Goal: Task Accomplishment & Management: Complete application form

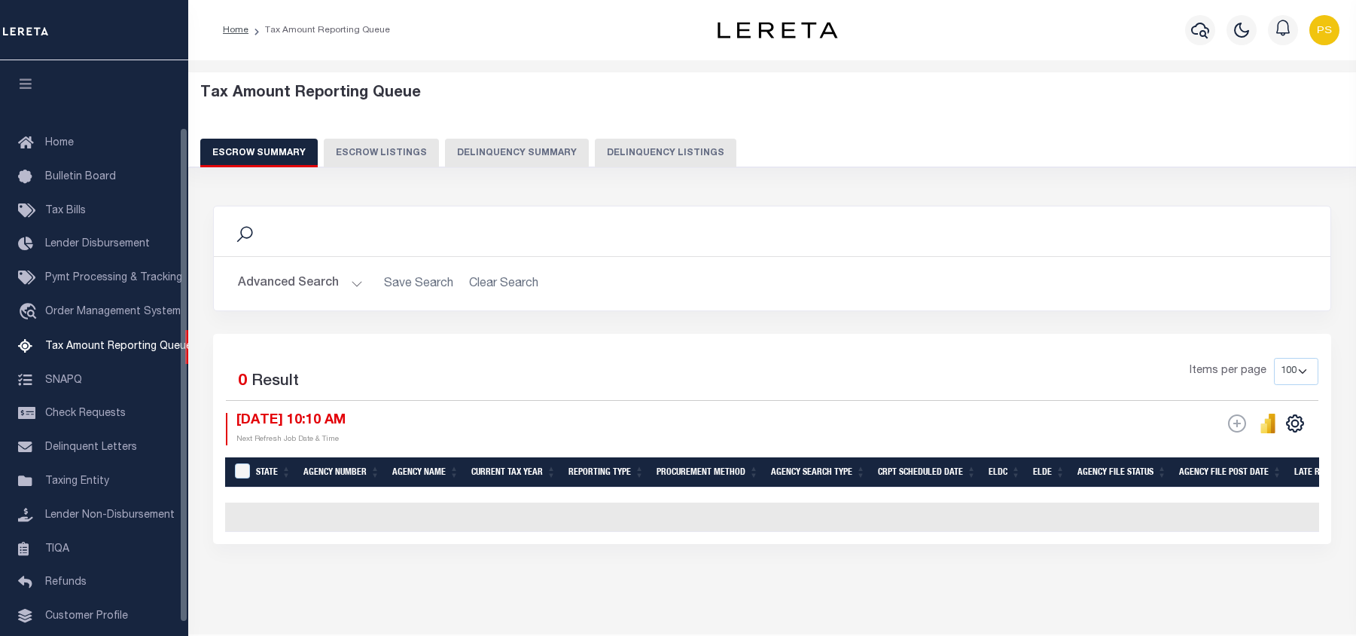
select select "100"
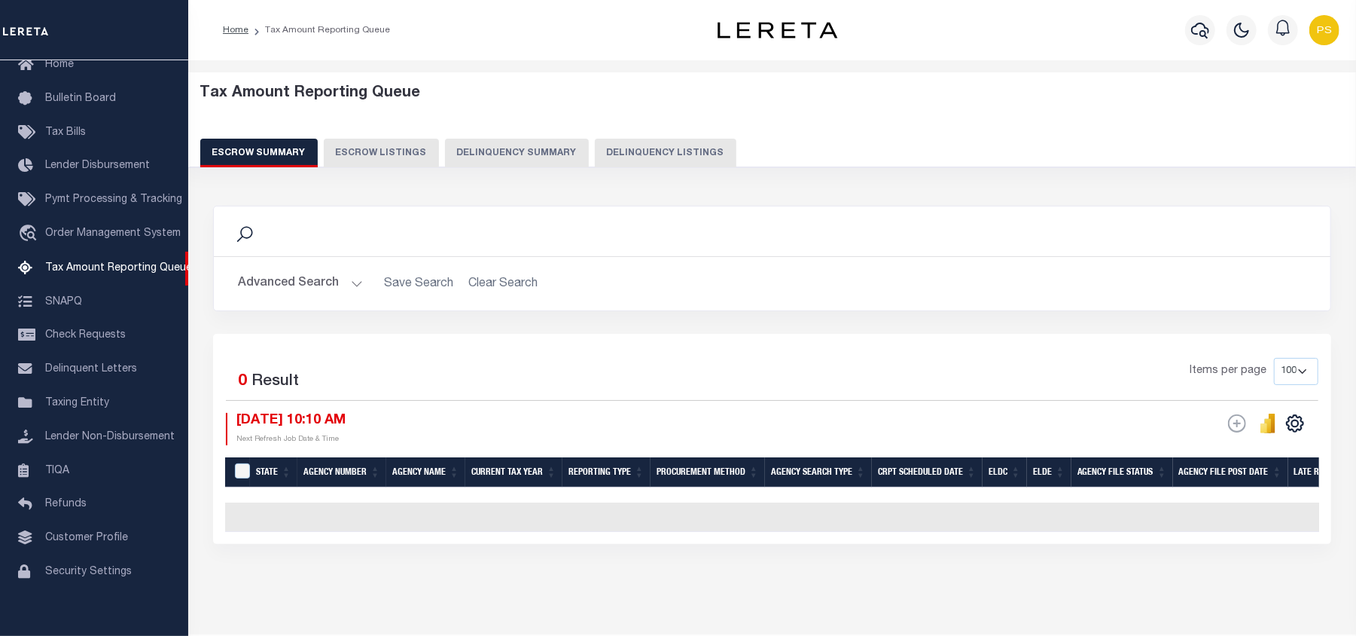
click at [694, 157] on button "Delinquency Listings" at bounding box center [666, 153] width 142 height 29
select select "100"
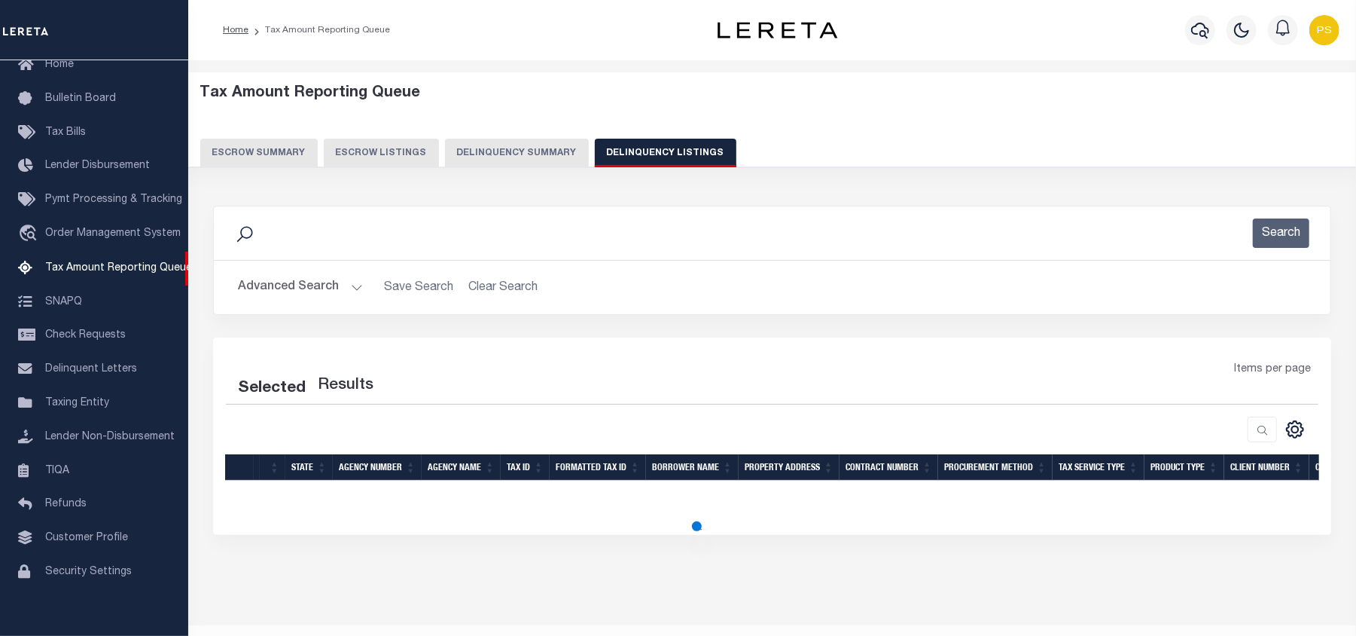
select select "100"
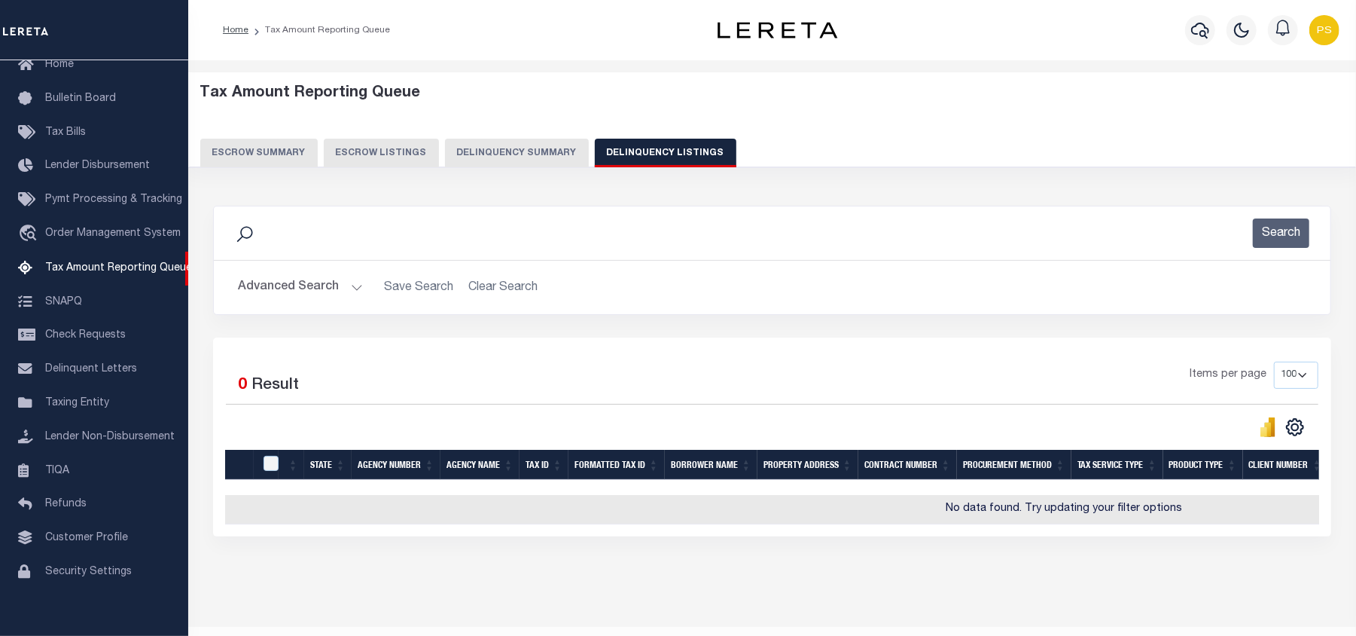
click at [273, 283] on button "Advanced Search" at bounding box center [300, 287] width 125 height 29
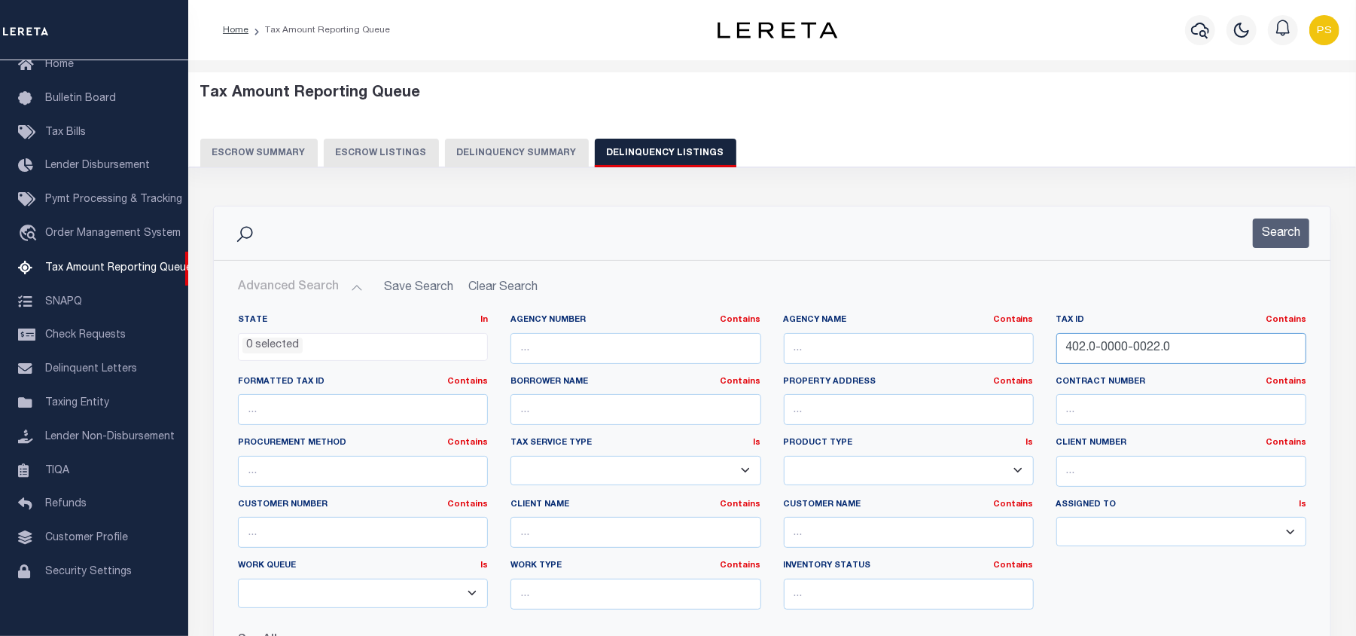
click at [1106, 342] on input "402.0-0000-0022.0" at bounding box center [1182, 348] width 250 height 31
paste input "7.0-0000-0022.1"
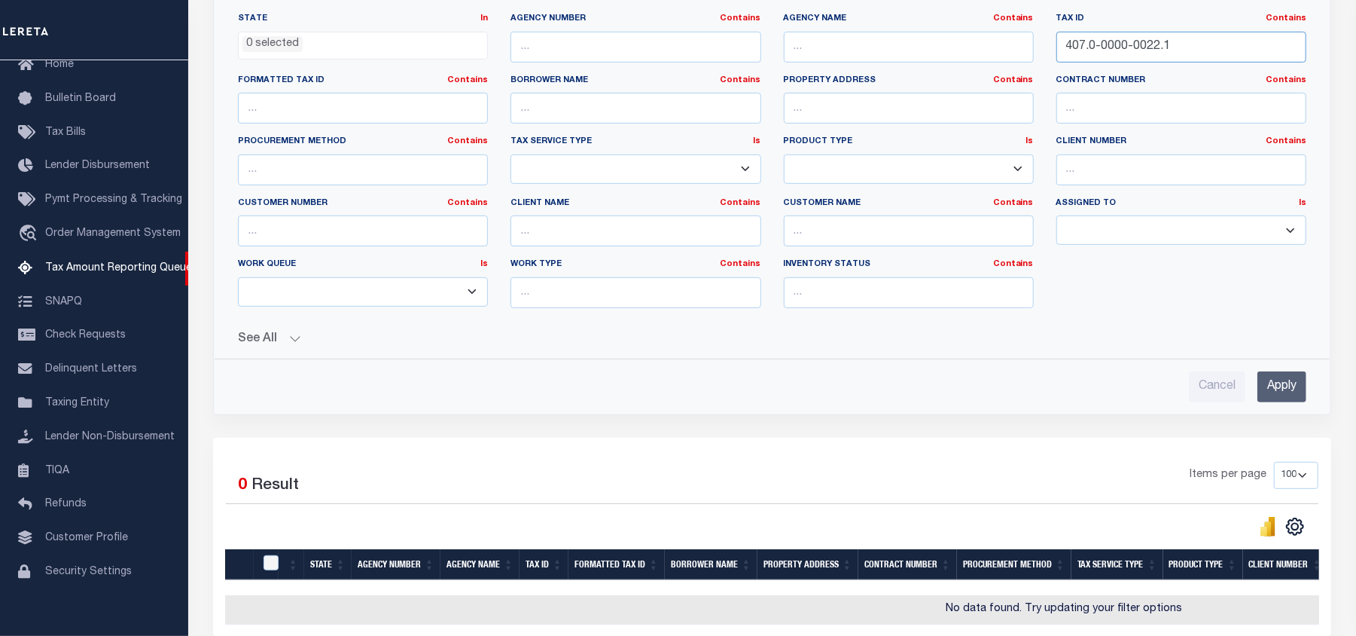
type input "407.0-0000-0022.1"
click at [1278, 396] on input "Apply" at bounding box center [1282, 386] width 49 height 31
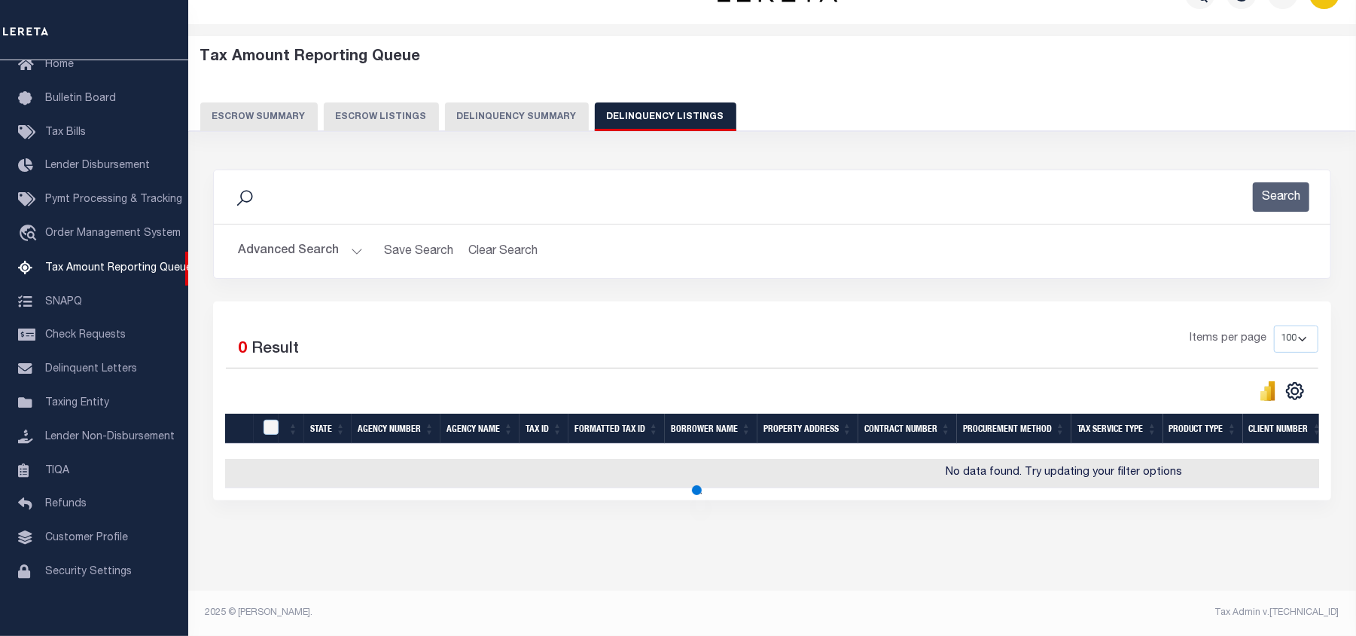
scroll to position [52, 0]
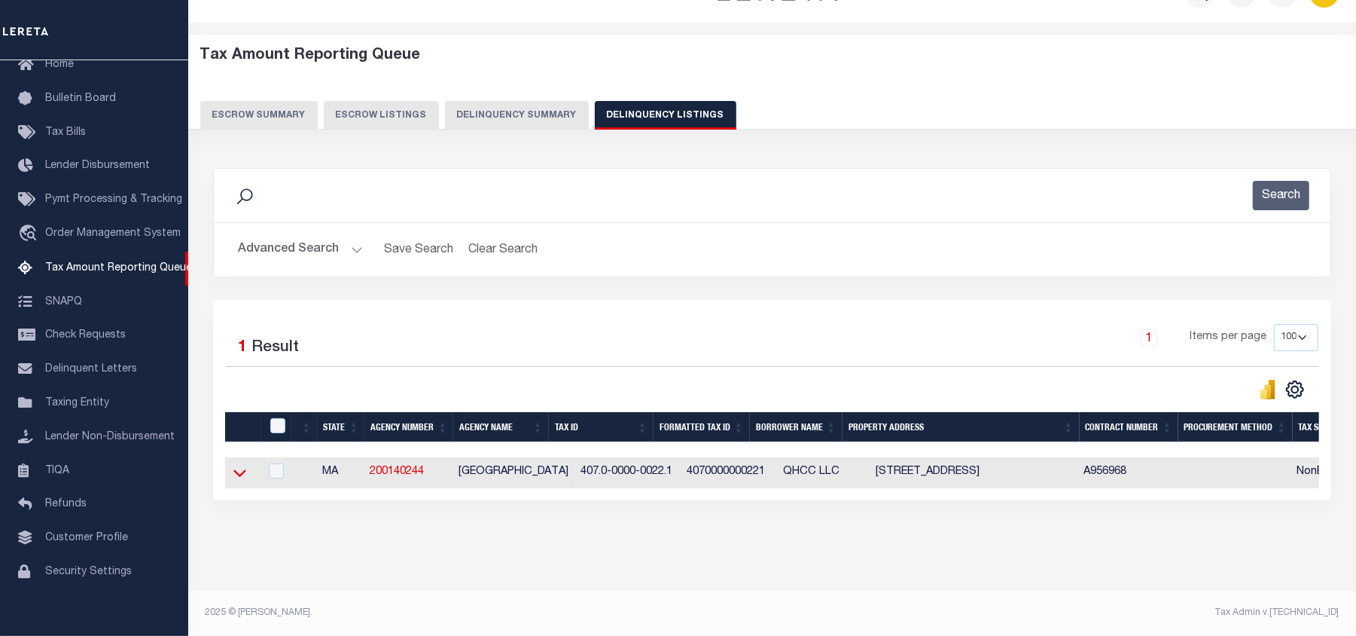
click at [241, 470] on icon at bounding box center [239, 474] width 13 height 8
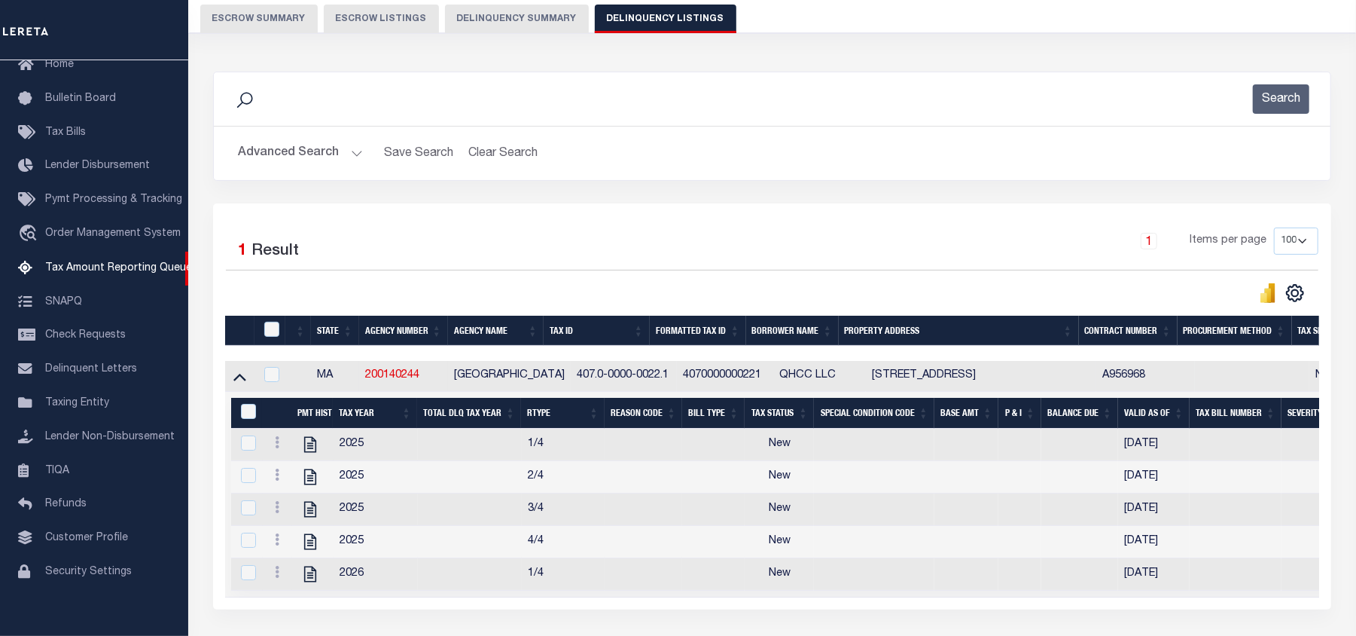
scroll to position [253, 0]
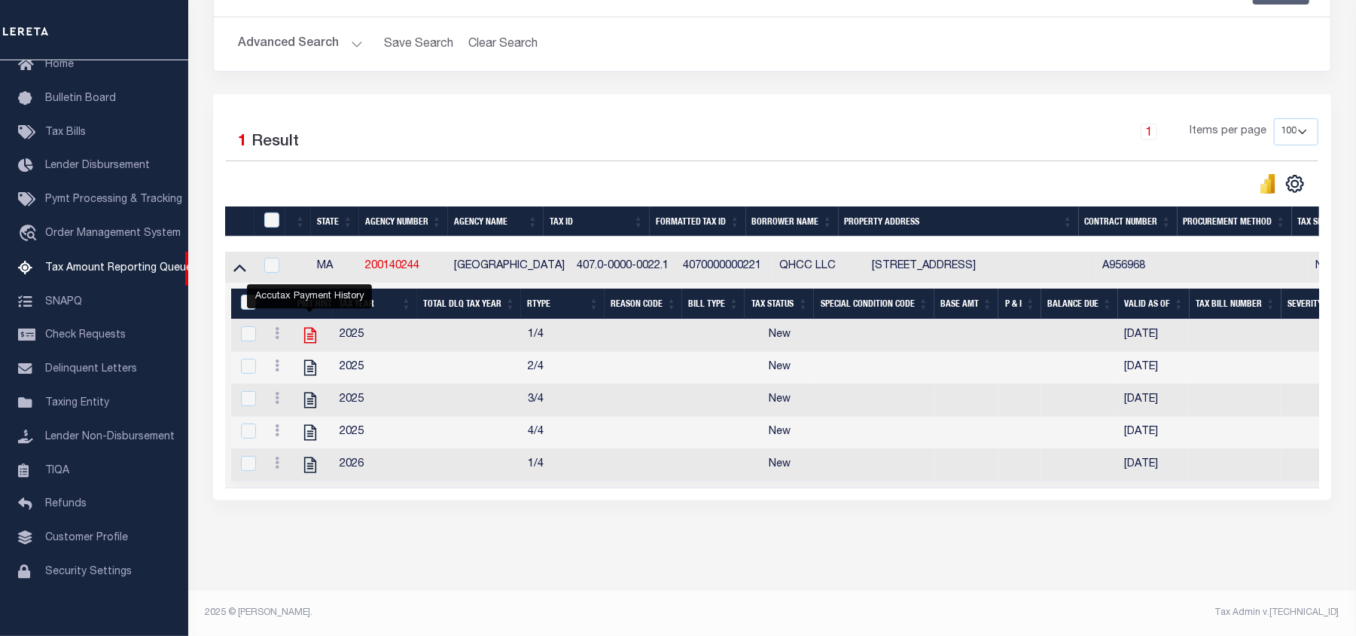
click at [307, 334] on icon "" at bounding box center [310, 335] width 20 height 20
checkbox input "true"
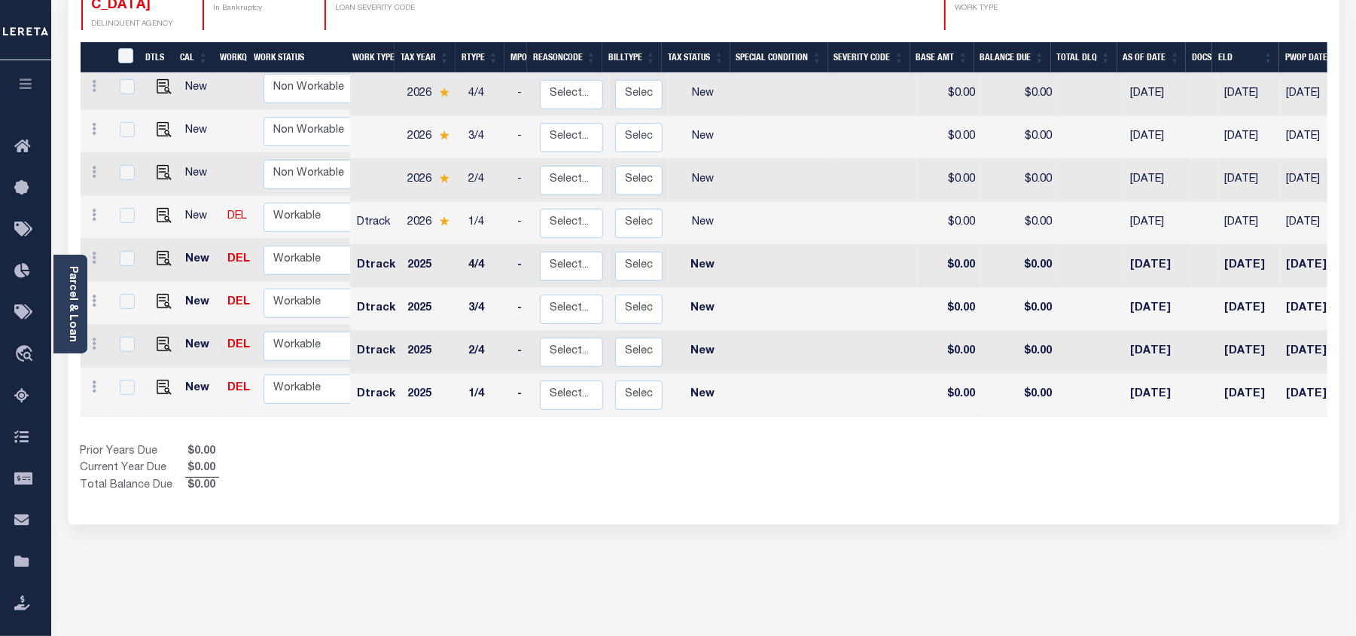
scroll to position [298, 0]
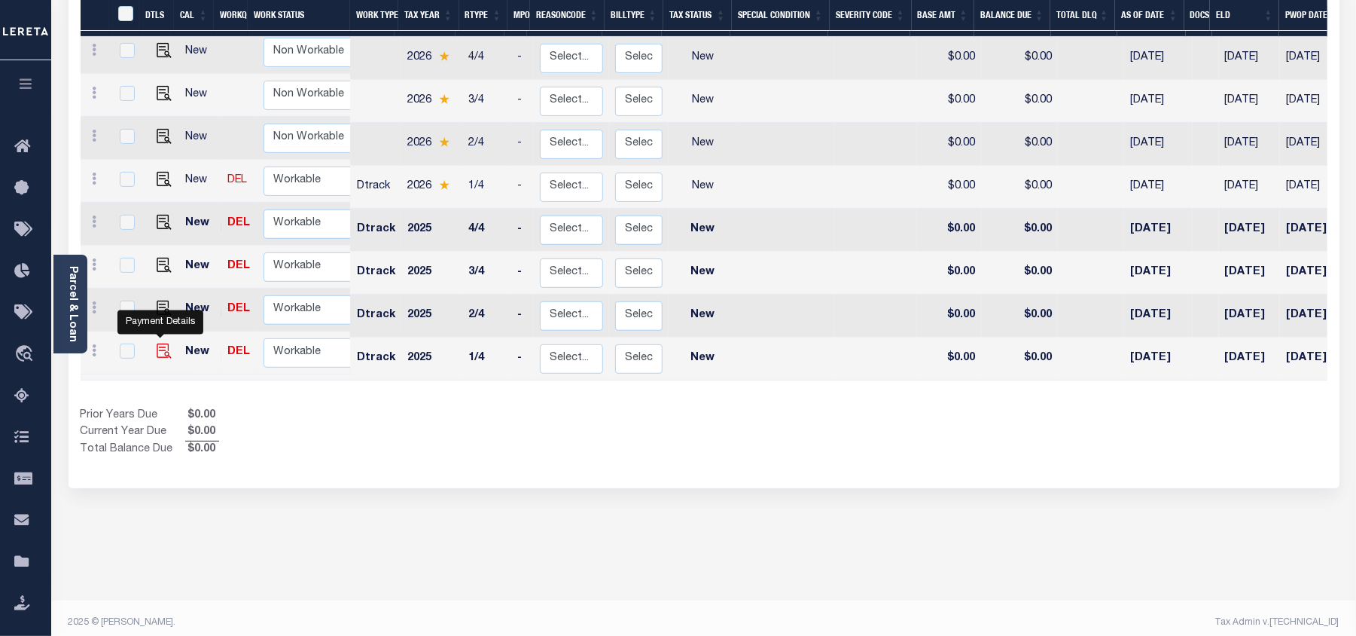
click at [160, 343] on img "" at bounding box center [164, 350] width 15 height 15
checkbox input "true"
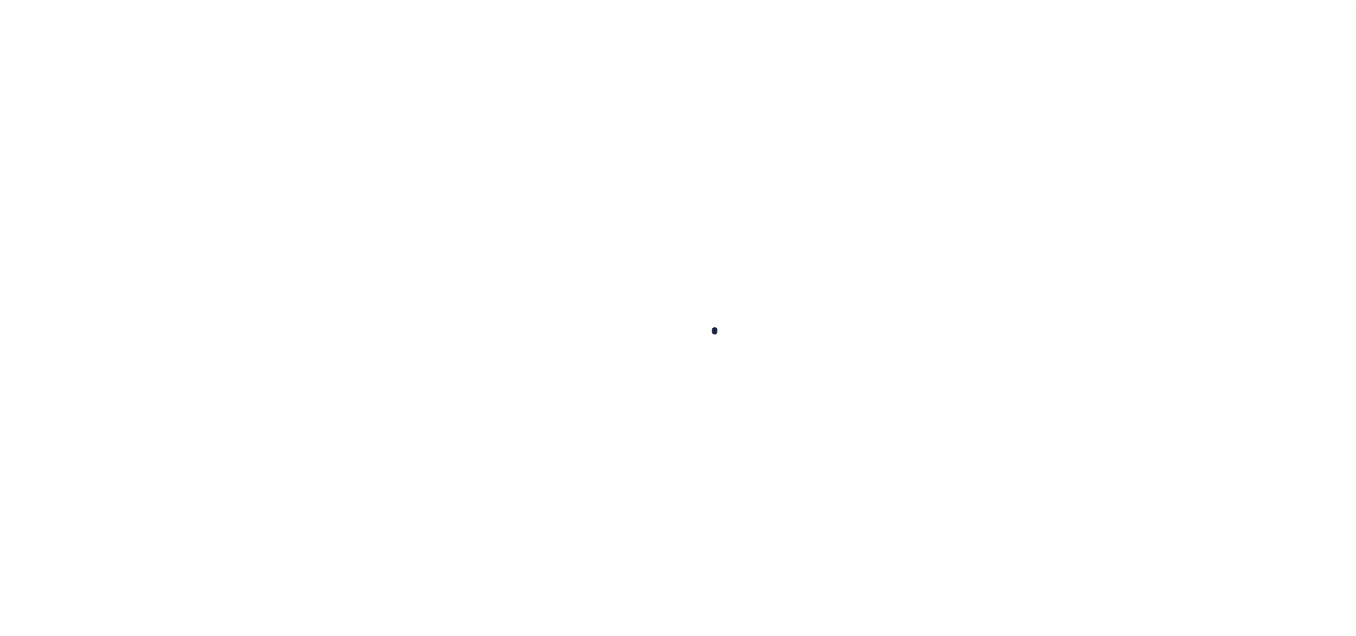
checkbox input "false"
type input "[DATE]"
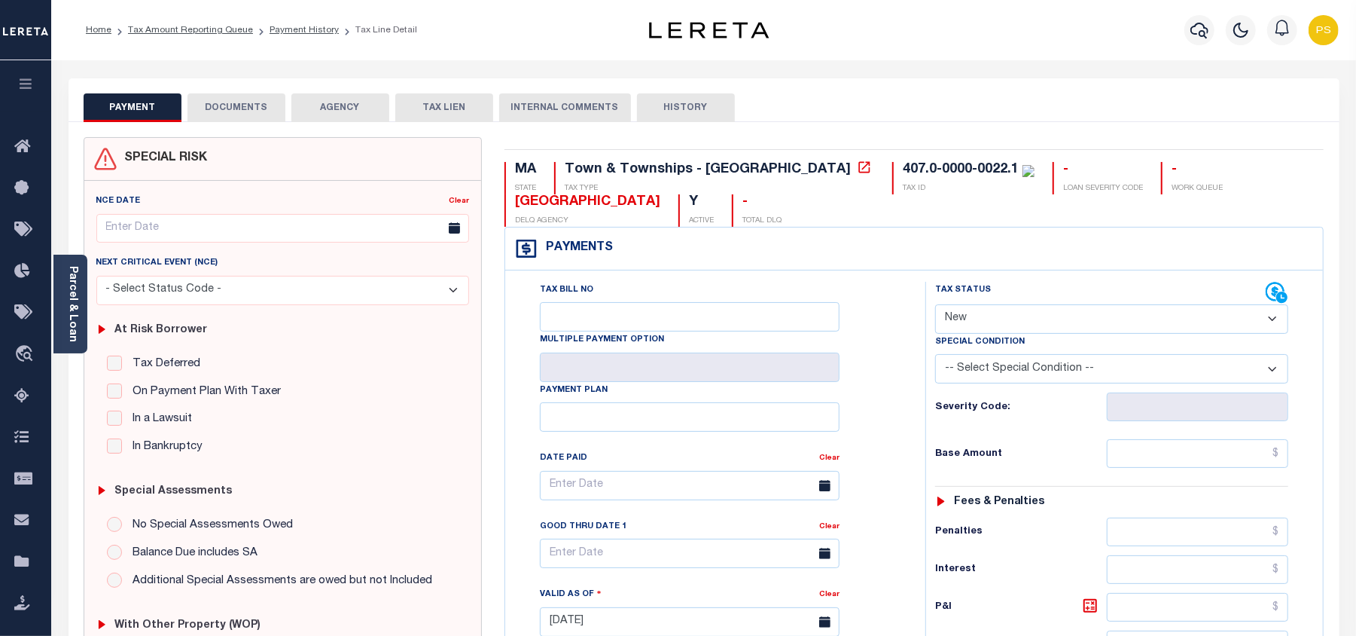
click at [977, 320] on select "- Select Status Code - Open Due/Unpaid Paid Incomplete No Tax Due Internal Refu…" at bounding box center [1111, 318] width 353 height 29
select select "PYD"
click at [935, 306] on select "- Select Status Code - Open Due/Unpaid Paid Incomplete No Tax Due Internal Refu…" at bounding box center [1111, 318] width 353 height 29
type input "[DATE]"
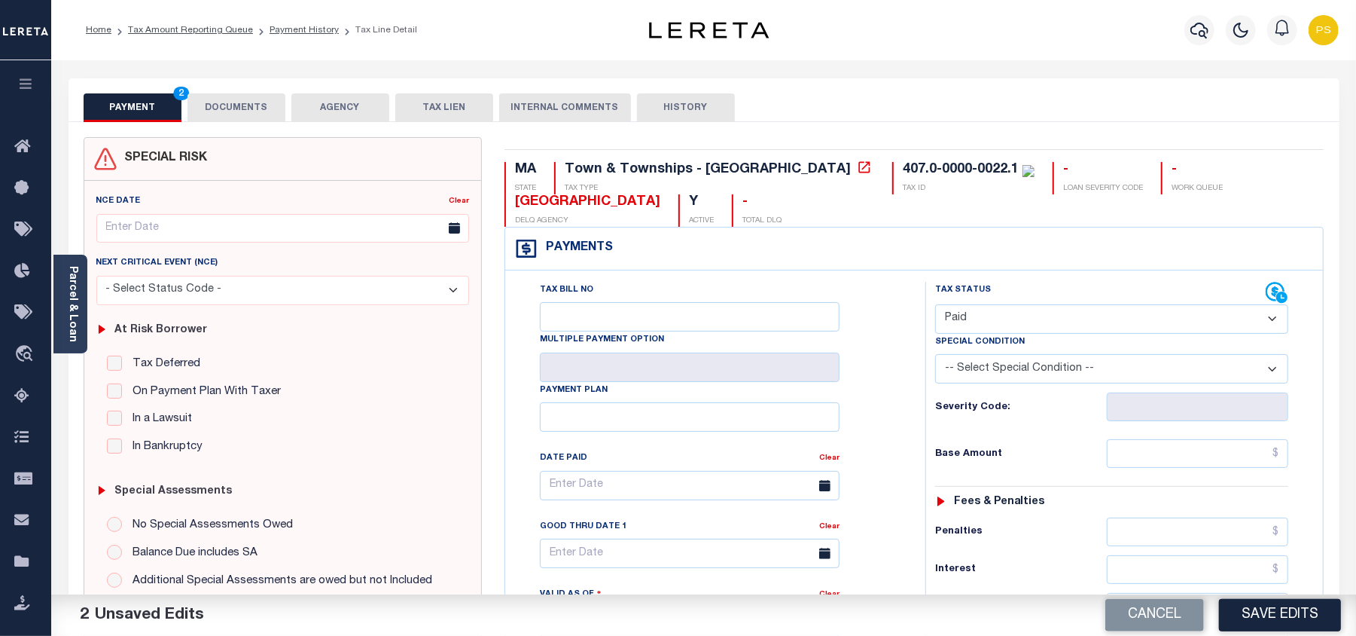
click at [904, 92] on div "PAYMENT 2 DOCUMENTS AGENCY DELINQUENT PAYEE TAX LIEN" at bounding box center [704, 100] width 1271 height 44
click at [1280, 459] on input "text" at bounding box center [1197, 453] width 181 height 29
drag, startPoint x: 1323, startPoint y: 423, endPoint x: 1274, endPoint y: 456, distance: 58.7
click at [1322, 423] on div "Tax Bill No Multiple Payment Option Payment Plan" at bounding box center [914, 614] width 819 height 688
click at [1277, 456] on input "text" at bounding box center [1197, 453] width 181 height 29
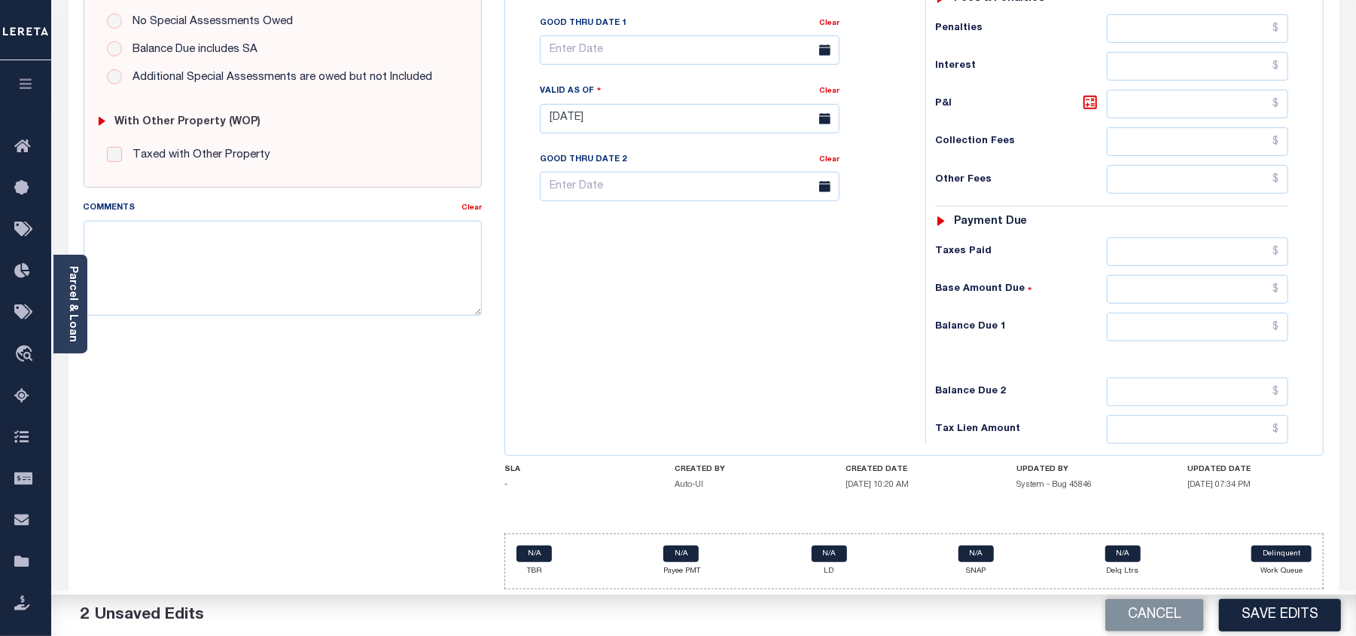
scroll to position [515, 0]
type input "$2,841.97"
click at [1281, 320] on input "text" at bounding box center [1197, 327] width 181 height 29
type input "$0.00"
click at [380, 250] on textarea "Comments" at bounding box center [283, 268] width 398 height 95
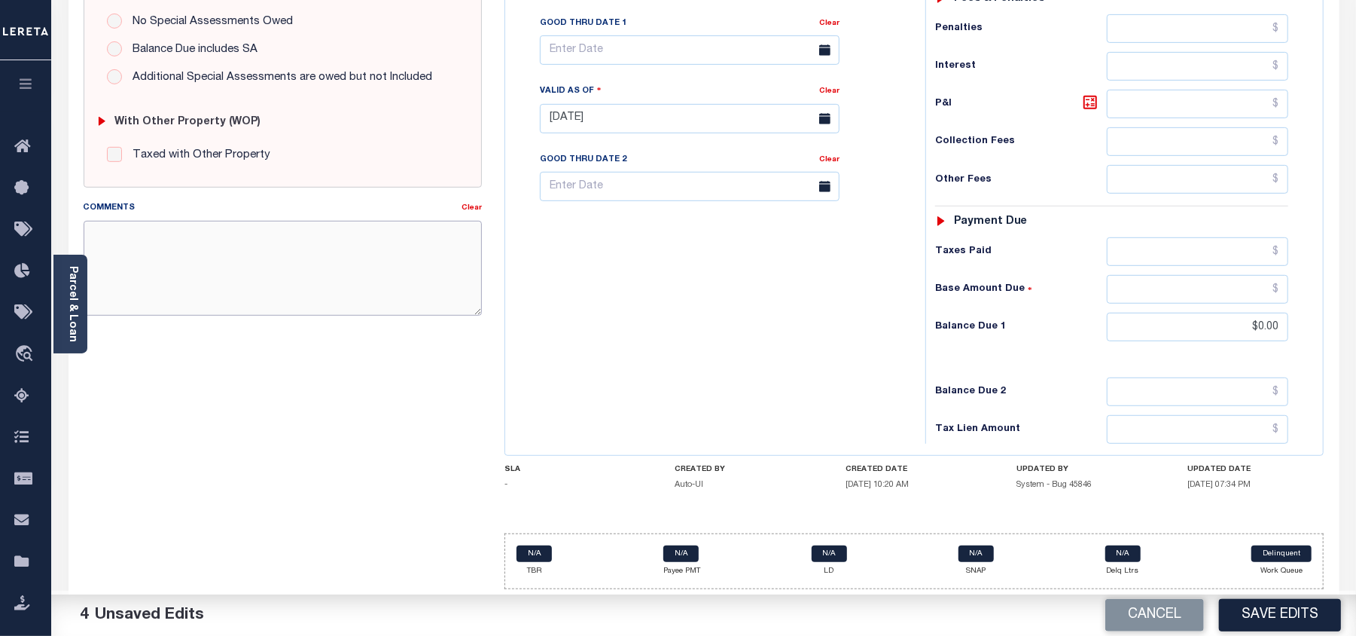
click at [118, 256] on textarea "Comments" at bounding box center [283, 268] width 398 height 95
paste textarea "[DATE]- Per [PERSON_NAME] property taxes are paid current. PS"
type textarea "[DATE]- Per [PERSON_NAME] property taxes are paid current. PS"
click at [1280, 613] on button "Save Edits" at bounding box center [1280, 615] width 122 height 32
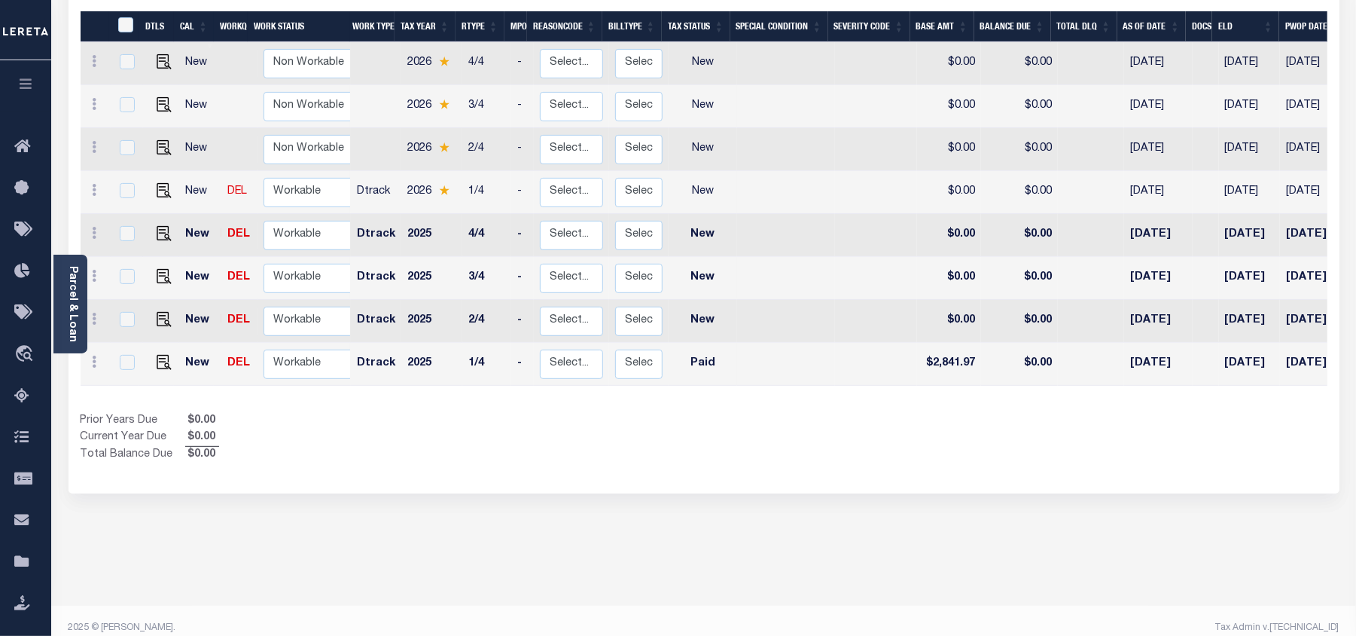
scroll to position [298, 0]
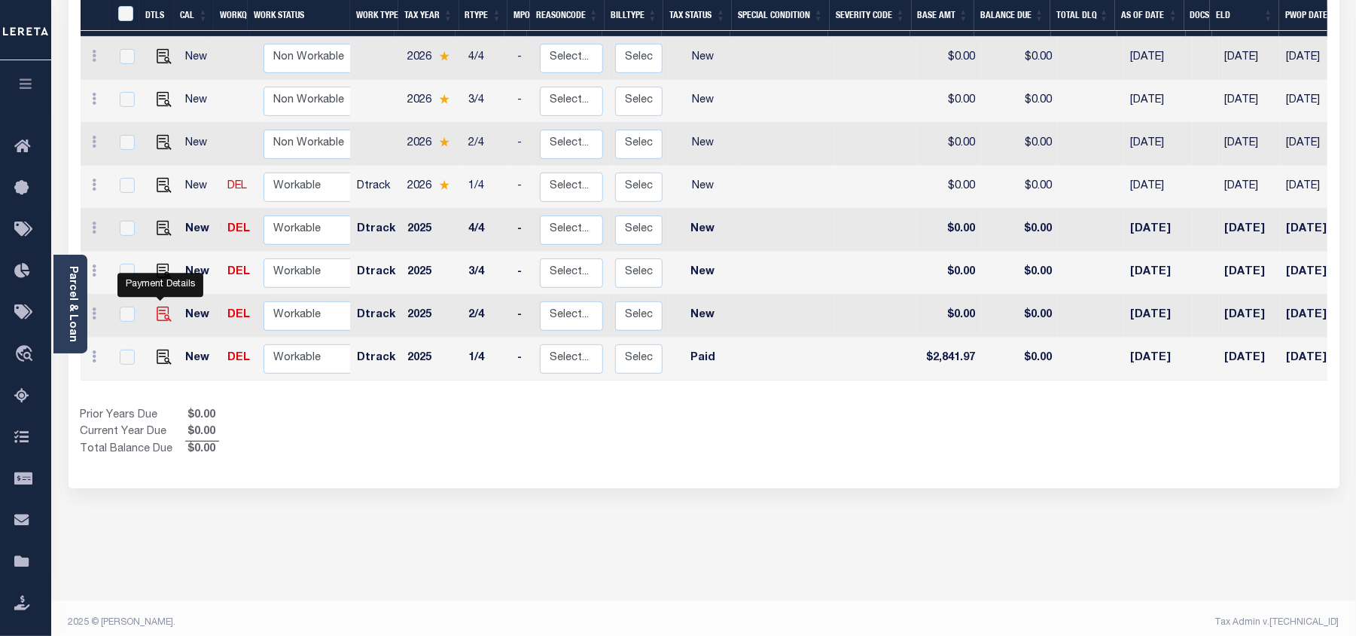
click at [160, 307] on img "" at bounding box center [164, 314] width 15 height 15
checkbox input "true"
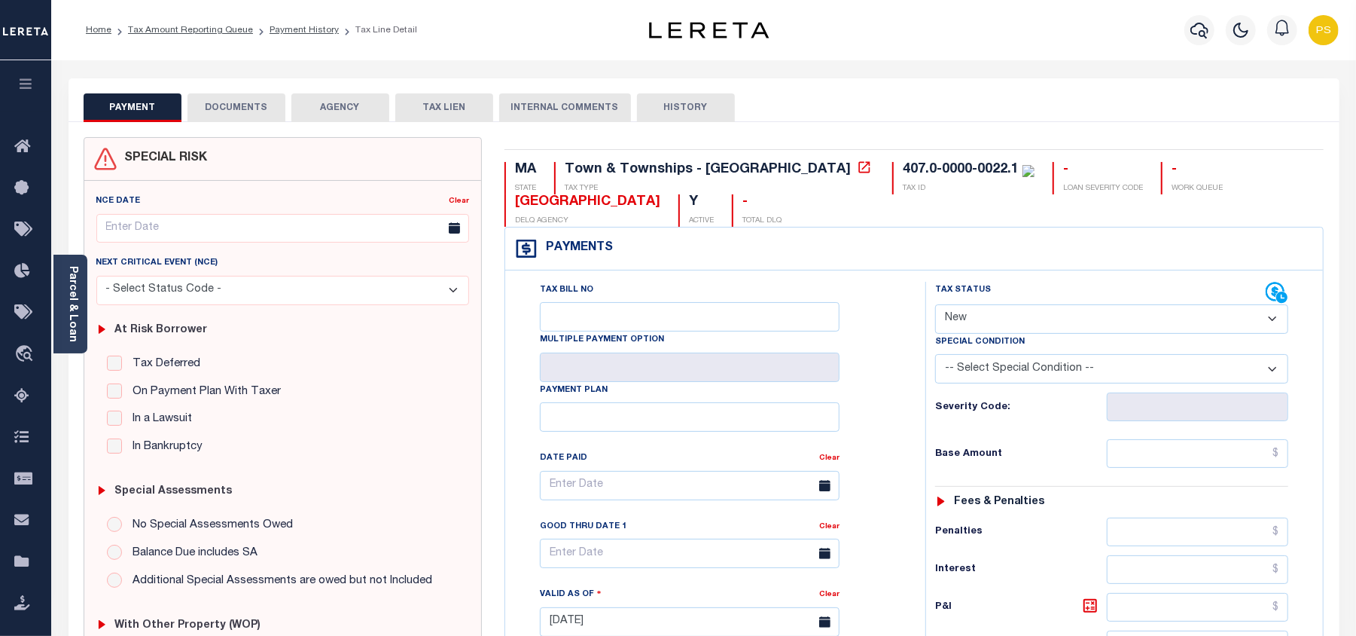
click at [973, 321] on select "- Select Status Code - Open Due/Unpaid Paid Incomplete No Tax Due Internal Refu…" at bounding box center [1111, 318] width 353 height 29
select select "PYD"
click at [935, 306] on select "- Select Status Code - Open Due/Unpaid Paid Incomplete No Tax Due Internal Refu…" at bounding box center [1111, 318] width 353 height 29
type input "[DATE]"
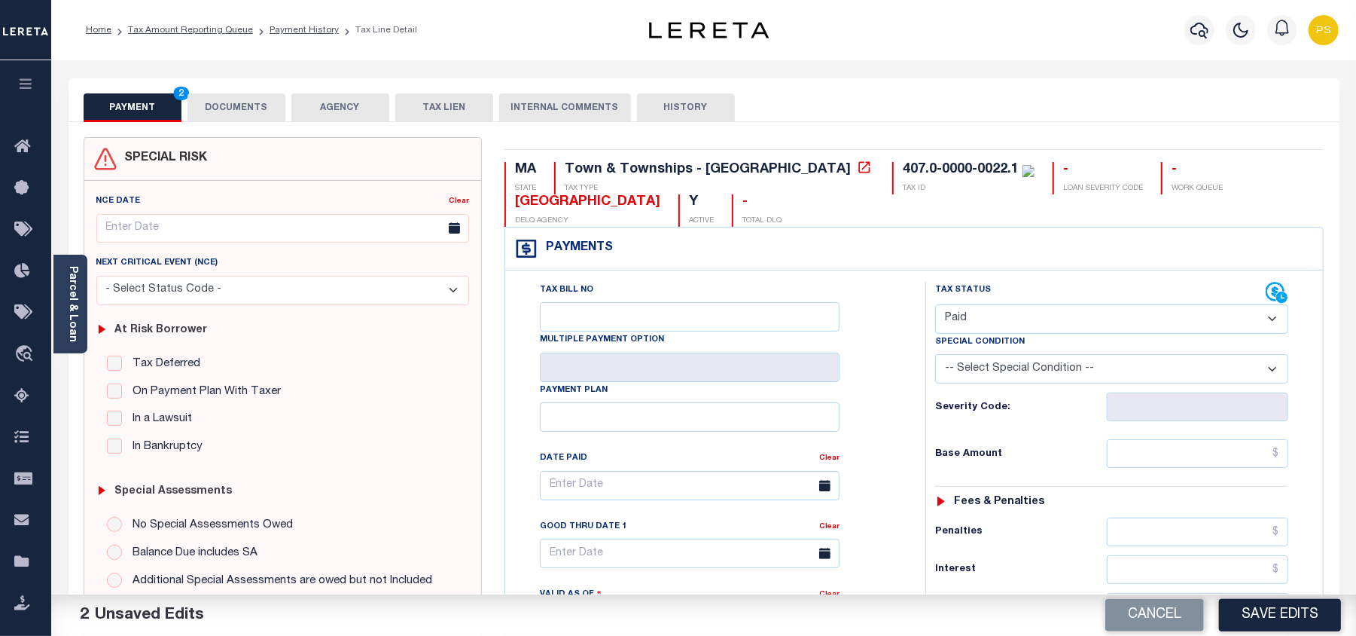
click at [1314, 389] on div "Tax Status Status" at bounding box center [1116, 614] width 405 height 665
click at [1282, 458] on input "text" at bounding box center [1197, 453] width 181 height 29
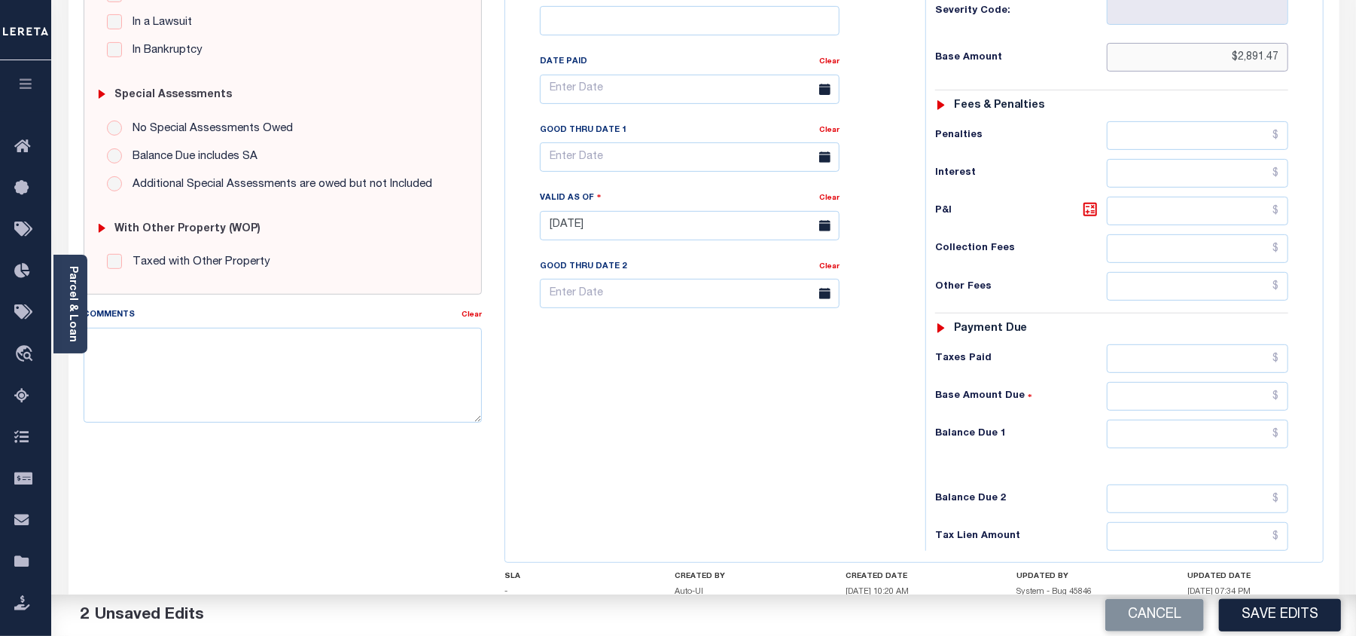
scroll to position [401, 0]
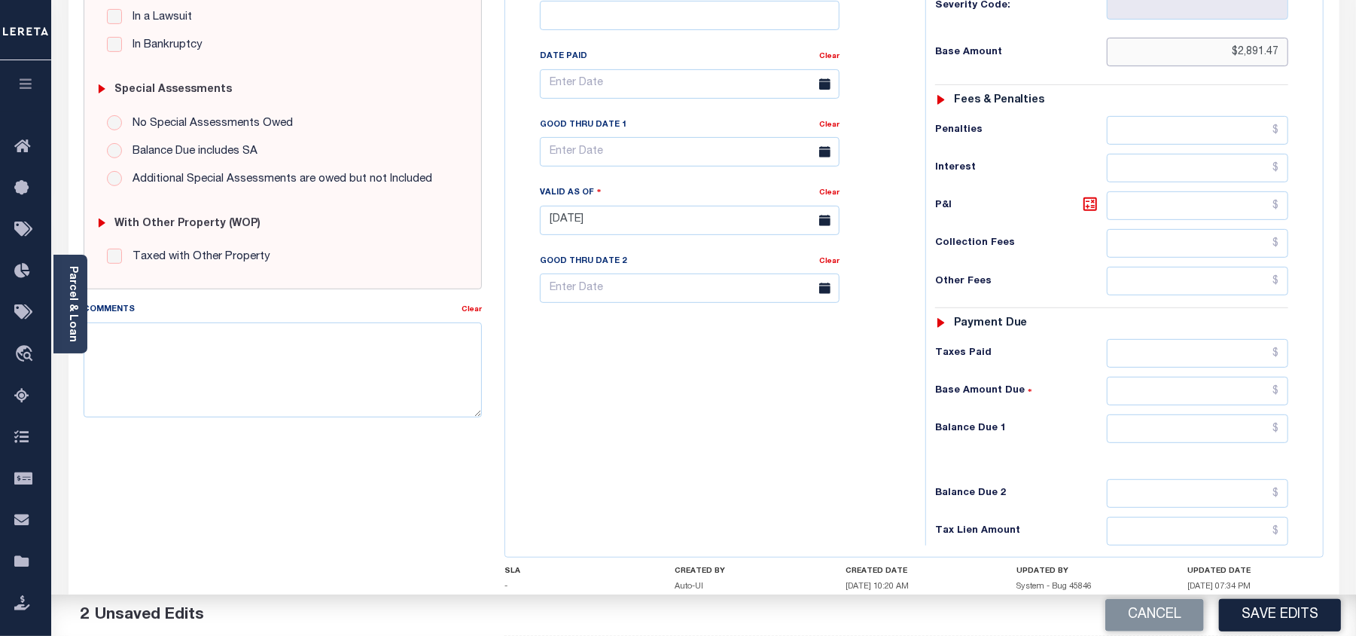
type input "$2,891.47"
click at [1281, 435] on input "text" at bounding box center [1197, 428] width 181 height 29
type input "$0.00"
click at [212, 362] on textarea "Comments" at bounding box center [283, 369] width 398 height 95
paste textarea "[DATE]- Per [PERSON_NAME] property taxes are paid current. PS"
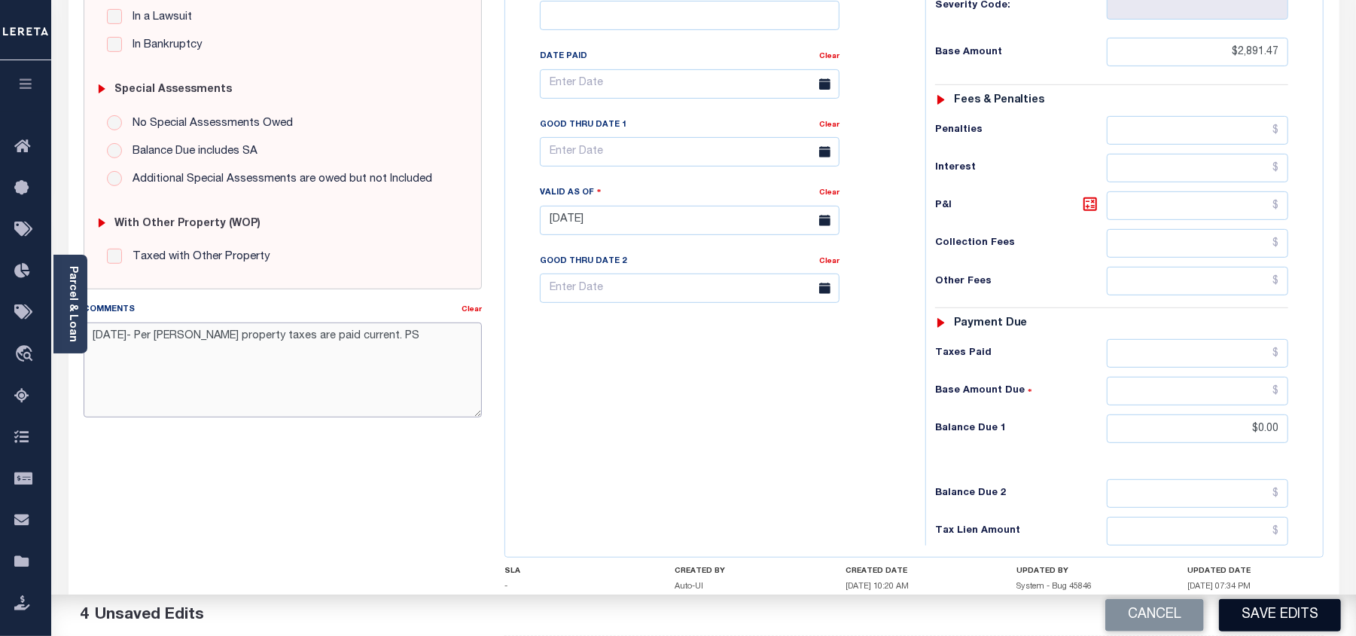
type textarea "[DATE]- Per [PERSON_NAME] property taxes are paid current. PS"
click at [1298, 605] on button "Save Edits" at bounding box center [1280, 615] width 122 height 32
checkbox input "false"
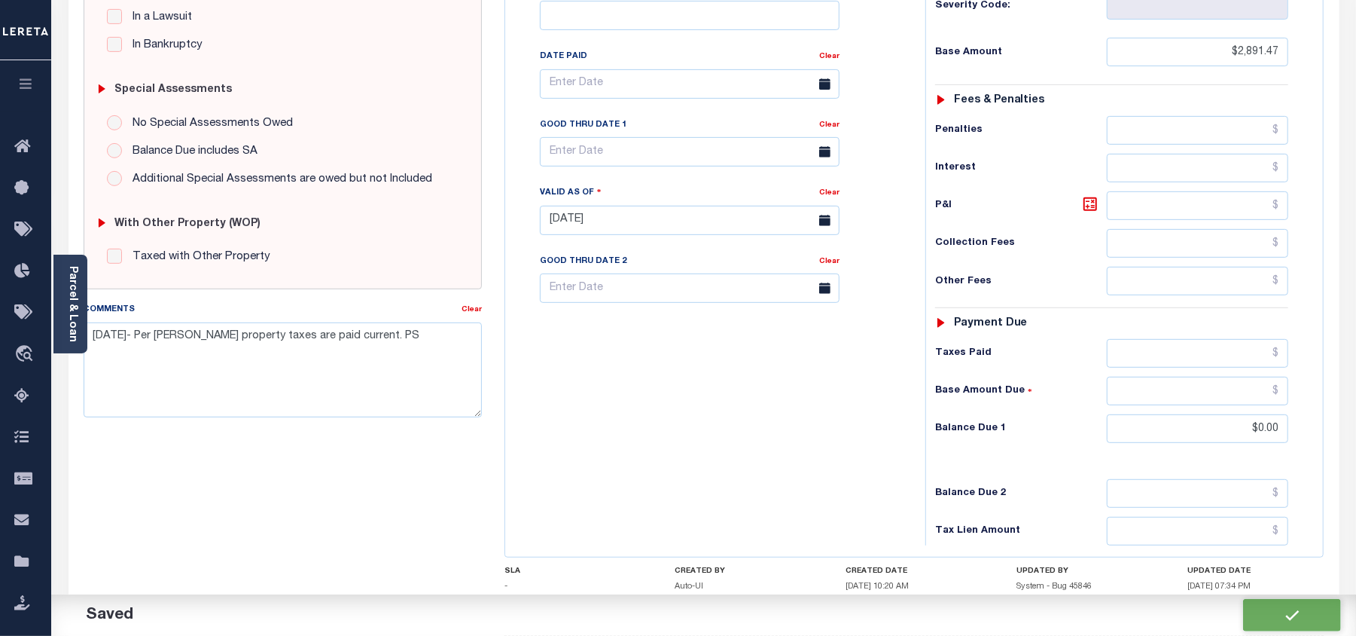
checkbox input "false"
type input "$2,891.47"
type input "$0"
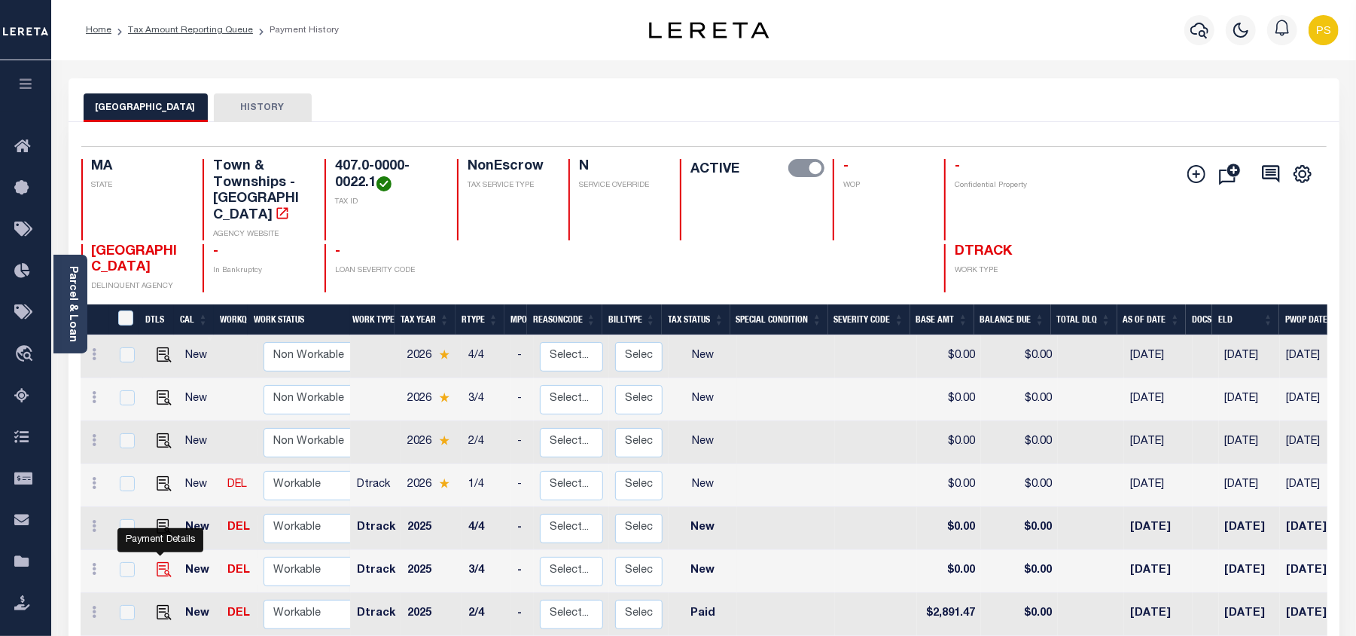
click at [158, 562] on img "" at bounding box center [164, 569] width 15 height 15
checkbox input "true"
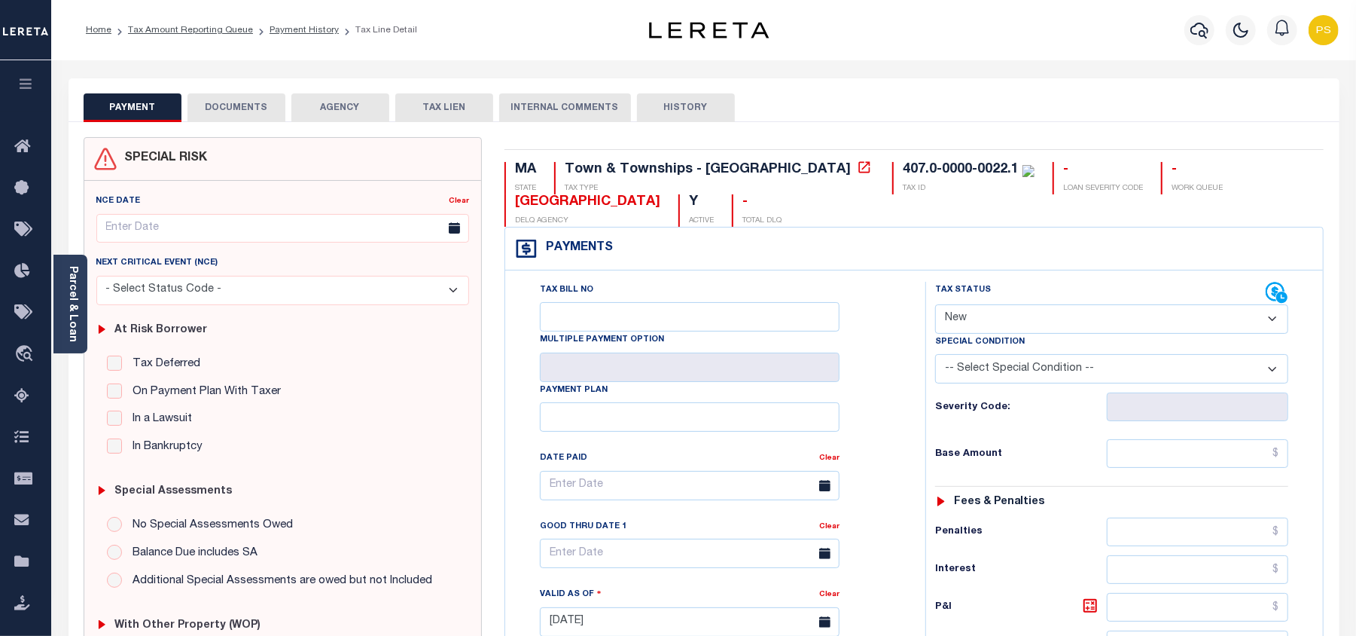
click at [993, 329] on select "- Select Status Code - Open Due/Unpaid Paid Incomplete No Tax Due Internal Refu…" at bounding box center [1111, 318] width 353 height 29
select select "PYD"
click at [935, 306] on select "- Select Status Code - Open Due/Unpaid Paid Incomplete No Tax Due Internal Refu…" at bounding box center [1111, 318] width 353 height 29
type input "[DATE]"
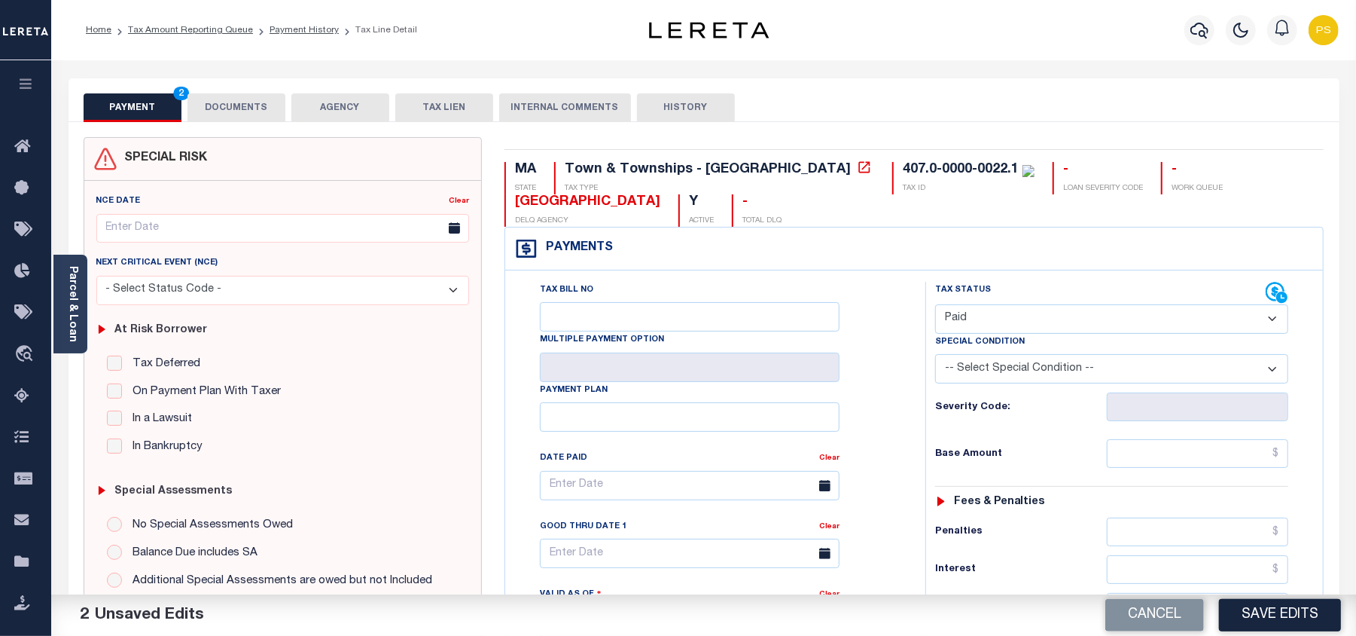
click at [1329, 459] on div "MA STATE Town & Townships - MA TAX TYPE 407.0-0000-0022.1 TAX ID - LOAN SEVERIT…" at bounding box center [914, 620] width 843 height 967
click at [1283, 456] on input "text" at bounding box center [1197, 453] width 181 height 29
click at [1279, 456] on input "text" at bounding box center [1197, 453] width 181 height 29
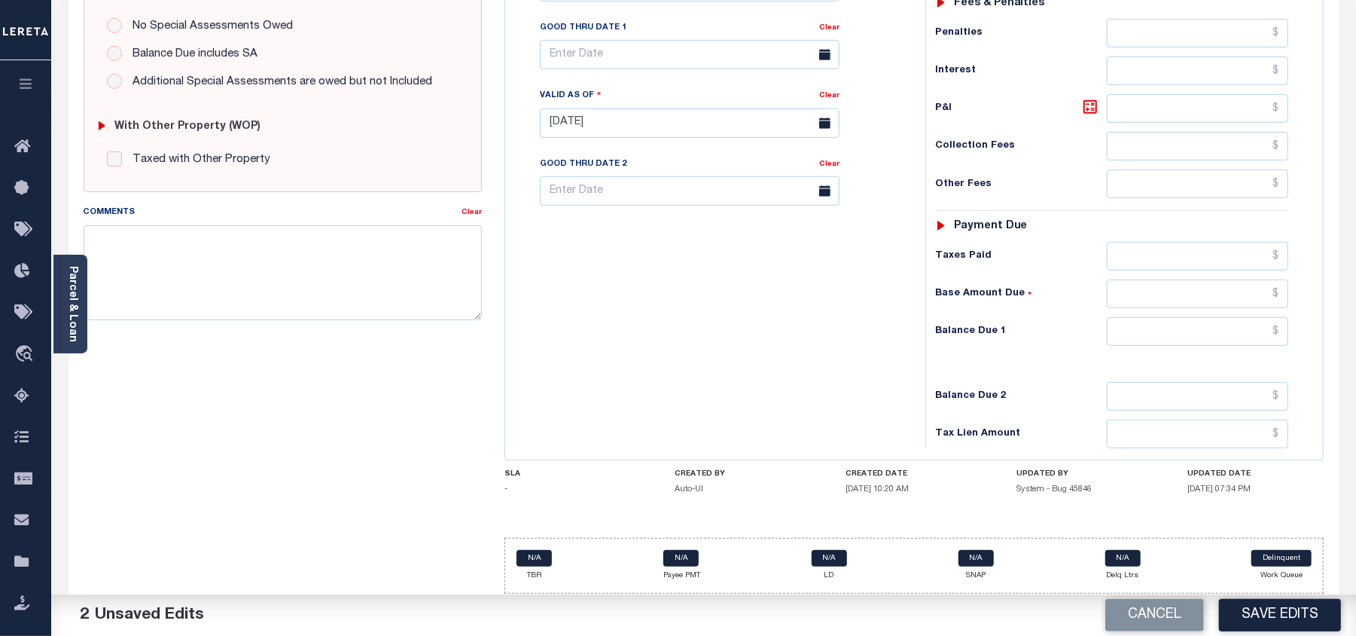
scroll to position [502, 0]
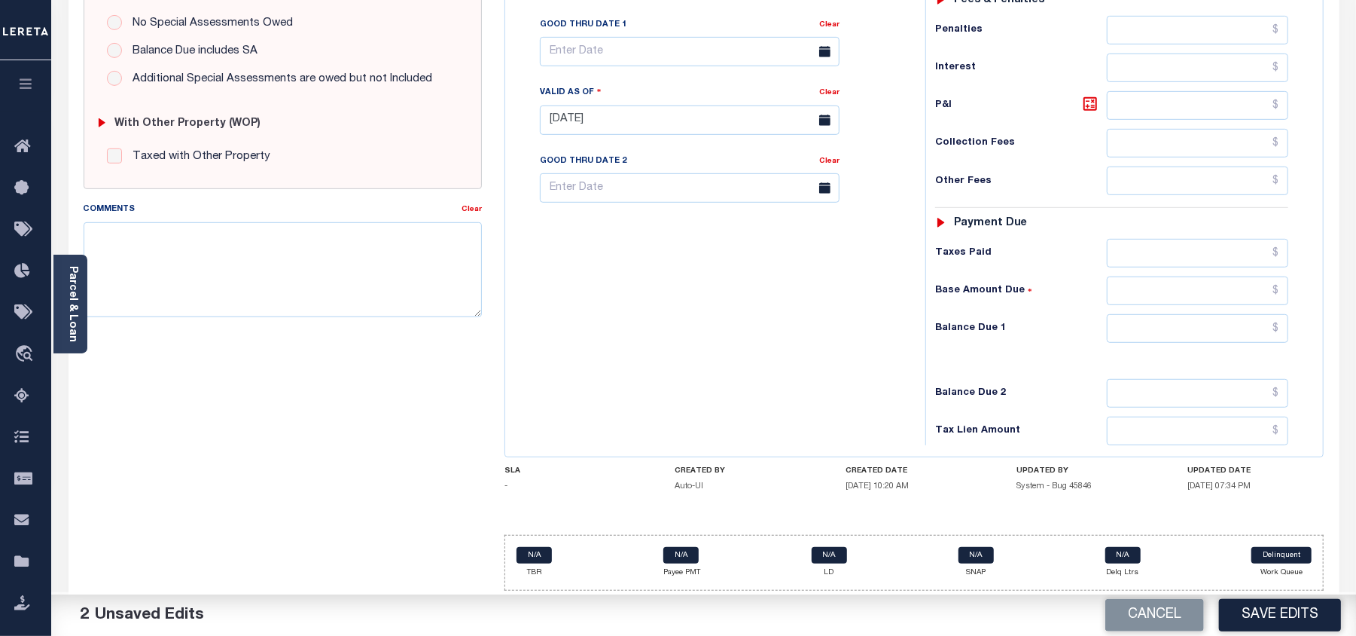
type input "$2,758.51"
click at [1283, 338] on input "text" at bounding box center [1197, 328] width 181 height 29
type input "$0.00"
click at [300, 269] on textarea "Comments" at bounding box center [283, 269] width 398 height 95
paste textarea "08/21/2025- Per Sara property taxes are paid current. PS"
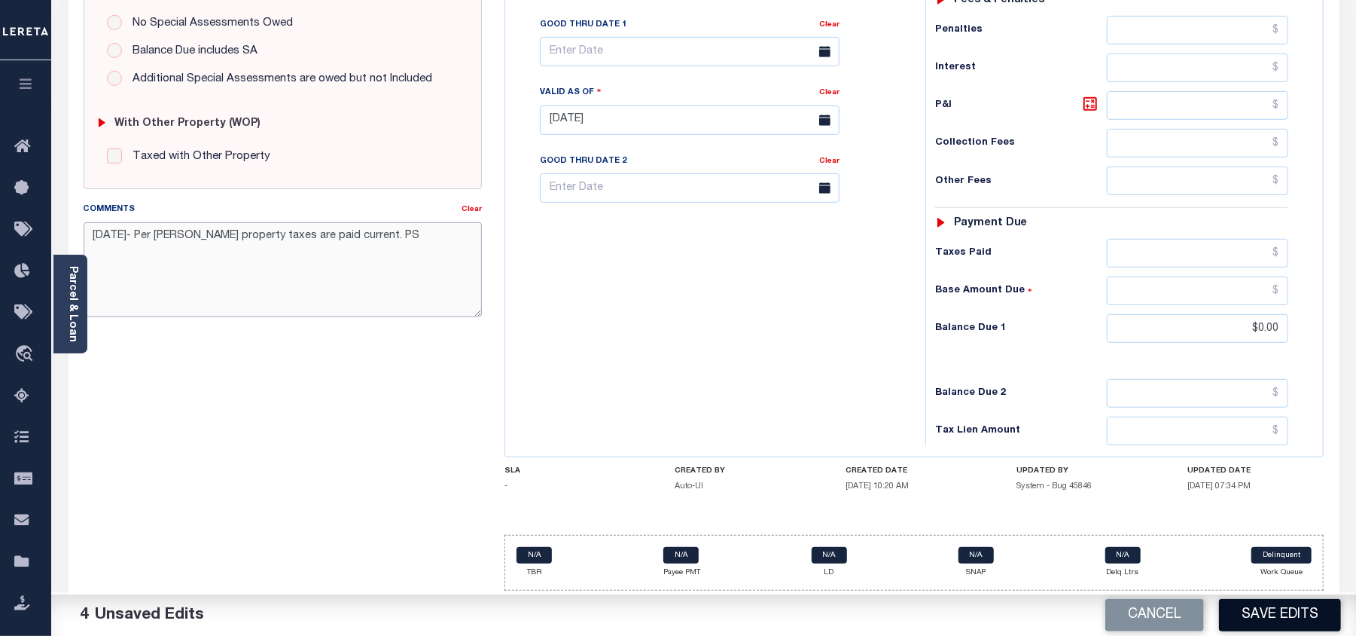
type textarea "08/21/2025- Per Sara property taxes are paid current. PS"
click at [1276, 610] on button "Save Edits" at bounding box center [1280, 615] width 122 height 32
checkbox input "false"
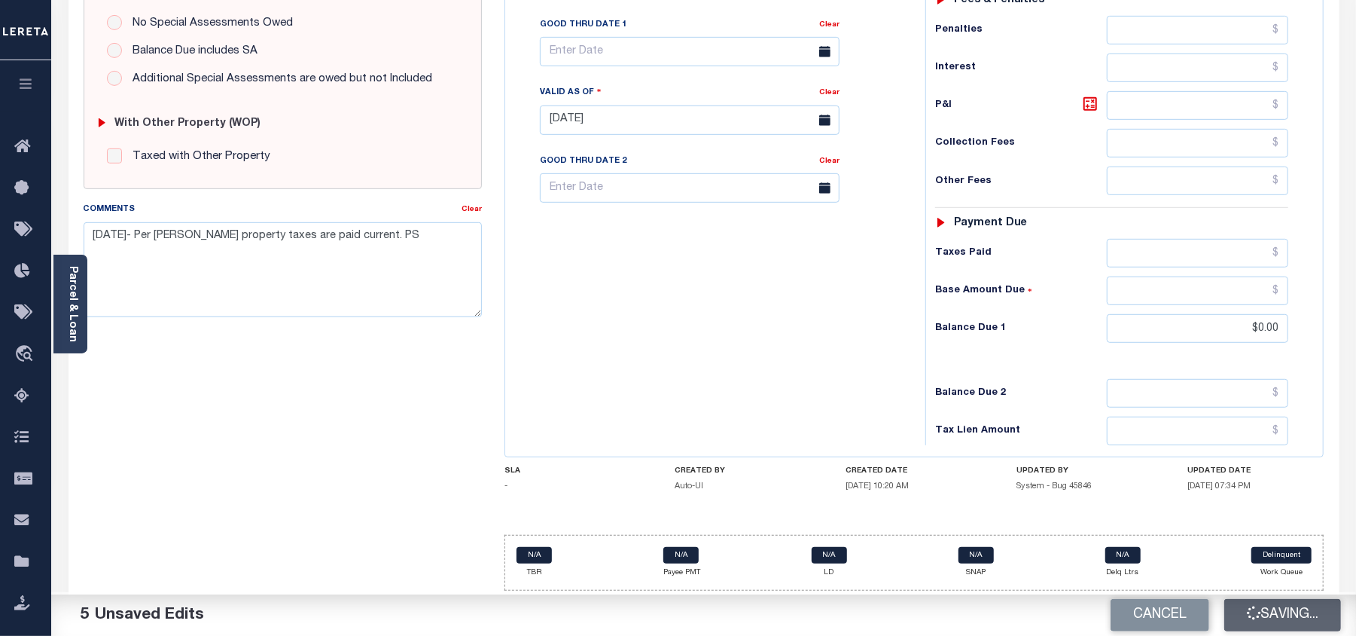
checkbox input "false"
type input "$2,758.51"
type input "$0"
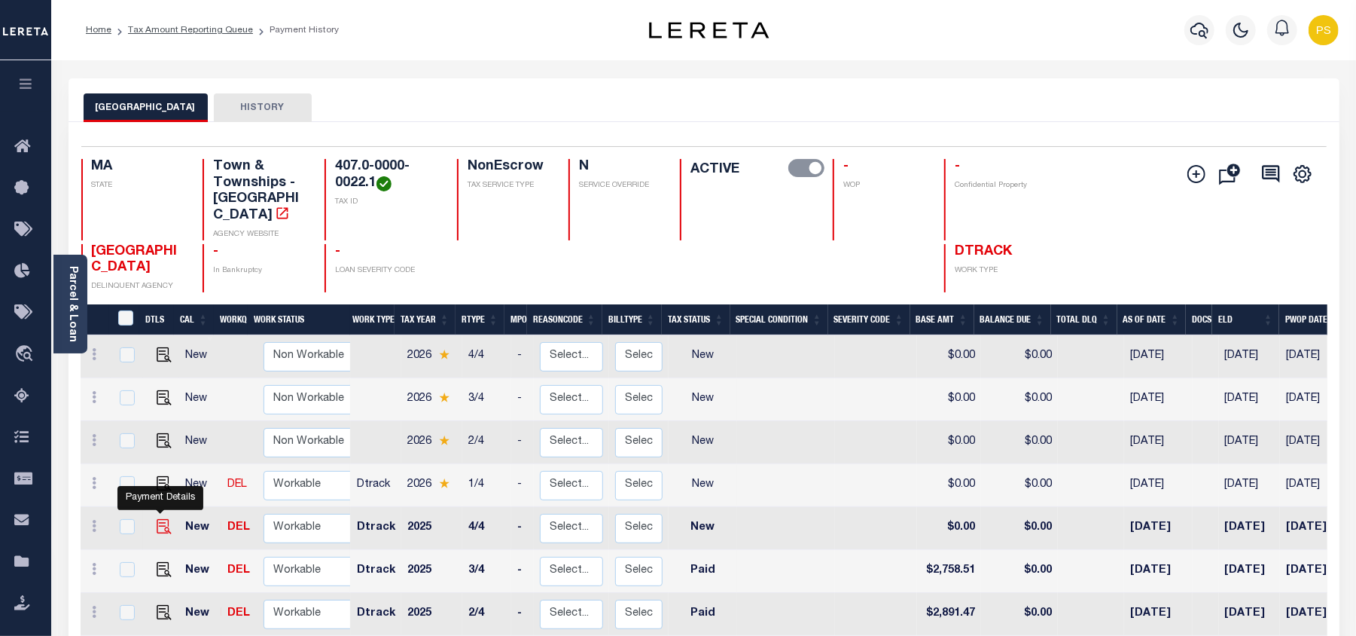
click at [157, 519] on img "" at bounding box center [164, 526] width 15 height 15
checkbox input "true"
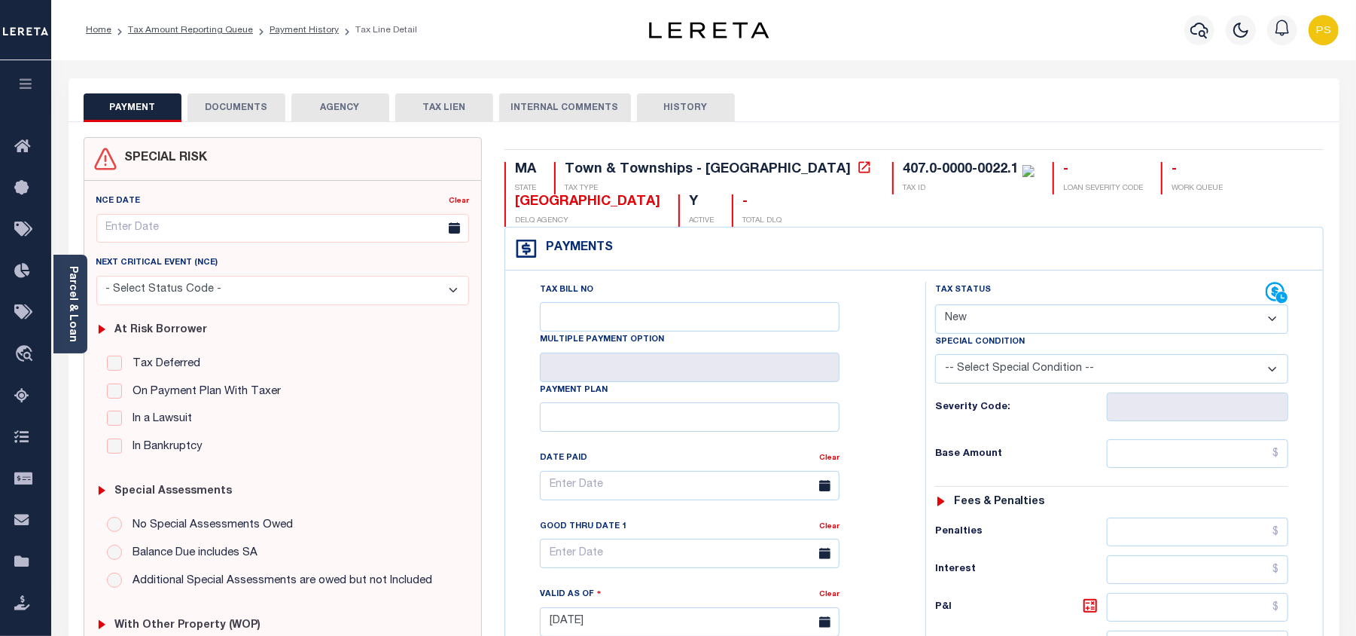
click at [1026, 320] on select "- Select Status Code - Open Due/Unpaid Paid Incomplete No Tax Due Internal Refu…" at bounding box center [1111, 318] width 353 height 29
select select "PYD"
click at [935, 306] on select "- Select Status Code - Open Due/Unpaid Paid Incomplete No Tax Due Internal Refu…" at bounding box center [1111, 318] width 353 height 29
type input "[DATE]"
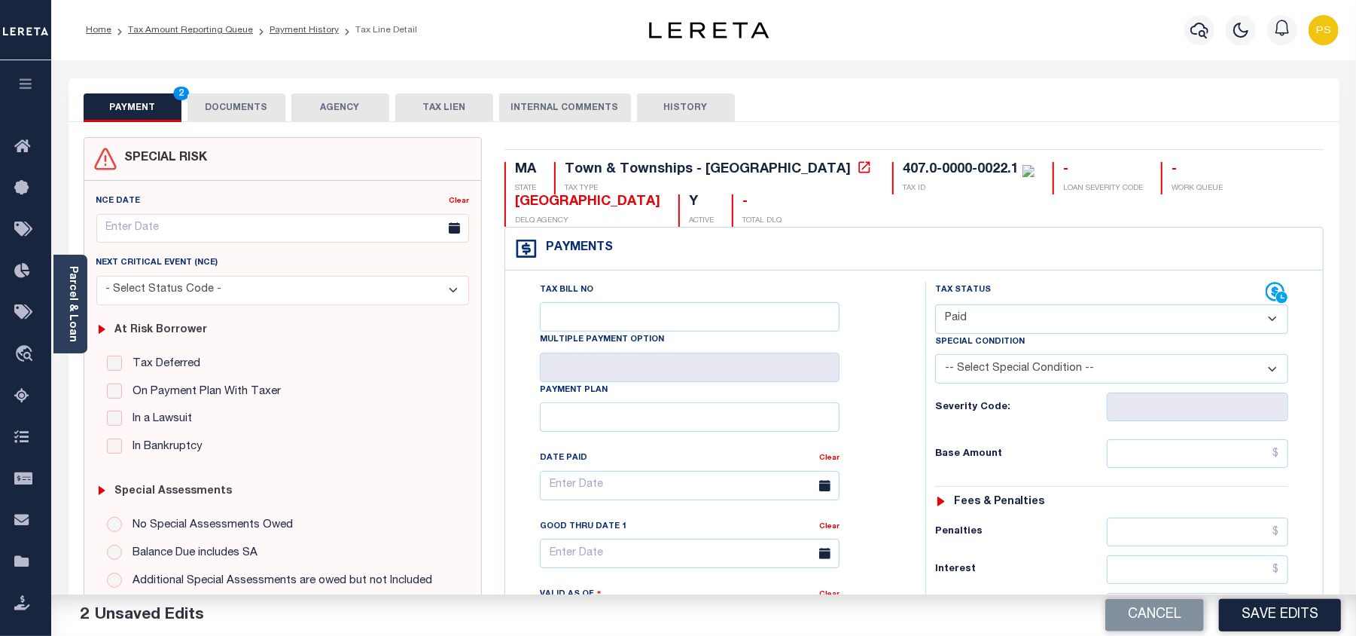
click at [1318, 422] on div "Tax Status Status" at bounding box center [1116, 614] width 405 height 665
click at [1281, 456] on input "text" at bounding box center [1197, 453] width 181 height 29
click at [1268, 455] on input "$2,758.00" at bounding box center [1197, 453] width 181 height 29
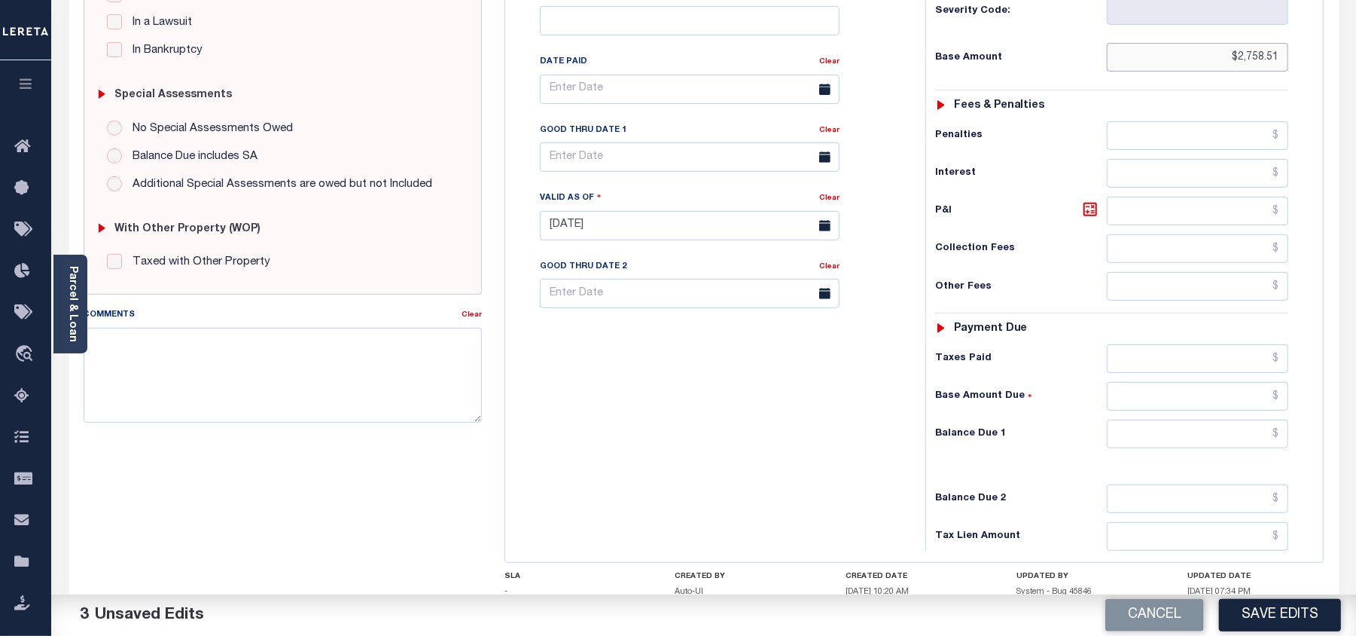
scroll to position [401, 0]
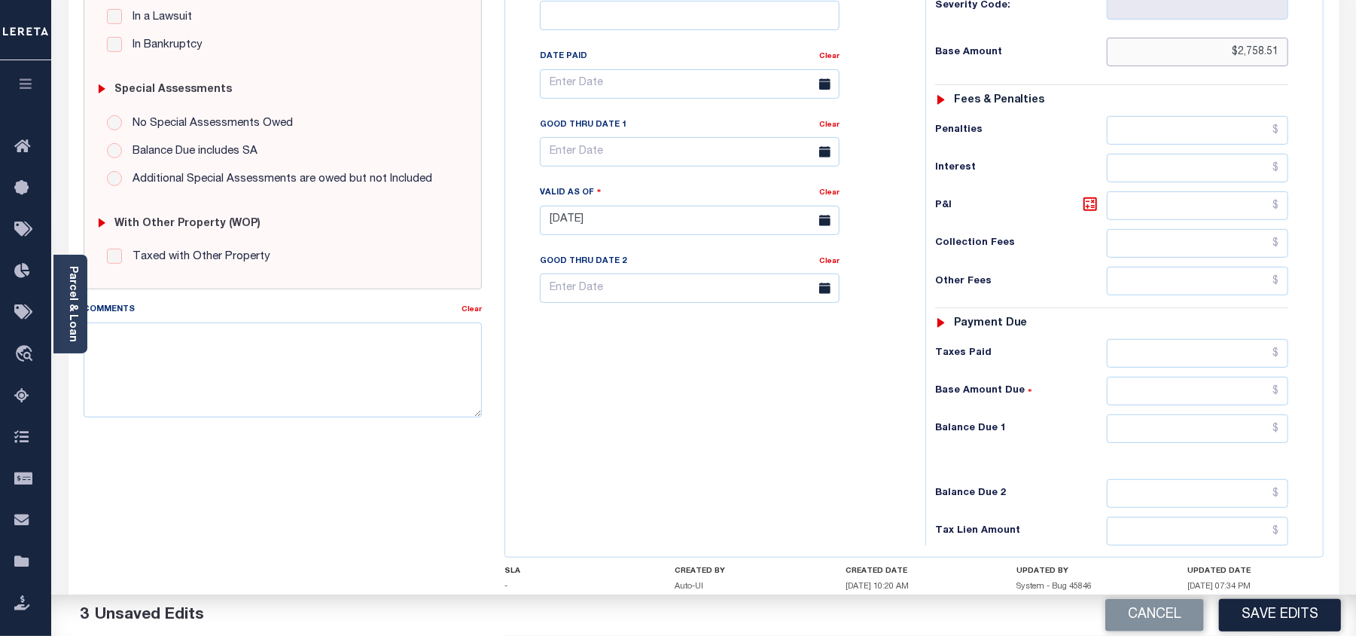
type input "$2,758.51"
click at [1281, 434] on input "text" at bounding box center [1197, 428] width 181 height 29
type input "$0.00"
click at [260, 368] on textarea "Comments" at bounding box center [283, 369] width 398 height 95
paste textarea "08/21/2025- Per Sara property taxes are paid current. PS"
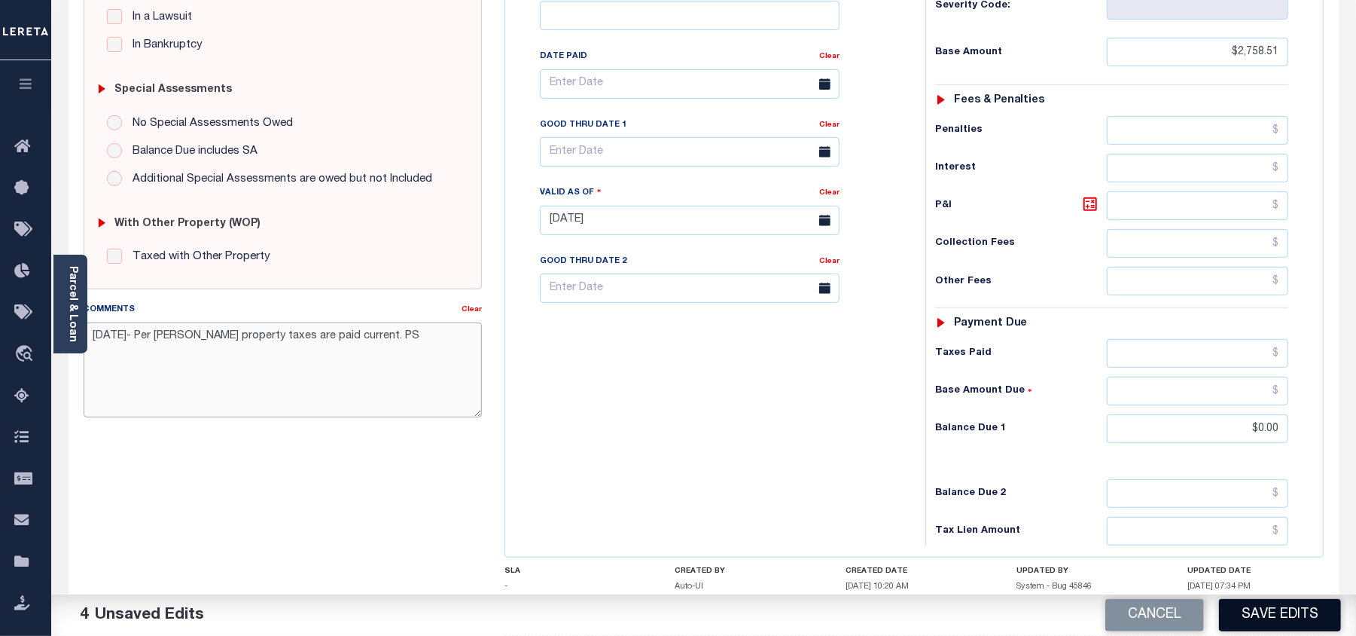
type textarea "08/21/2025- Per Sara property taxes are paid current. PS"
click at [1303, 624] on button "Save Edits" at bounding box center [1280, 615] width 122 height 32
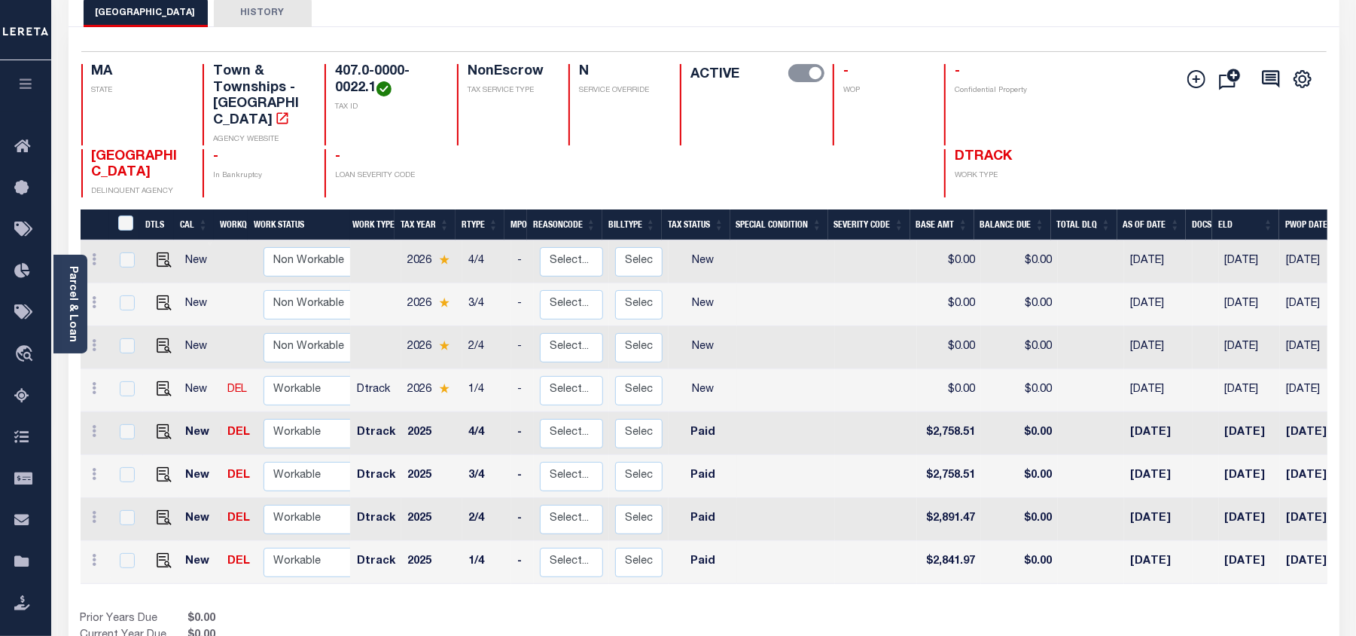
scroll to position [100, 0]
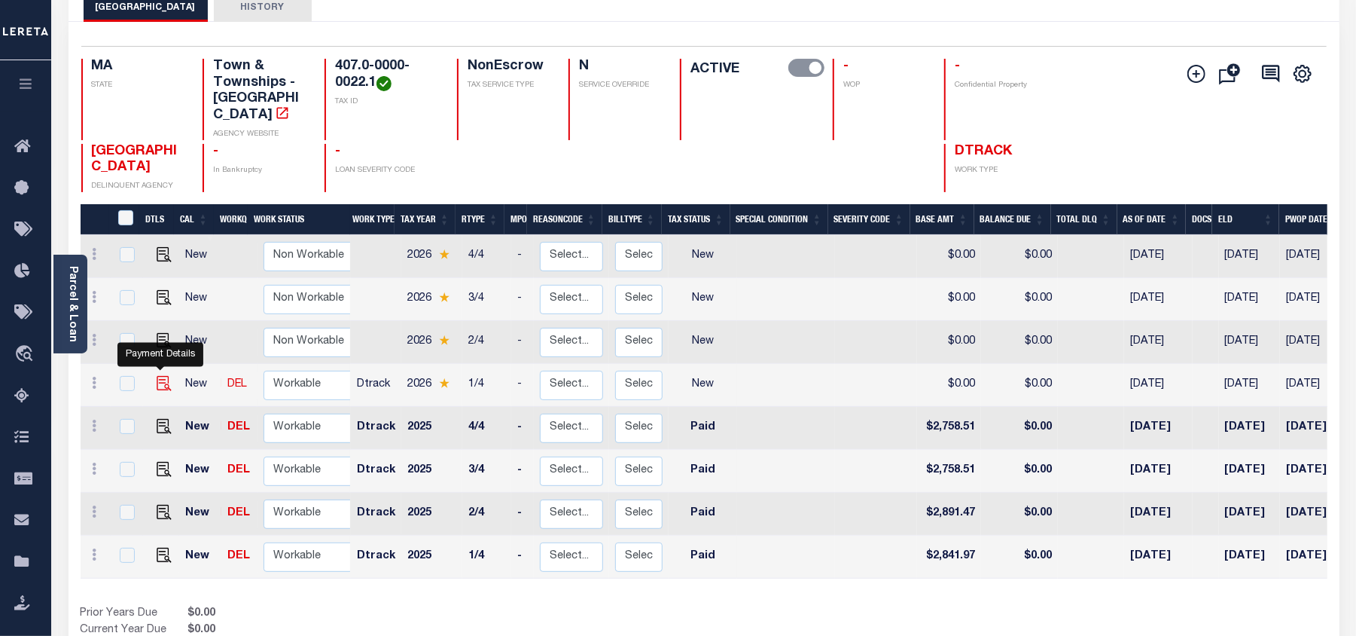
click at [157, 376] on img "" at bounding box center [164, 383] width 15 height 15
checkbox input "true"
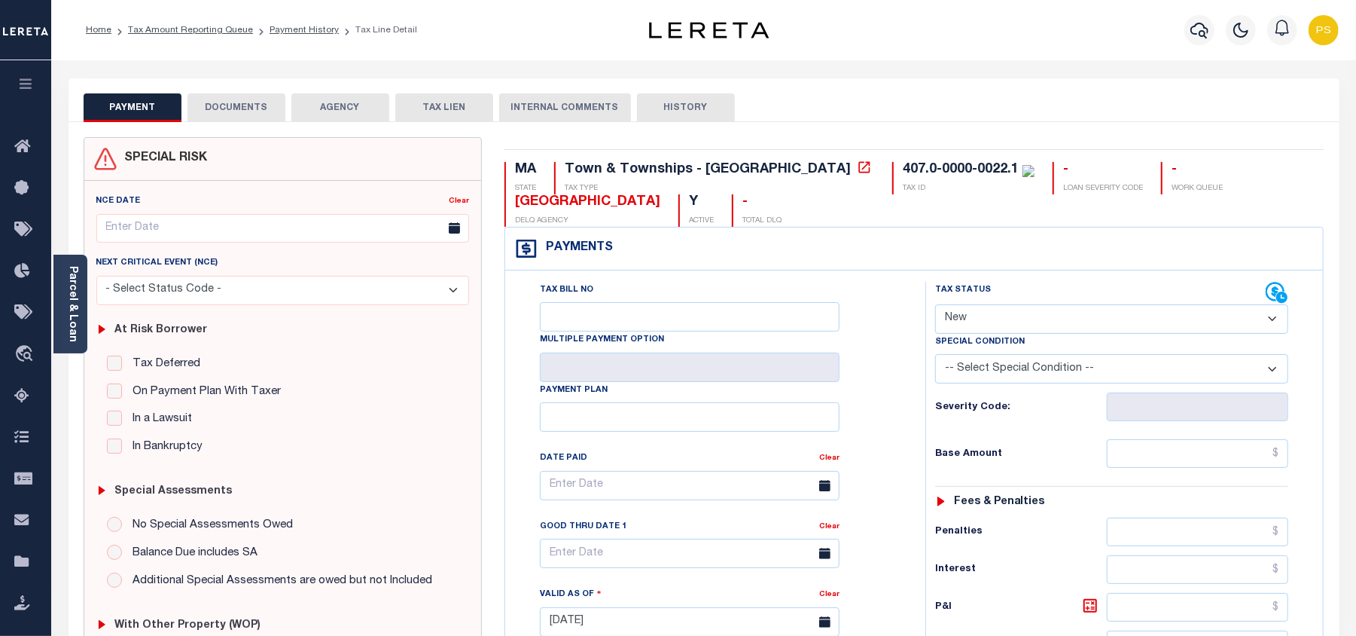
click at [953, 325] on select "- Select Status Code - Open Due/Unpaid Paid Incomplete No Tax Due Internal Refu…" at bounding box center [1111, 318] width 353 height 29
select select "DUE"
click at [935, 306] on select "- Select Status Code - Open Due/Unpaid Paid Incomplete No Tax Due Internal Refu…" at bounding box center [1111, 318] width 353 height 29
type input "[DATE]"
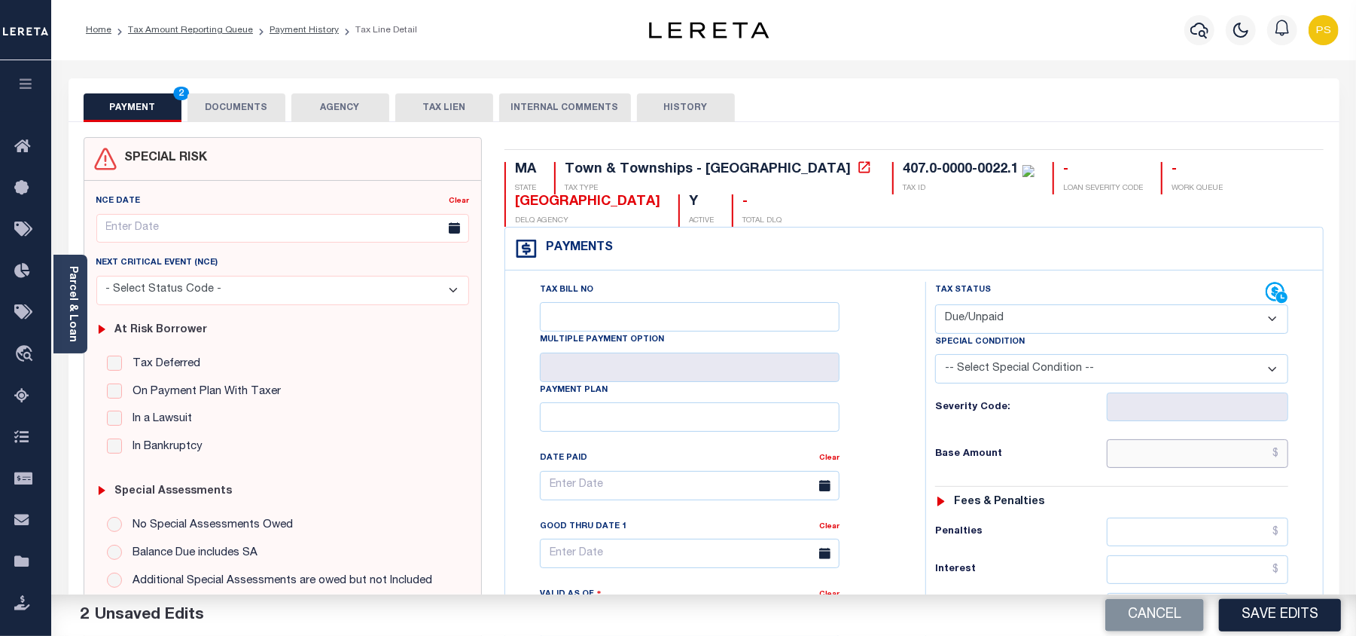
click at [1279, 459] on input "text" at bounding box center [1197, 453] width 181 height 29
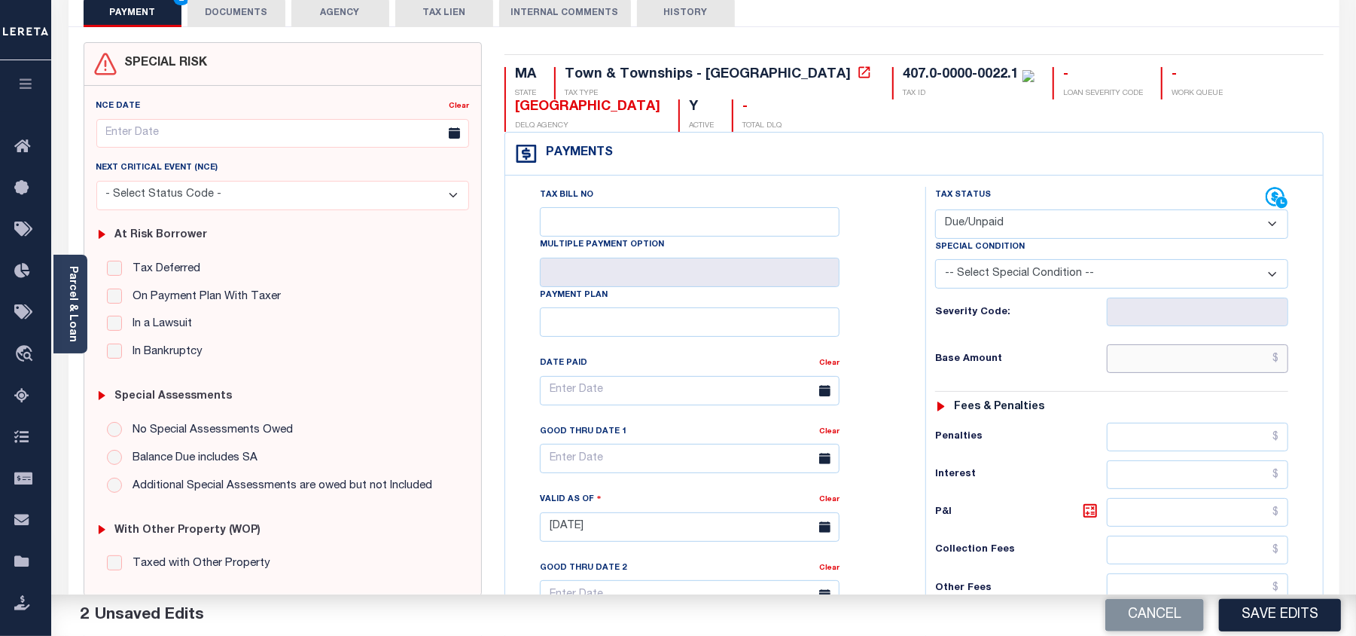
scroll to position [100, 0]
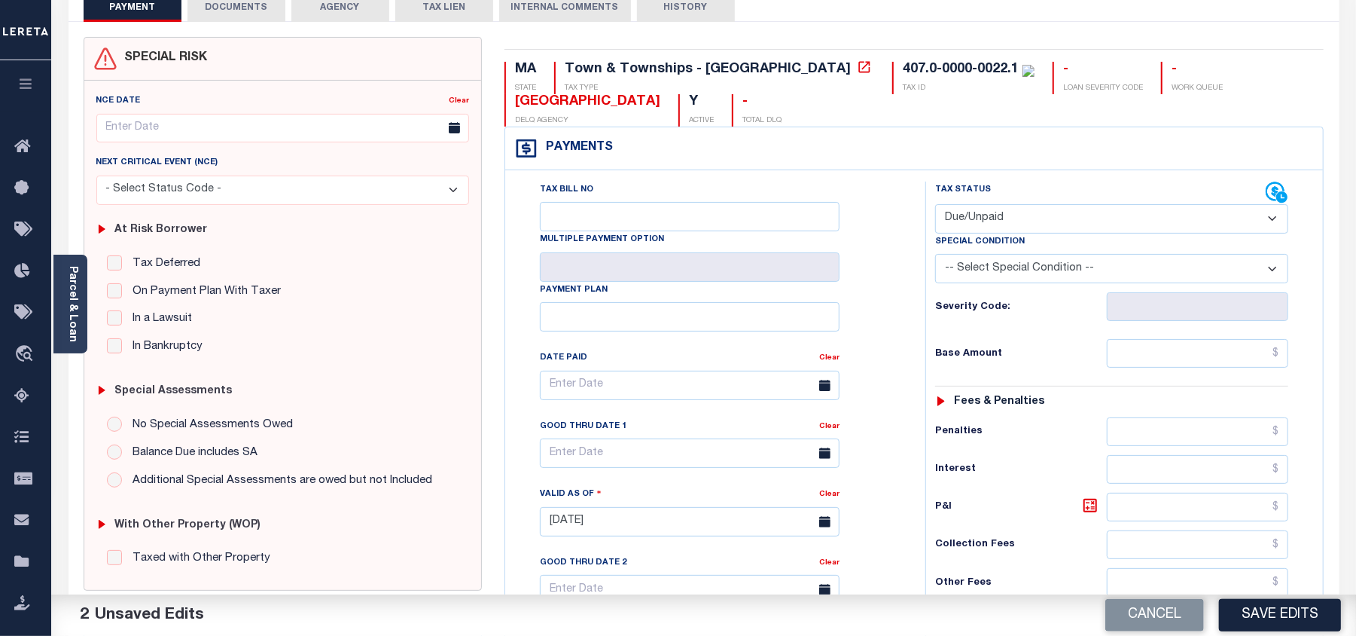
click at [1301, 446] on div "Tax Status Status - Select Status Code -" at bounding box center [1117, 513] width 383 height 665
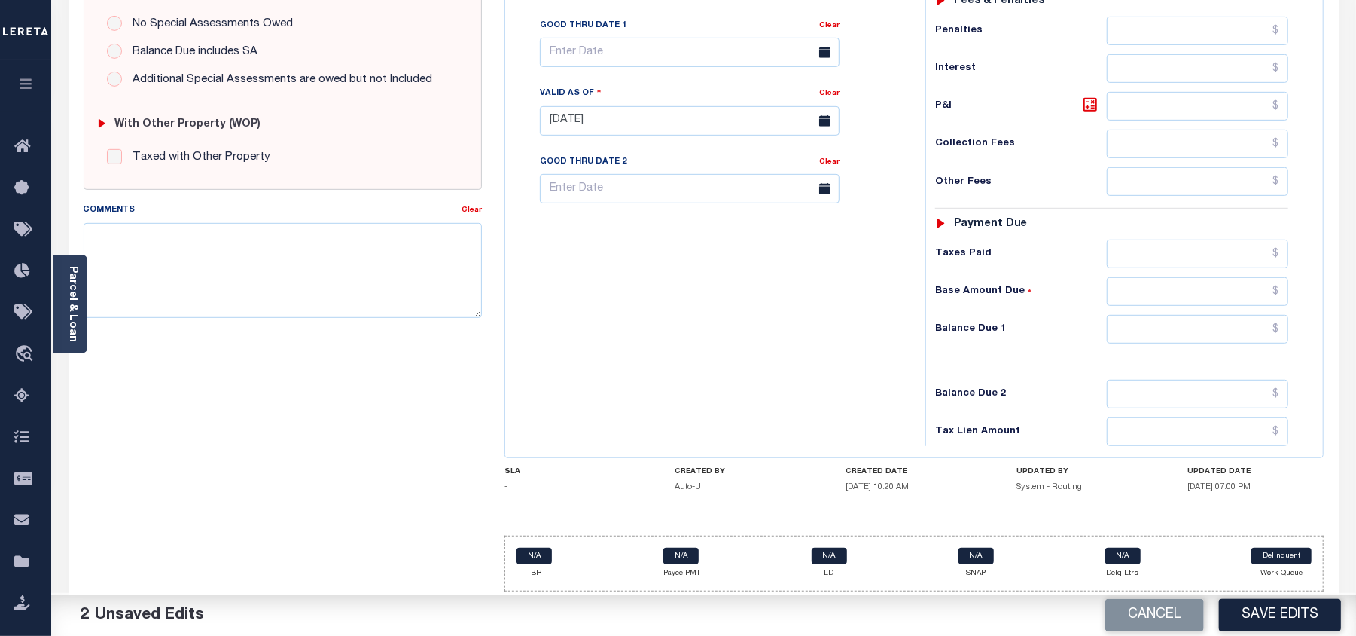
scroll to position [502, 0]
click at [1280, 334] on input "text" at bounding box center [1197, 328] width 181 height 29
paste input "424.82"
type input "$424.82"
click at [1092, 105] on icon at bounding box center [1090, 104] width 18 height 18
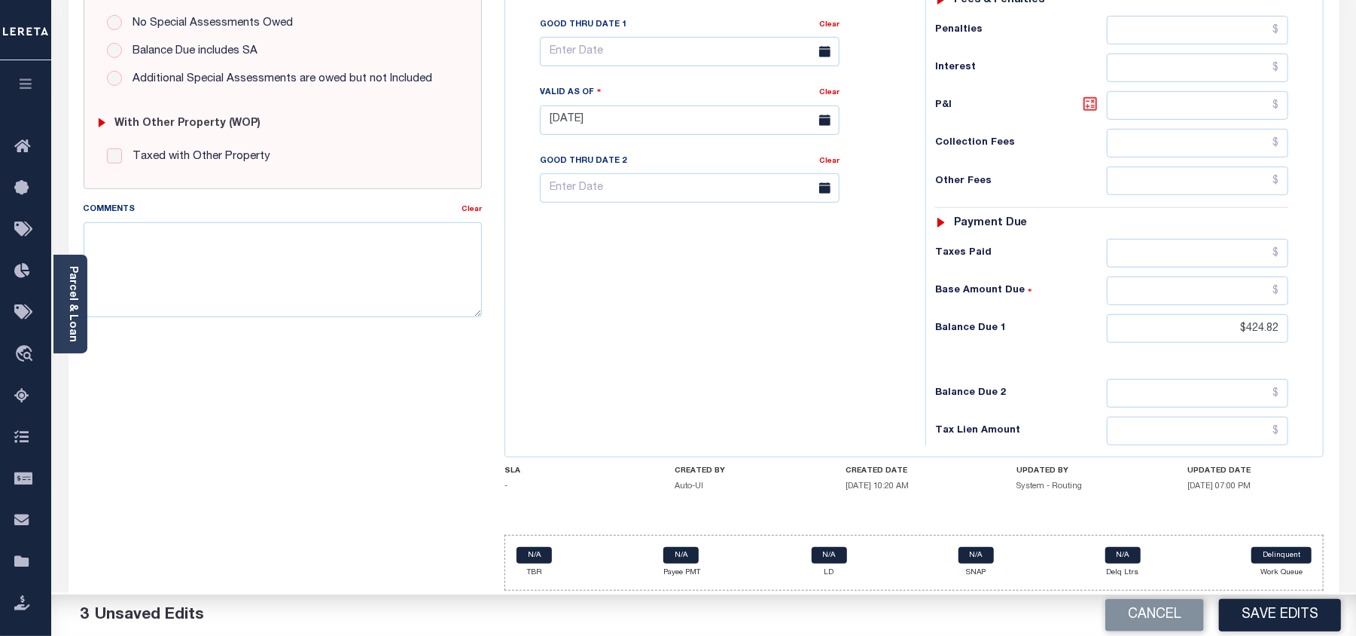
click at [1090, 109] on icon at bounding box center [1090, 104] width 18 height 18
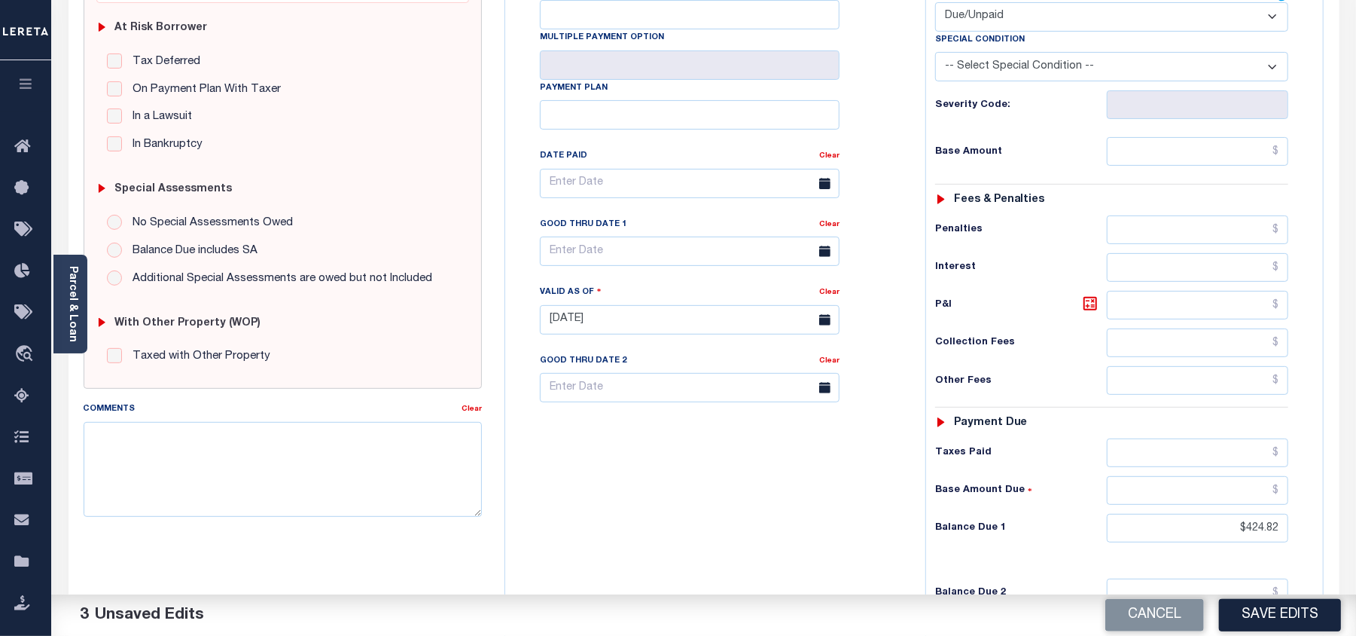
scroll to position [301, 0]
click at [319, 480] on textarea "Comments" at bounding box center [283, 469] width 398 height 95
click at [1282, 149] on input "text" at bounding box center [1197, 152] width 181 height 29
paste input "407"
type input "$407.21"
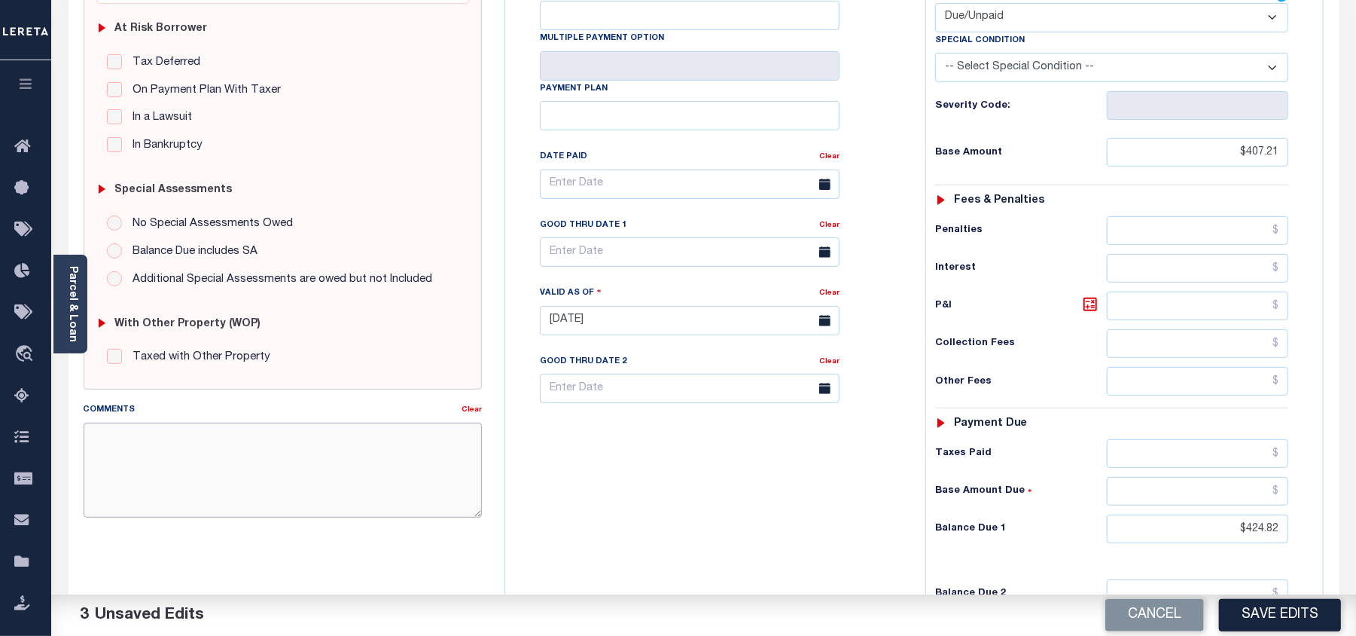
click at [350, 476] on textarea "Comments" at bounding box center [283, 469] width 398 height 95
type textarea "08/21/2025- Per sara taxes are due . PS"
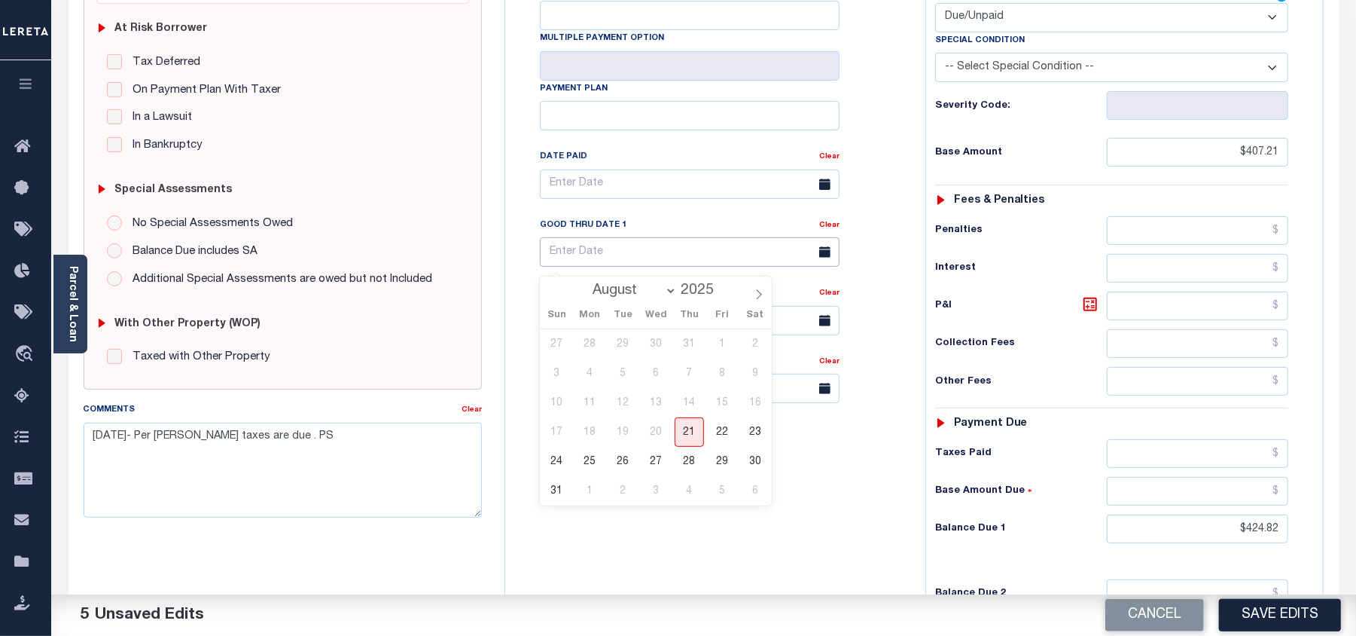
click at [562, 257] on input "text" at bounding box center [690, 251] width 300 height 29
click at [559, 496] on span "31" at bounding box center [556, 490] width 29 height 29
type input "[DATE]"
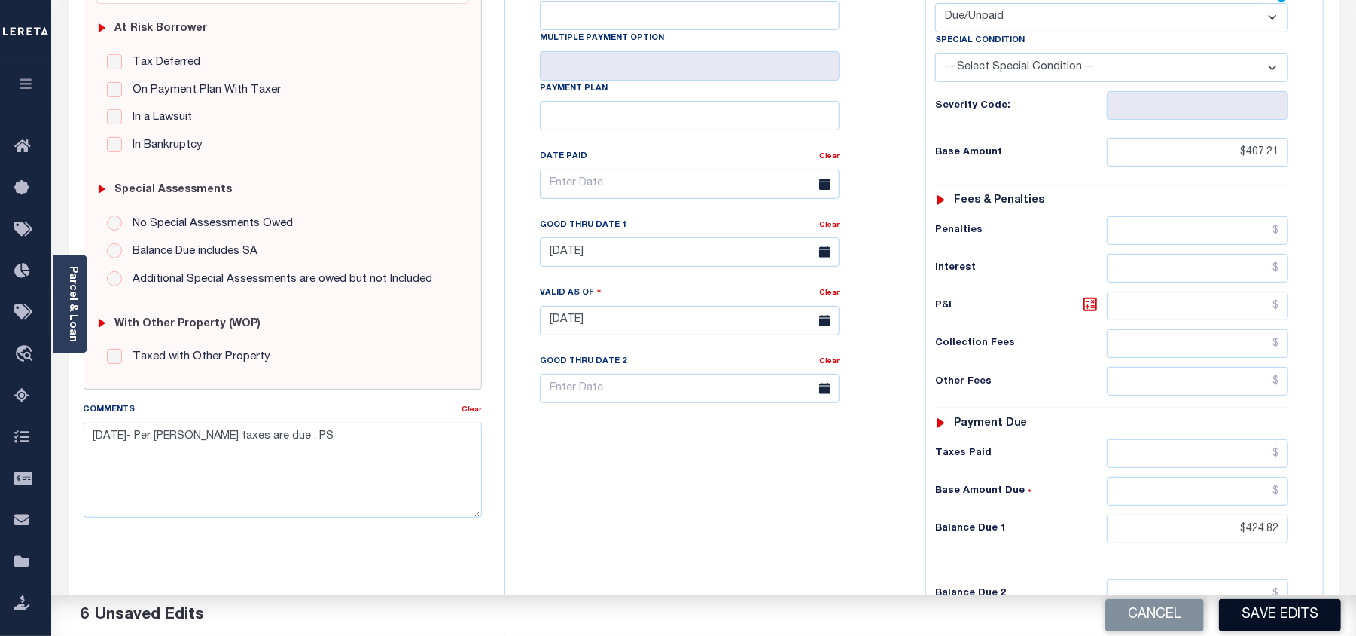
click at [1287, 613] on button "Save Edits" at bounding box center [1280, 615] width 122 height 32
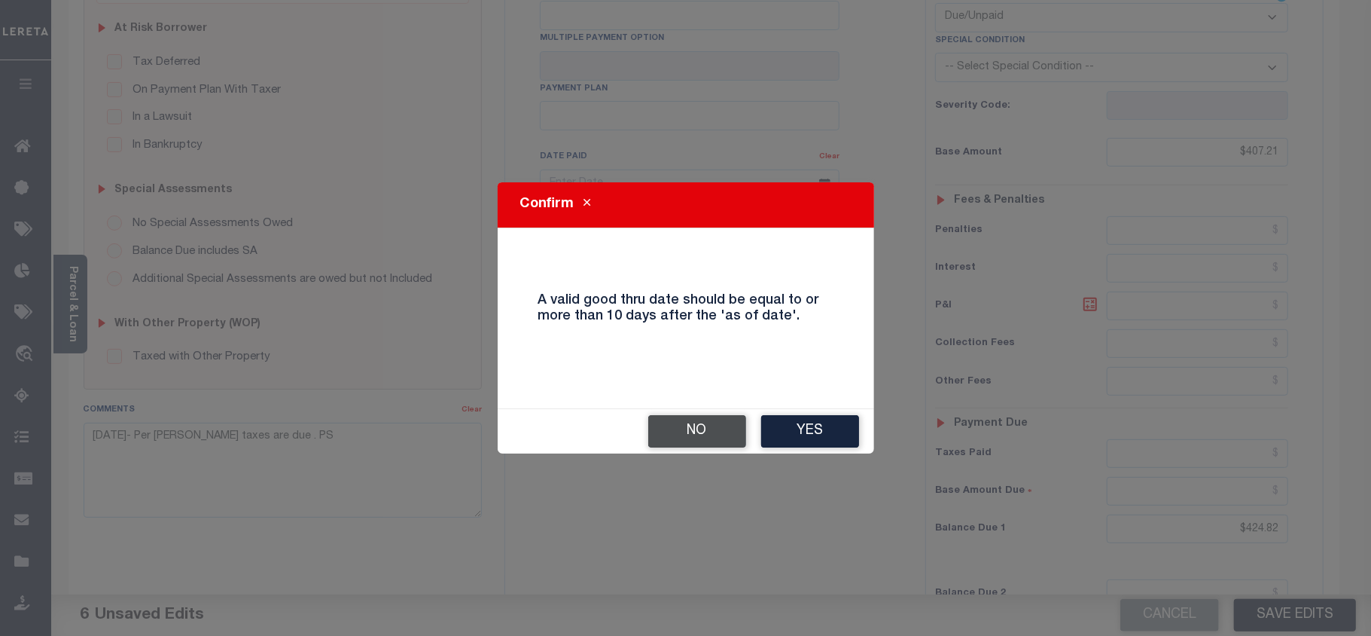
click at [712, 438] on button "No" at bounding box center [697, 431] width 98 height 32
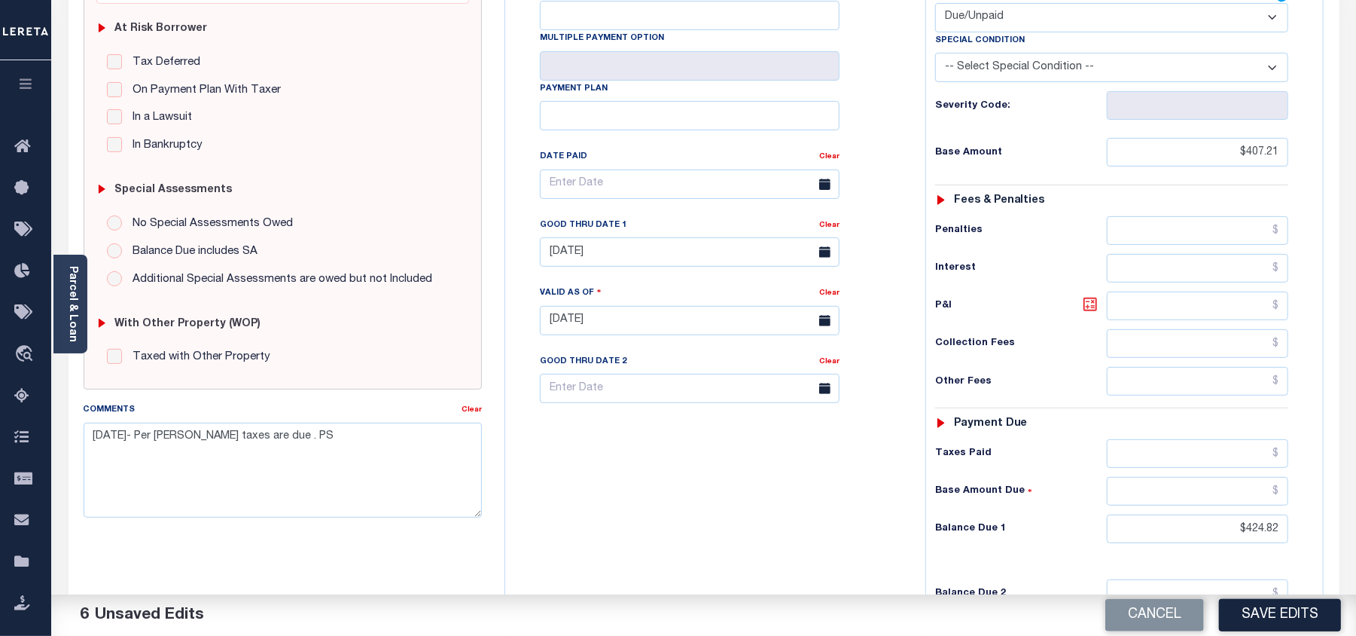
click at [1091, 310] on icon at bounding box center [1090, 304] width 18 height 18
type input "$17.61"
click at [1308, 596] on div "Cancel Save Edits" at bounding box center [1030, 615] width 653 height 42
click at [1269, 619] on button "Save Edits" at bounding box center [1280, 615] width 122 height 32
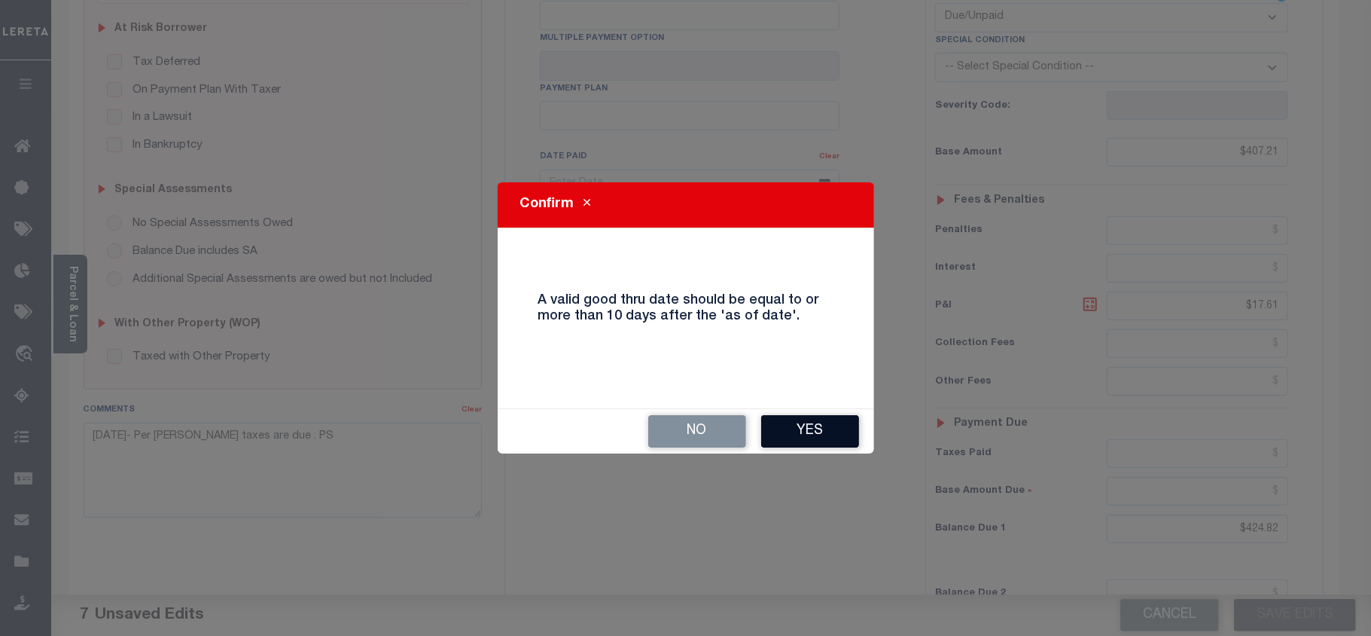
click at [815, 441] on button "Yes" at bounding box center [810, 431] width 98 height 32
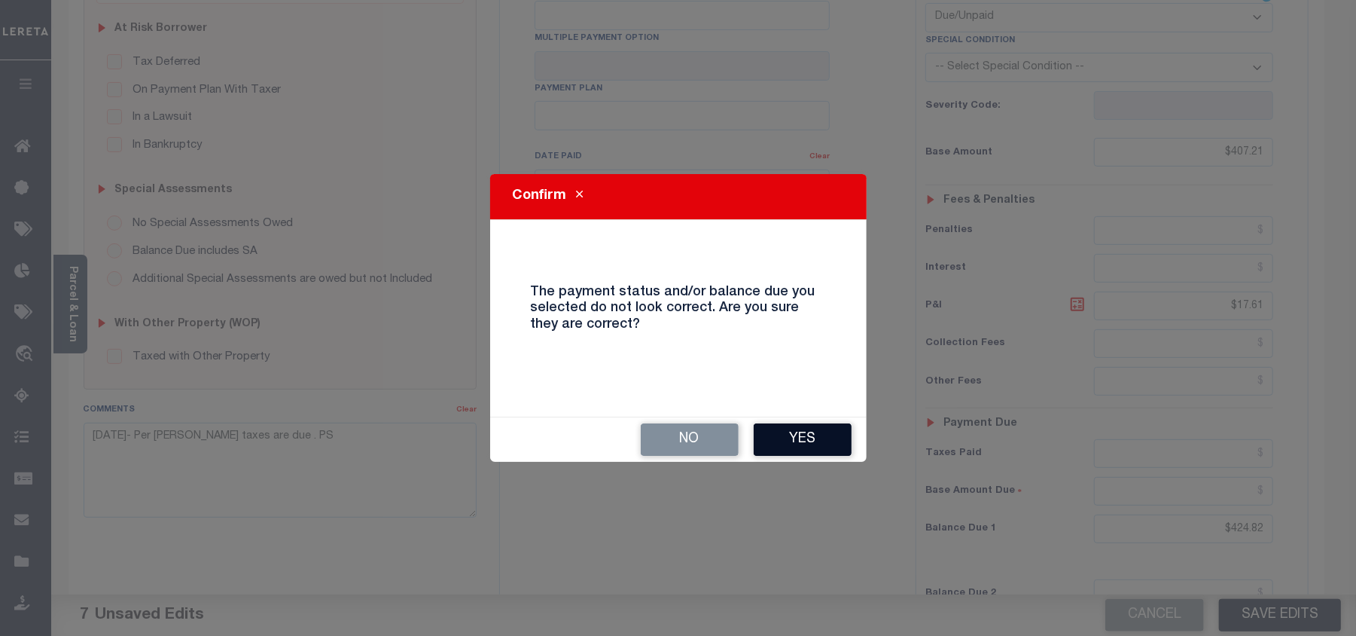
click at [802, 434] on button "Yes" at bounding box center [803, 439] width 98 height 32
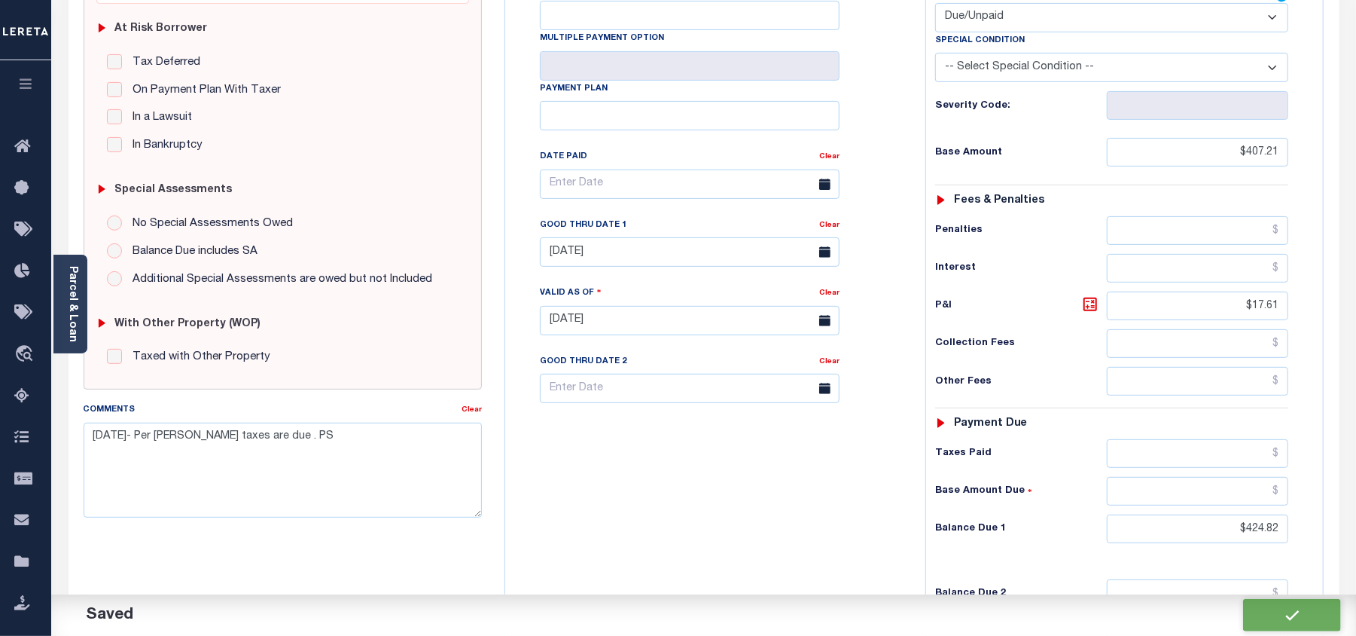
checkbox input "false"
type input "$407.21"
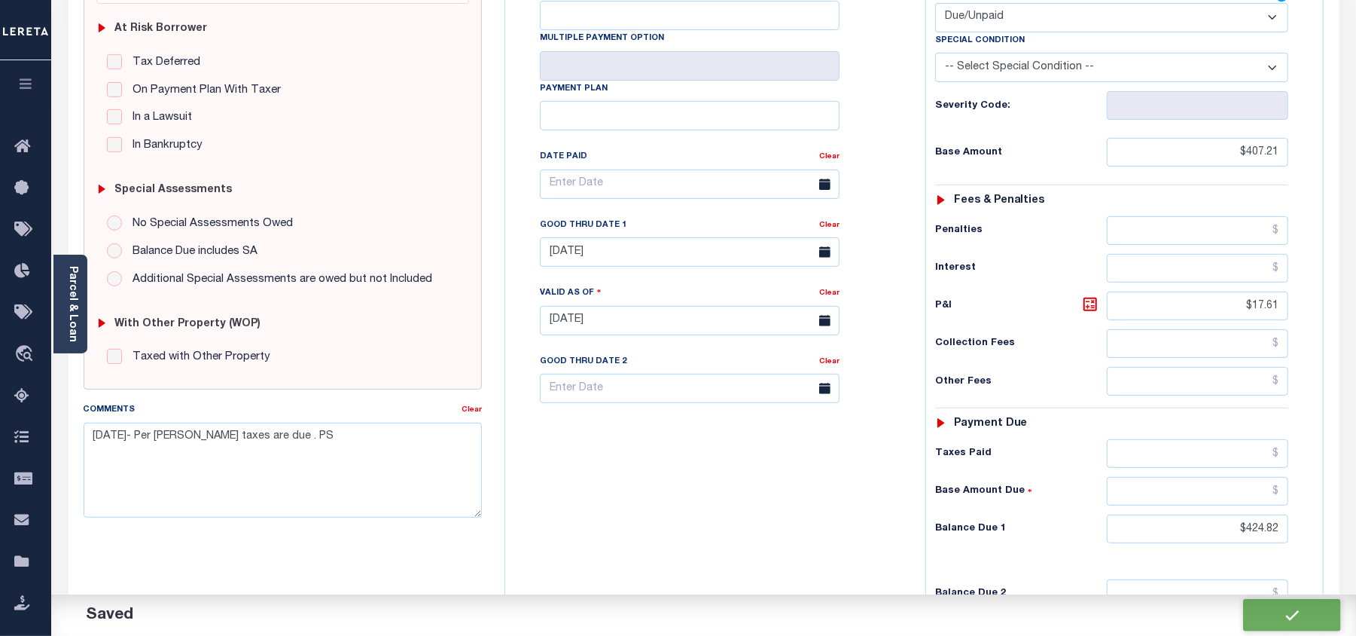
type input "$17.61"
type input "$424.82"
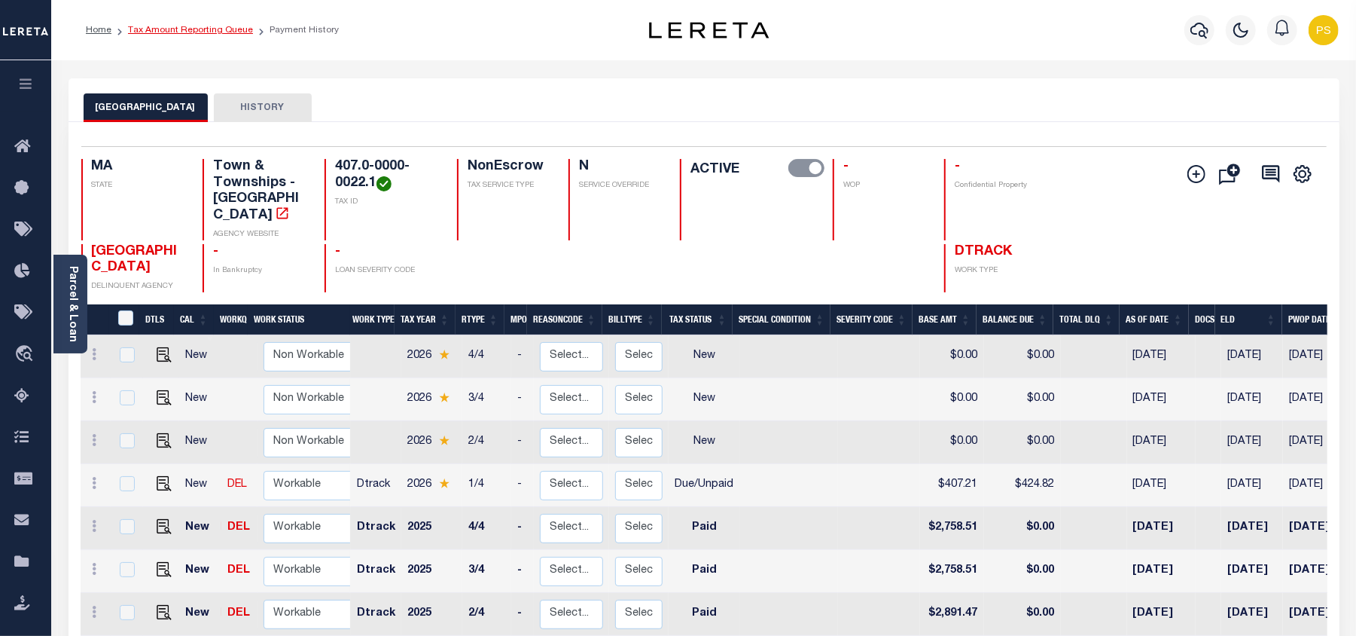
click at [206, 32] on link "Tax Amount Reporting Queue" at bounding box center [190, 30] width 125 height 9
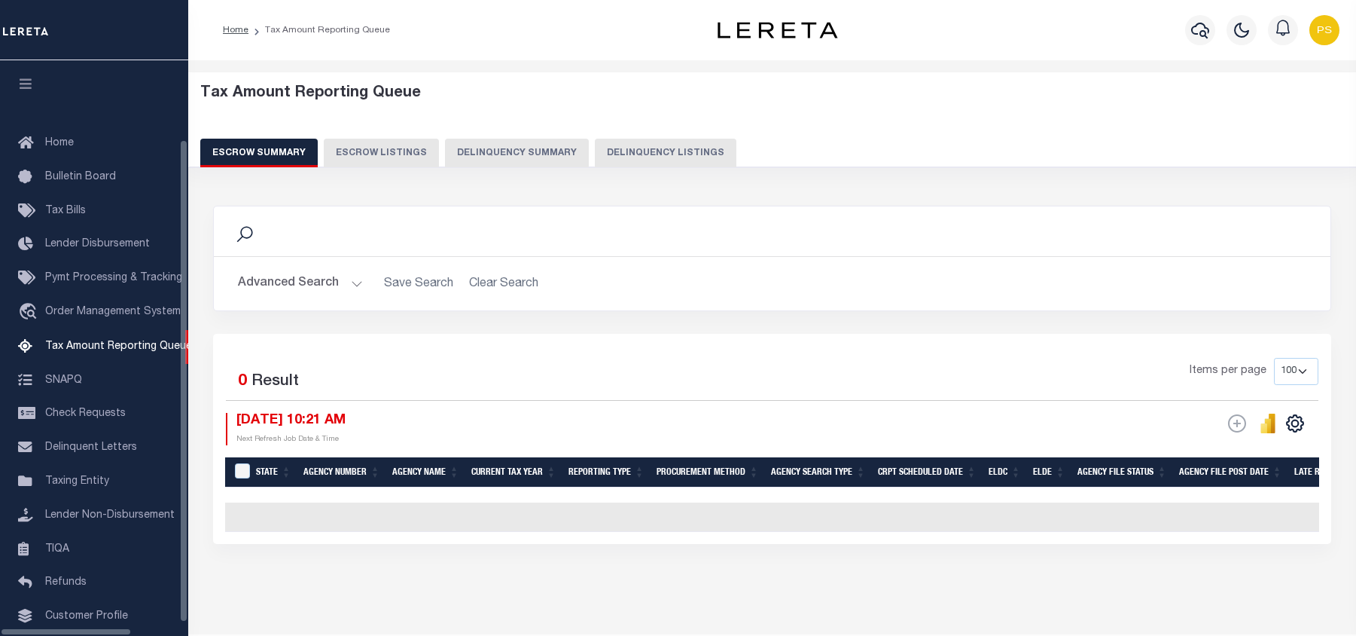
select select "100"
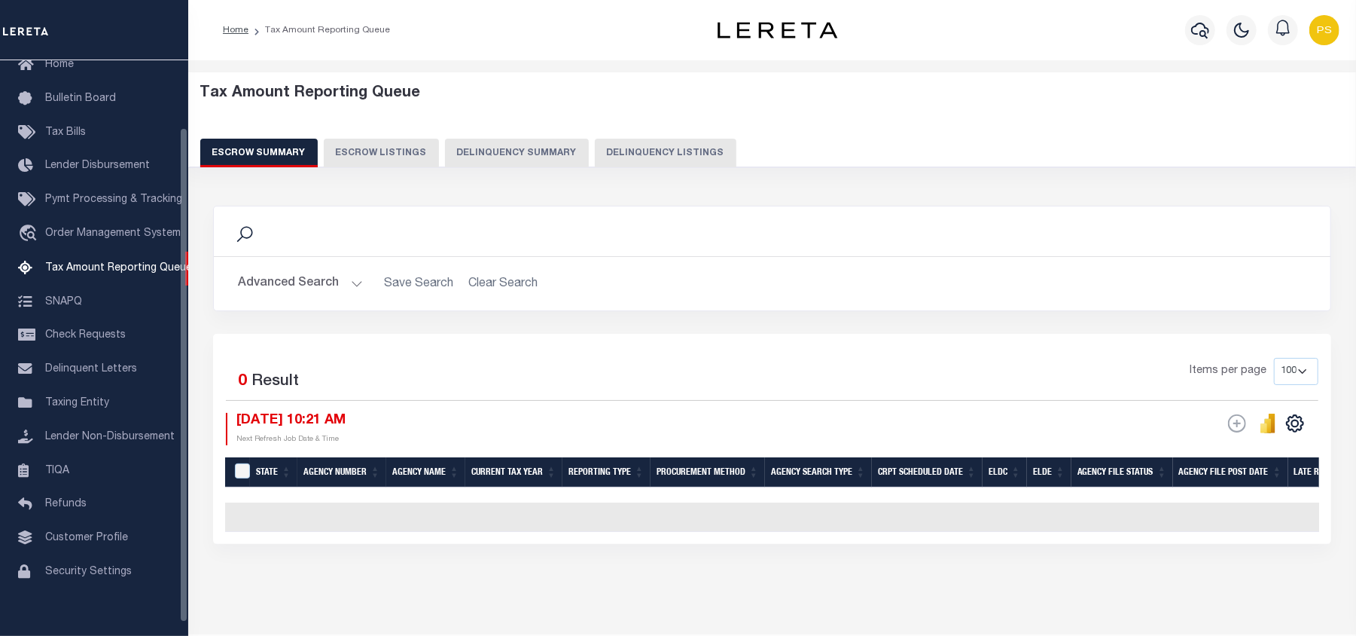
click at [648, 167] on div "Tax Amount Reporting Queue Escrow Summary Escrow Listings Delinquency Summary" at bounding box center [772, 120] width 1175 height 96
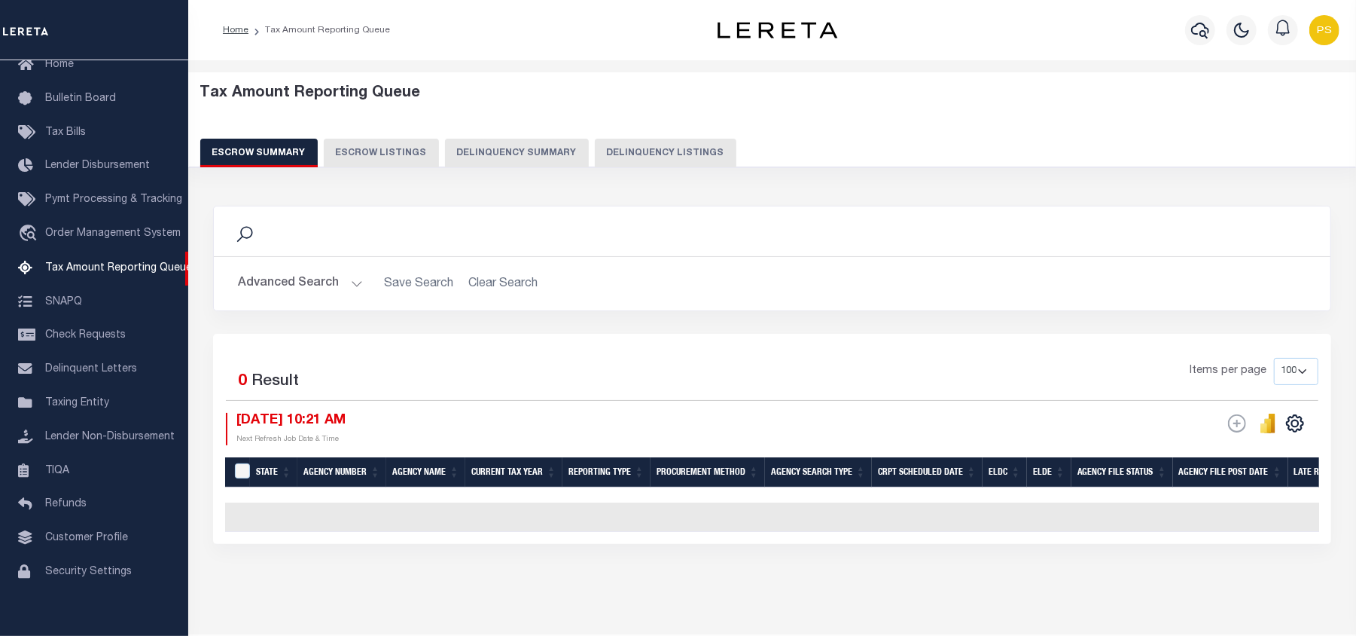
click at [645, 158] on button "Delinquency Listings" at bounding box center [666, 153] width 142 height 29
select select "100"
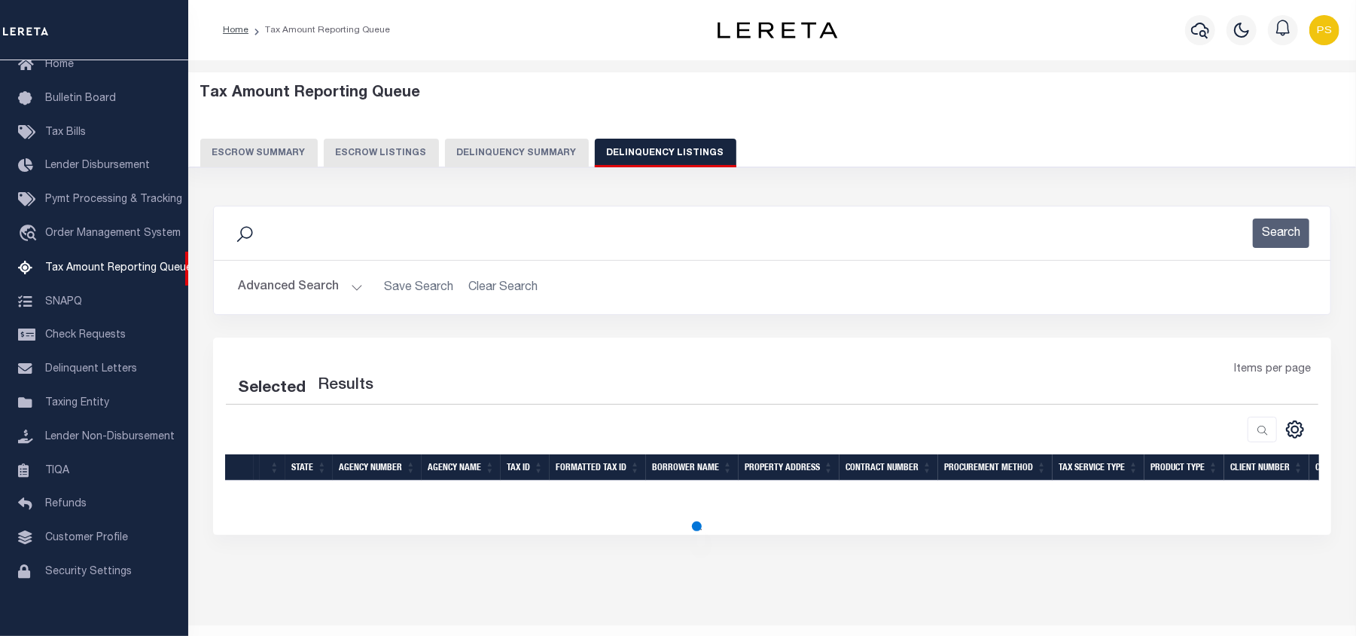
select select "100"
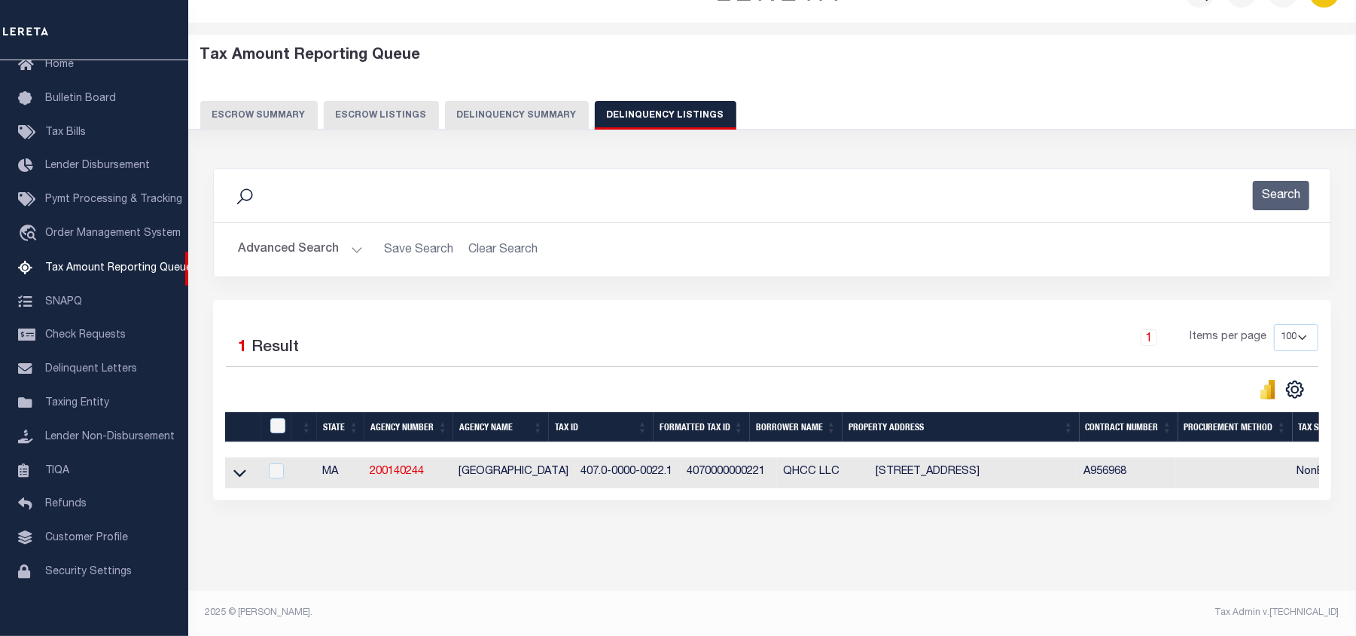
scroll to position [52, 0]
click at [239, 470] on icon at bounding box center [239, 474] width 13 height 8
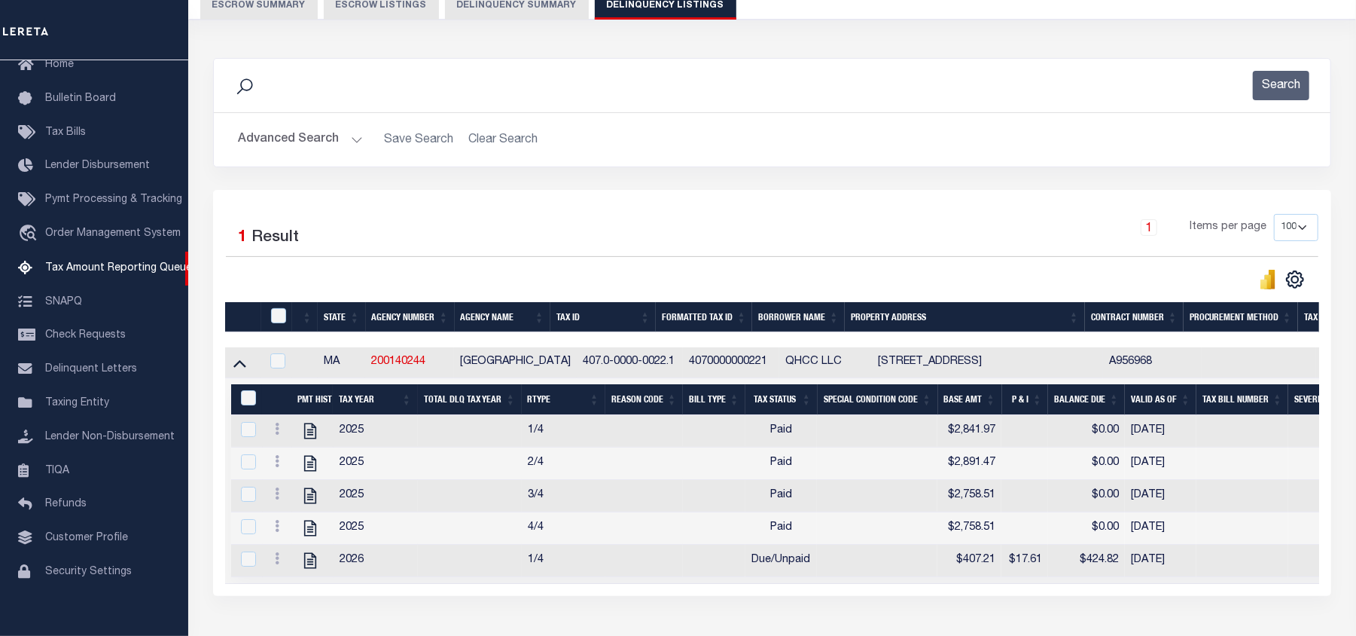
scroll to position [152, 0]
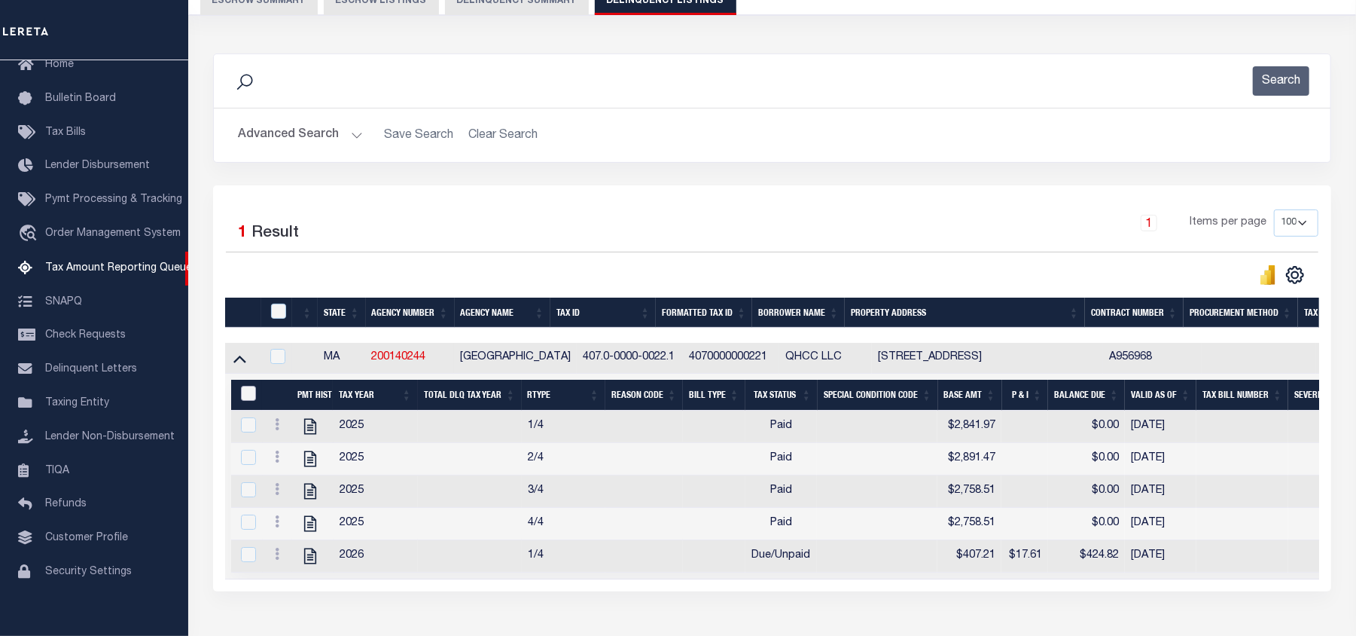
click at [248, 401] on input "&nbsp;" at bounding box center [248, 393] width 15 height 15
checkbox input "true"
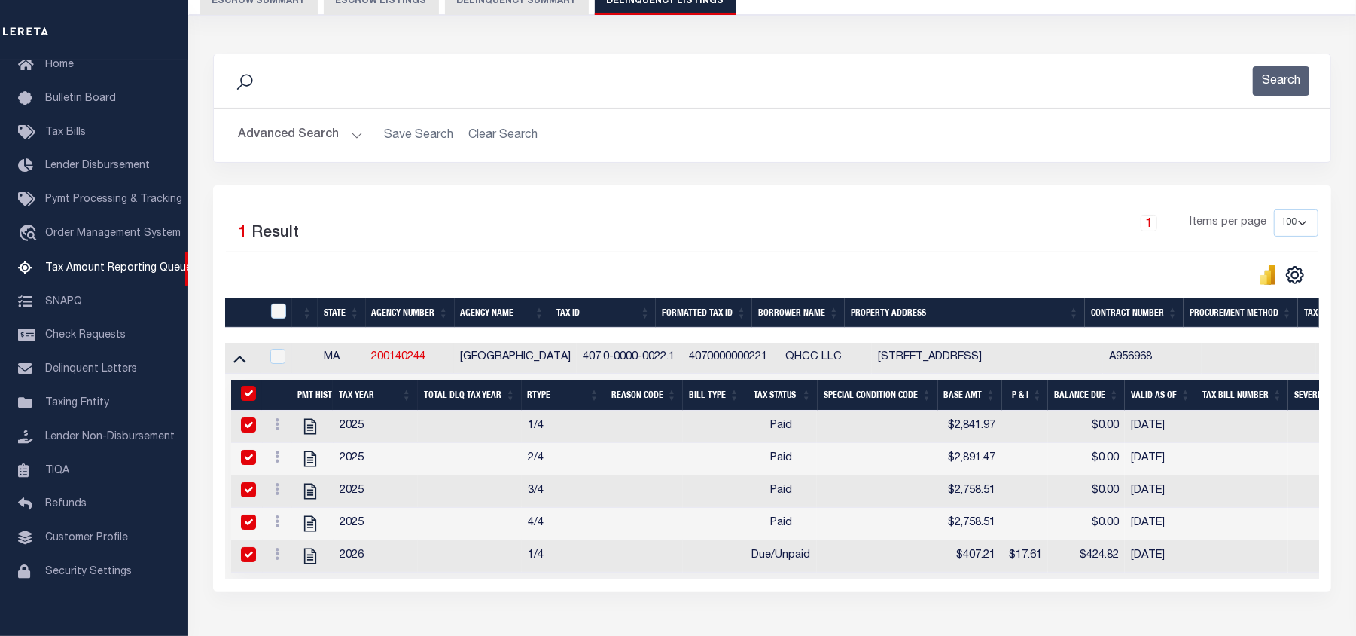
checkbox input "true"
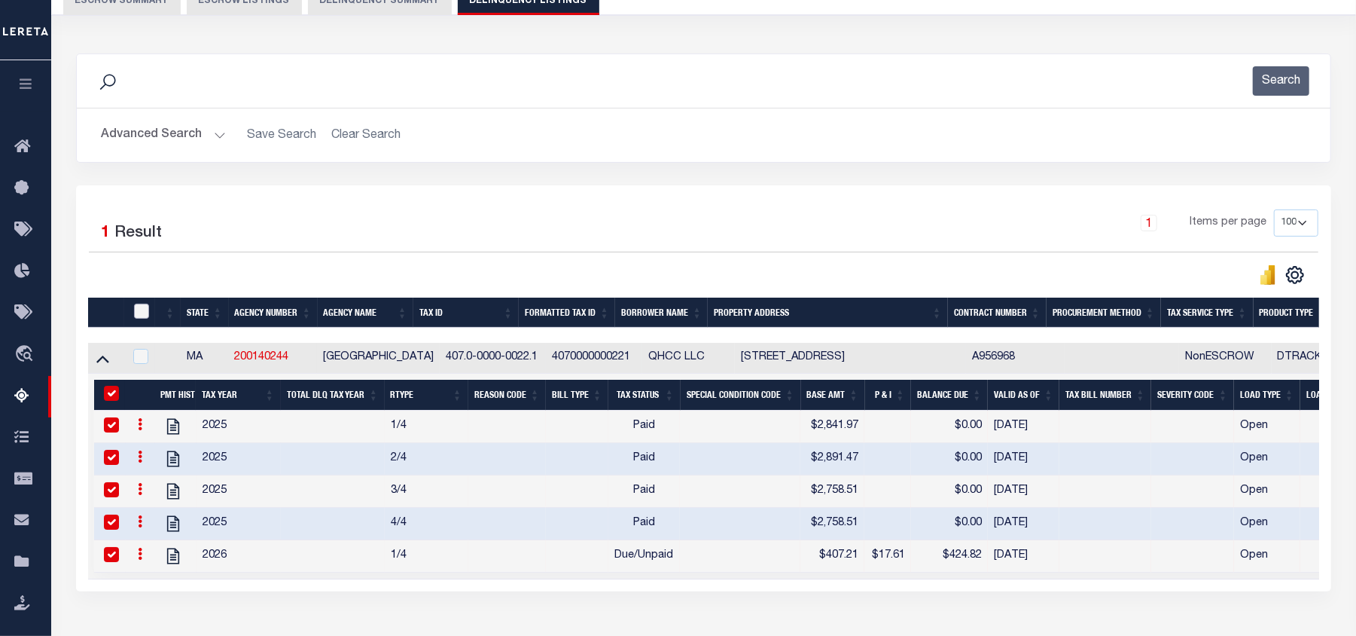
click at [139, 316] on input "checkbox" at bounding box center [141, 310] width 15 height 15
checkbox input "true"
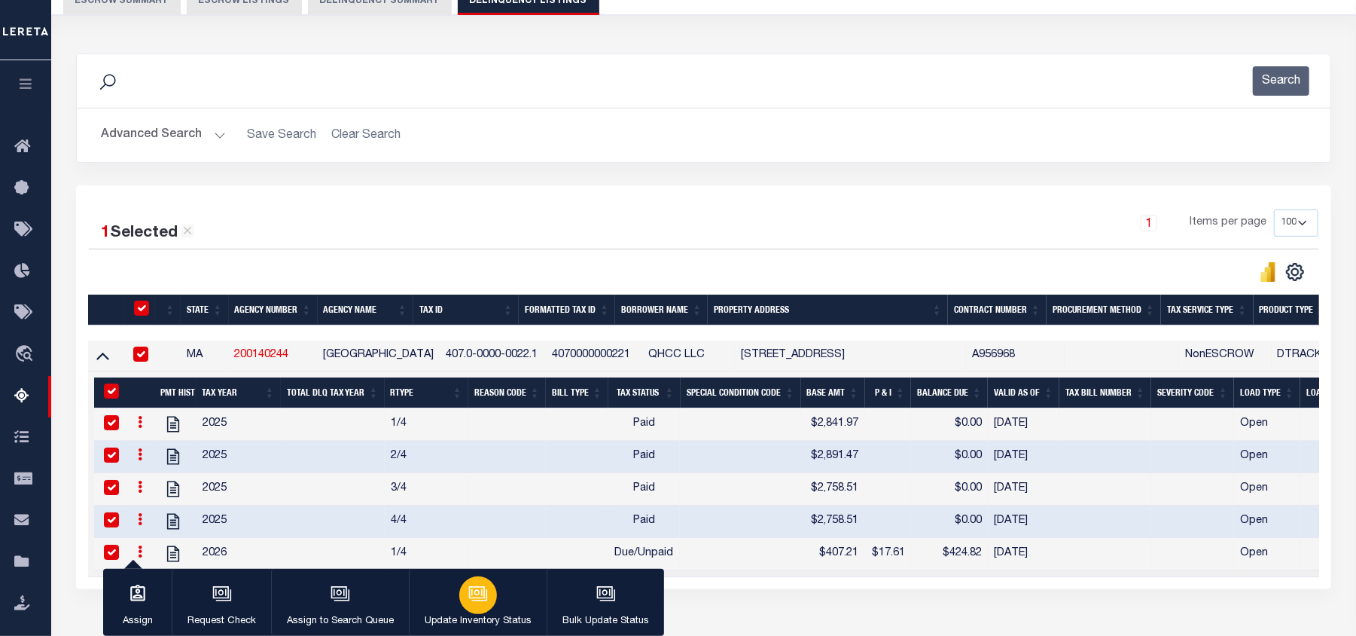
click at [474, 594] on icon "button" at bounding box center [476, 592] width 11 height 7
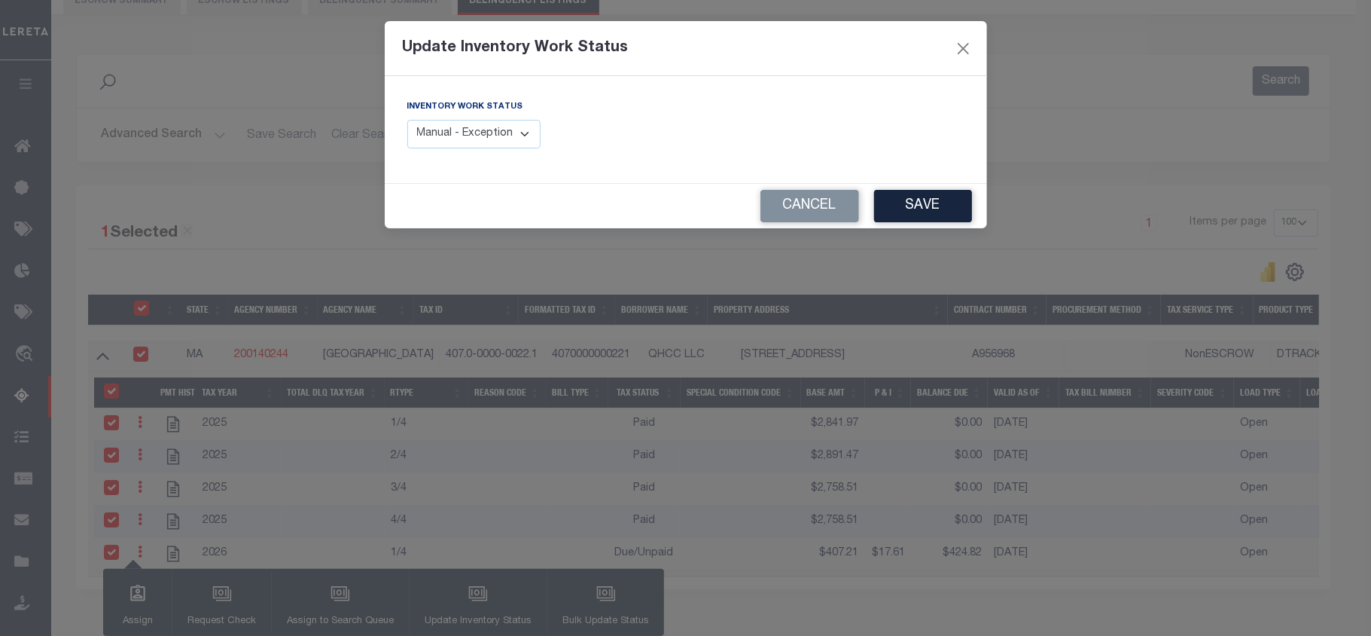
click at [467, 142] on select "Manual - Exception Pended - Awaiting Search Late Add Exception Completed" at bounding box center [474, 134] width 134 height 29
select select "4"
click at [407, 120] on select "Manual - Exception Pended - Awaiting Search Late Add Exception Completed" at bounding box center [474, 134] width 134 height 29
click at [917, 194] on button "Save" at bounding box center [923, 206] width 98 height 32
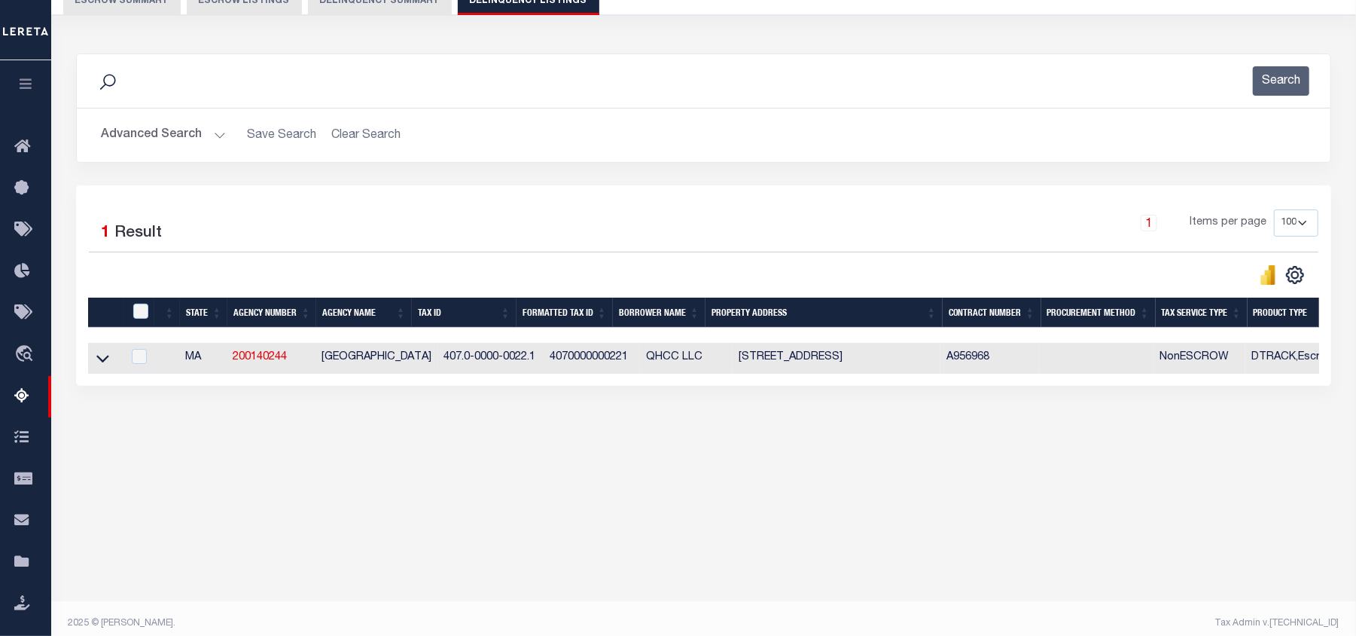
click at [172, 131] on button "Advanced Search" at bounding box center [163, 134] width 125 height 29
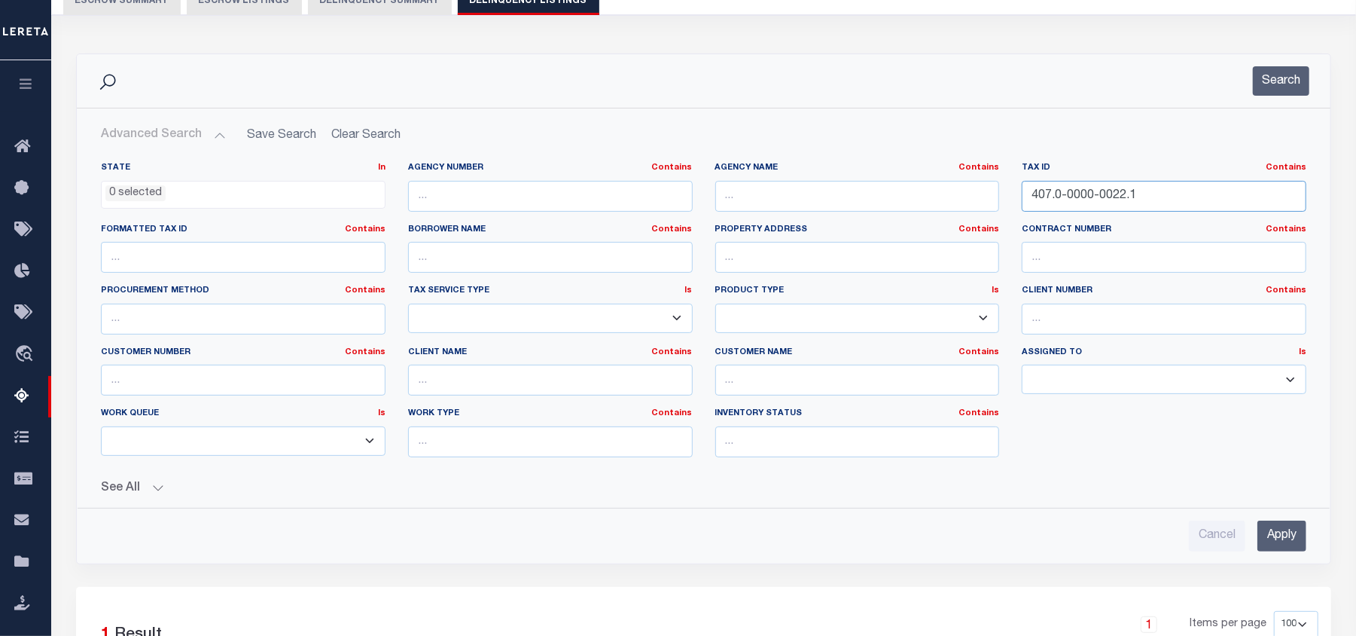
click at [1081, 197] on input "407.0-0000-0022.1" at bounding box center [1164, 196] width 285 height 31
paste input "2"
type input "407.0-0000-0022.2"
click at [1266, 541] on input "Apply" at bounding box center [1282, 535] width 49 height 31
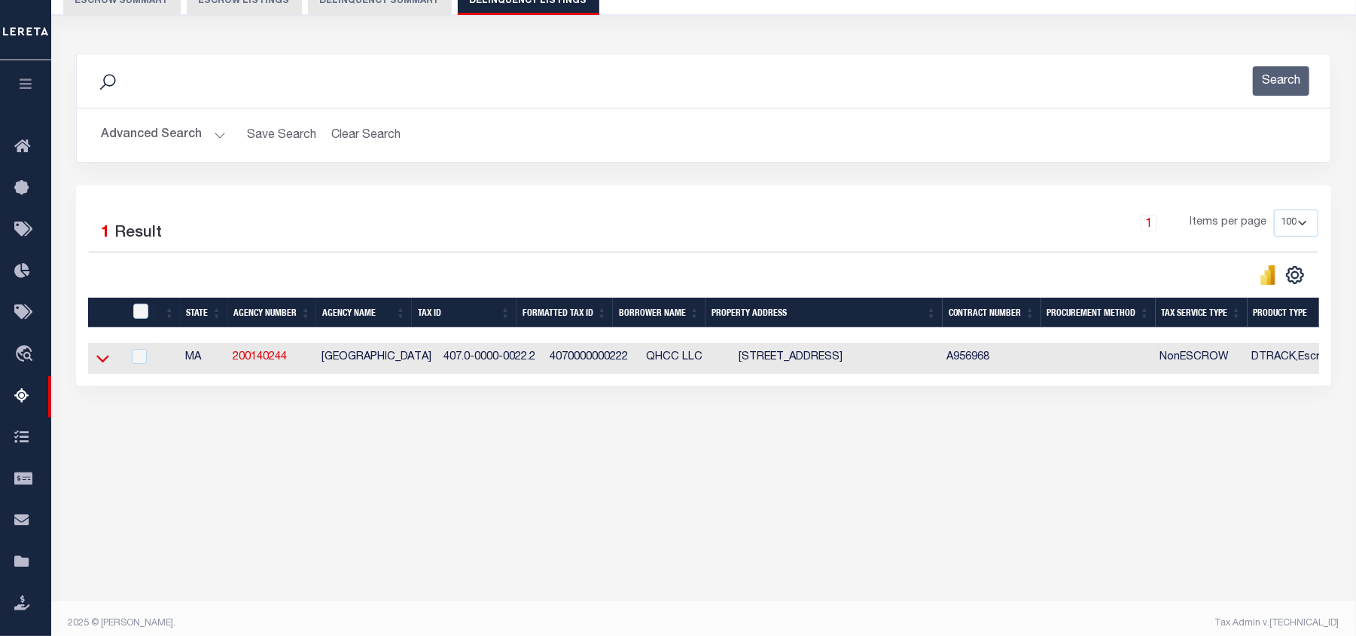
click at [97, 359] on icon at bounding box center [102, 358] width 13 height 16
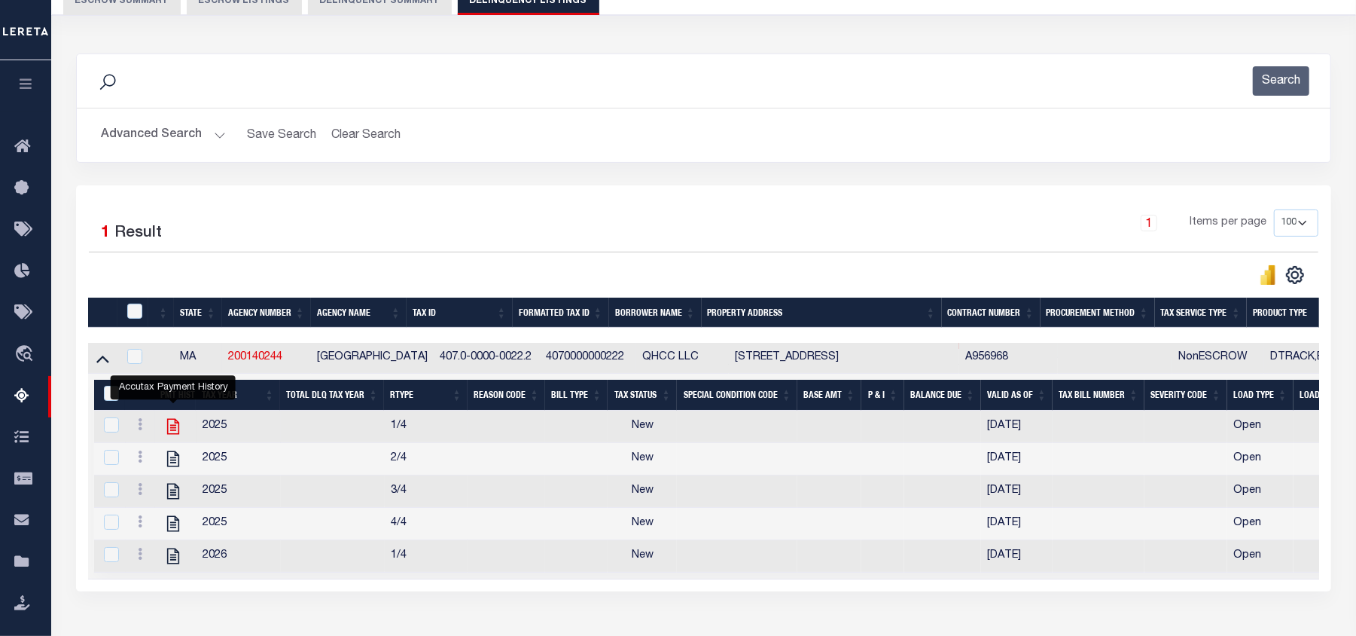
click at [170, 431] on icon "" at bounding box center [173, 427] width 12 height 16
checkbox input "false"
checkbox input "true"
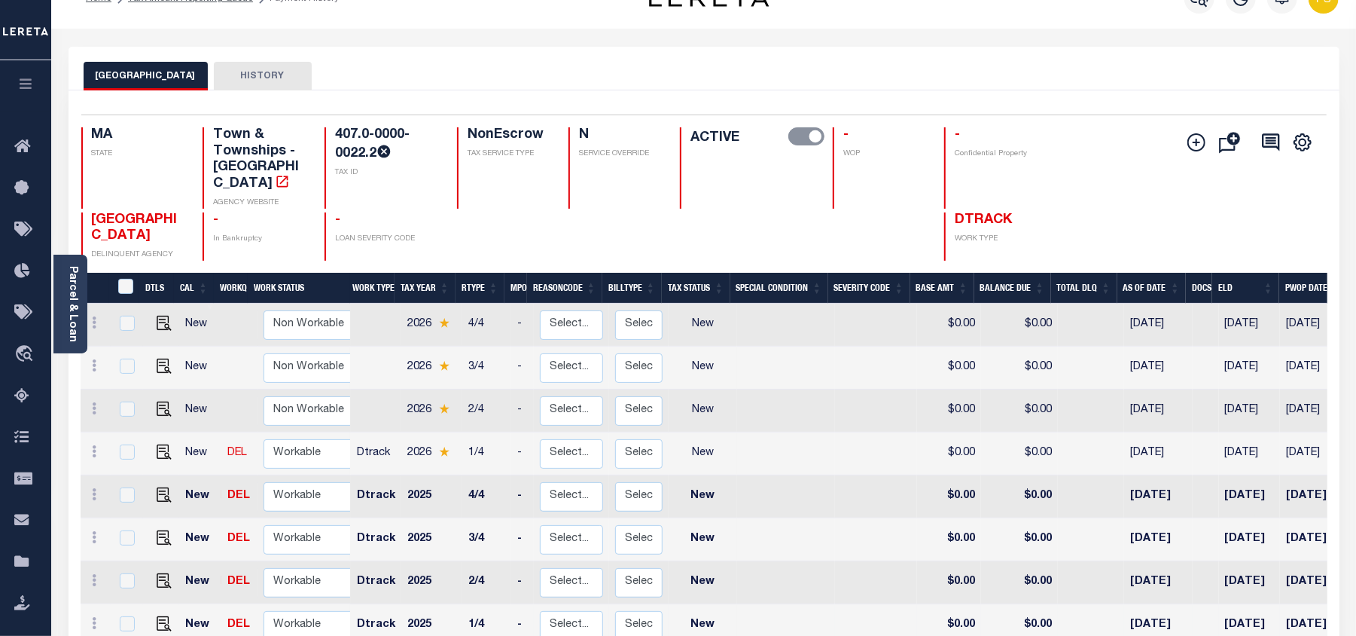
scroll to position [298, 0]
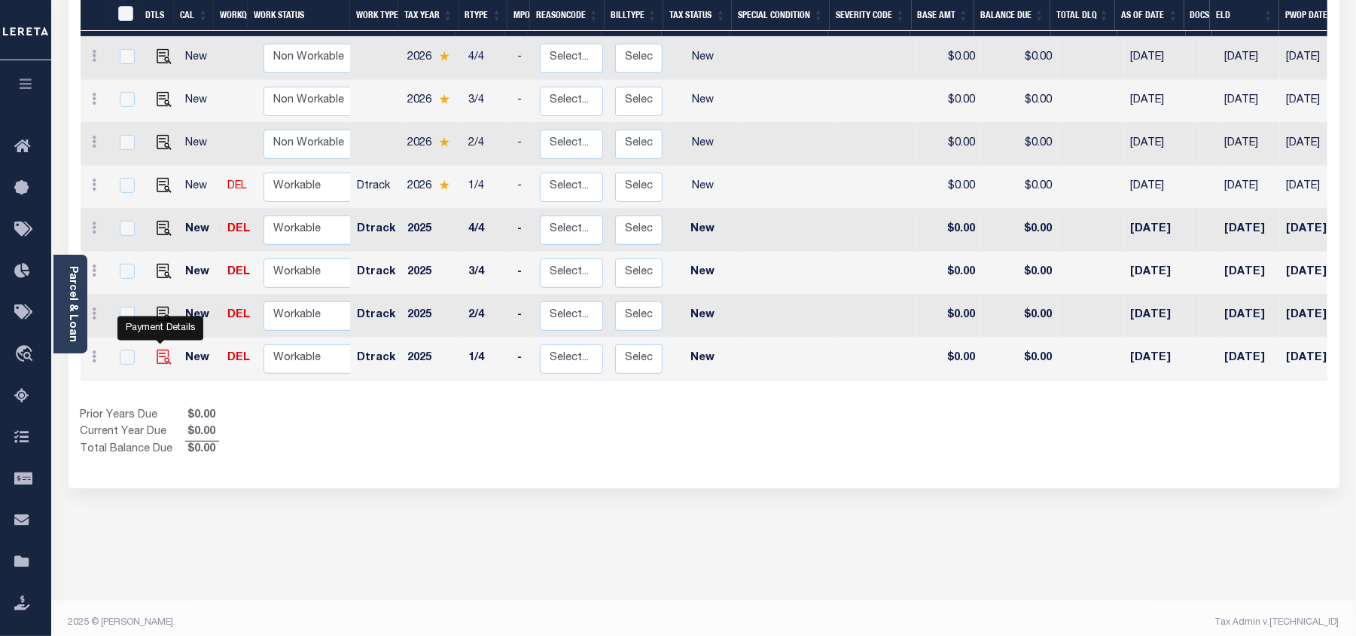
click at [160, 349] on img "" at bounding box center [164, 356] width 15 height 15
checkbox input "true"
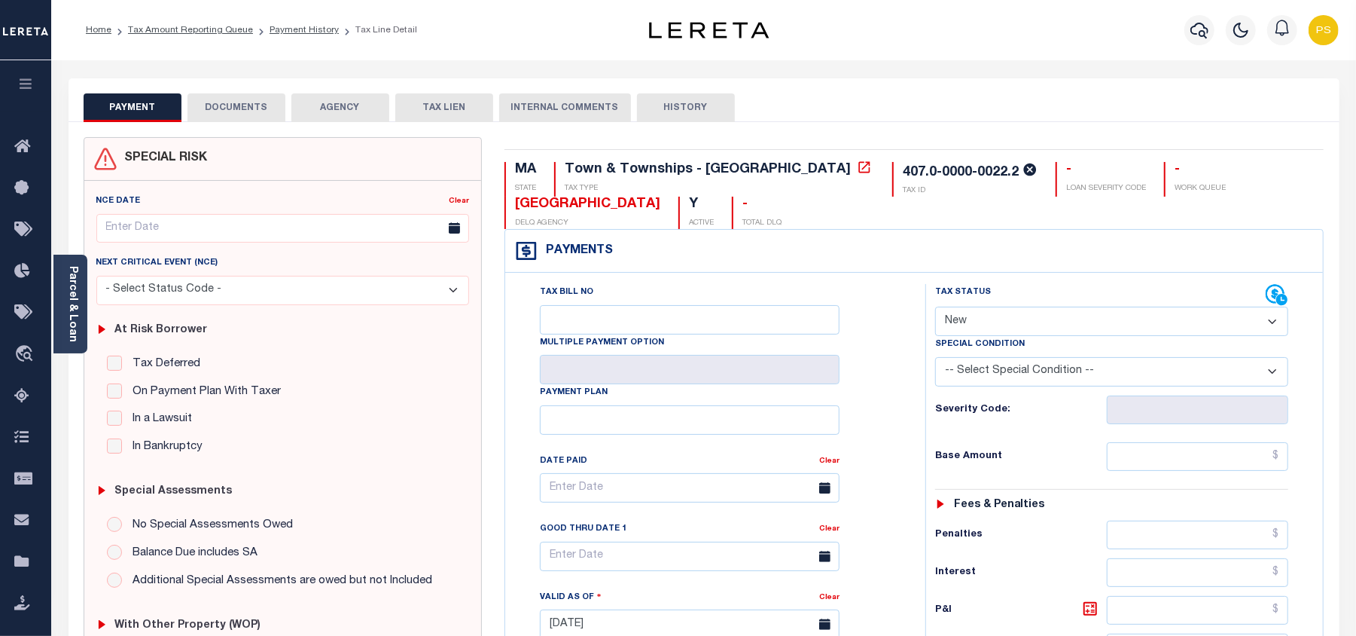
click at [973, 321] on select "- Select Status Code - Open Due/Unpaid Paid Incomplete No Tax Due Internal Refu…" at bounding box center [1111, 321] width 353 height 29
select select "PYD"
click at [935, 307] on select "- Select Status Code - Open Due/Unpaid Paid Incomplete No Tax Due Internal Refu…" at bounding box center [1111, 321] width 353 height 29
type input "[DATE]"
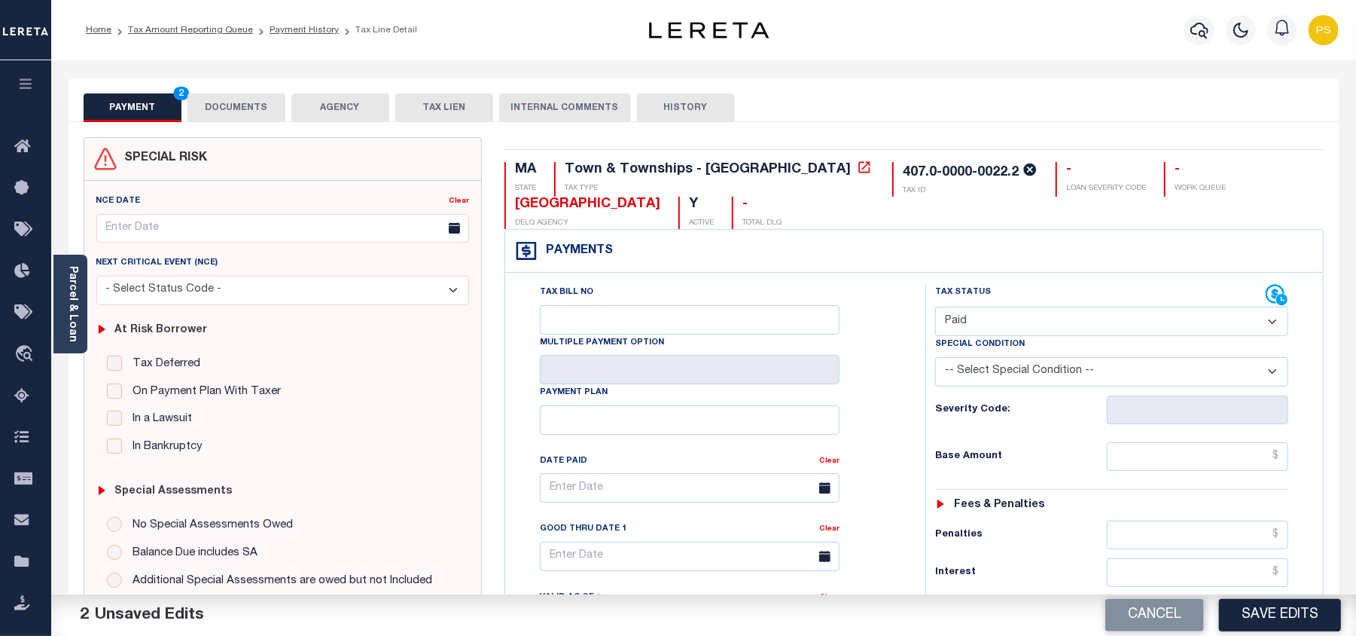
click at [1020, 98] on div "PAYMENT 2 DOCUMENTS AGENCY DELINQUENT PAYEE TAX LIEN HISTORY" at bounding box center [704, 107] width 1241 height 28
click at [1003, 111] on div "PAYMENT 2 DOCUMENTS AGENCY DELINQUENT PAYEE TAX LIEN HISTORY" at bounding box center [704, 107] width 1241 height 28
click at [1277, 452] on input "text" at bounding box center [1197, 456] width 181 height 29
click at [1284, 453] on input "text" at bounding box center [1197, 456] width 181 height 29
click at [1276, 458] on input "text" at bounding box center [1197, 456] width 181 height 29
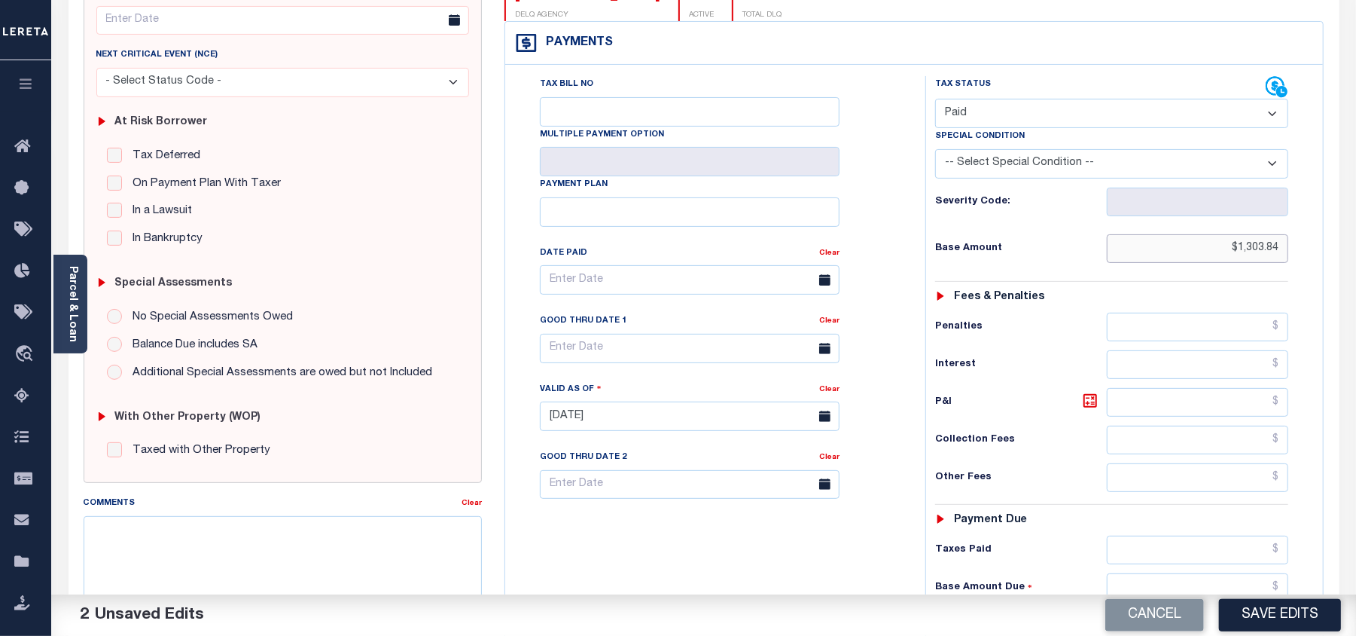
scroll to position [301, 0]
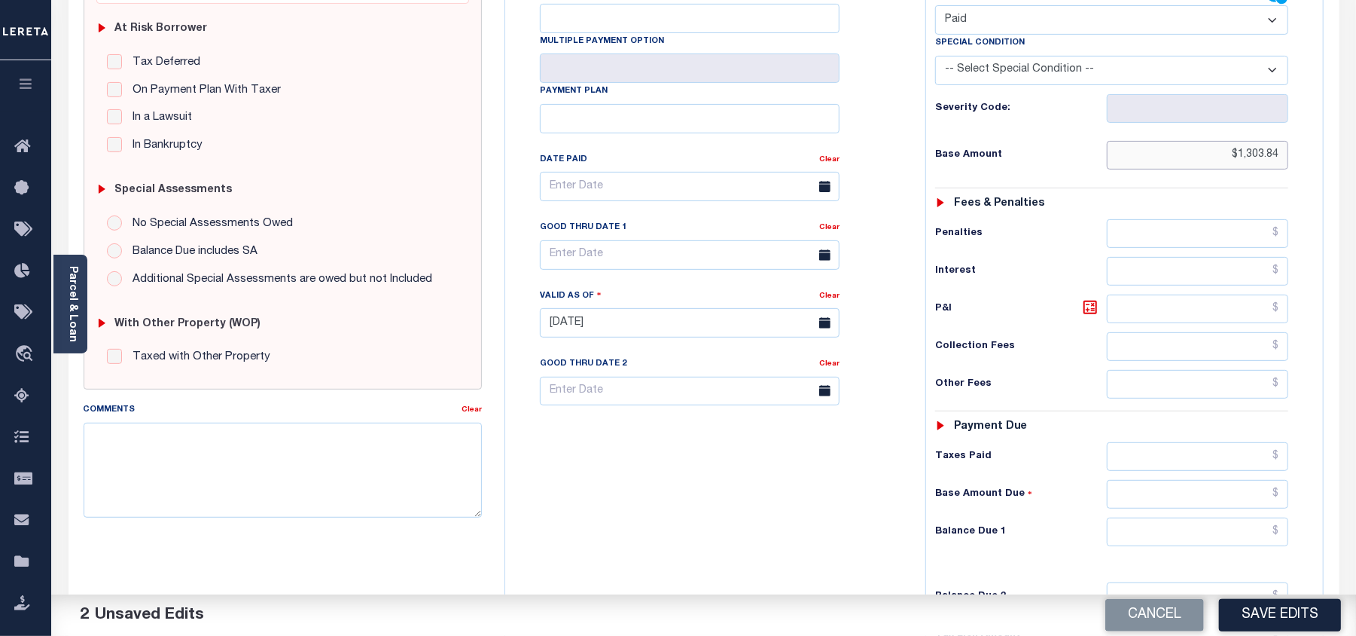
type input "$1,303.84"
click at [1284, 538] on input "text" at bounding box center [1197, 531] width 181 height 29
type input "$0.00"
click at [169, 471] on textarea "Comments" at bounding box center [283, 469] width 398 height 95
paste textarea "[DATE]- Per [PERSON_NAME] property taxes are paid current. PS"
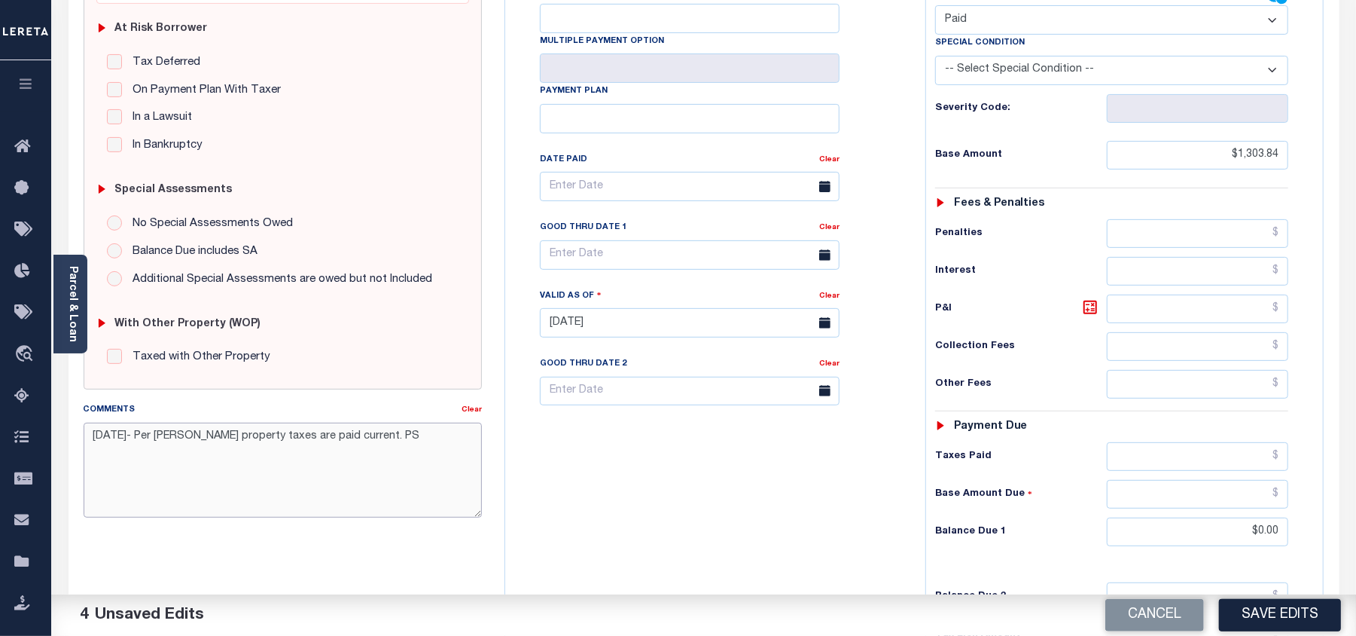
paste textarea "[DATE]- Per [PERSON_NAME] property taxes are paid current. PS"
paste textarea
type textarea "[DATE]- Per [PERSON_NAME] property taxes are paid current. PS"
click at [1270, 615] on button "Save Edits" at bounding box center [1280, 615] width 122 height 32
checkbox input "false"
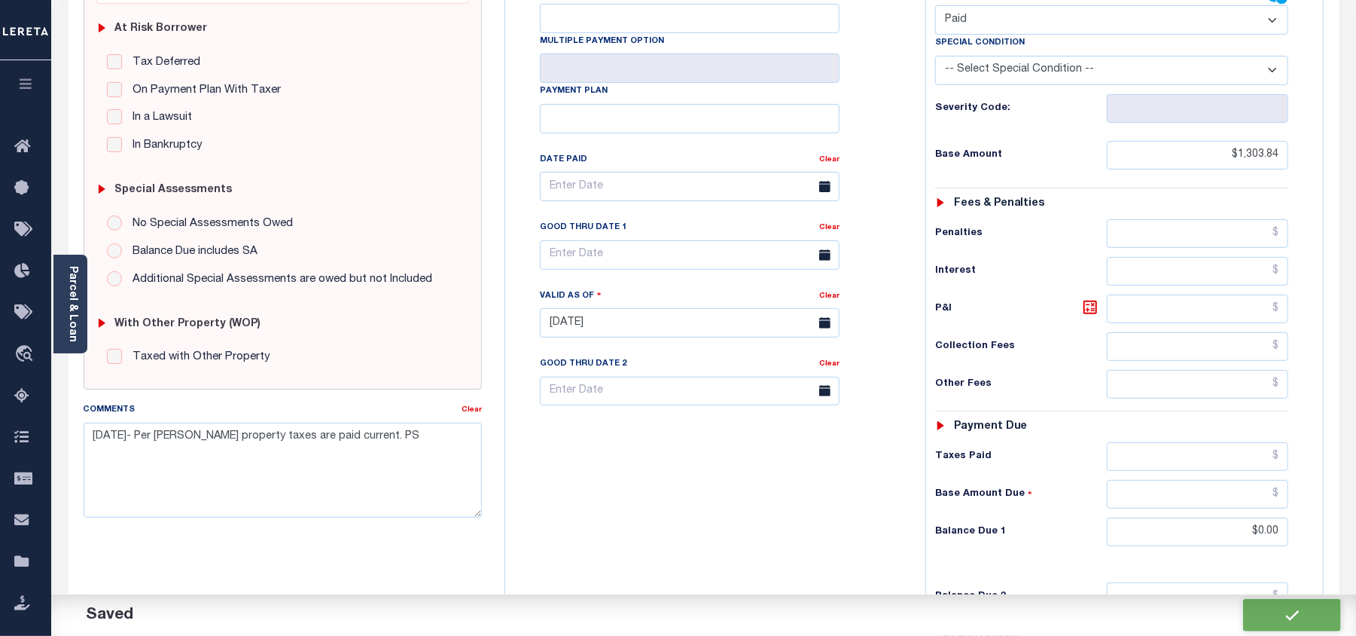
checkbox input "false"
type input "$1,303.84"
type input "$0"
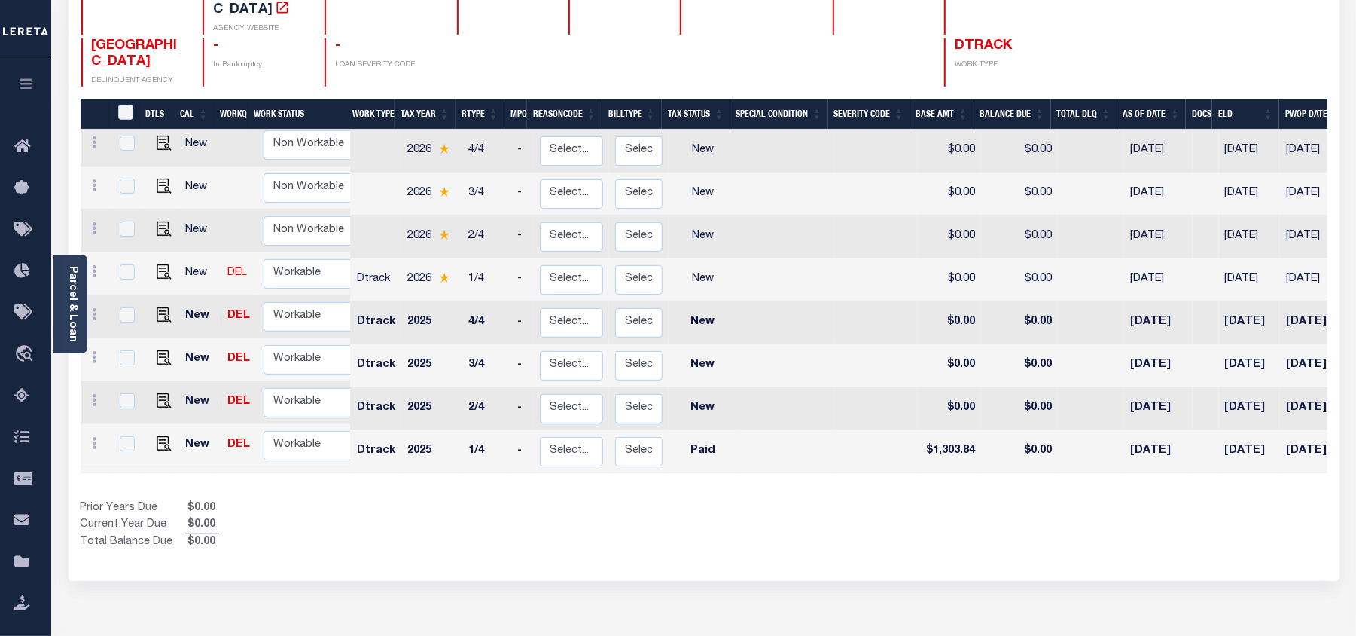
scroll to position [298, 0]
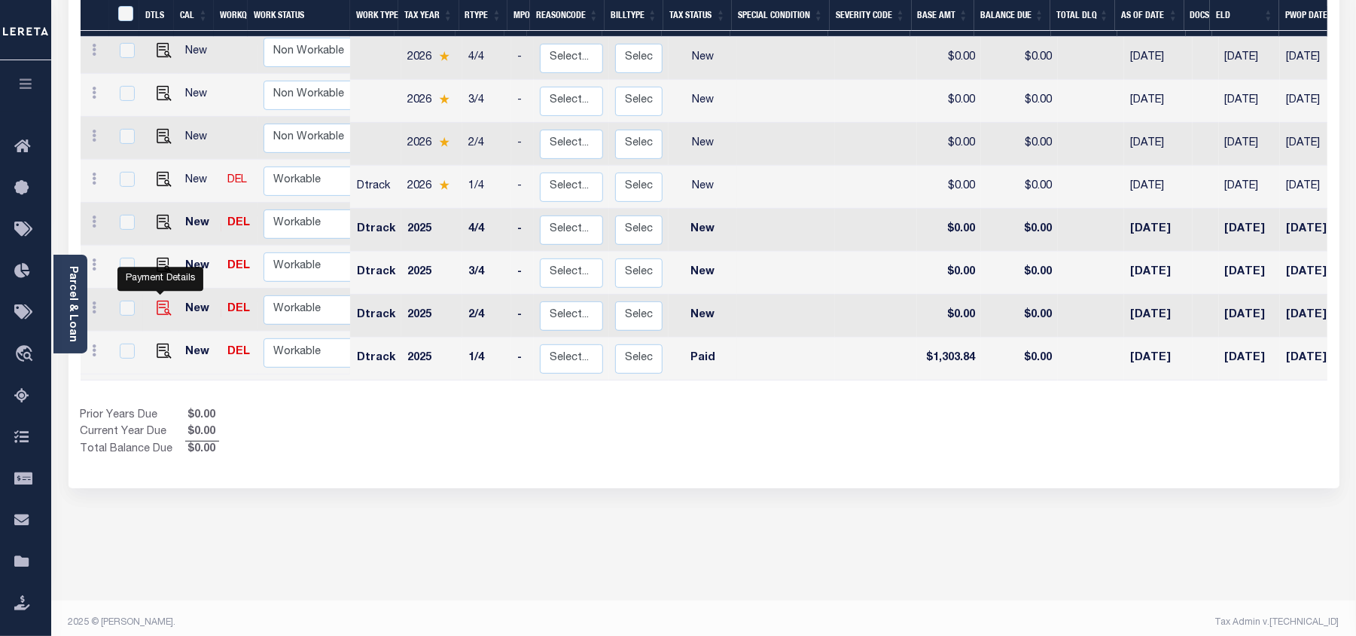
click at [158, 300] on img "" at bounding box center [164, 307] width 15 height 15
checkbox input "true"
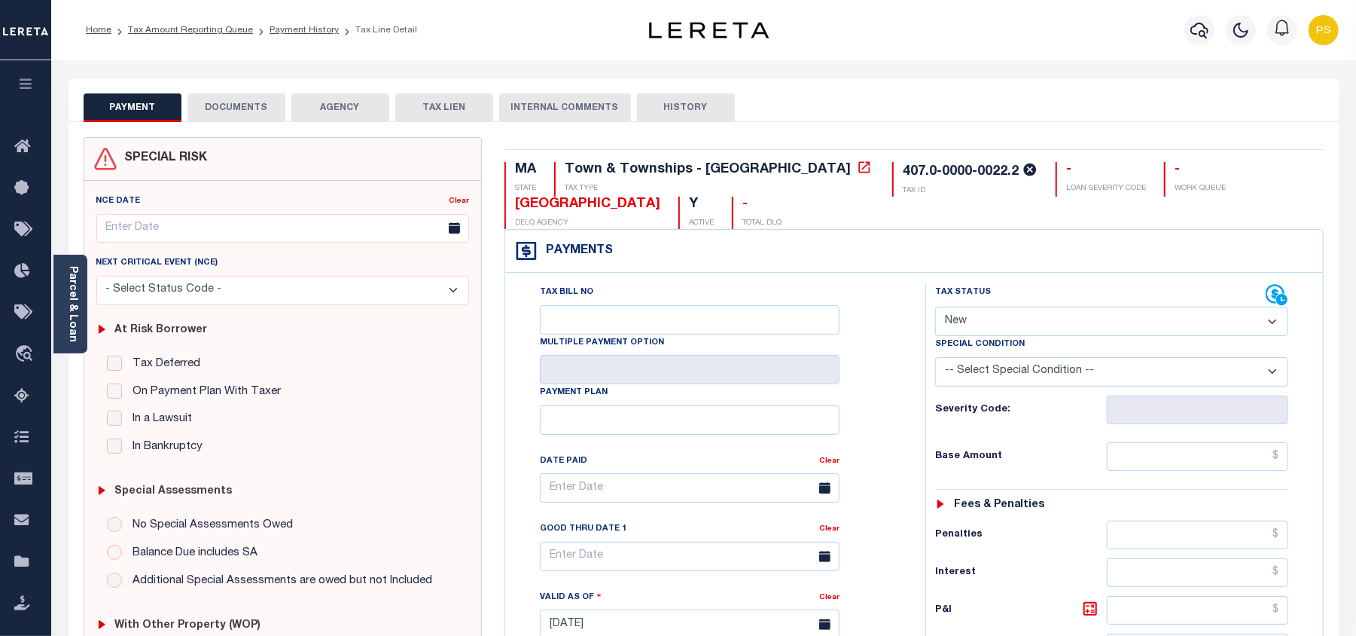
click at [974, 311] on select "- Select Status Code - Open Due/Unpaid Paid Incomplete No Tax Due Internal Refu…" at bounding box center [1111, 321] width 353 height 29
select select "PYD"
click at [935, 307] on select "- Select Status Code - Open Due/Unpaid Paid Incomplete No Tax Due Internal Refu…" at bounding box center [1111, 321] width 353 height 29
type input "[DATE]"
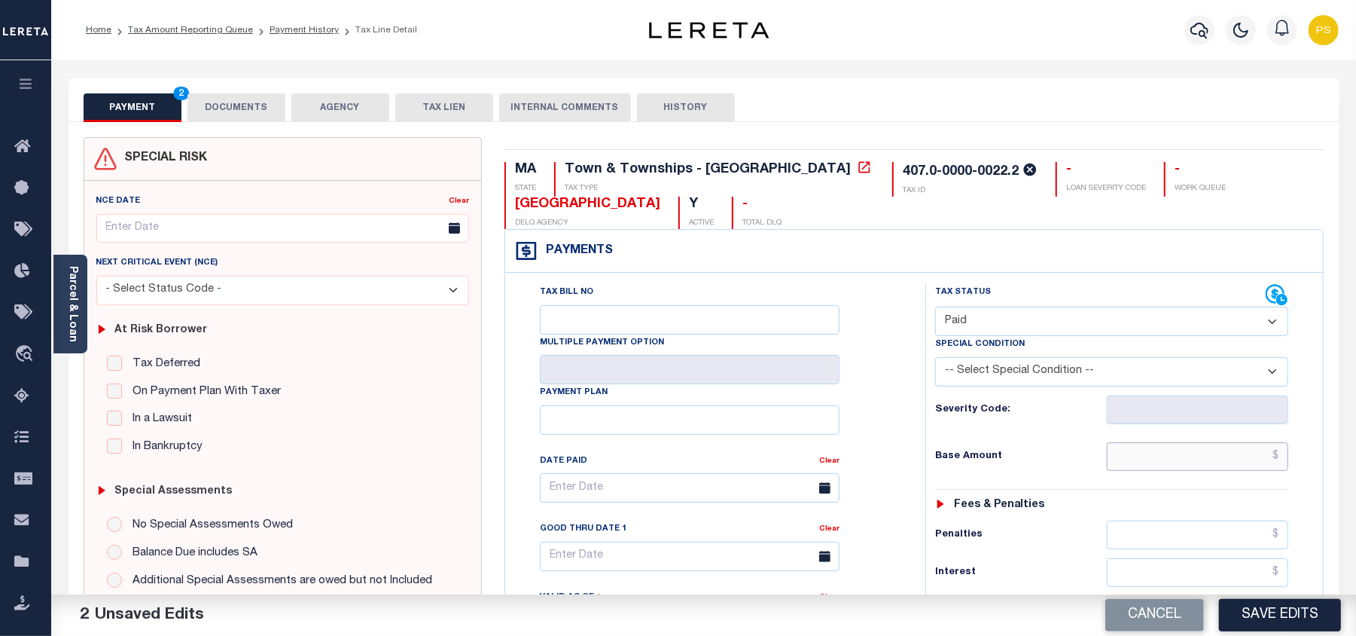
click at [1278, 455] on input "text" at bounding box center [1197, 456] width 181 height 29
click at [1281, 450] on input "$1,303.00" at bounding box center [1197, 456] width 181 height 29
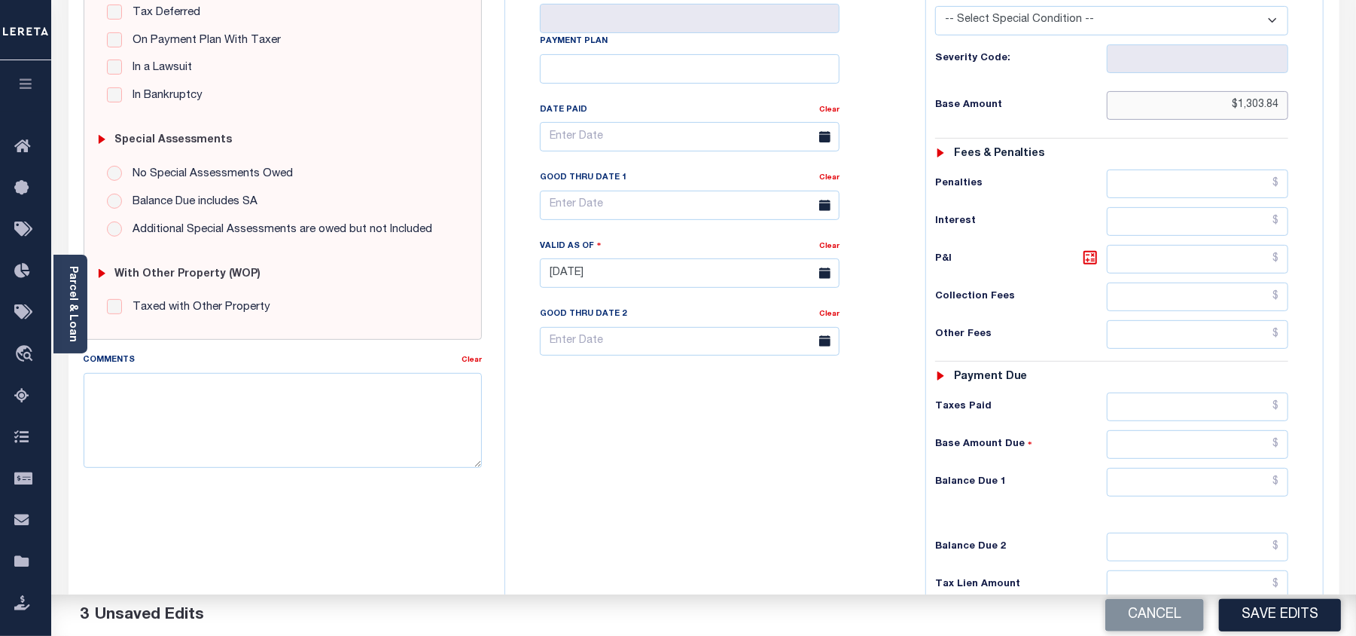
scroll to position [401, 0]
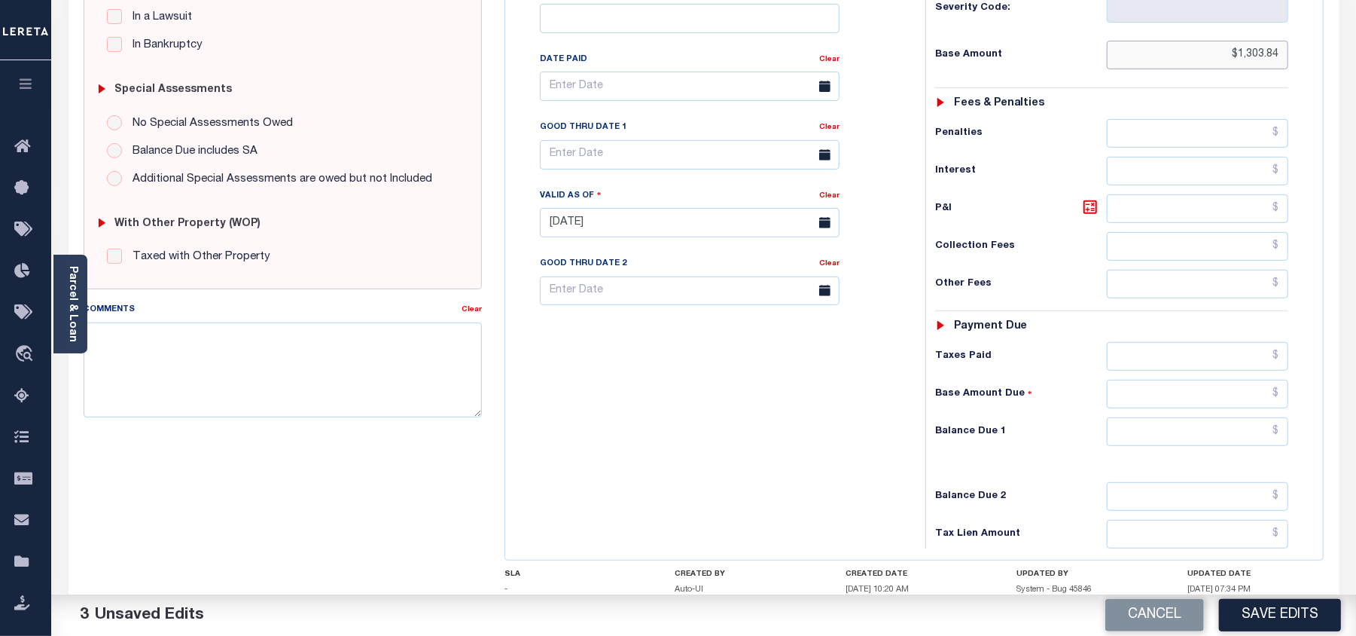
type input "$1,303.84"
click at [1282, 434] on input "text" at bounding box center [1197, 431] width 181 height 29
type input "$0.00"
click at [389, 361] on textarea "Comments" at bounding box center [283, 369] width 398 height 95
paste textarea "08/21/2025- Per Sara property taxes are paid current. PS"
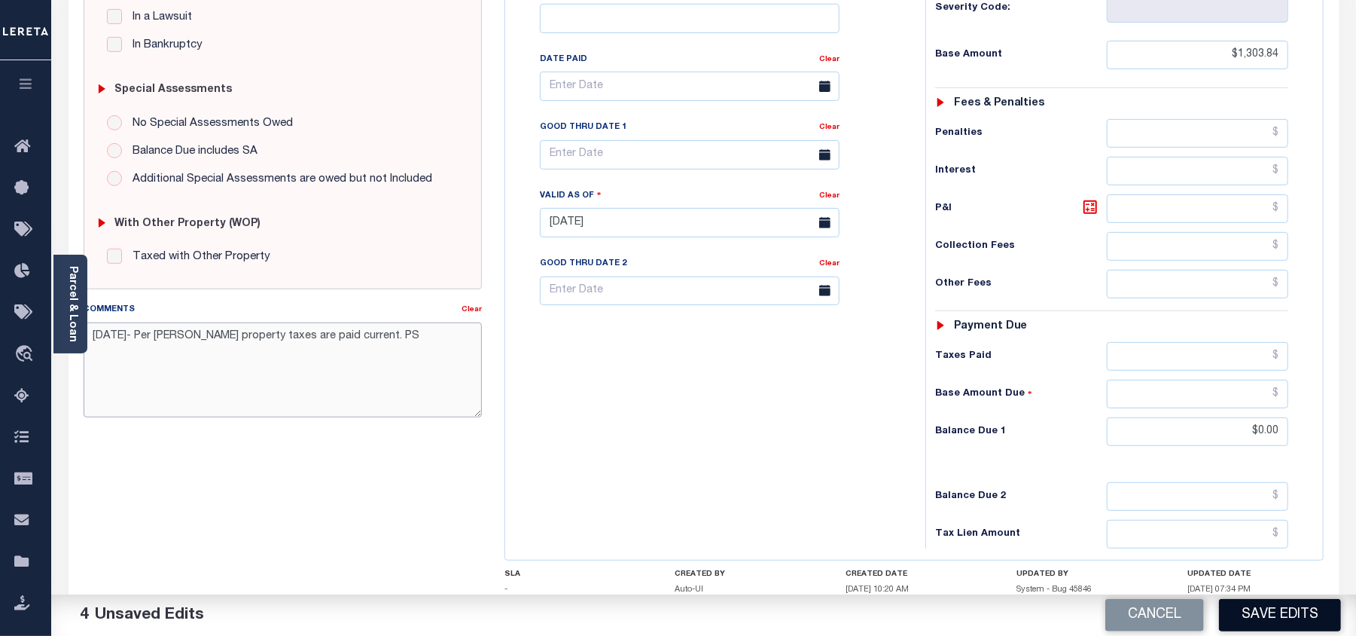
type textarea "08/21/2025- Per Sara property taxes are paid current. PS"
click at [1273, 613] on button "Save Edits" at bounding box center [1280, 615] width 122 height 32
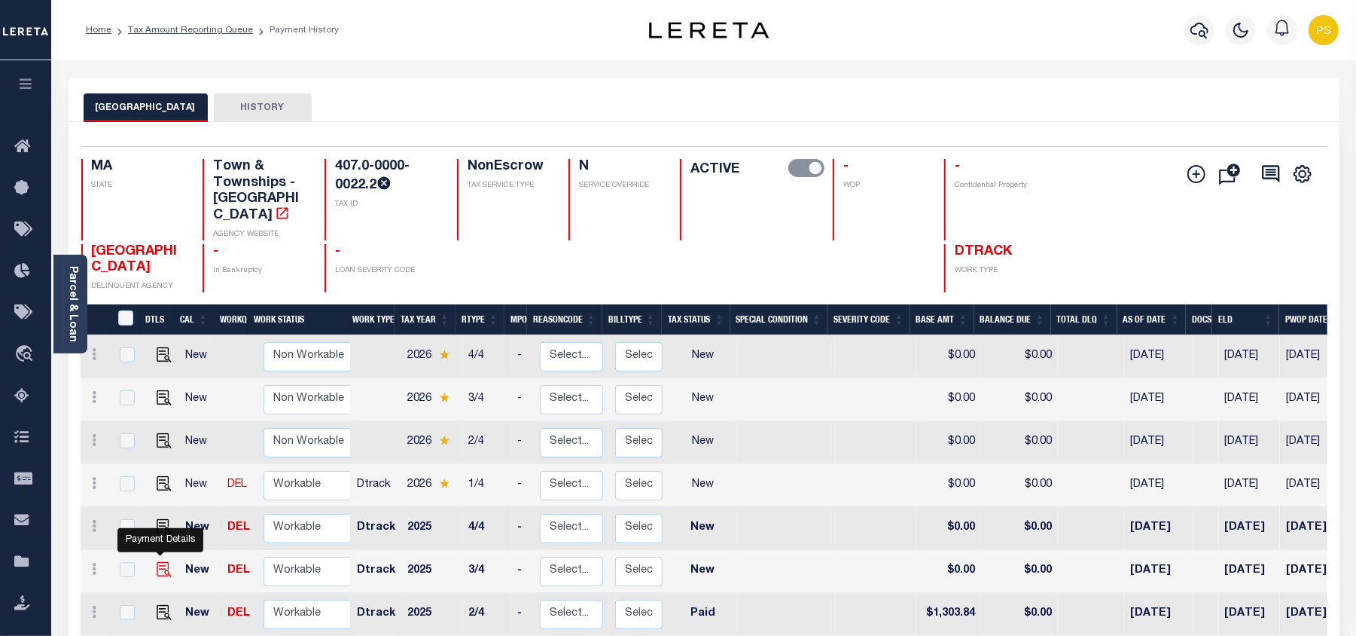
click at [160, 562] on img "" at bounding box center [164, 569] width 15 height 15
checkbox input "true"
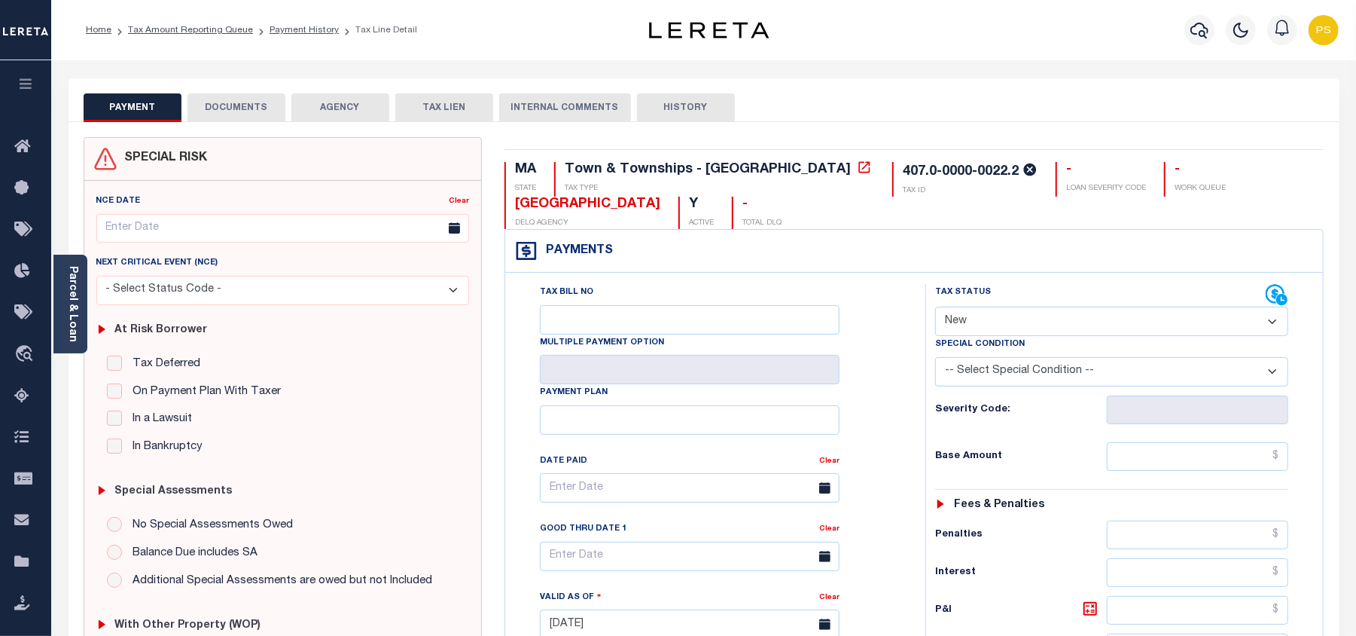
click at [984, 326] on select "- Select Status Code - Open Due/Unpaid Paid Incomplete No Tax Due Internal Refu…" at bounding box center [1111, 321] width 353 height 29
select select "PYD"
click at [935, 307] on select "- Select Status Code - Open Due/Unpaid Paid Incomplete No Tax Due Internal Refu…" at bounding box center [1111, 321] width 353 height 29
type input "[DATE]"
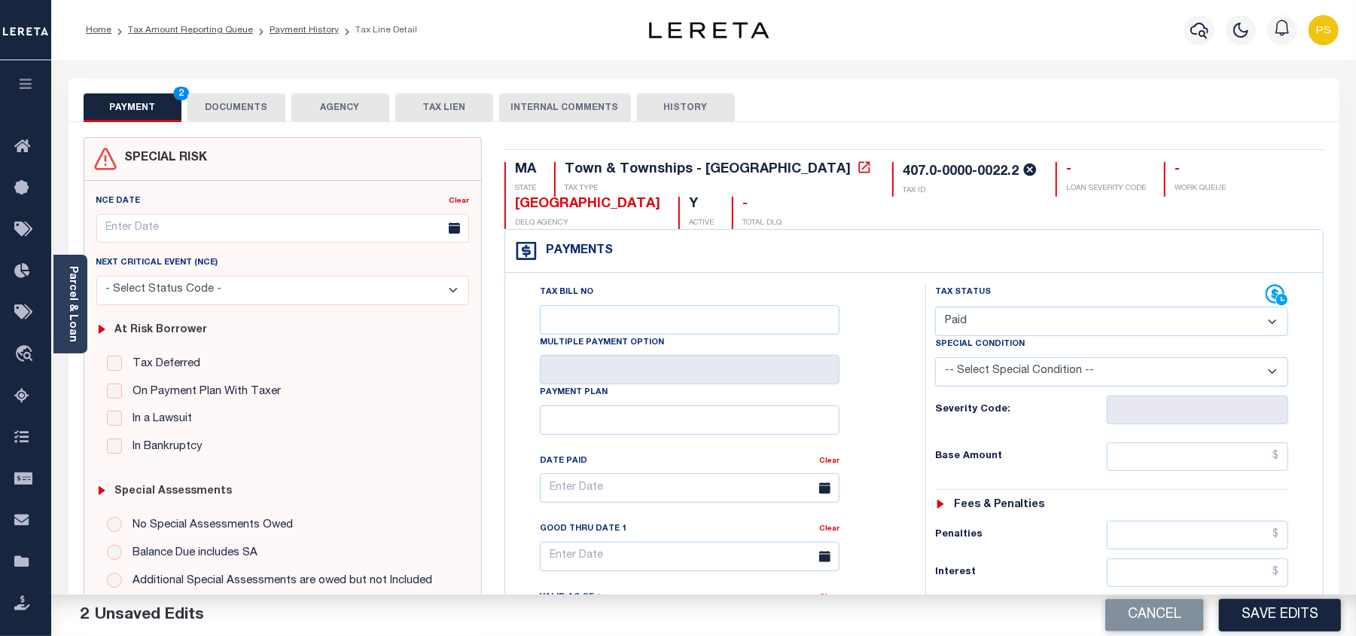
click at [1322, 483] on div "Tax Bill No Multiple Payment Option Payment Plan" at bounding box center [914, 617] width 819 height 688
click at [1282, 461] on input "text" at bounding box center [1197, 456] width 181 height 29
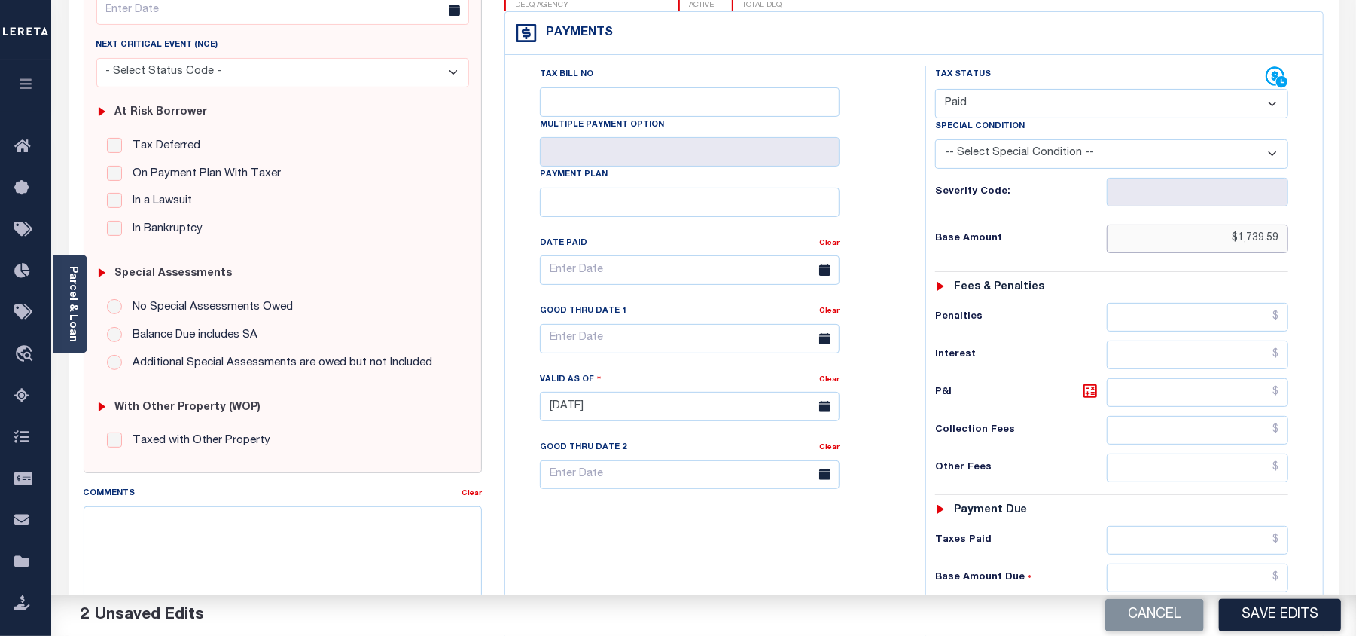
scroll to position [301, 0]
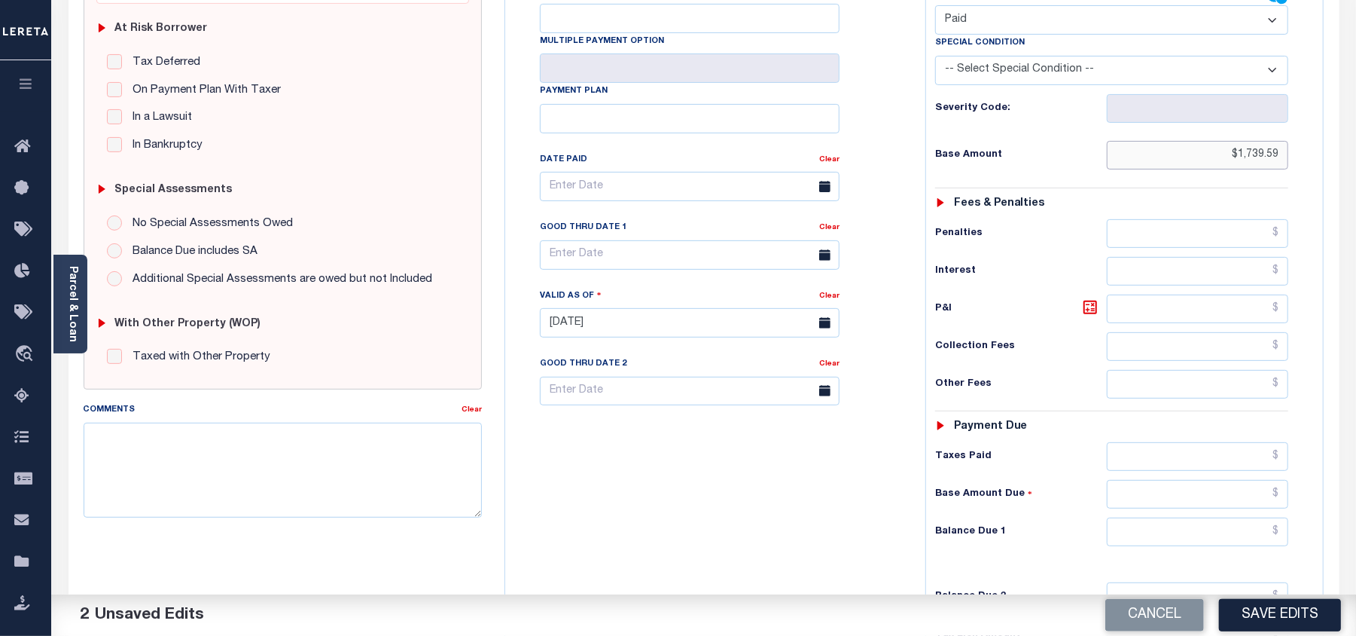
type input "$1,739.59"
click at [1282, 531] on input "text" at bounding box center [1197, 531] width 181 height 29
type input "$0.00"
click at [311, 447] on textarea "Comments" at bounding box center [283, 469] width 398 height 95
paste textarea "08/21/2025- Per Sara property taxes are paid current. PS"
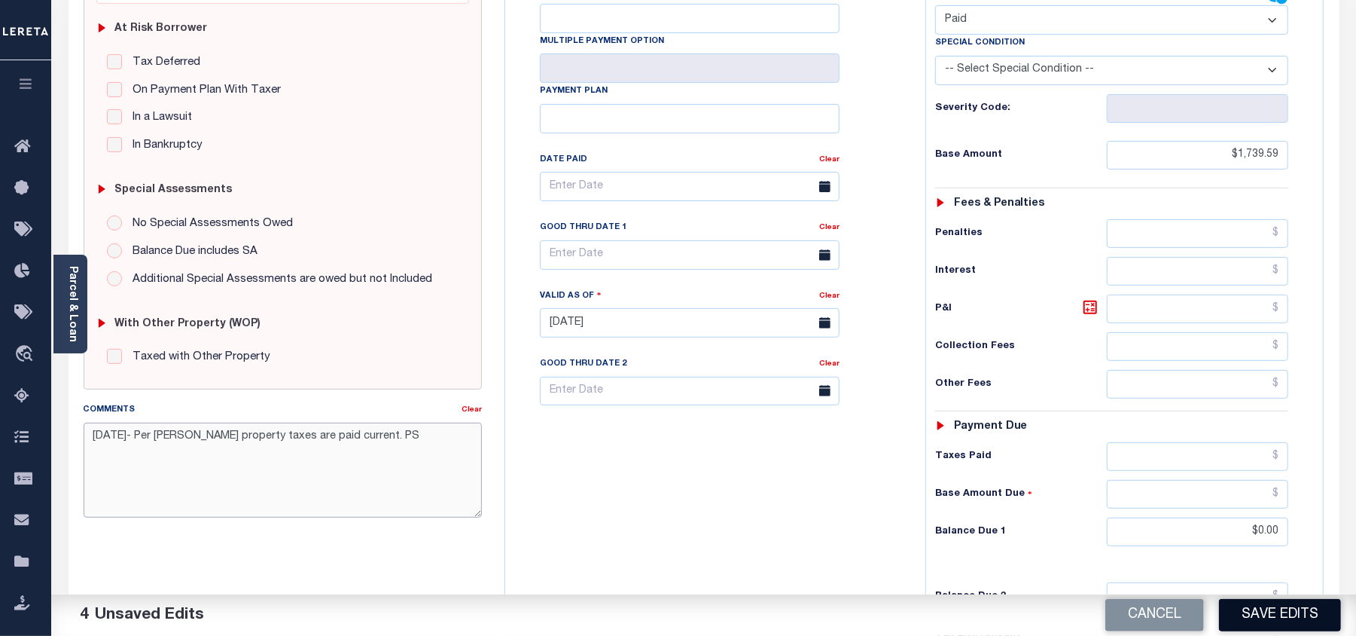
type textarea "08/21/2025- Per Sara property taxes are paid current. PS"
click at [1255, 613] on button "Save Edits" at bounding box center [1280, 615] width 122 height 32
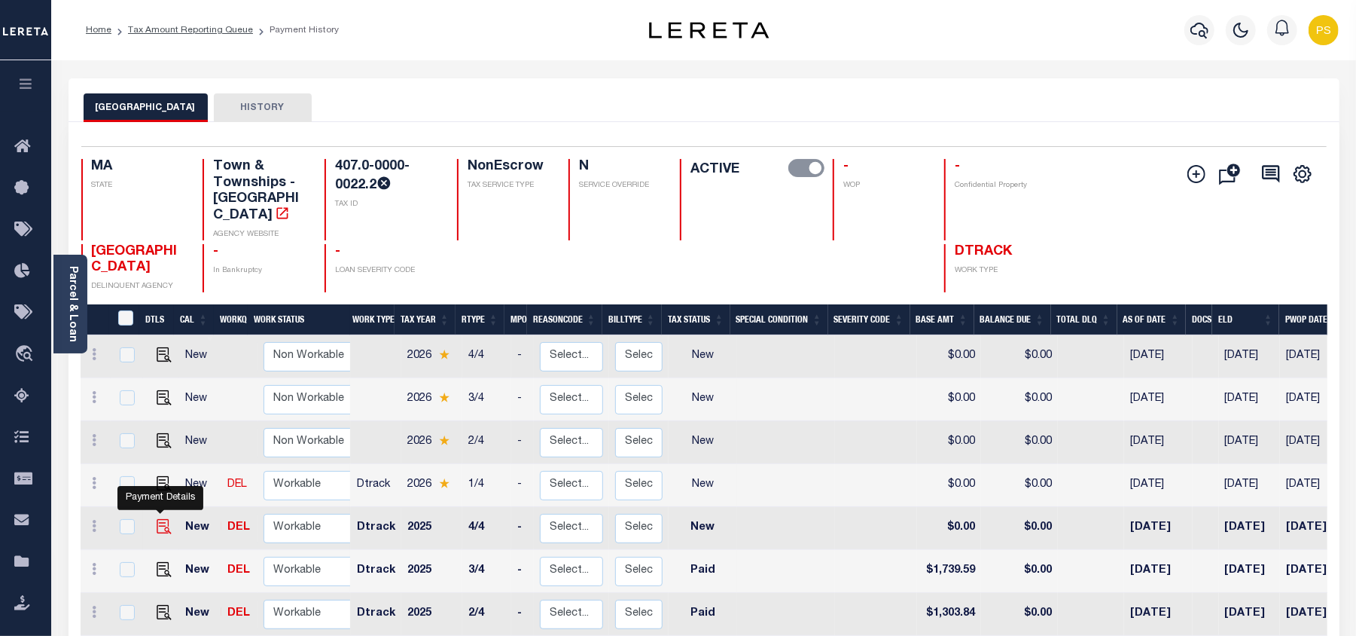
click at [160, 519] on img "" at bounding box center [164, 526] width 15 height 15
checkbox input "true"
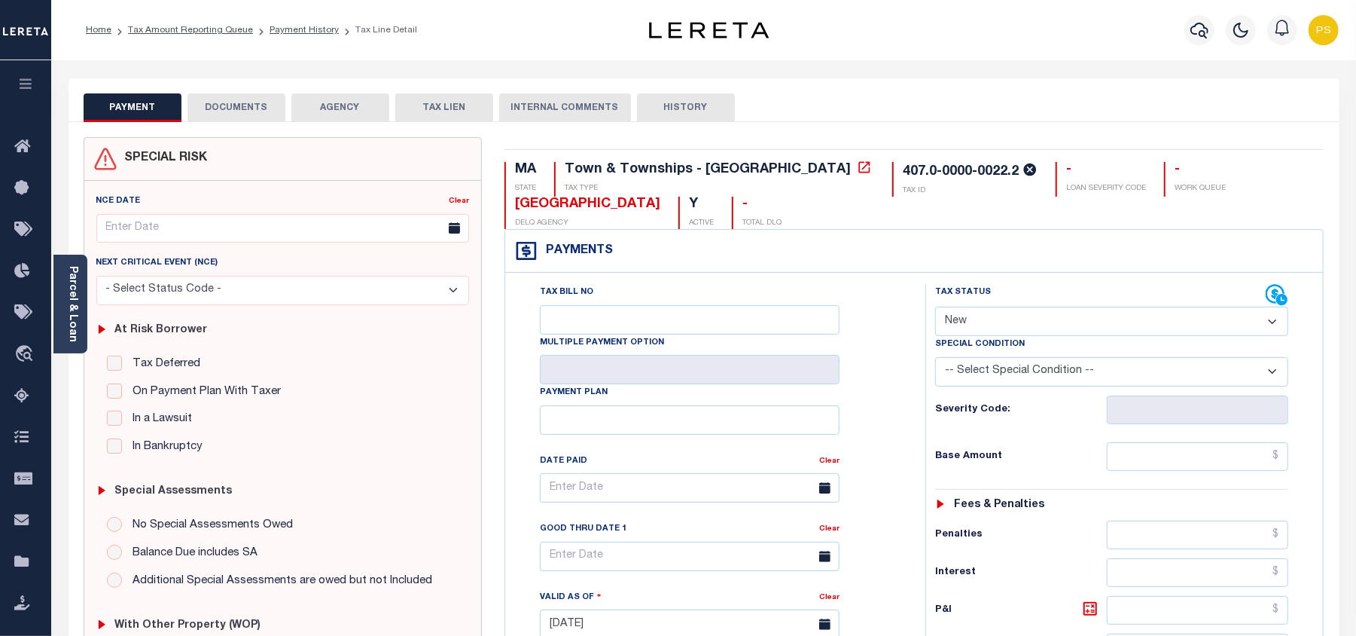
click at [995, 317] on select "- Select Status Code - Open Due/Unpaid Paid Incomplete No Tax Due Internal Refu…" at bounding box center [1111, 321] width 353 height 29
select select "DUE"
click at [935, 307] on select "- Select Status Code - Open Due/Unpaid Paid Incomplete No Tax Due Internal Refu…" at bounding box center [1111, 321] width 353 height 29
type input "[DATE]"
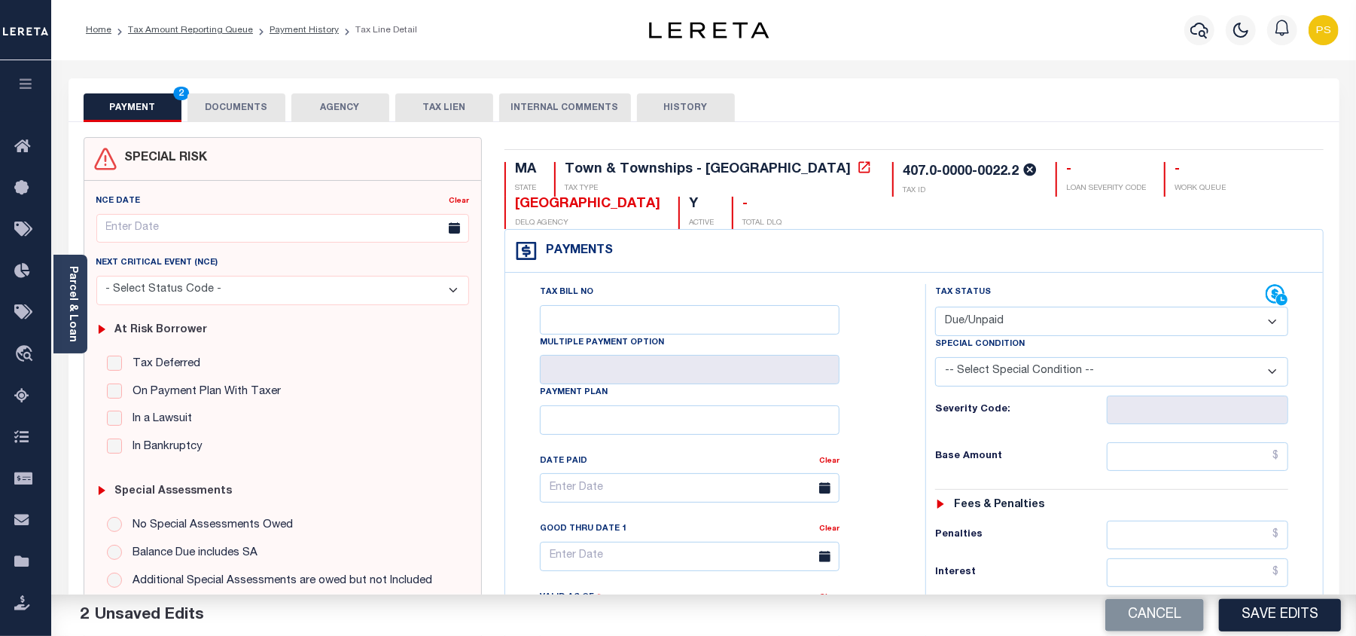
click at [1338, 465] on div "SPECIAL RISK NCE Date Clear" at bounding box center [704, 620] width 1271 height 997
click at [1282, 452] on input "text" at bounding box center [1197, 456] width 181 height 29
paste input "9"
type input "$939.59"
click at [1092, 114] on div "PAYMENT 3 DOCUMENTS AGENCY DELINQUENT PAYEE TAX LIEN HISTORY" at bounding box center [704, 107] width 1241 height 28
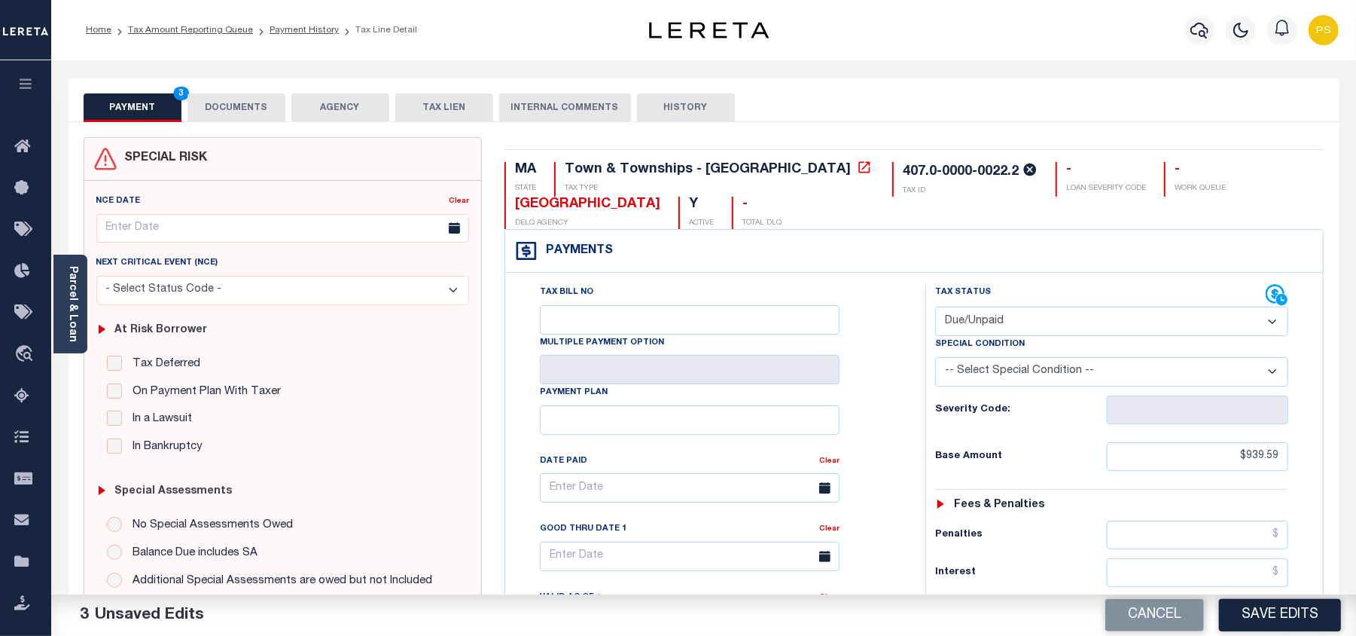
scroll to position [401, 0]
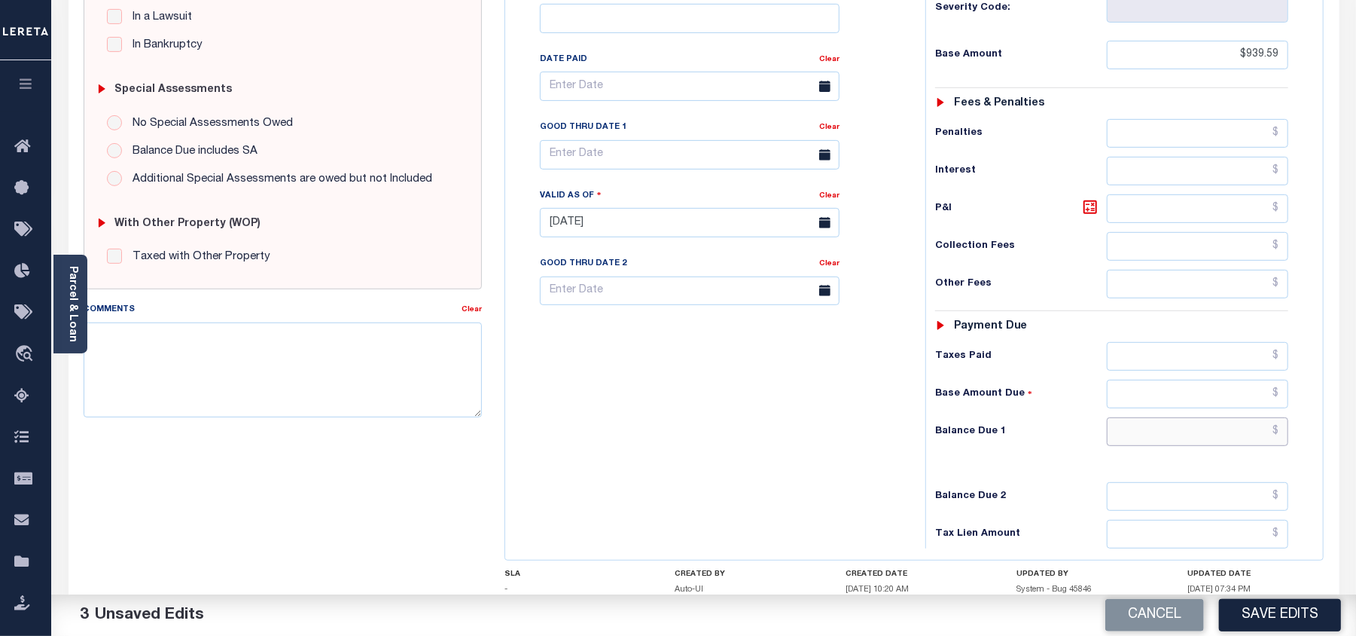
click at [1281, 435] on input "text" at bounding box center [1197, 431] width 181 height 29
paste input "979.95"
type input "$979.95"
click at [1091, 209] on icon at bounding box center [1090, 207] width 18 height 18
type input "$40.36"
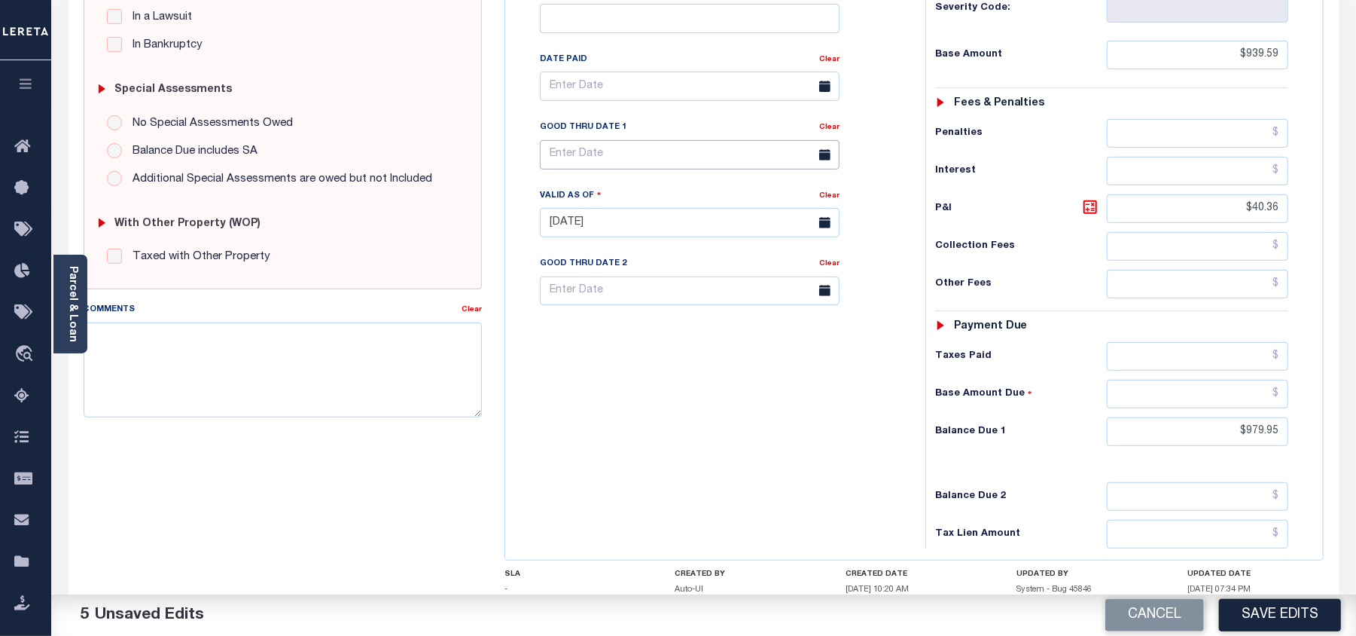
click at [590, 160] on input "text" at bounding box center [690, 154] width 300 height 29
click at [556, 389] on span "31" at bounding box center [556, 389] width 29 height 29
type input "[DATE]"
click at [274, 343] on textarea "Comments" at bounding box center [283, 369] width 398 height 95
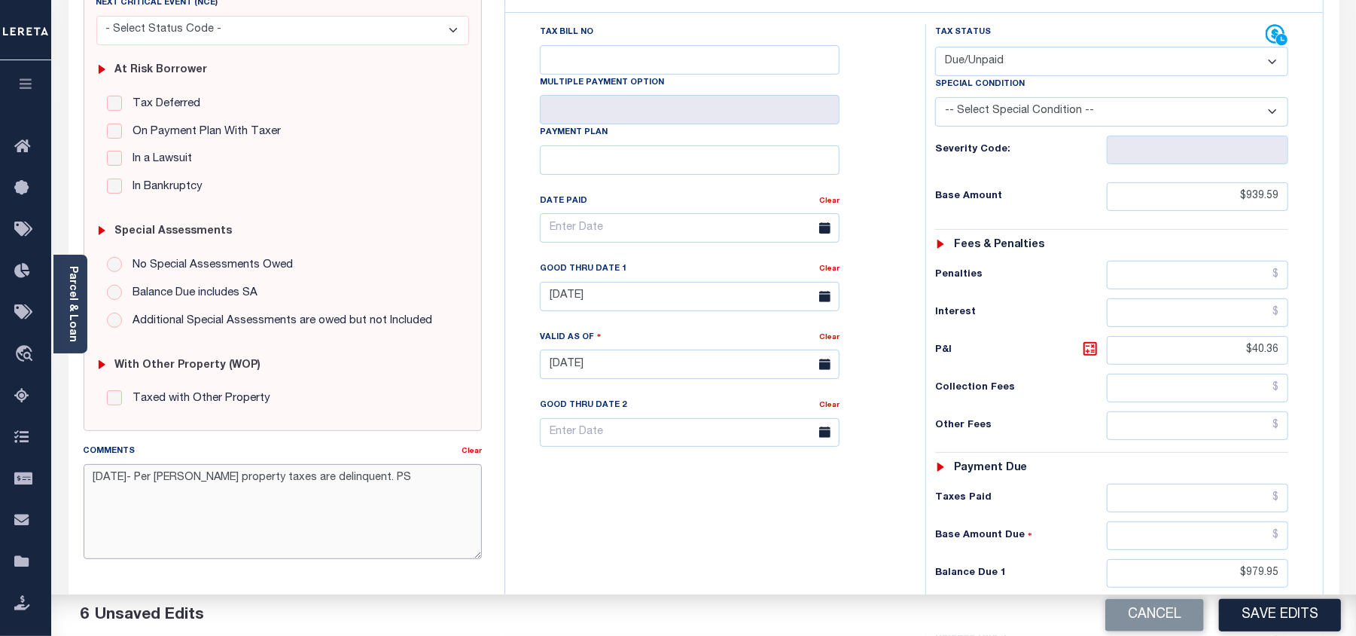
scroll to position [200, 0]
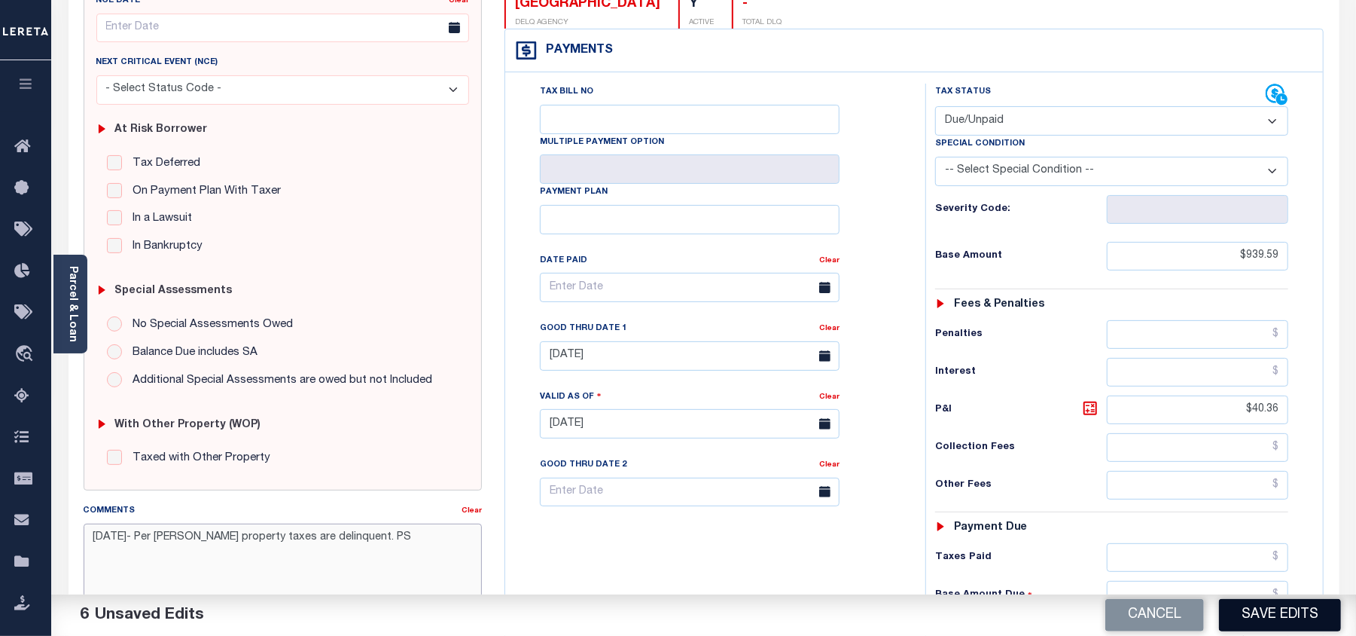
type textarea "[DATE]- Per [PERSON_NAME] property taxes are delinquent. PS"
click at [1271, 612] on button "Save Edits" at bounding box center [1280, 615] width 122 height 32
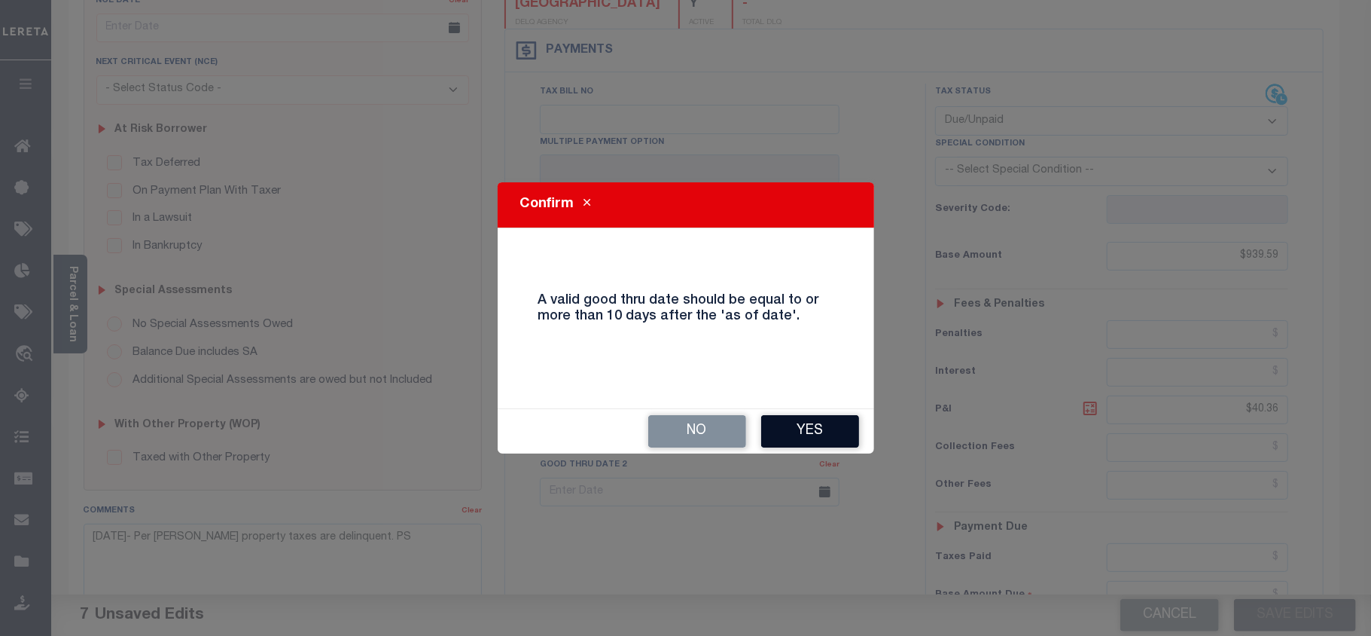
click at [828, 429] on button "Yes" at bounding box center [810, 431] width 98 height 32
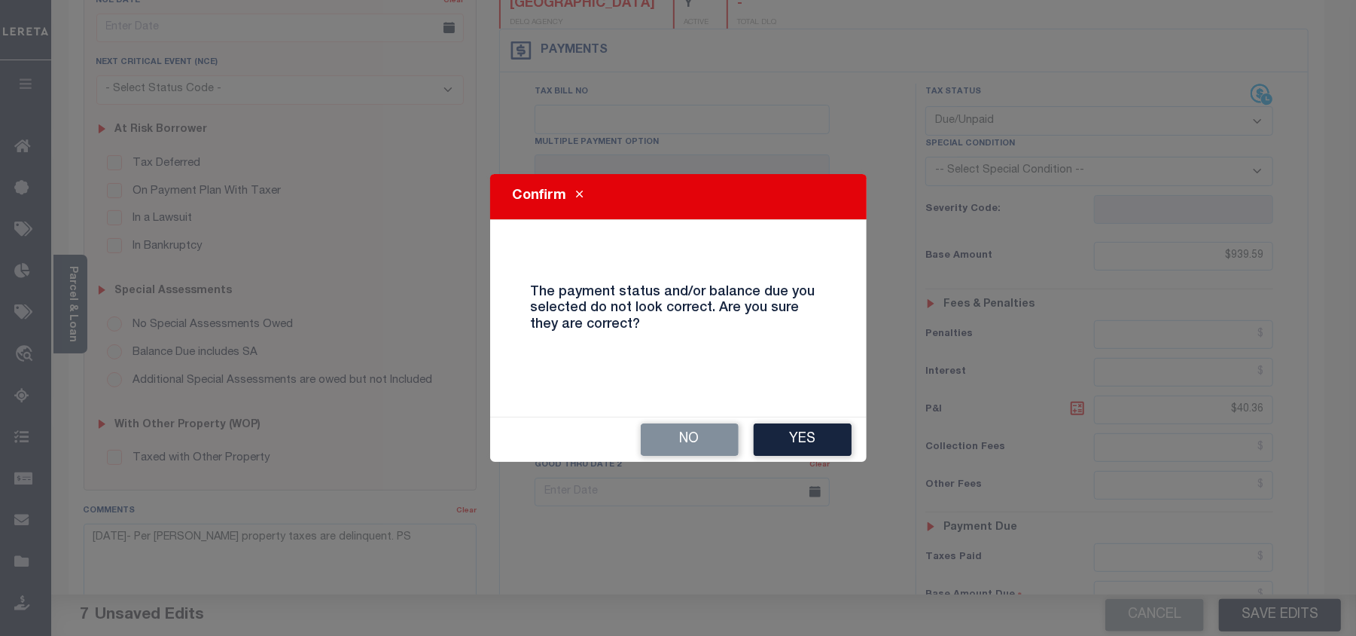
click at [828, 429] on button "Yes" at bounding box center [803, 439] width 98 height 32
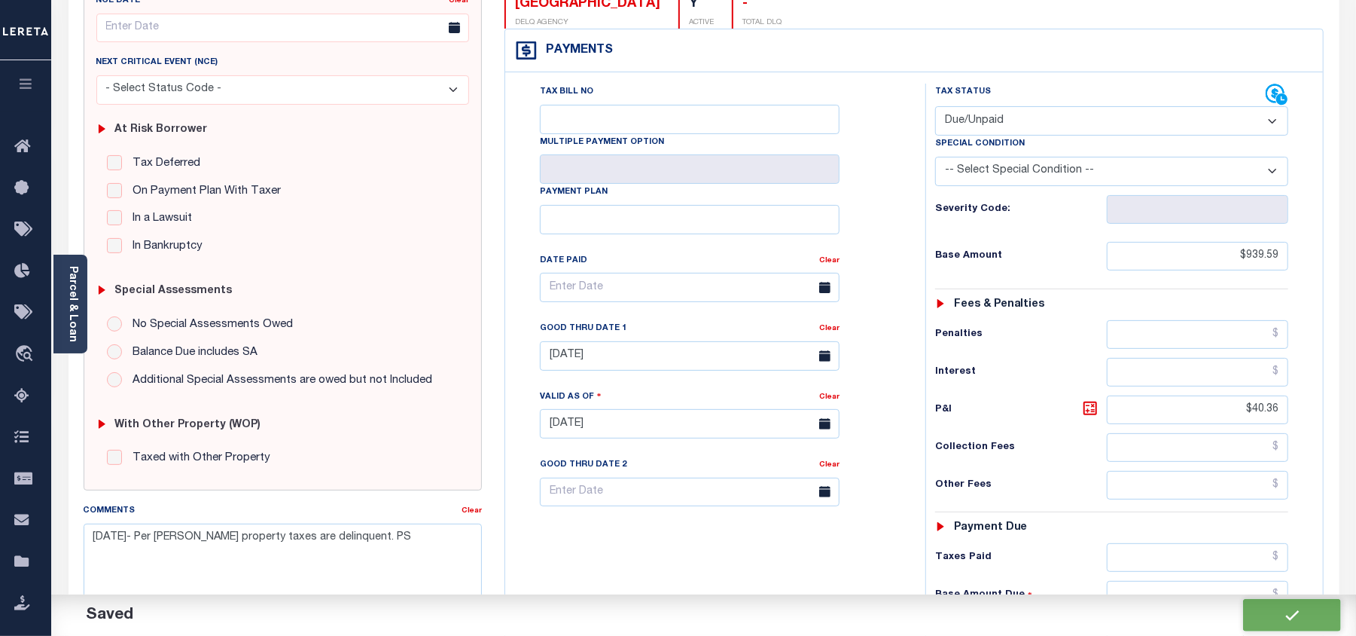
checkbox input "false"
type input "$939.59"
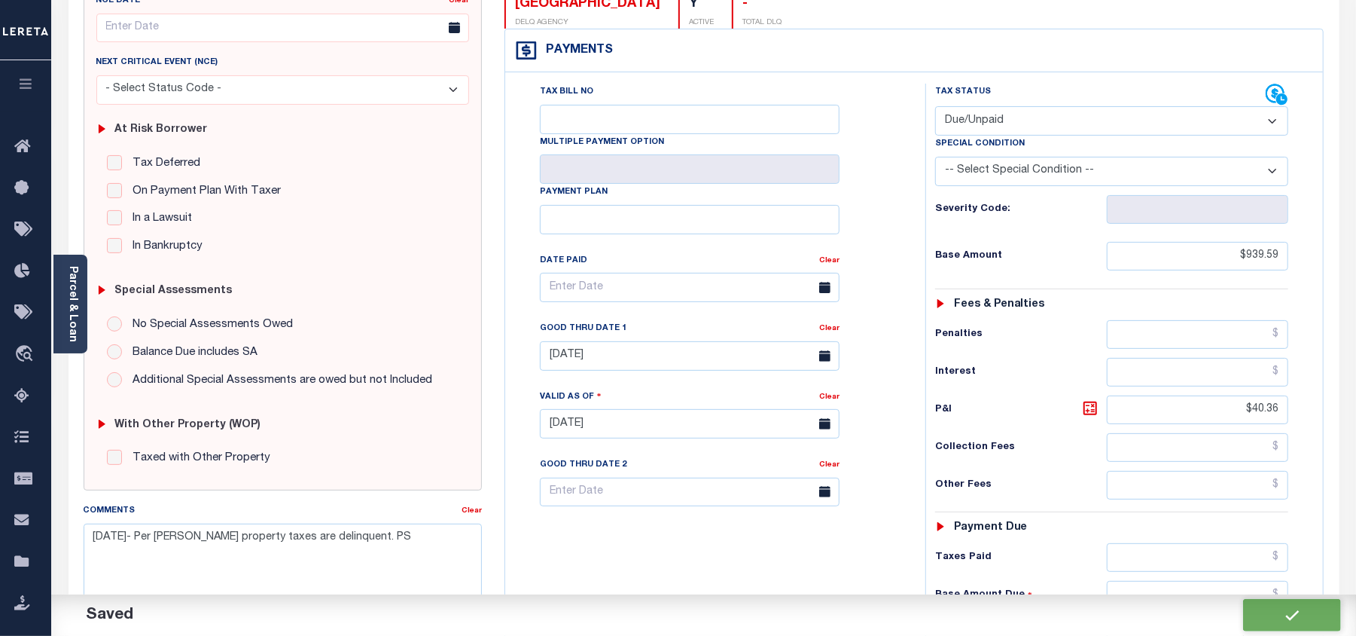
type input "$40.36"
type input "$979.95"
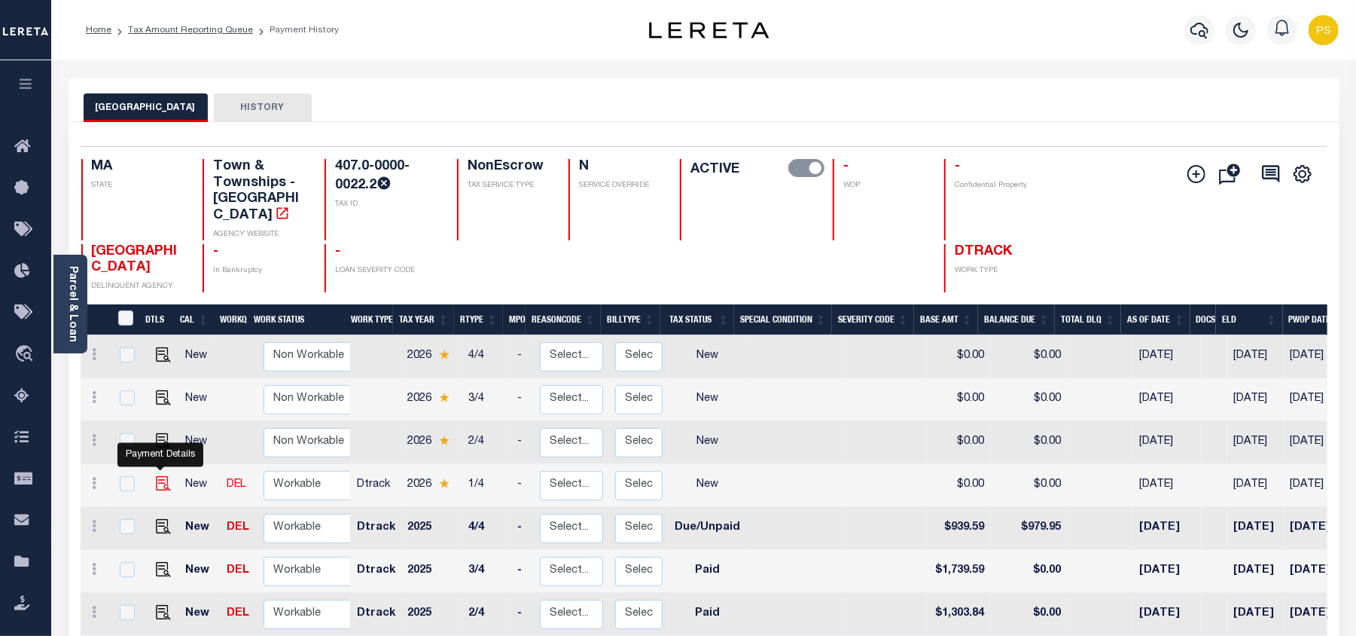
click at [160, 476] on img "" at bounding box center [163, 483] width 15 height 15
checkbox input "true"
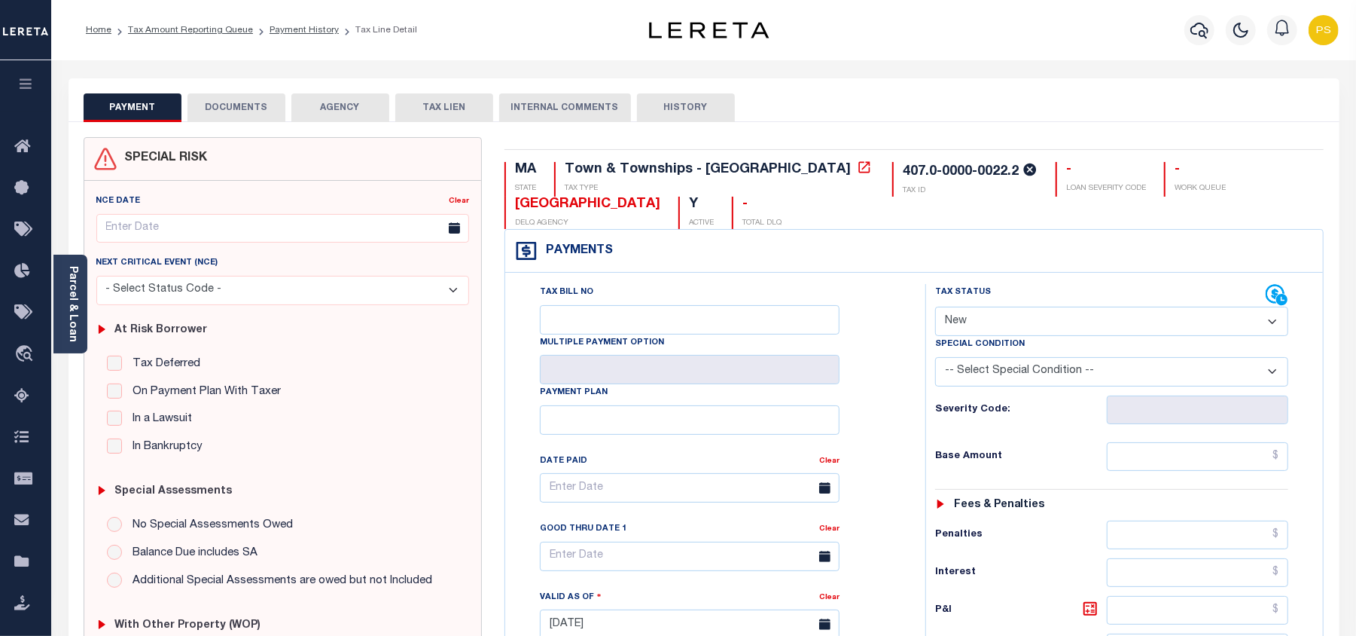
click at [985, 317] on select "- Select Status Code - Open Due/Unpaid Paid Incomplete No Tax Due Internal Refu…" at bounding box center [1111, 321] width 353 height 29
select select "DUE"
click at [935, 307] on select "- Select Status Code - Open Due/Unpaid Paid Incomplete No Tax Due Internal Refu…" at bounding box center [1111, 321] width 353 height 29
type input "[DATE]"
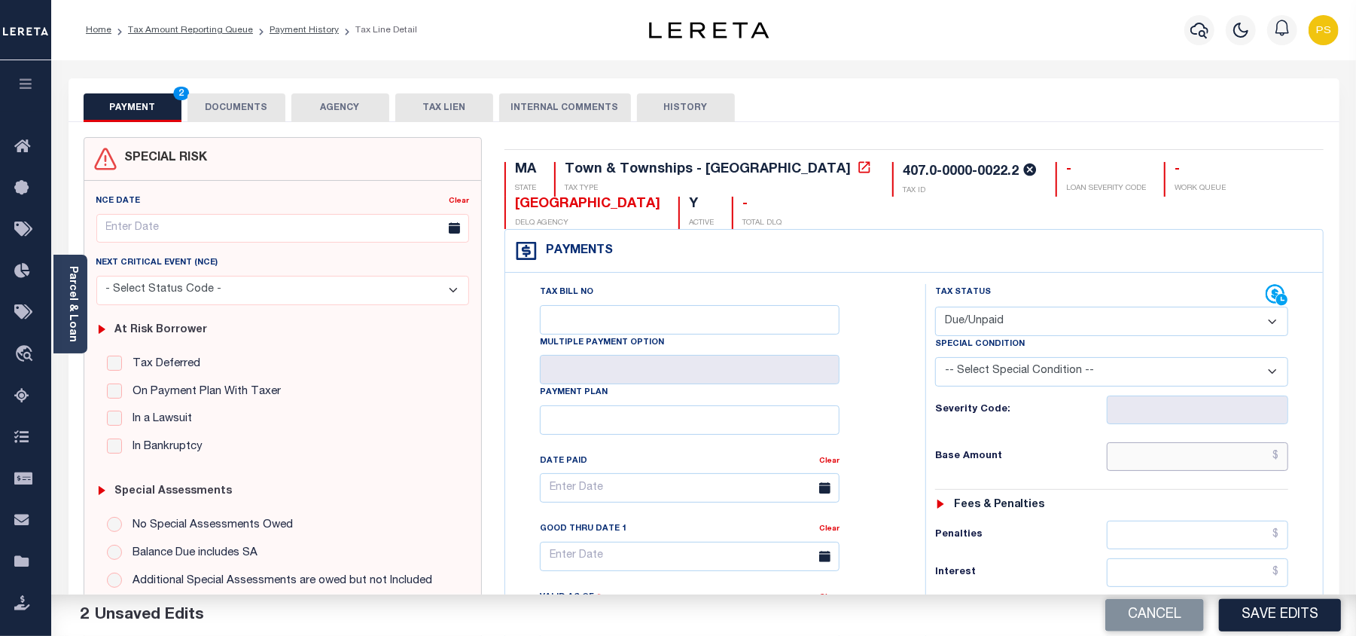
click at [1283, 455] on input "text" at bounding box center [1197, 456] width 181 height 29
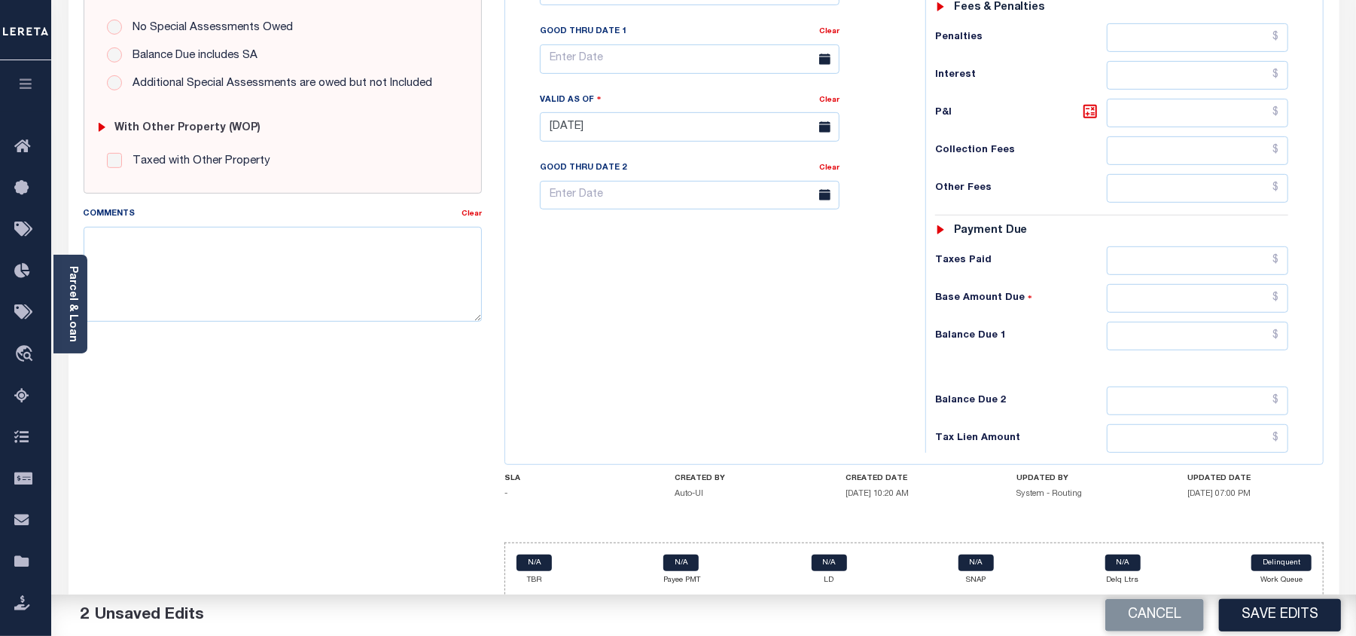
scroll to position [502, 0]
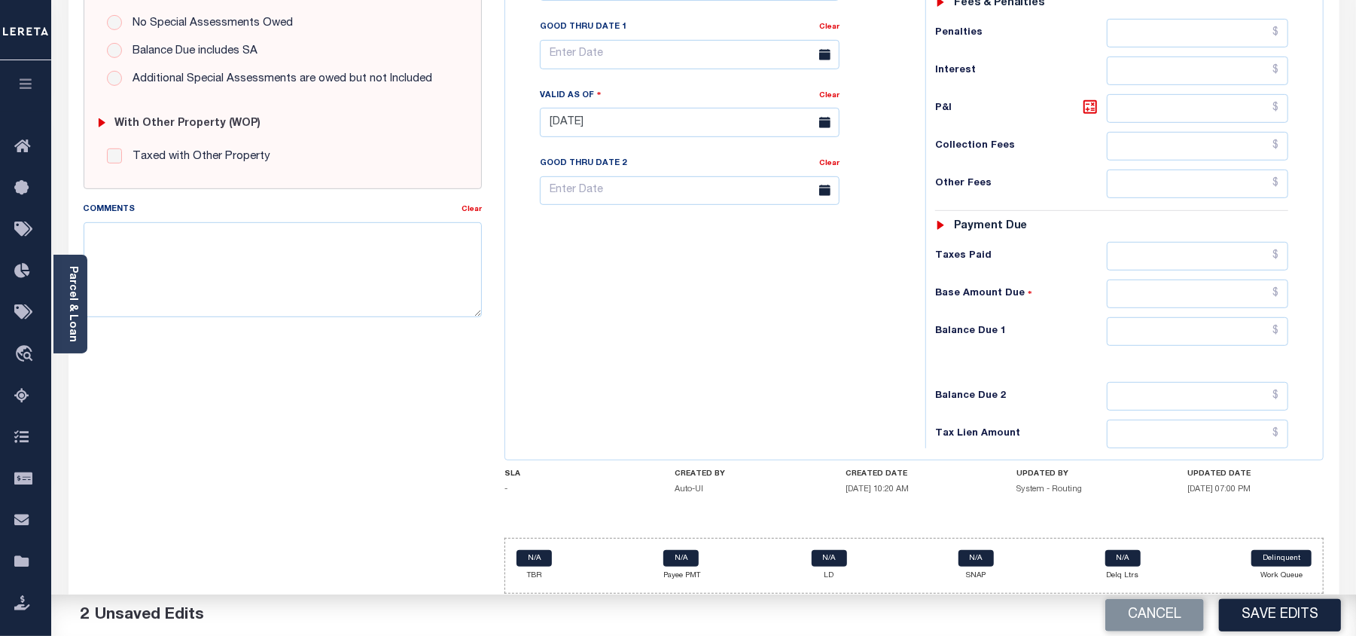
type input "$1,354.76"
click at [1124, 291] on div "SPECIAL RISK NCE Date Clear" at bounding box center [704, 121] width 1264 height 970
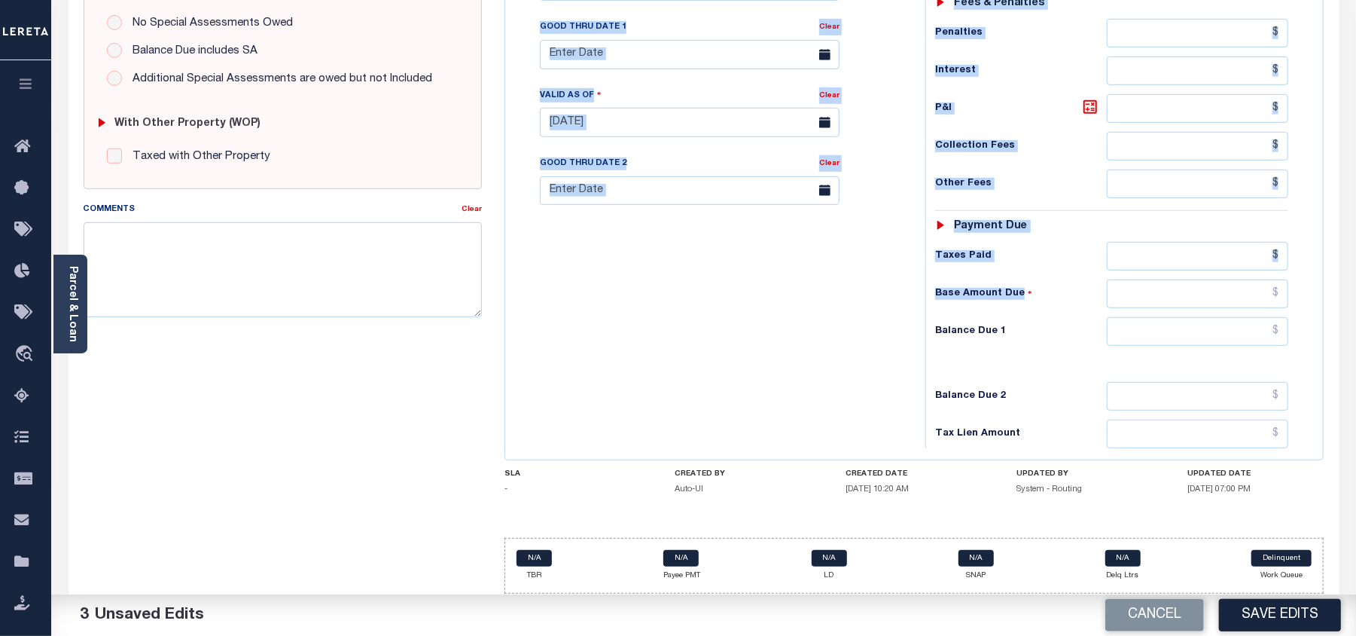
click at [624, 345] on div "Tax Bill No Multiple Payment Option Payment Plan Clear" at bounding box center [711, 114] width 405 height 665
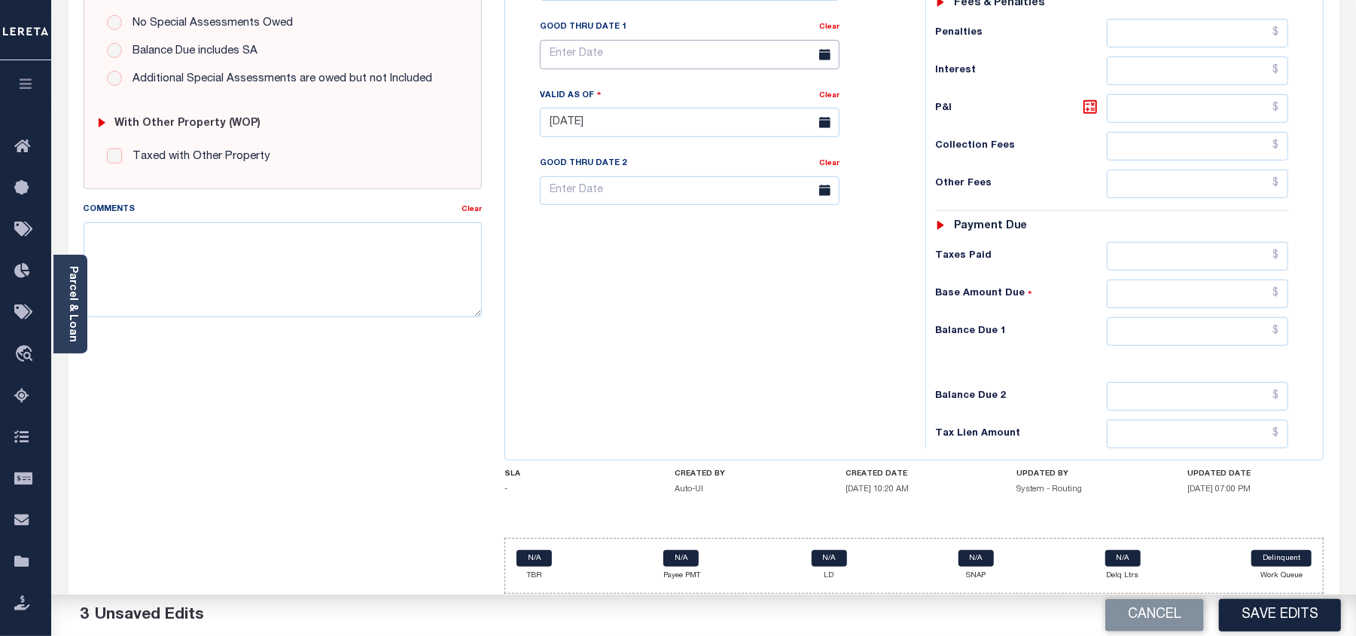
click at [562, 59] on body "Home Tax Amount Reporting Queue Payment History Tax Line Detail Profile" at bounding box center [678, 69] width 1356 height 1142
click at [553, 290] on span "31" at bounding box center [556, 289] width 29 height 29
type input "[DATE]"
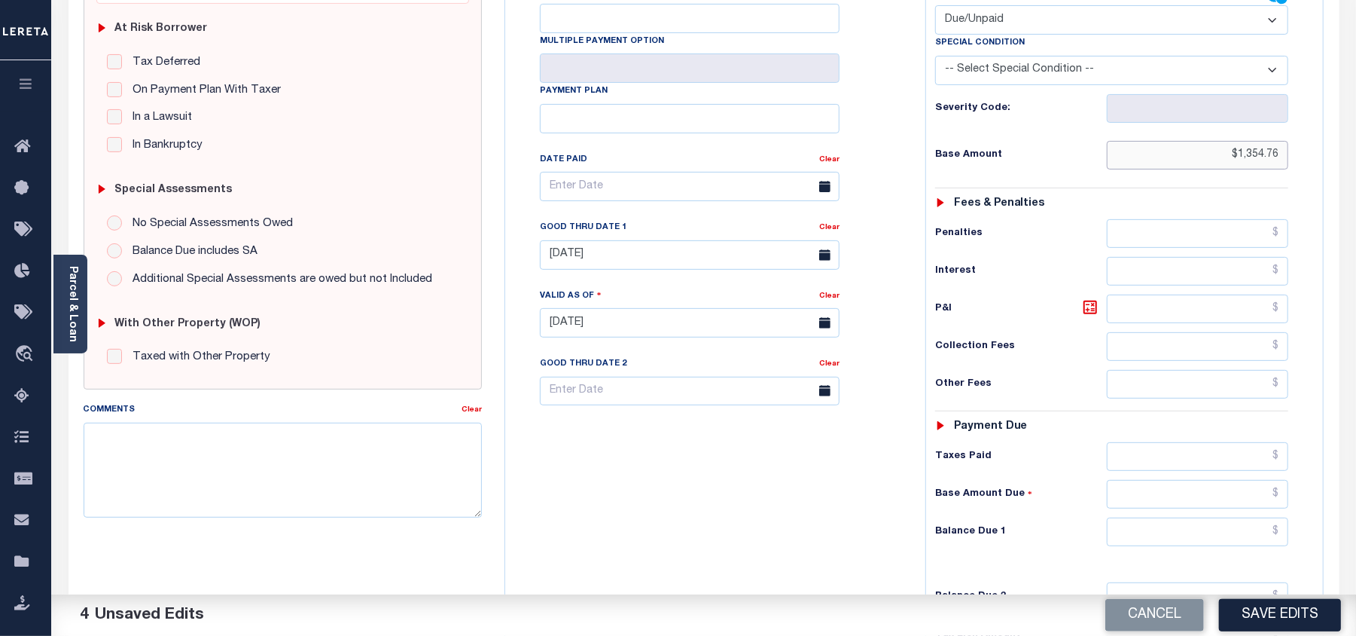
drag, startPoint x: 1239, startPoint y: 154, endPoint x: 1286, endPoint y: 158, distance: 47.6
click at [1286, 158] on input "$1,354.76" at bounding box center [1197, 155] width 181 height 29
click at [1322, 392] on div "Tax Bill No Multiple Payment Option Payment Plan" at bounding box center [914, 315] width 819 height 688
click at [1284, 536] on input "text" at bounding box center [1197, 531] width 181 height 29
paste input "1,426.28"
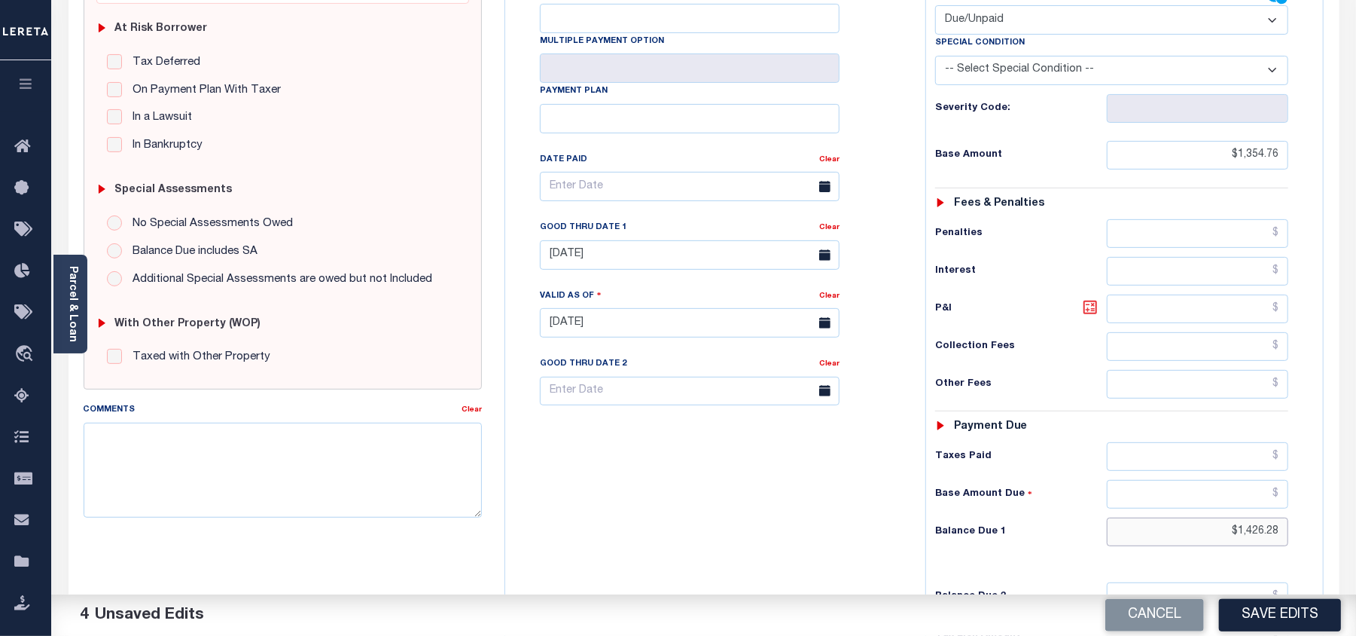
type input "$1,426.28"
click at [1091, 304] on icon at bounding box center [1091, 307] width 14 height 14
type input "$71.52"
click at [242, 471] on textarea "Comments" at bounding box center [283, 469] width 398 height 95
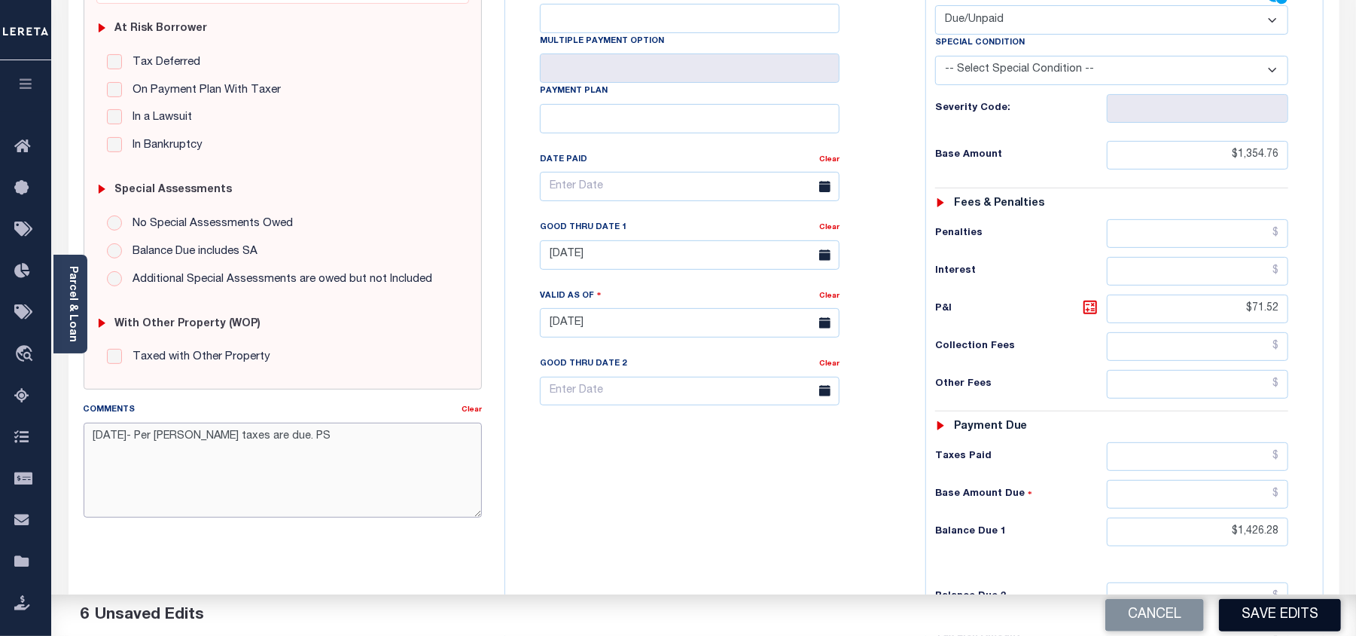
type textarea "08/21/2025- Per sara taxes are due. PS"
click at [1309, 621] on button "Save Edits" at bounding box center [1280, 615] width 122 height 32
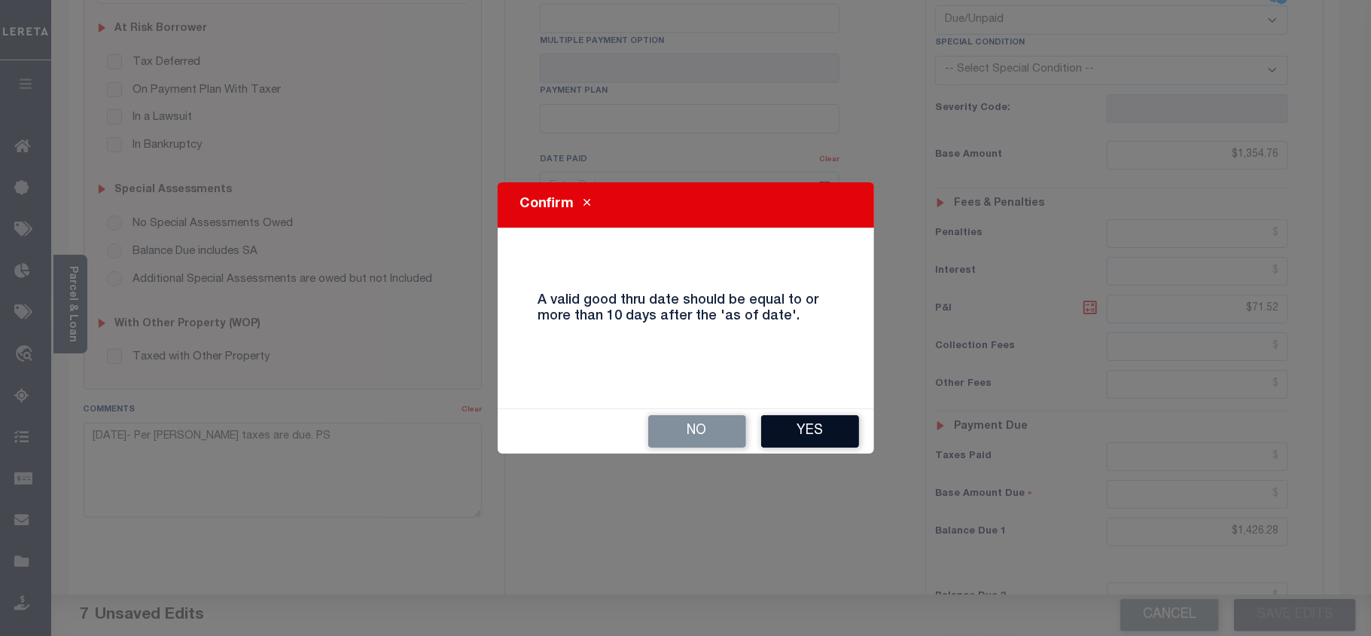
click at [795, 429] on button "Yes" at bounding box center [810, 431] width 98 height 32
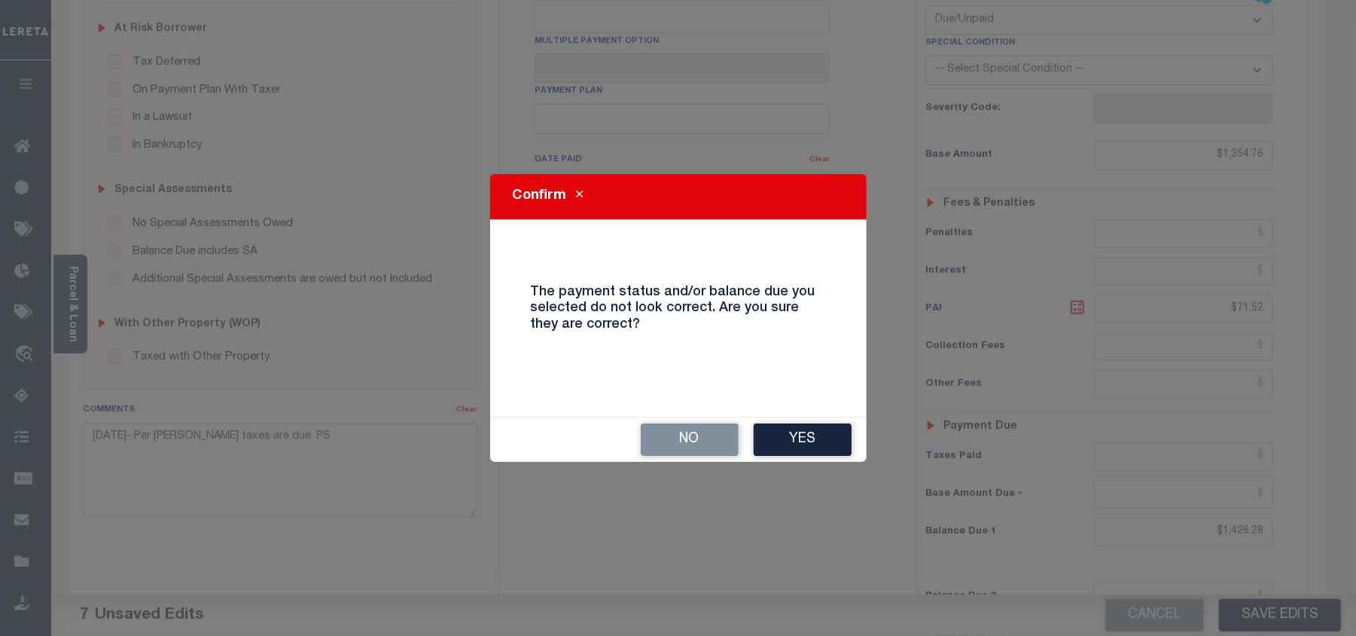
click at [795, 429] on button "Yes" at bounding box center [803, 439] width 98 height 32
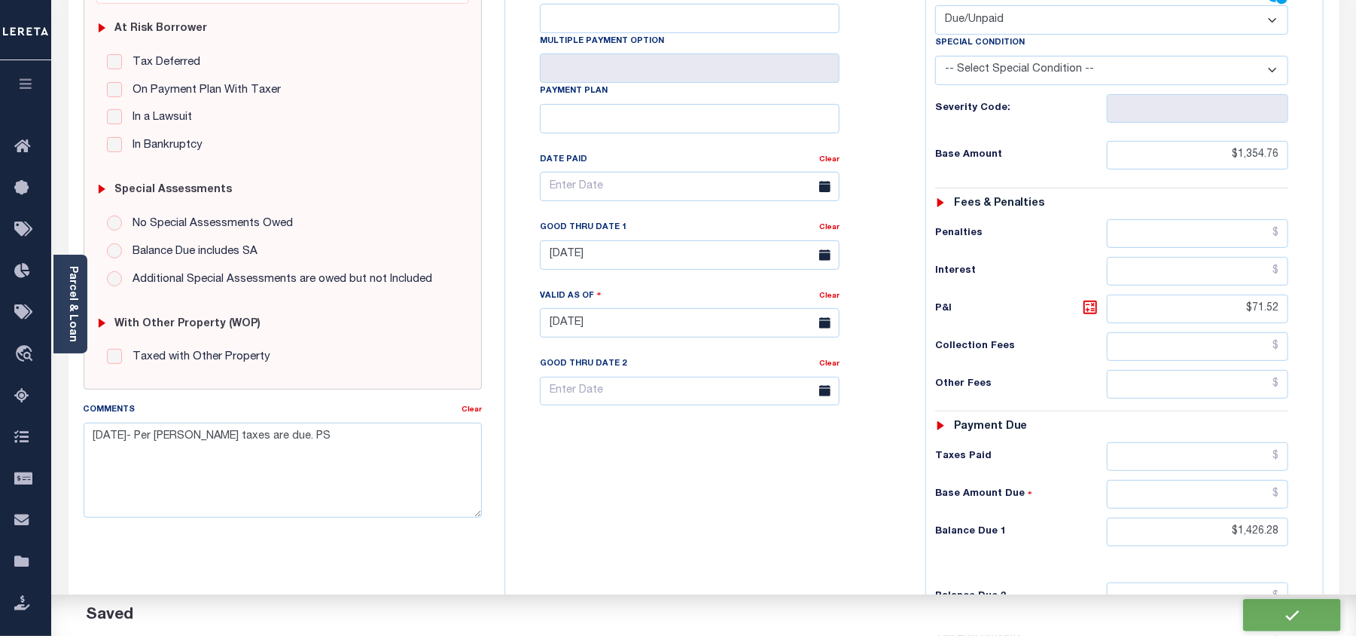
checkbox input "false"
type input "$1,354.76"
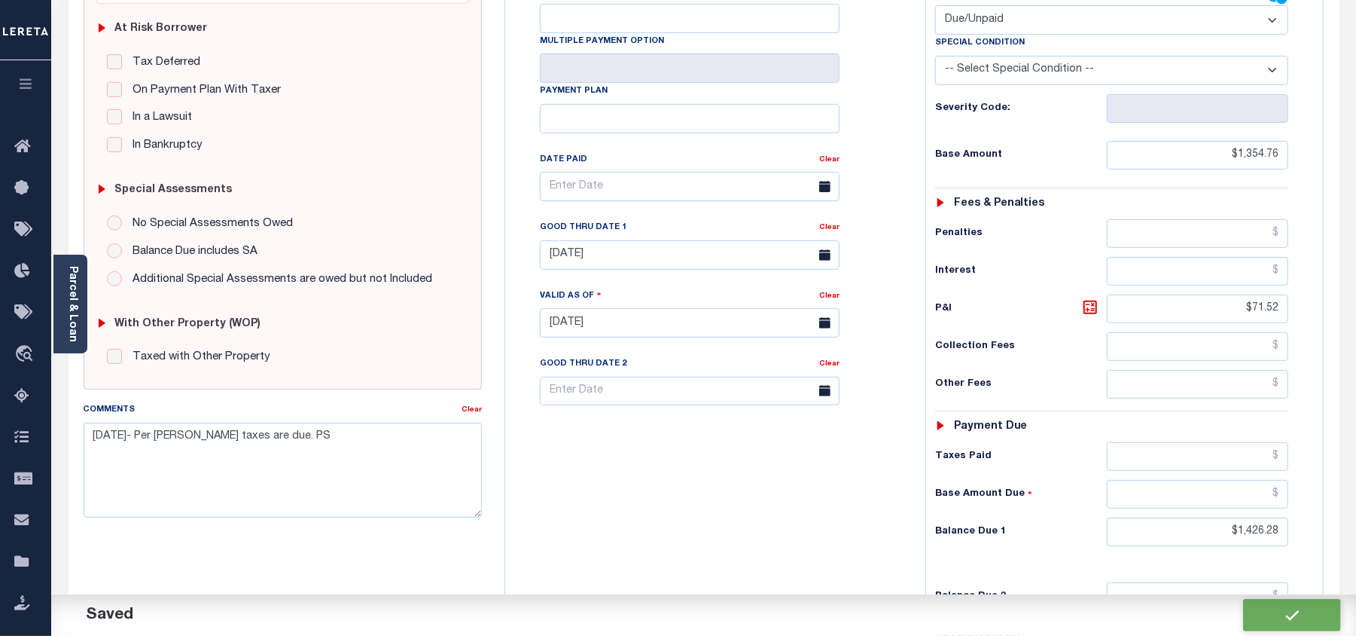
type input "$71.52"
type input "$1,426.28"
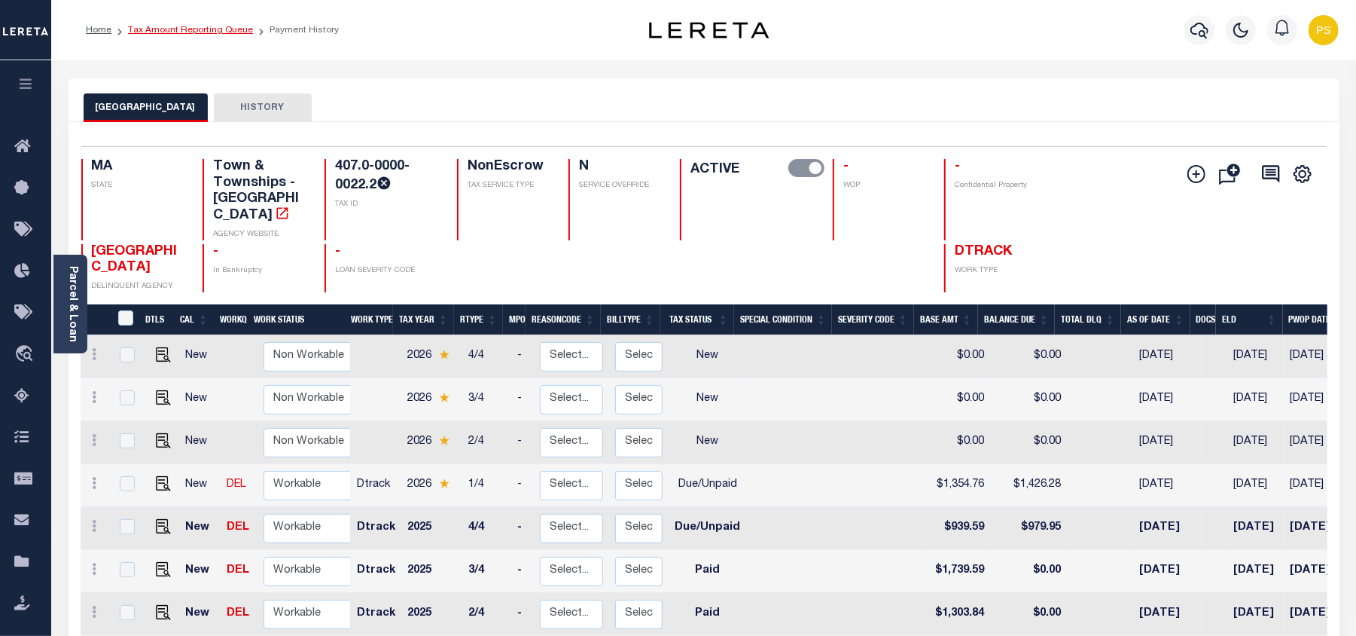
click at [205, 32] on link "Tax Amount Reporting Queue" at bounding box center [190, 30] width 125 height 9
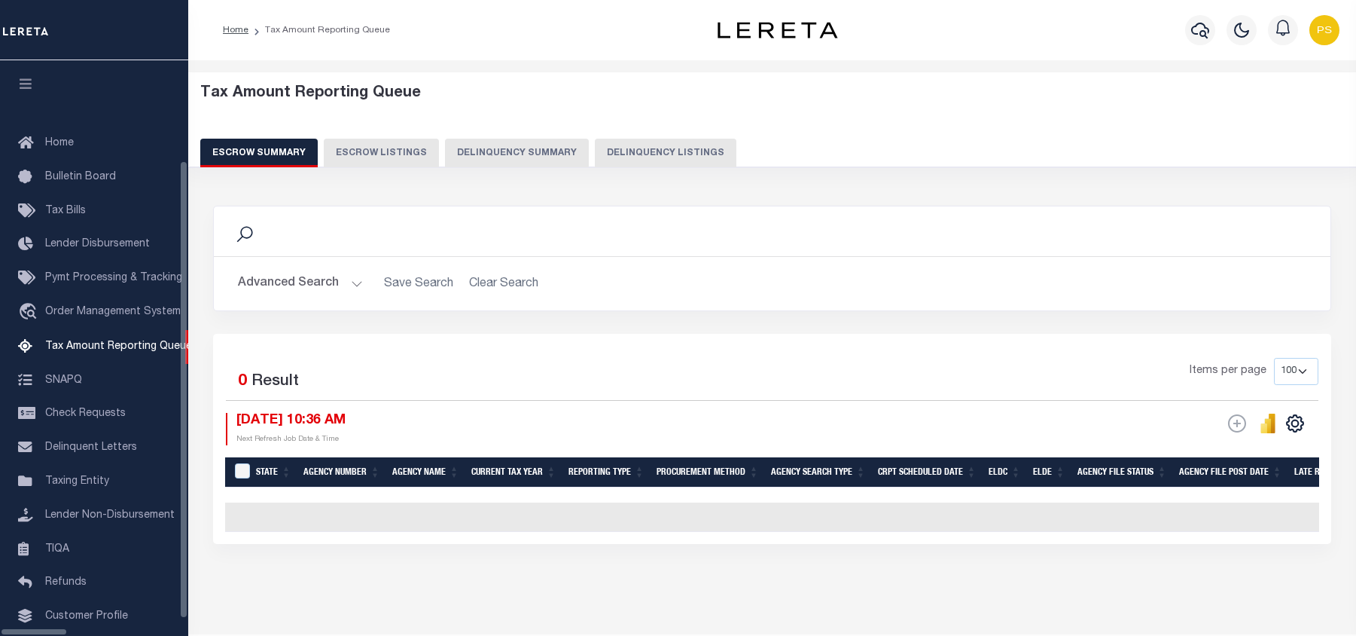
select select "100"
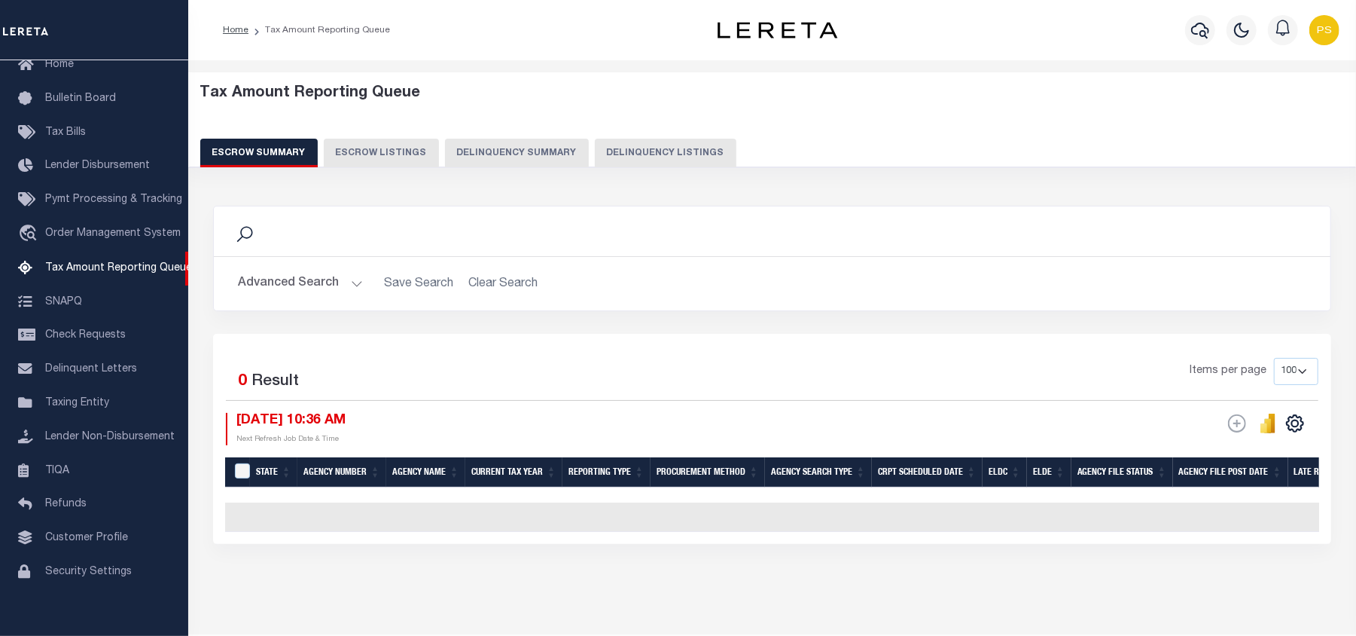
click at [670, 154] on button "Delinquency Listings" at bounding box center [666, 153] width 142 height 29
select select "100"
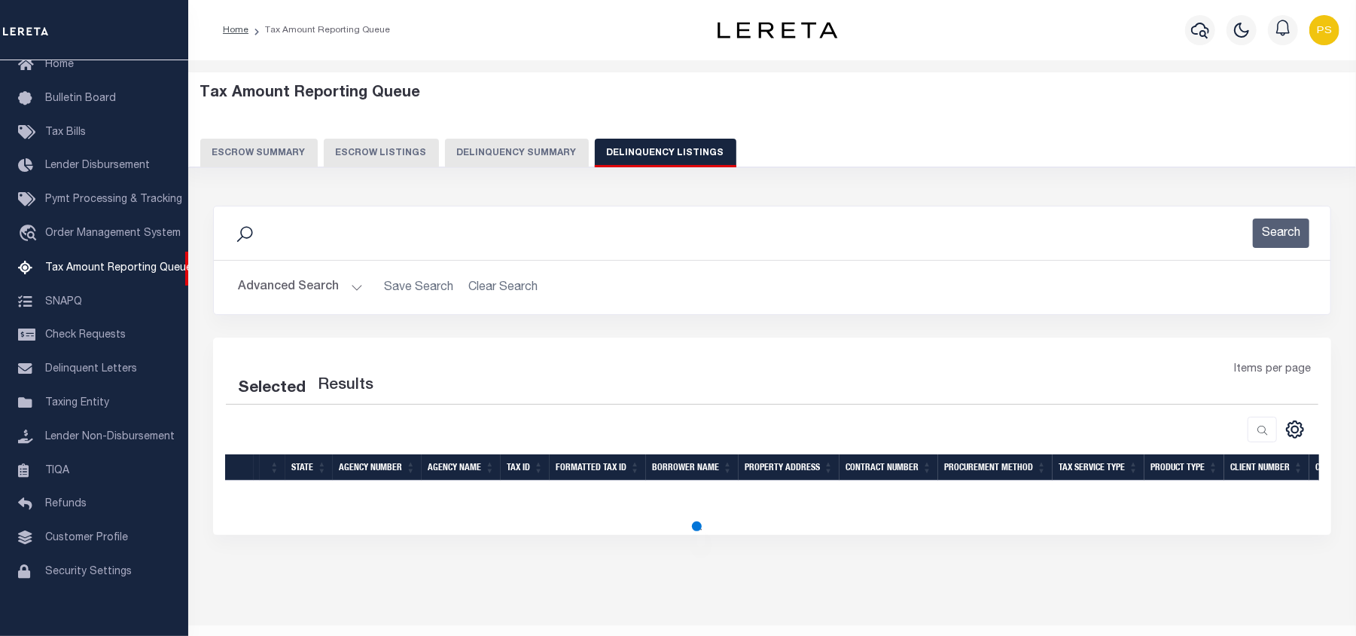
select select "100"
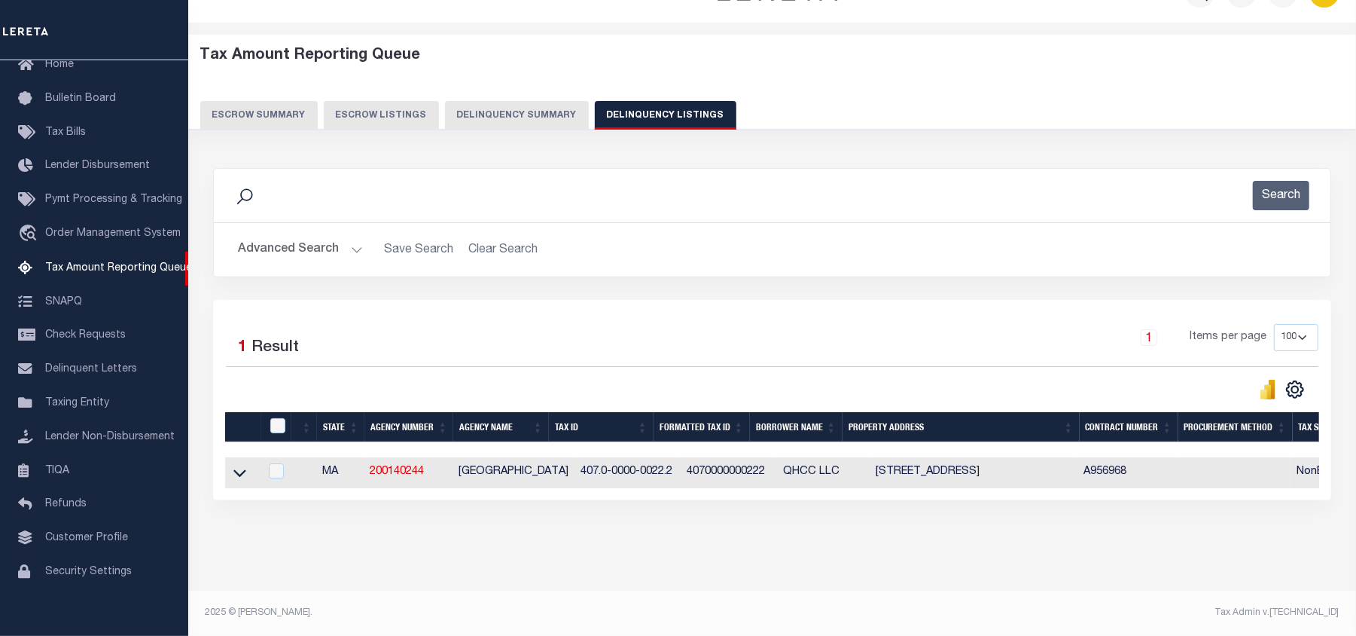
scroll to position [52, 0]
click at [239, 468] on icon at bounding box center [239, 473] width 13 height 16
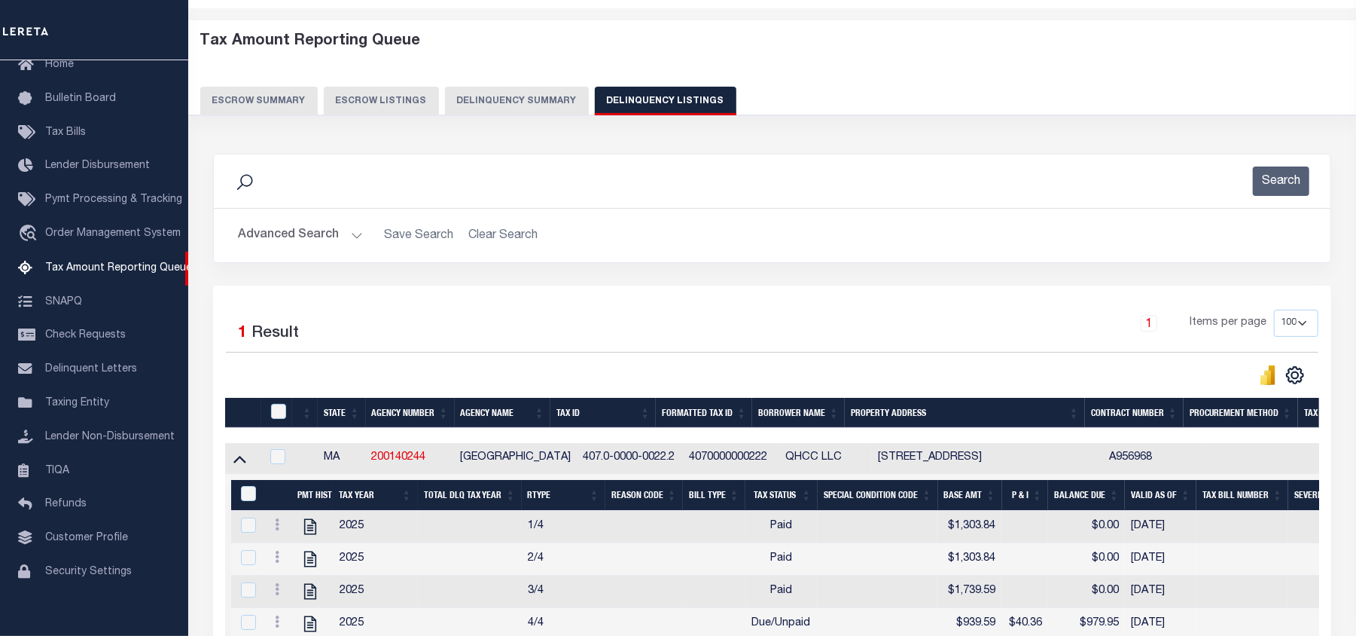
scroll to position [152, 0]
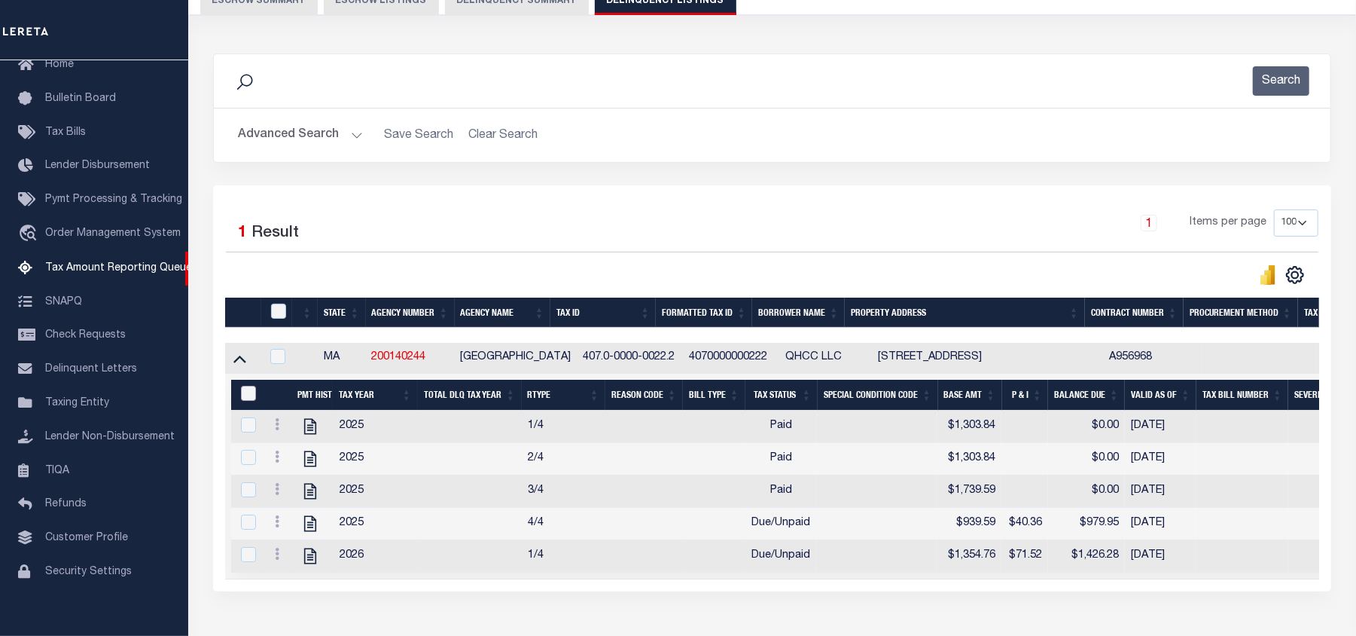
click at [248, 399] on input "&nbsp;" at bounding box center [248, 393] width 15 height 15
checkbox input "true"
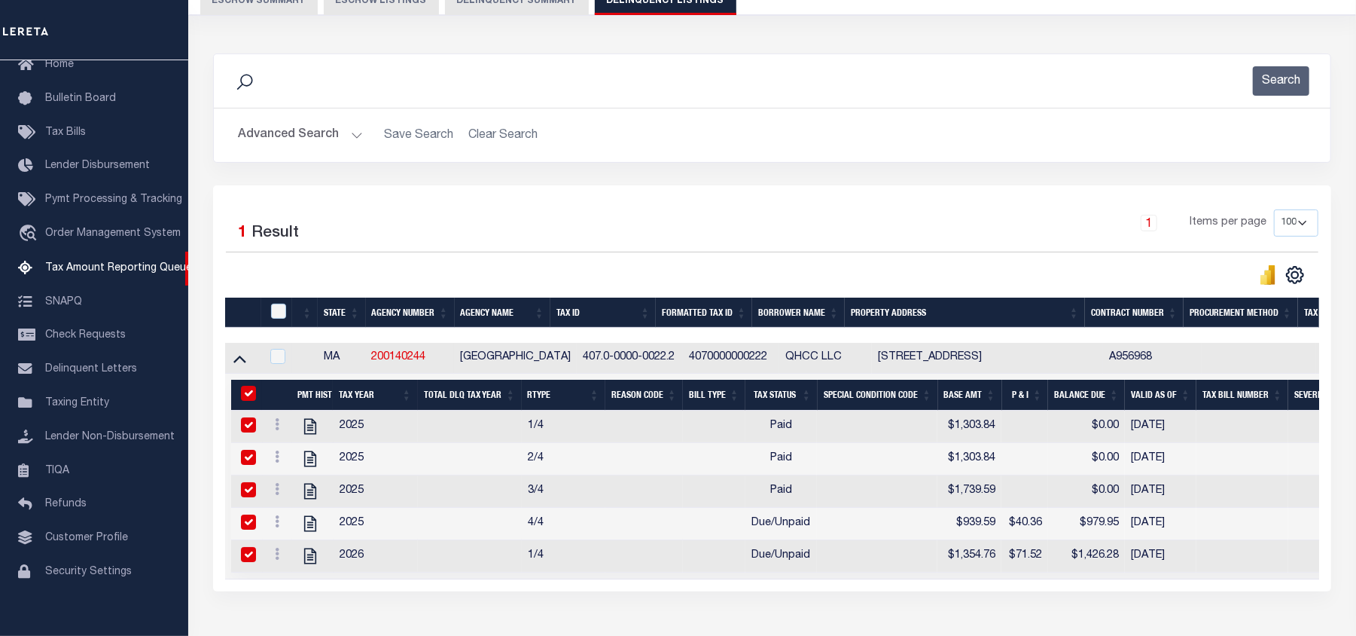
checkbox input "true"
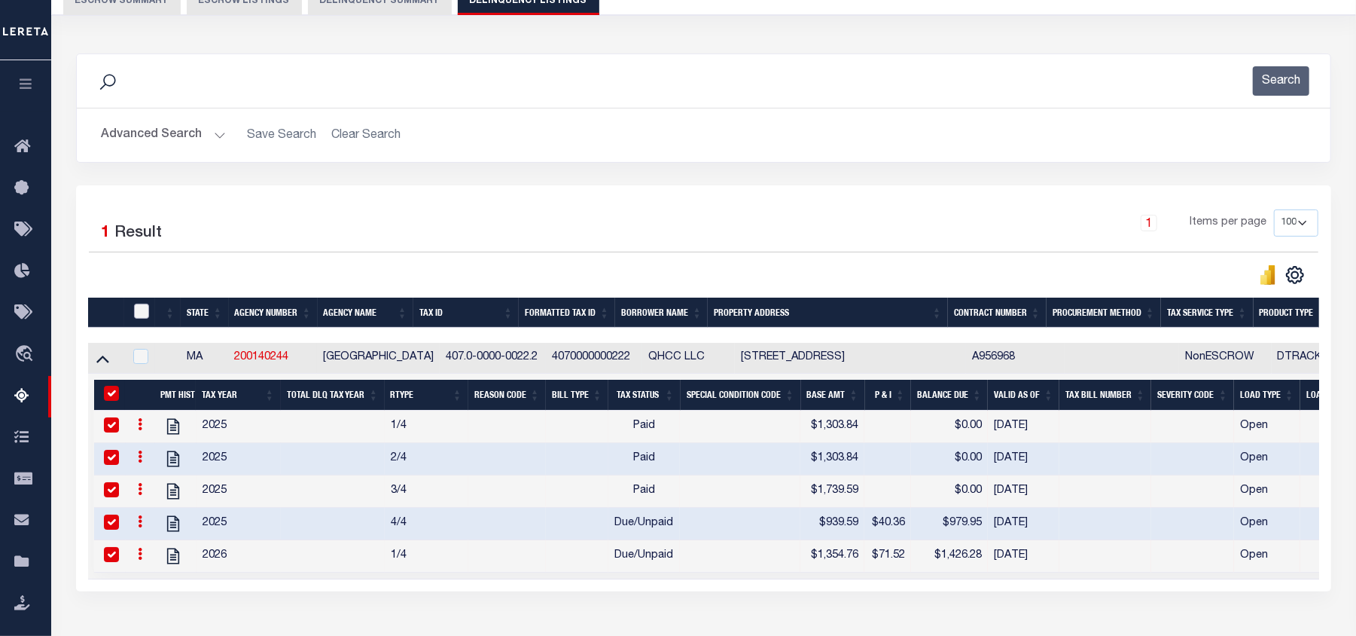
click at [142, 314] on input "checkbox" at bounding box center [141, 310] width 15 height 15
checkbox input "true"
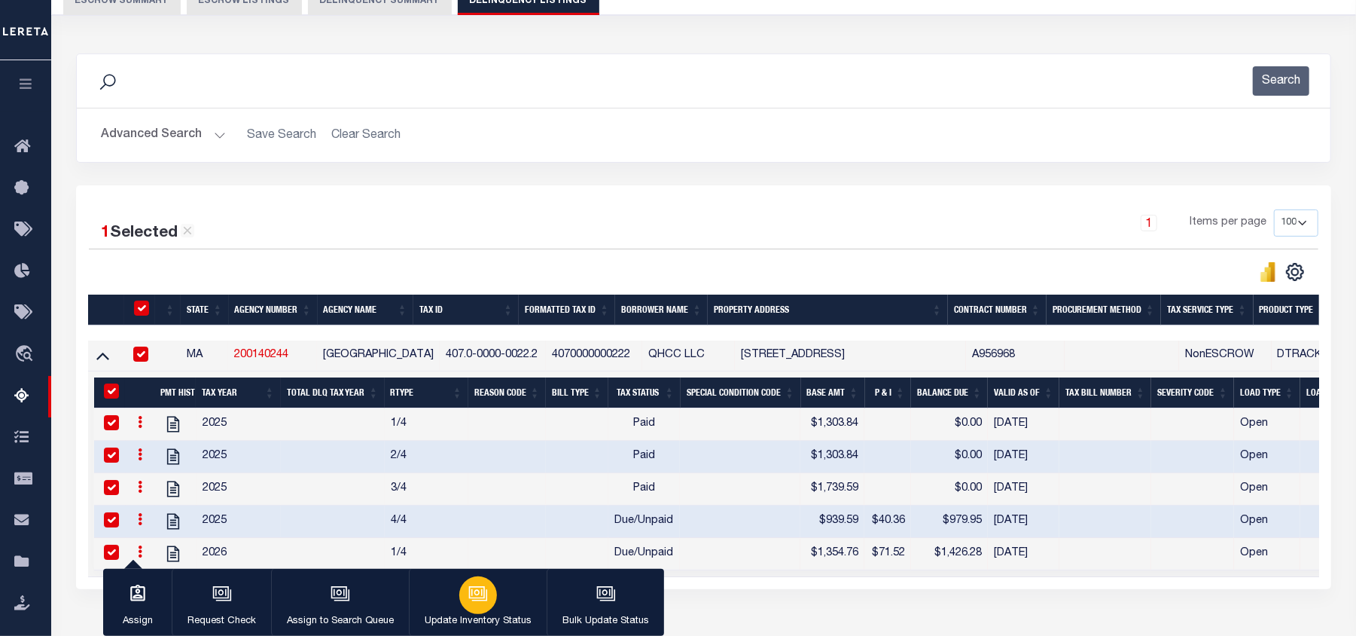
click at [479, 587] on icon "button" at bounding box center [477, 592] width 16 height 12
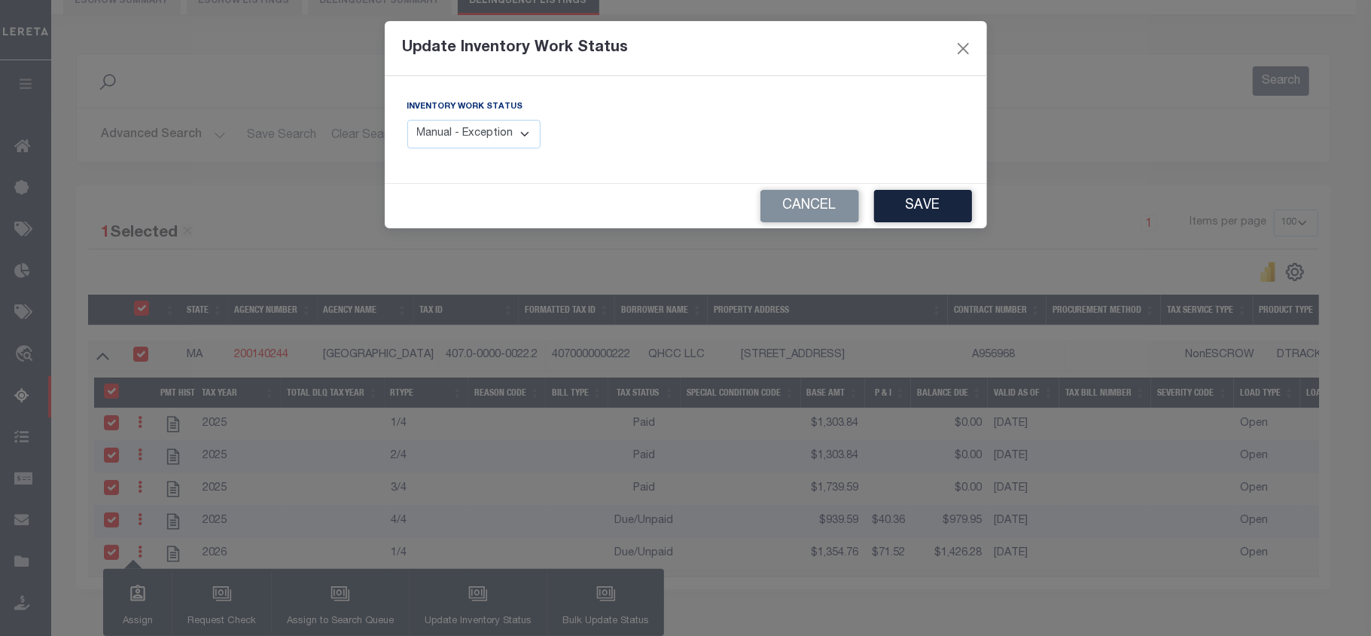
click at [518, 139] on select "Manual - Exception Pended - Awaiting Search Late Add Exception Completed" at bounding box center [474, 134] width 134 height 29
select select "4"
click at [407, 120] on select "Manual - Exception Pended - Awaiting Search Late Add Exception Completed" at bounding box center [474, 134] width 134 height 29
click at [910, 209] on button "Save" at bounding box center [923, 206] width 98 height 32
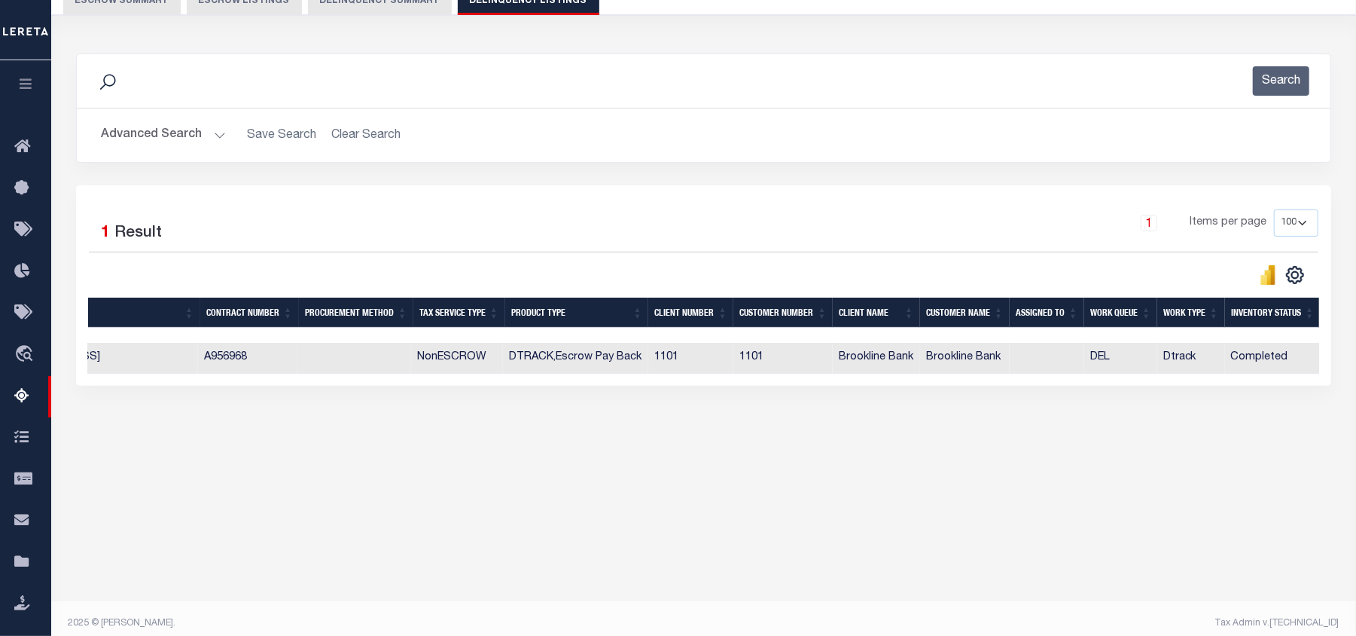
scroll to position [0, 464]
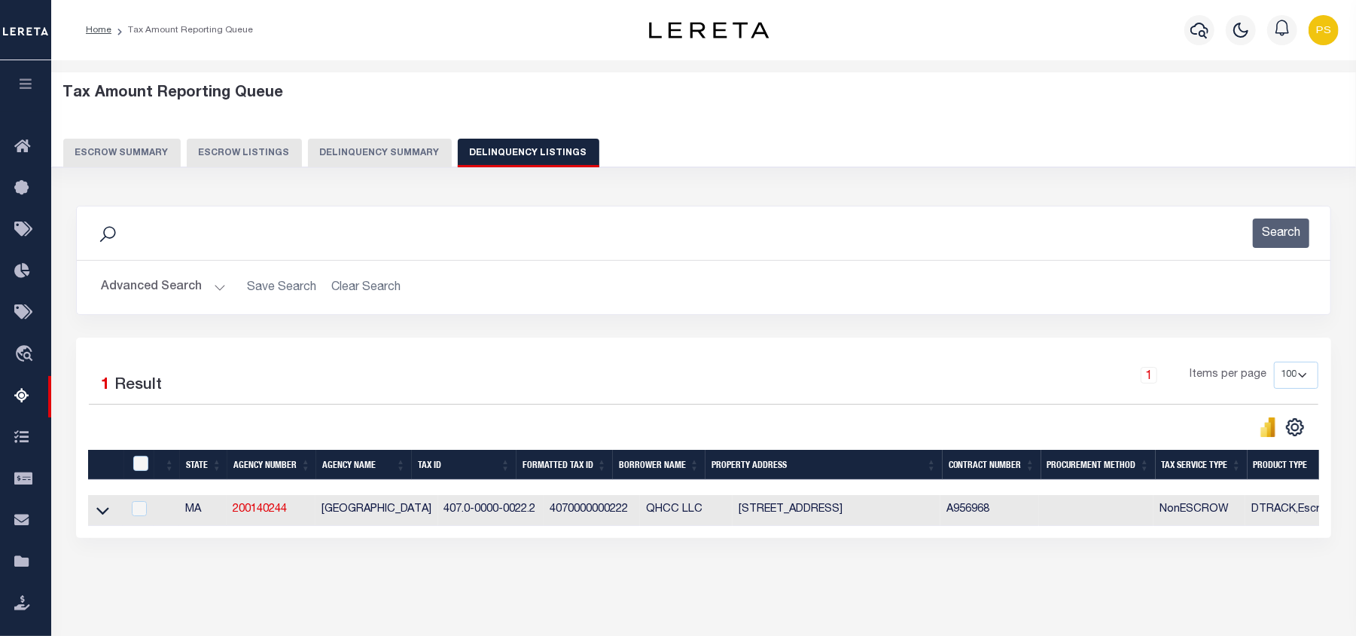
click at [173, 295] on button "Advanced Search" at bounding box center [163, 287] width 125 height 29
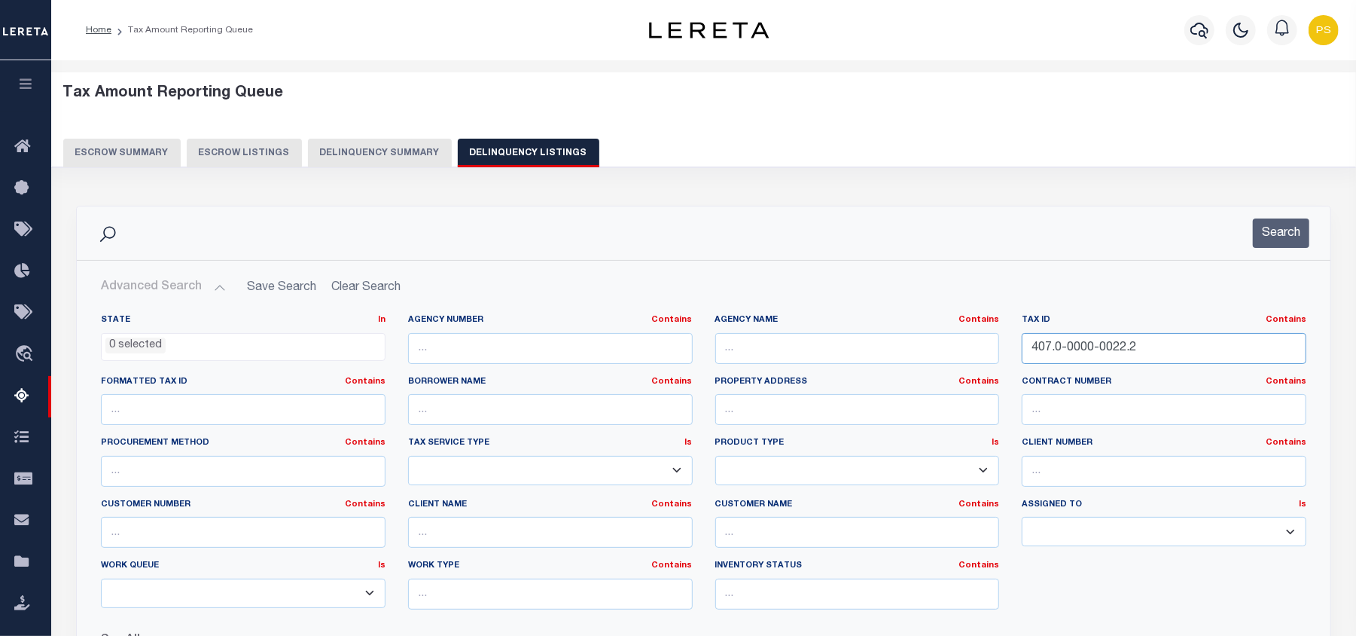
click at [1050, 346] on input "407.0-0000-0022.2" at bounding box center [1164, 348] width 285 height 31
paste input "D6-1A"
click at [1051, 343] on input "407.0-0000-0022.2" at bounding box center [1164, 348] width 285 height 31
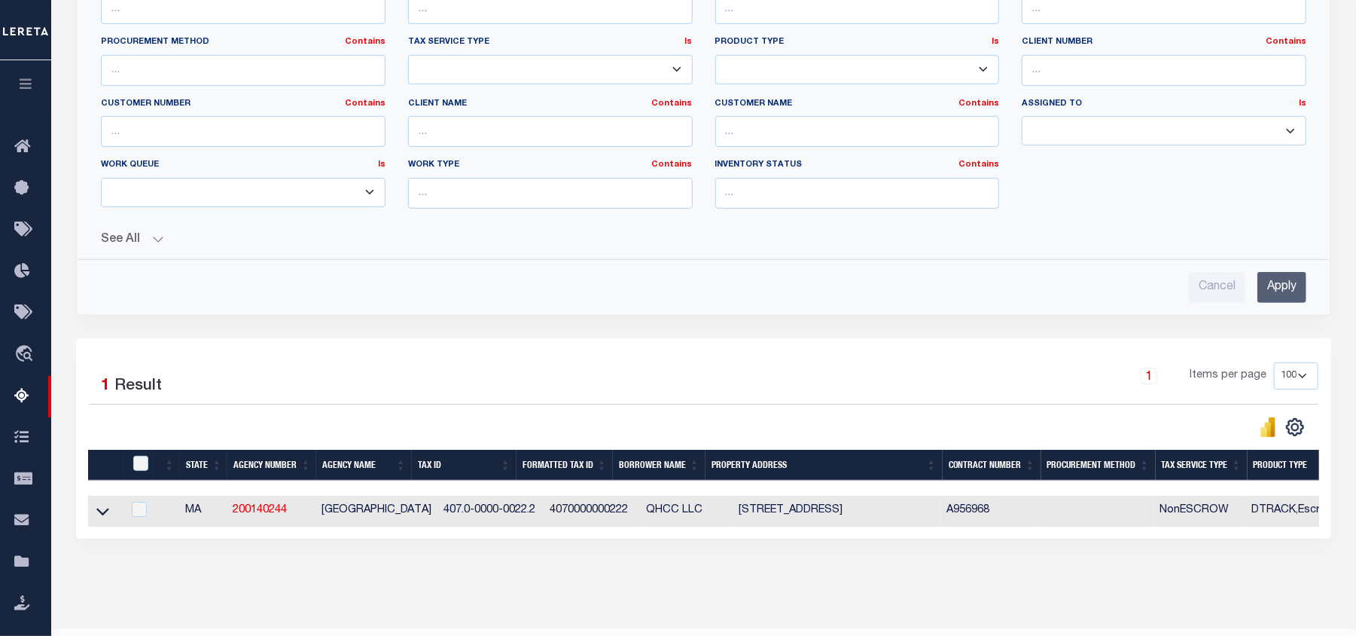
scroll to position [401, 0]
type input "D6-1A"
click at [1277, 292] on input "Apply" at bounding box center [1282, 286] width 49 height 31
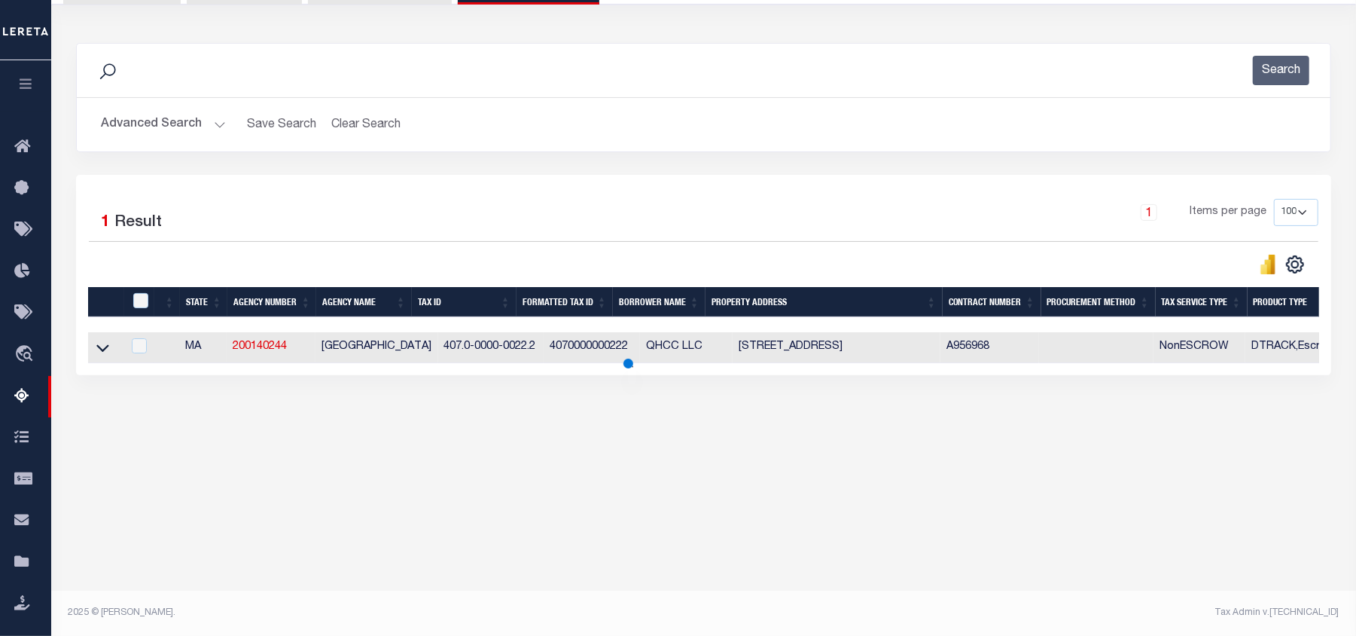
scroll to position [163, 0]
click at [102, 355] on icon at bounding box center [102, 348] width 13 height 16
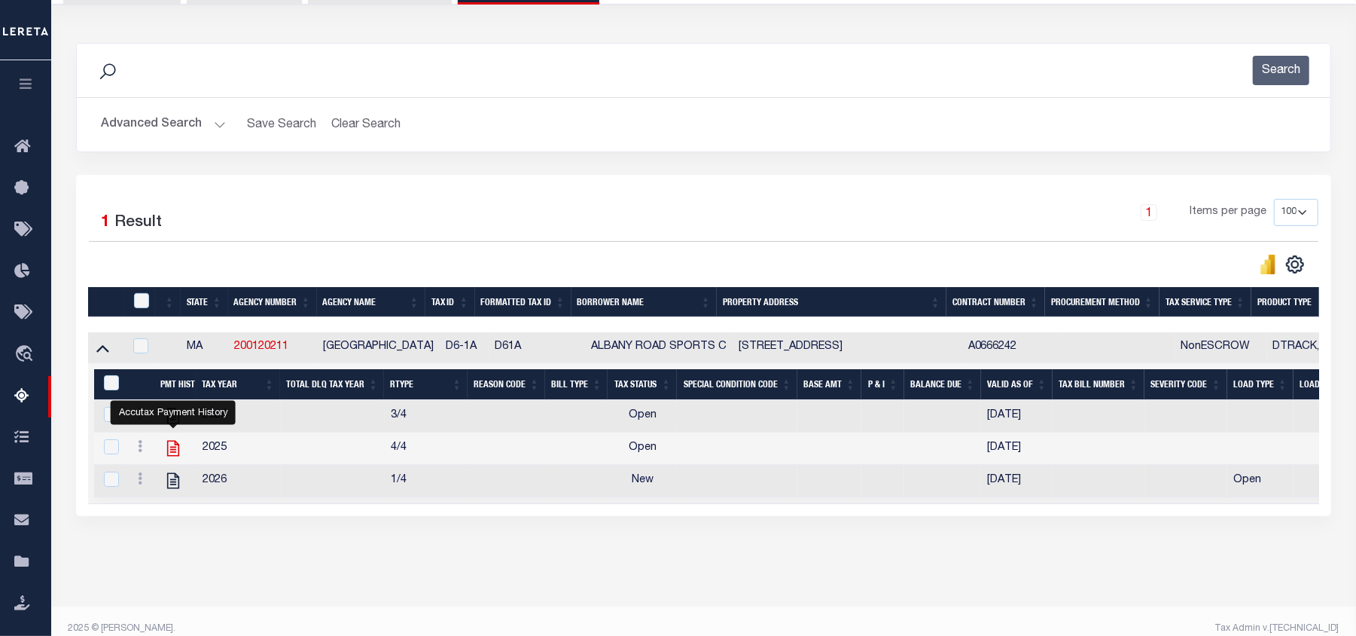
click at [173, 458] on icon "" at bounding box center [173, 448] width 20 height 20
checkbox input "false"
checkbox input "true"
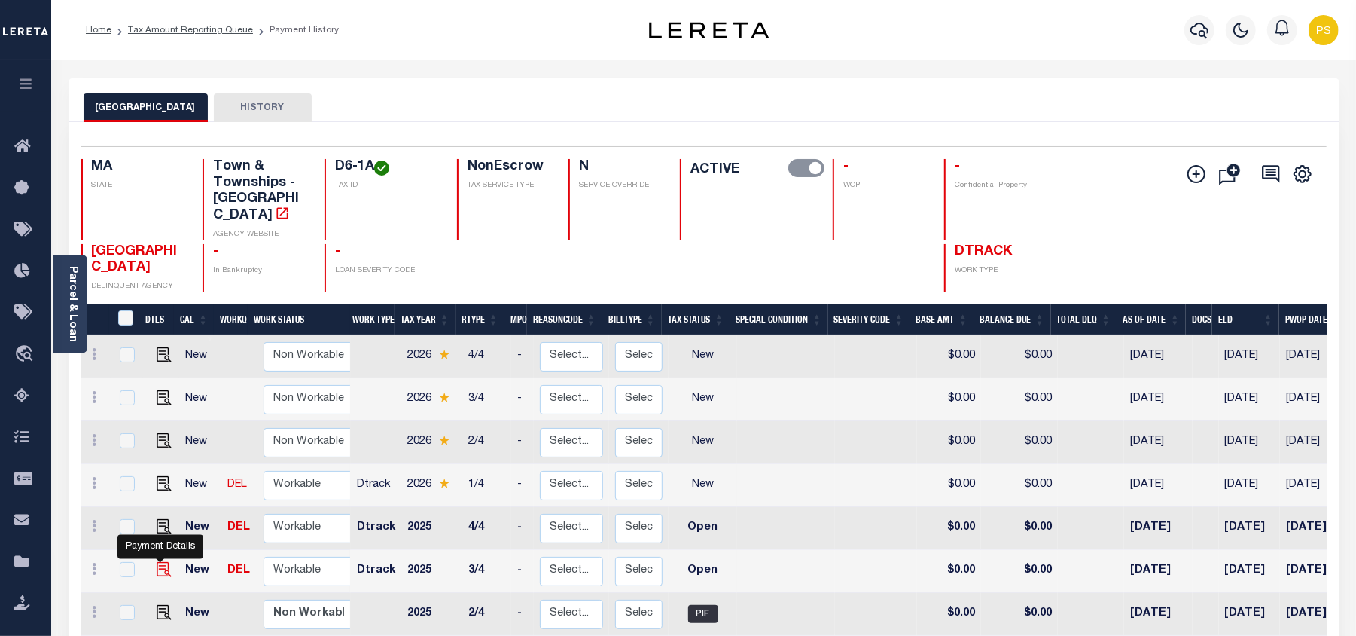
click at [158, 562] on img "" at bounding box center [164, 569] width 15 height 15
checkbox input "true"
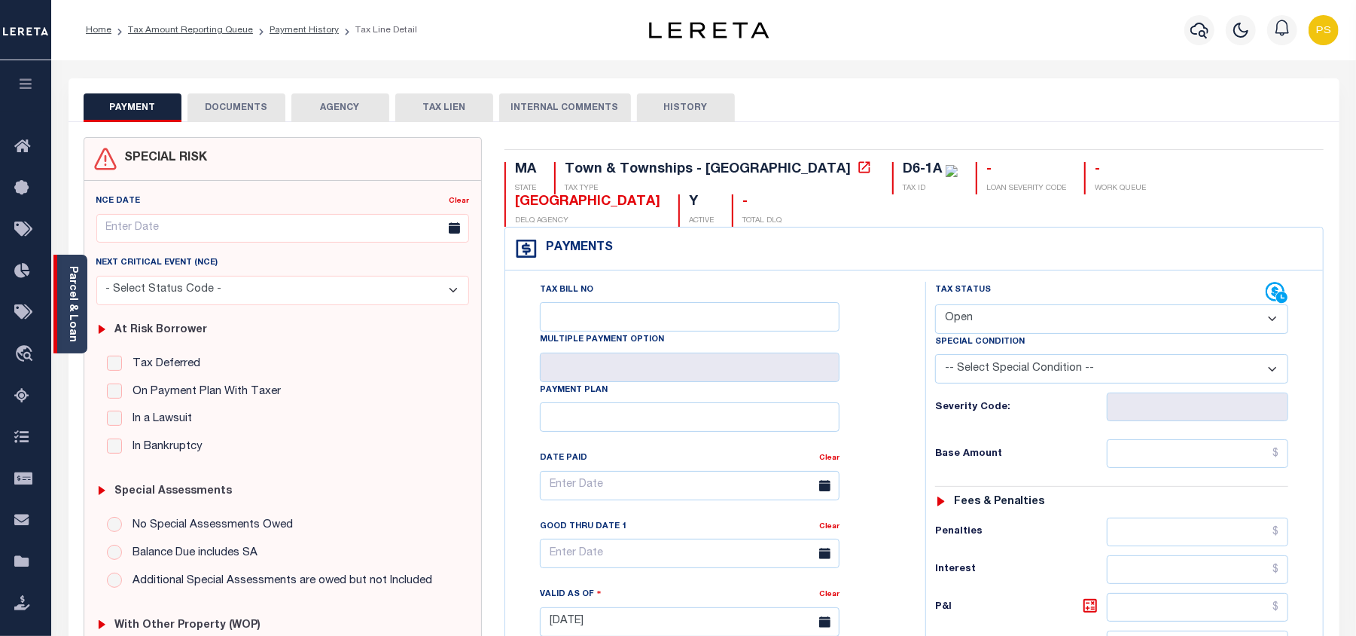
click at [67, 311] on link "Parcel & Loan" at bounding box center [72, 304] width 11 height 76
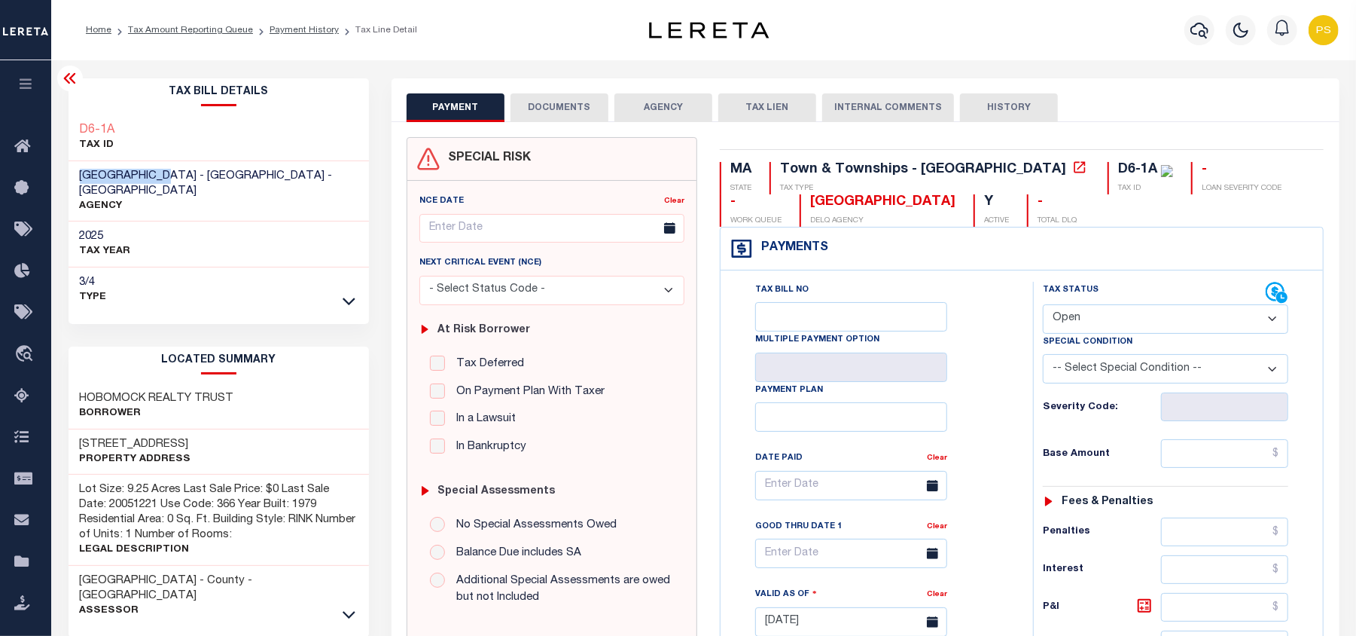
drag, startPoint x: 175, startPoint y: 173, endPoint x: 81, endPoint y: 181, distance: 94.4
click at [81, 181] on span "[GEOGRAPHIC_DATA] - [GEOGRAPHIC_DATA] - [GEOGRAPHIC_DATA]" at bounding box center [206, 183] width 253 height 26
copy span "[GEOGRAPHIC_DATA]"
drag, startPoint x: 79, startPoint y: 121, endPoint x: 136, endPoint y: 133, distance: 57.8
click at [136, 133] on div "D6-1A TAX ID" at bounding box center [219, 138] width 301 height 46
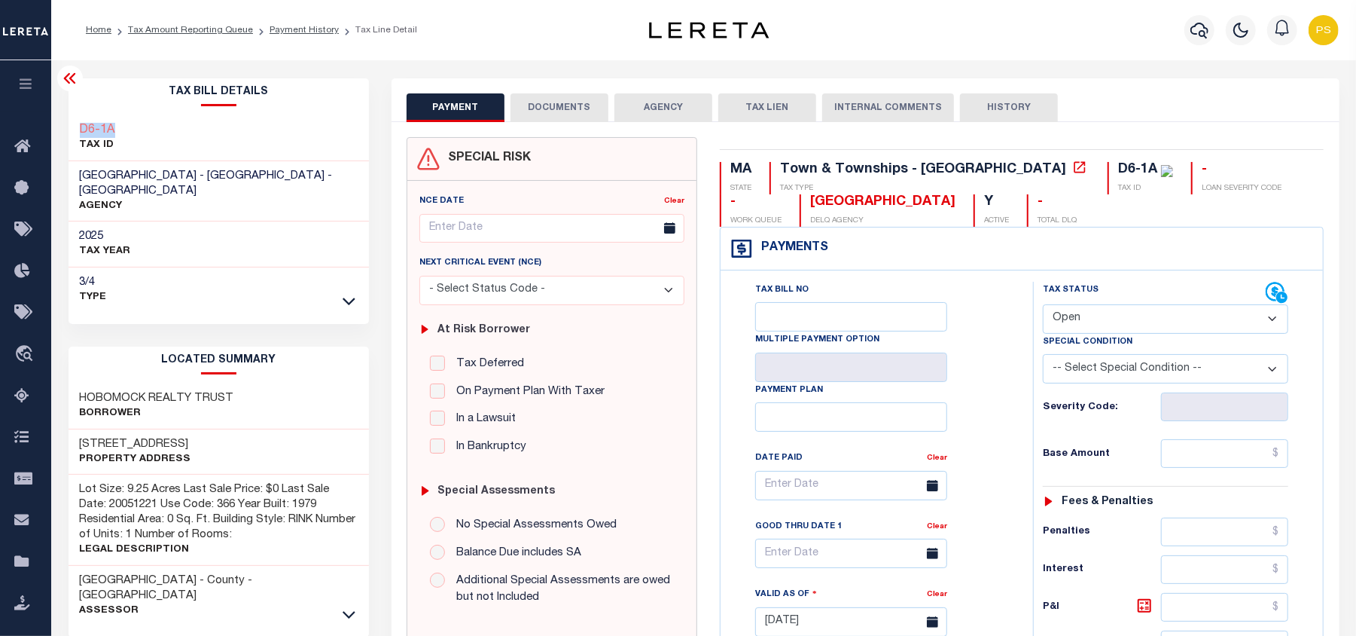
copy h3 "D6-1A"
click at [1149, 320] on select "- Select Status Code - Open Due/Unpaid Paid Incomplete No Tax Due Internal Refu…" at bounding box center [1166, 318] width 246 height 29
select select "PYD"
click at [1043, 306] on select "- Select Status Code - Open Due/Unpaid Paid Incomplete No Tax Due Internal Refu…" at bounding box center [1166, 318] width 246 height 29
type input "[DATE]"
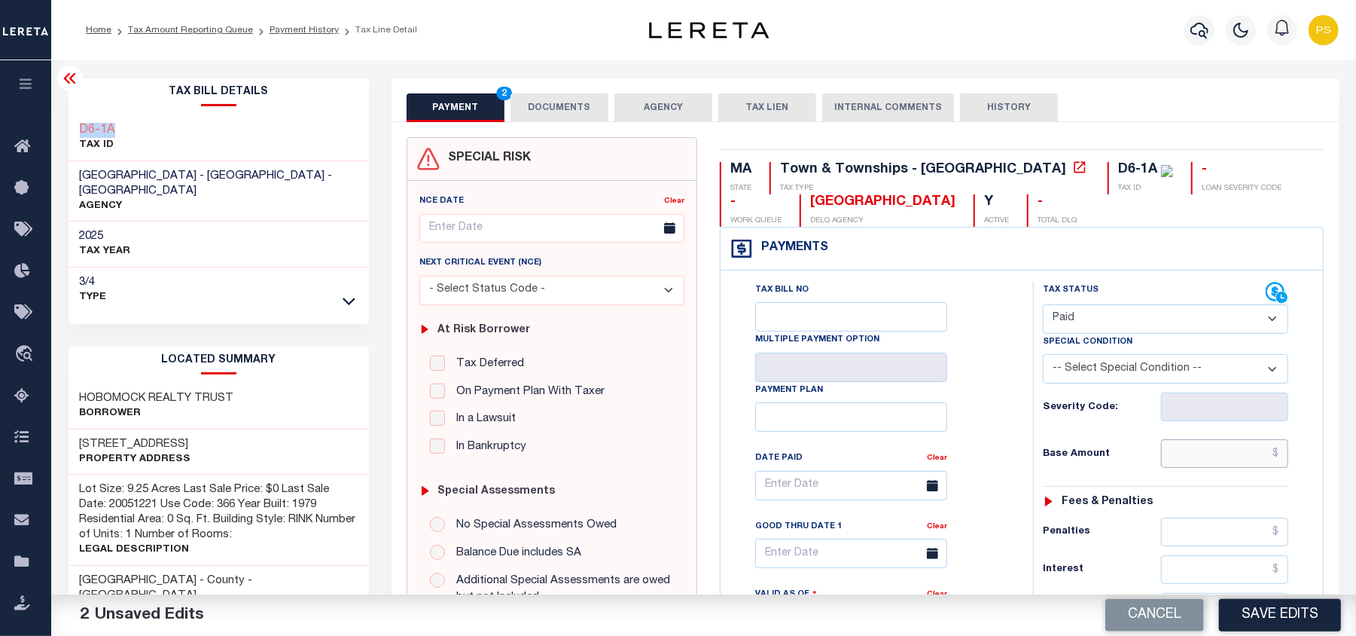
click at [1280, 456] on input "text" at bounding box center [1225, 453] width 128 height 29
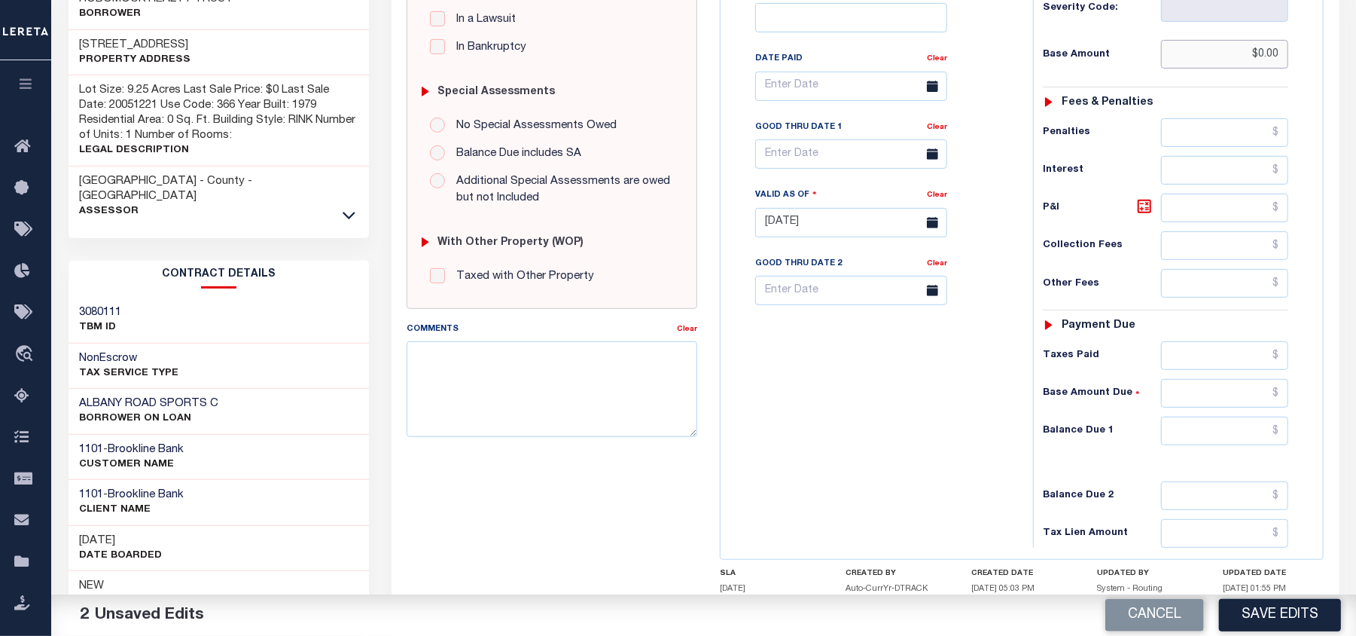
scroll to position [401, 0]
type input "$0.00"
click at [1278, 435] on input "text" at bounding box center [1225, 428] width 128 height 29
type input "$0.00"
click at [543, 383] on textarea "Comments" at bounding box center [552, 386] width 291 height 95
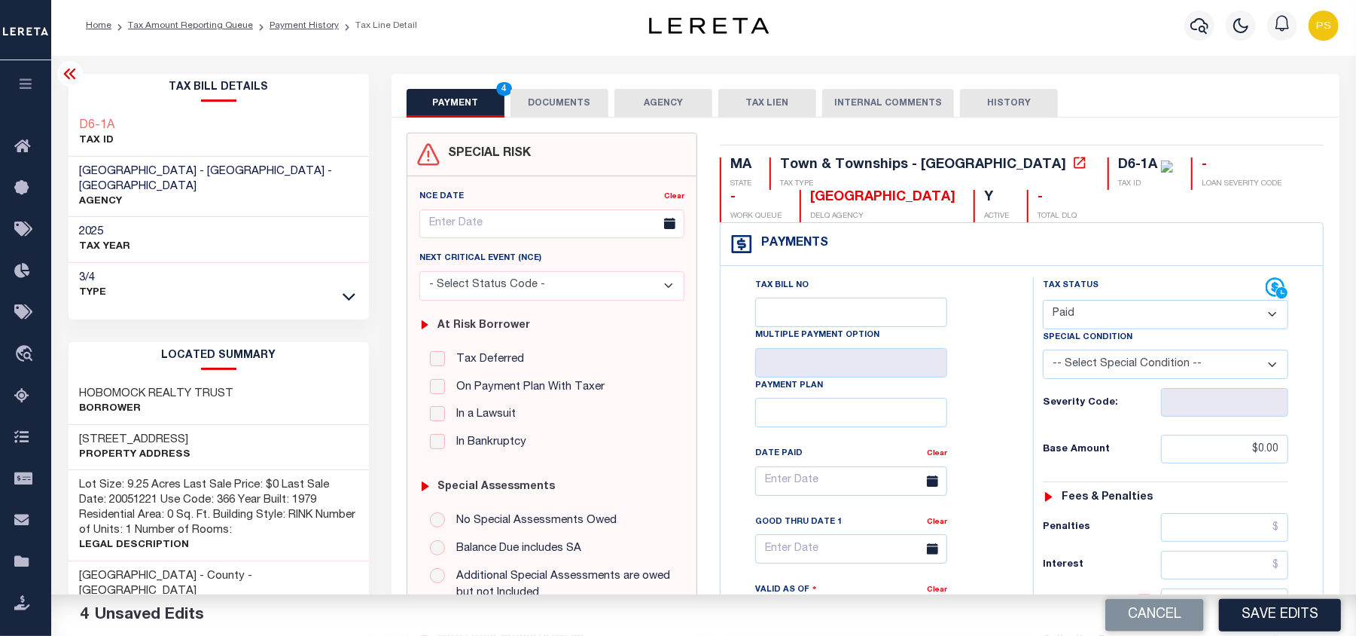
scroll to position [0, 0]
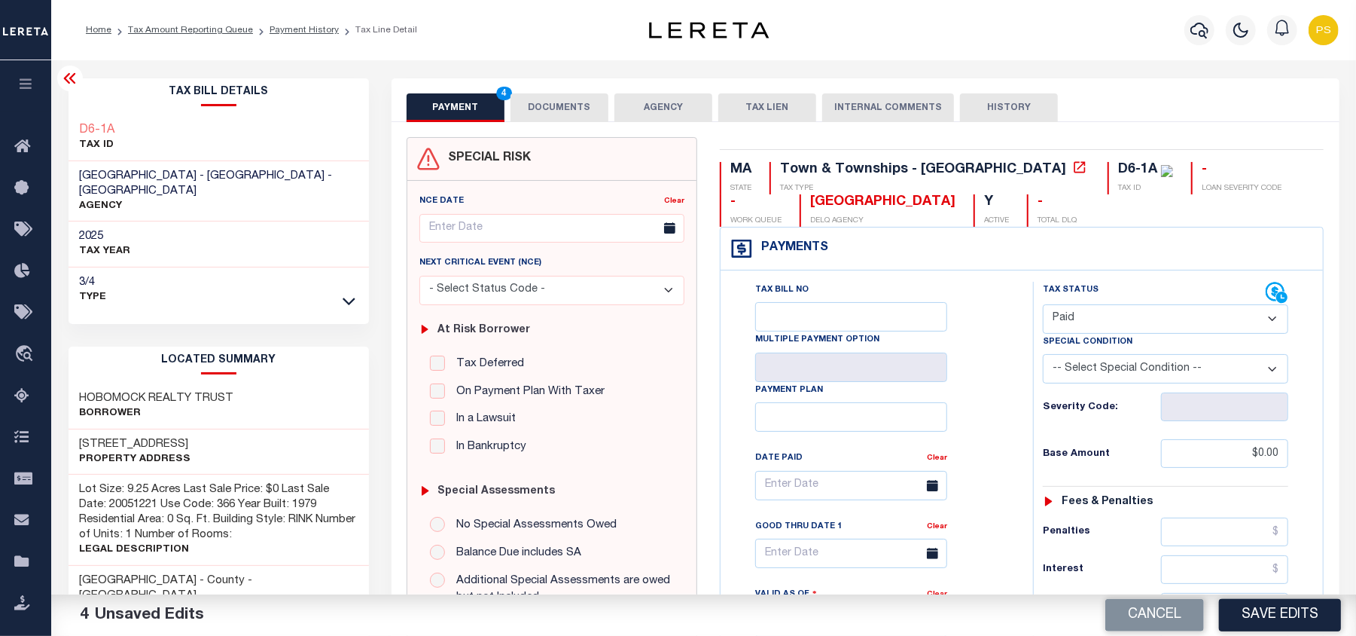
type textarea "see attached"
click at [563, 110] on button "DOCUMENTS" at bounding box center [560, 107] width 98 height 29
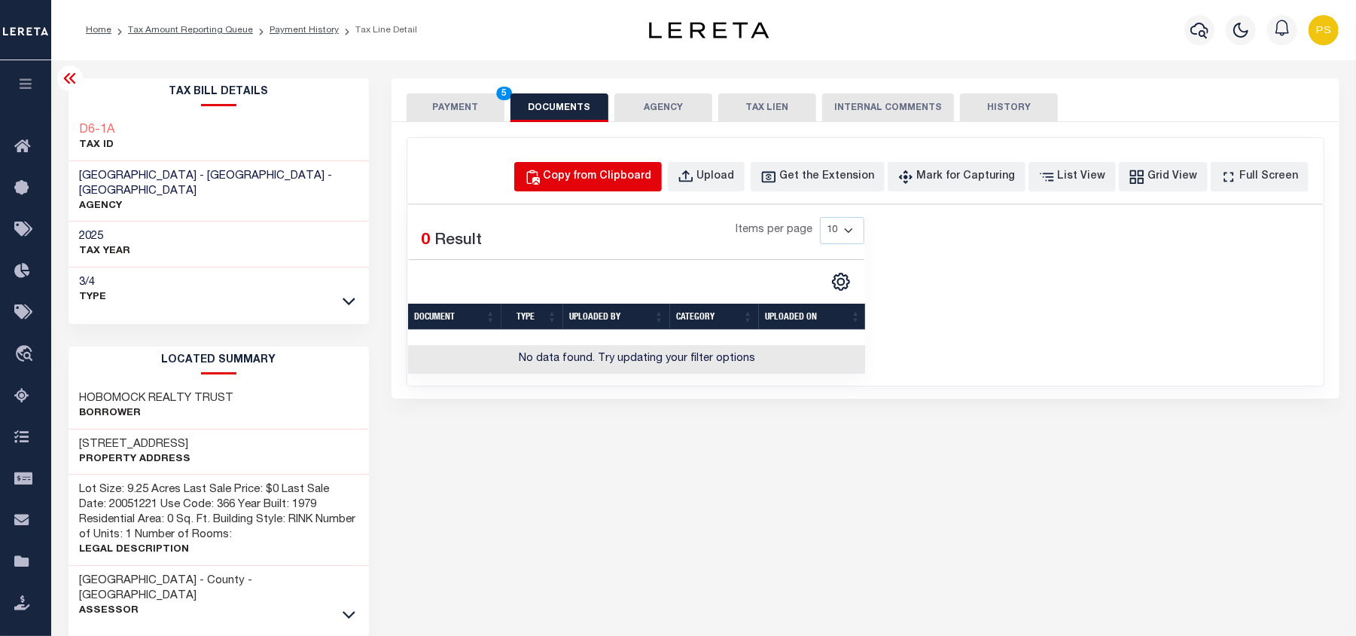
click at [648, 178] on div "Copy from Clipboard" at bounding box center [598, 177] width 108 height 17
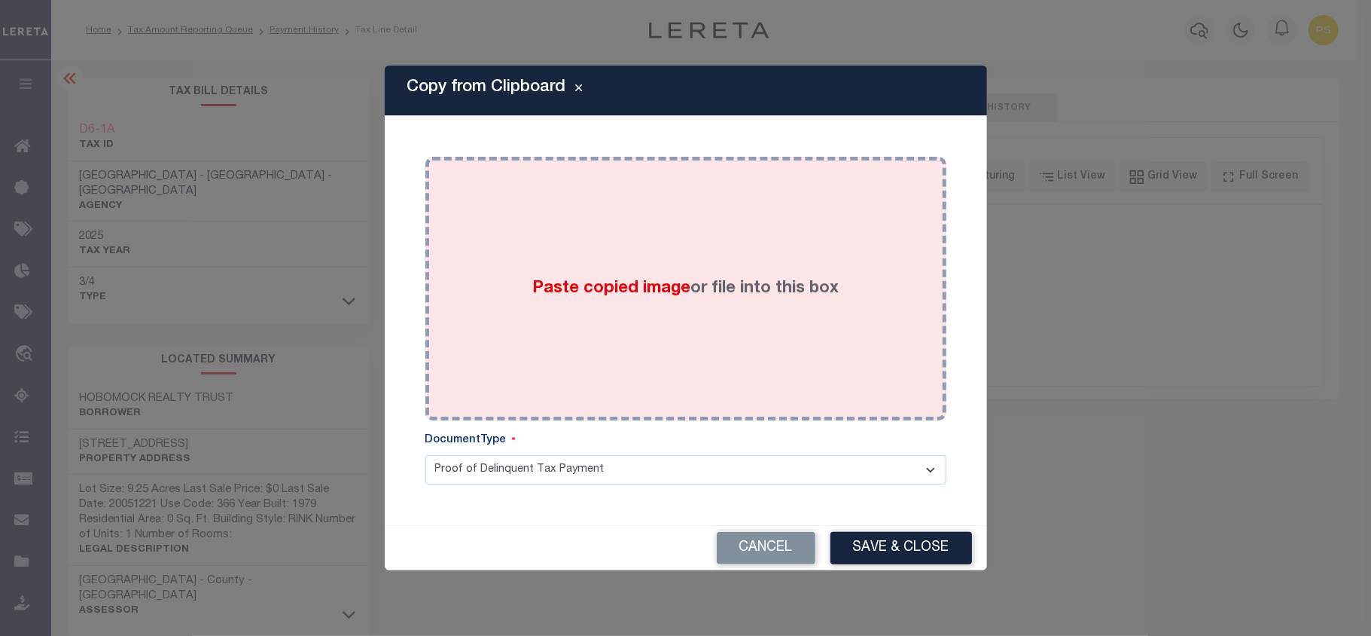
click at [669, 286] on div "Paste copied image or file into this box" at bounding box center [686, 288] width 499 height 241
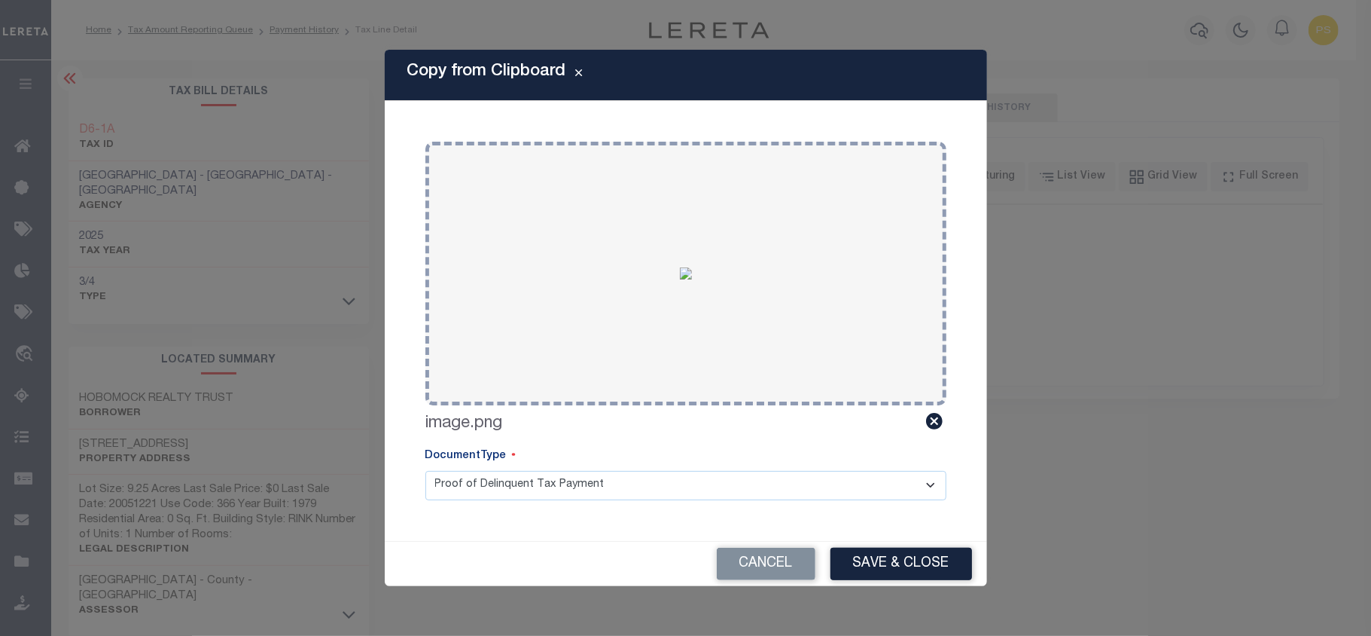
click at [922, 546] on div "Cancel Save & Close" at bounding box center [686, 563] width 602 height 44
click at [887, 567] on button "Save & Close" at bounding box center [902, 564] width 142 height 32
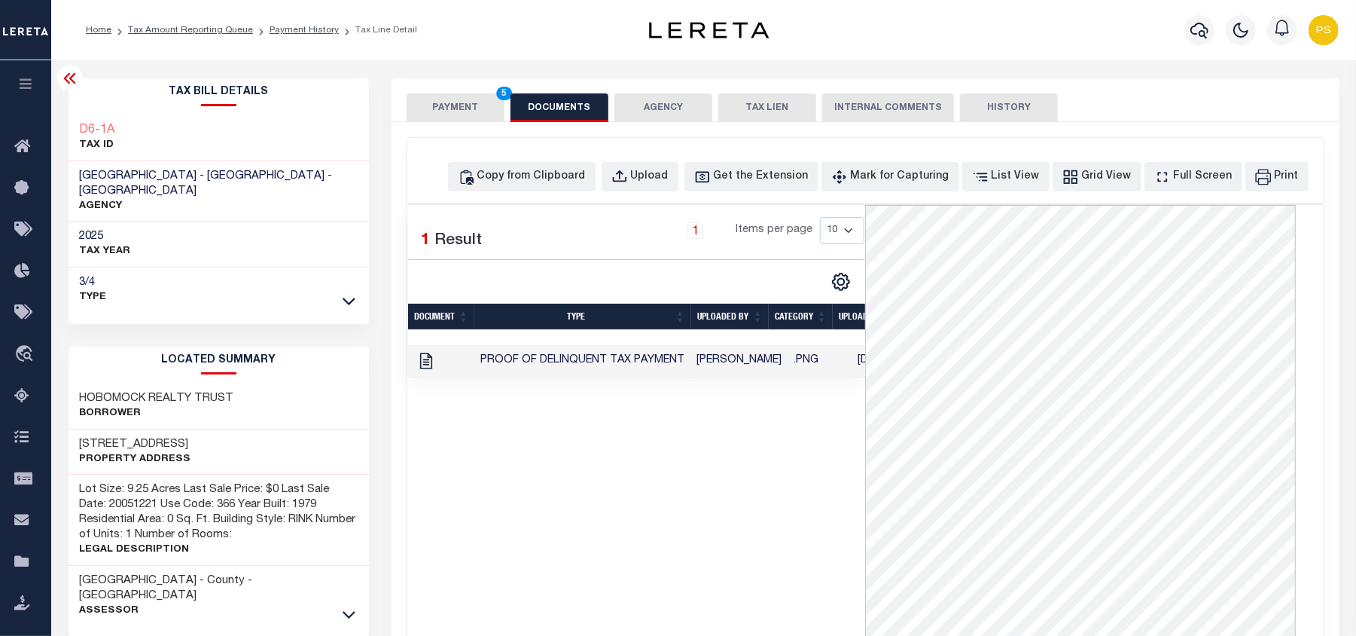
click at [453, 114] on button "PAYMENT 5" at bounding box center [456, 107] width 98 height 29
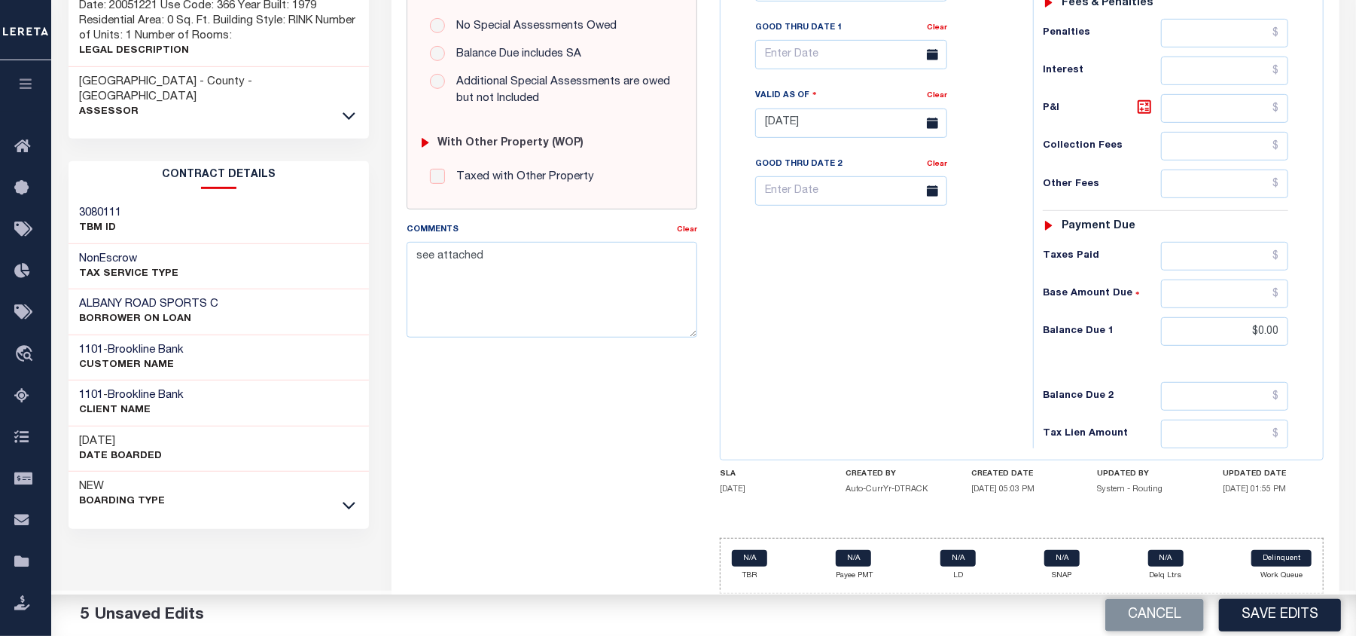
scroll to position [510, 0]
click at [1288, 619] on button "Save Edits" at bounding box center [1280, 615] width 122 height 32
checkbox input "false"
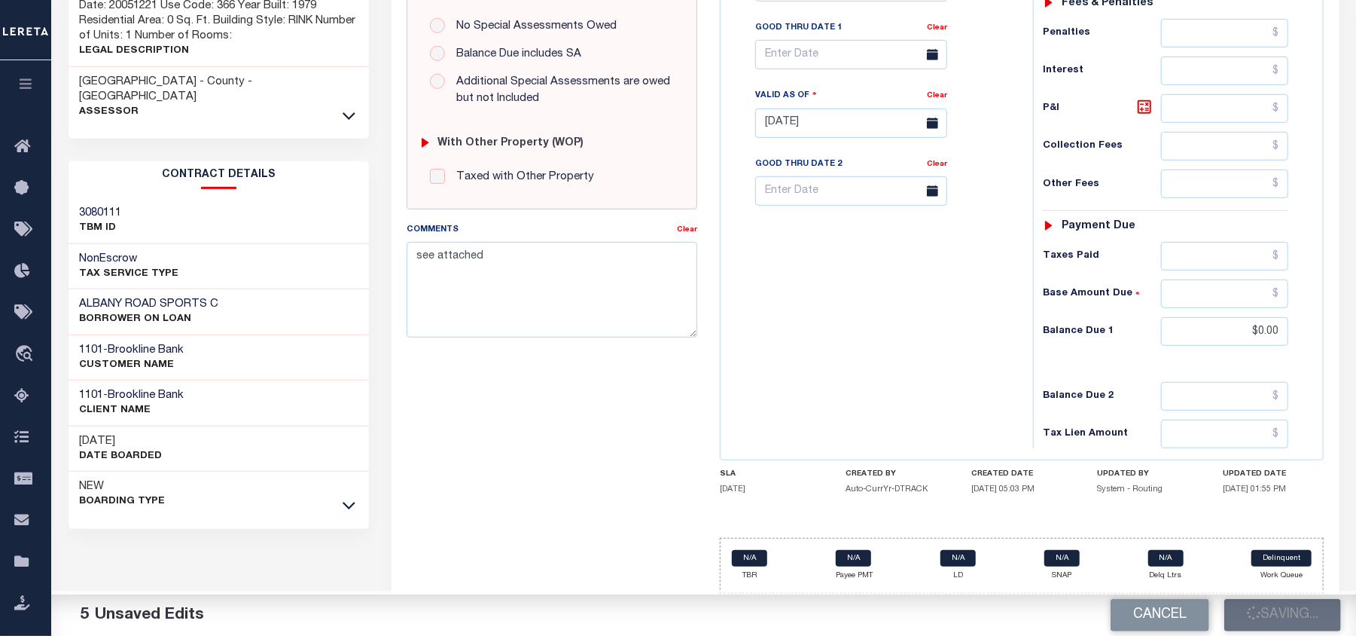
checkbox input "false"
type input "$0"
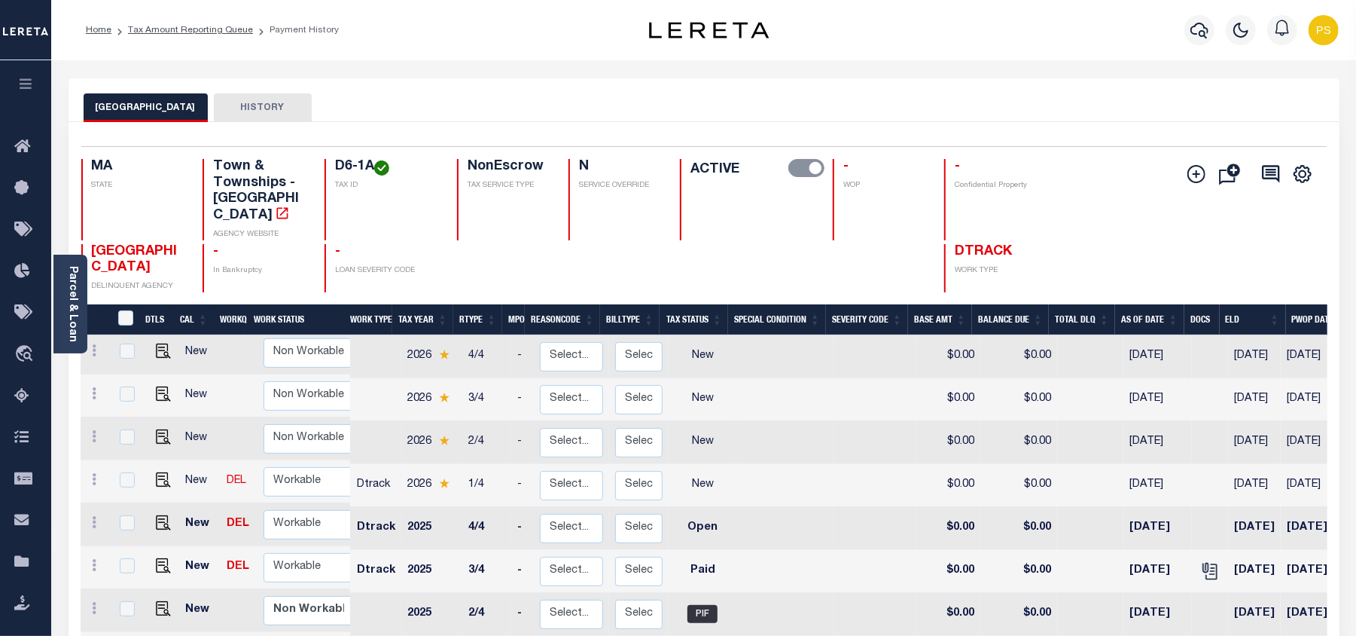
scroll to position [6, 0]
click at [158, 513] on img "" at bounding box center [163, 520] width 15 height 15
checkbox input "true"
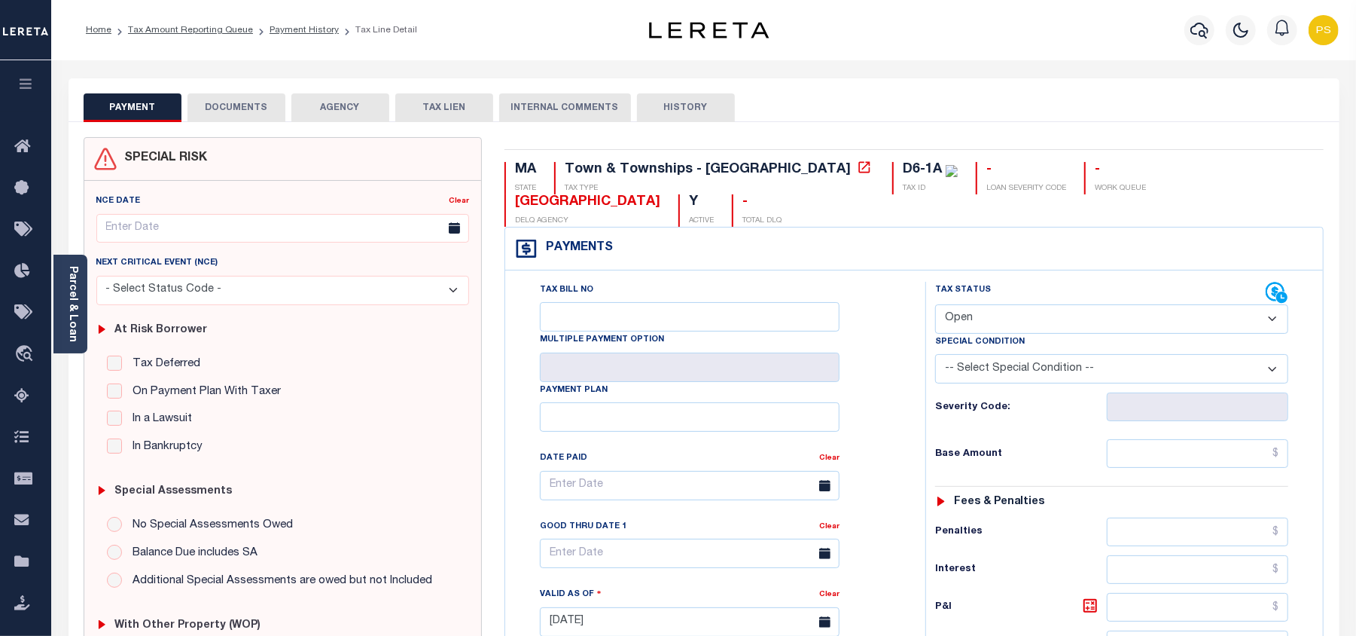
click at [1037, 304] on select "- Select Status Code - Open Due/Unpaid Paid Incomplete No Tax Due Internal Refu…" at bounding box center [1111, 318] width 353 height 29
select select "PYD"
click at [935, 304] on select "- Select Status Code - Open Due/Unpaid Paid Incomplete No Tax Due Internal Refu…" at bounding box center [1111, 318] width 353 height 29
type input "[DATE]"
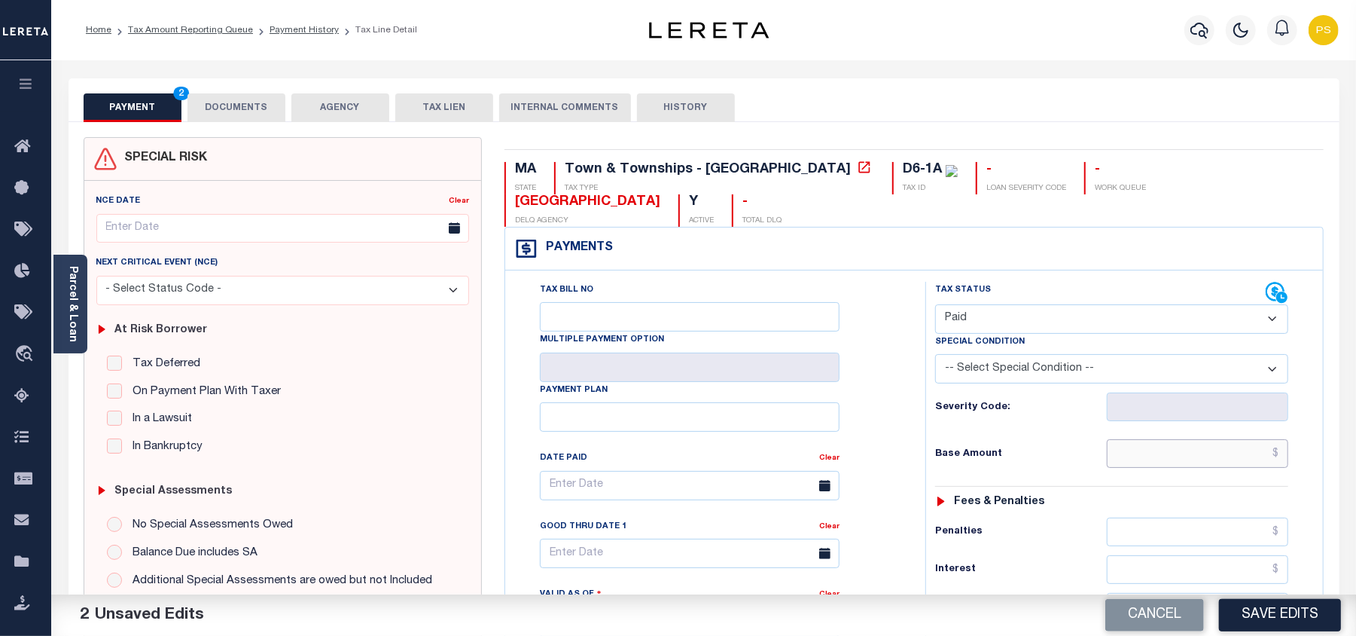
click at [1278, 439] on input "text" at bounding box center [1197, 453] width 181 height 29
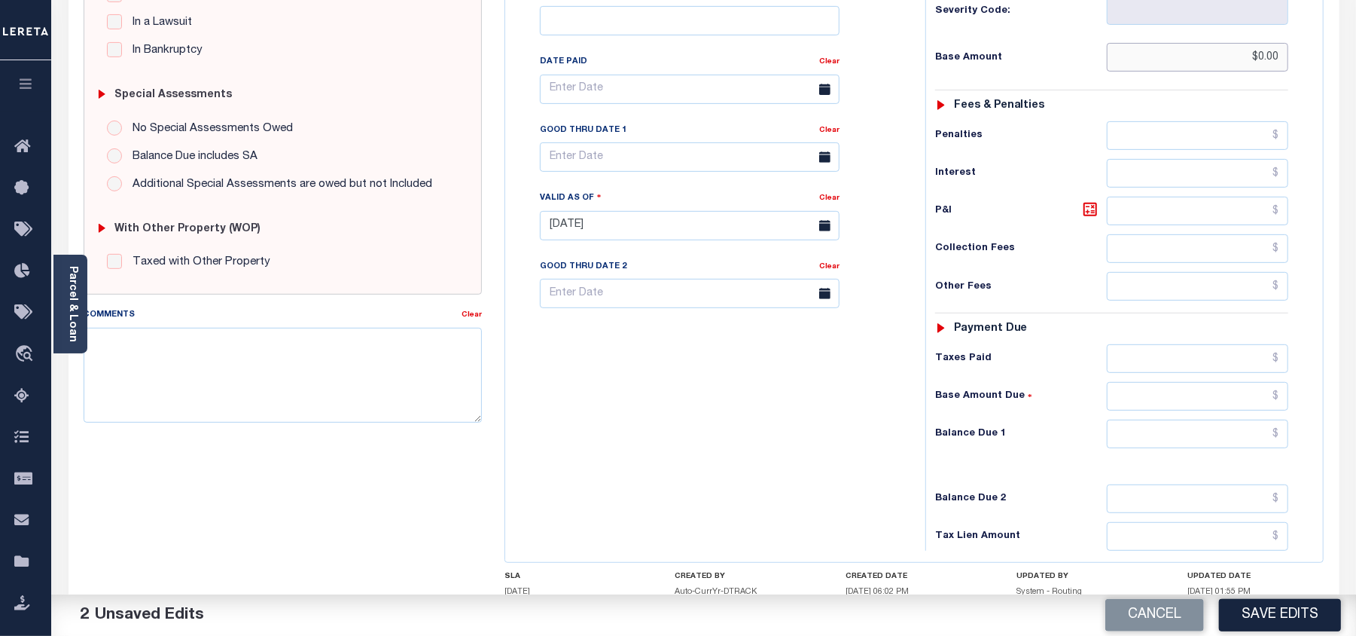
scroll to position [401, 0]
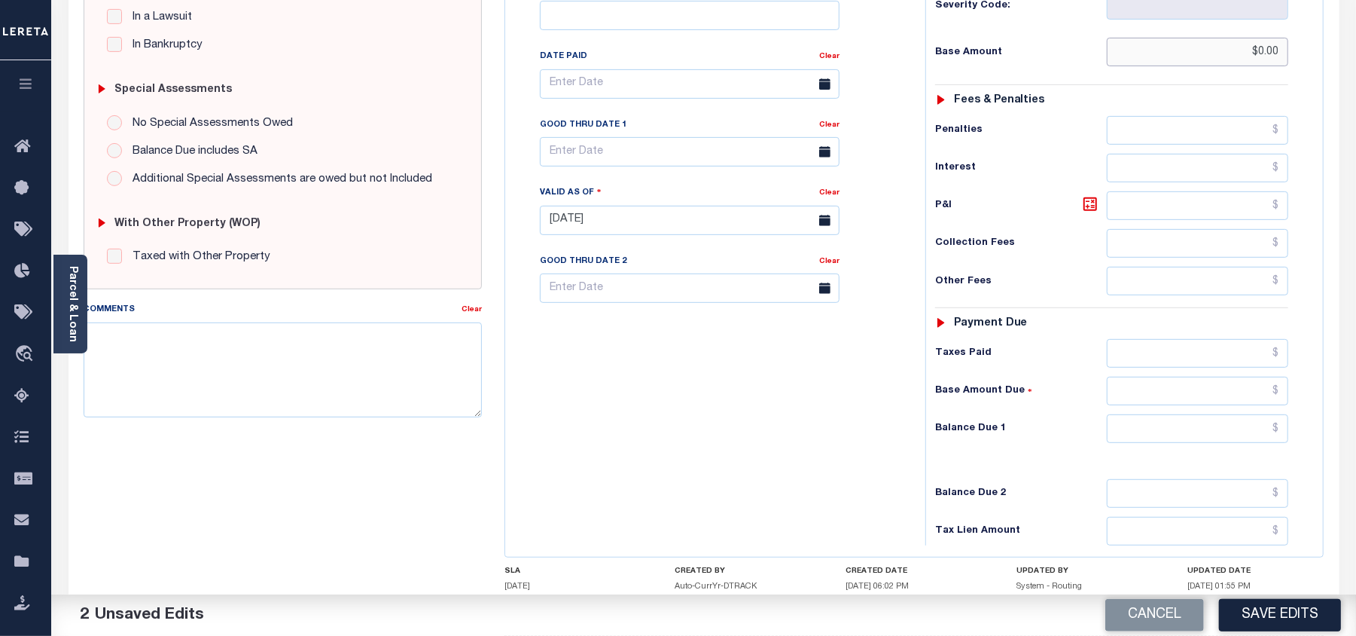
type input "$0.00"
click at [1279, 414] on input "text" at bounding box center [1197, 428] width 181 height 29
type input "$0.00"
click at [318, 380] on textarea "Comments" at bounding box center [283, 369] width 398 height 95
type textarea "see attached"
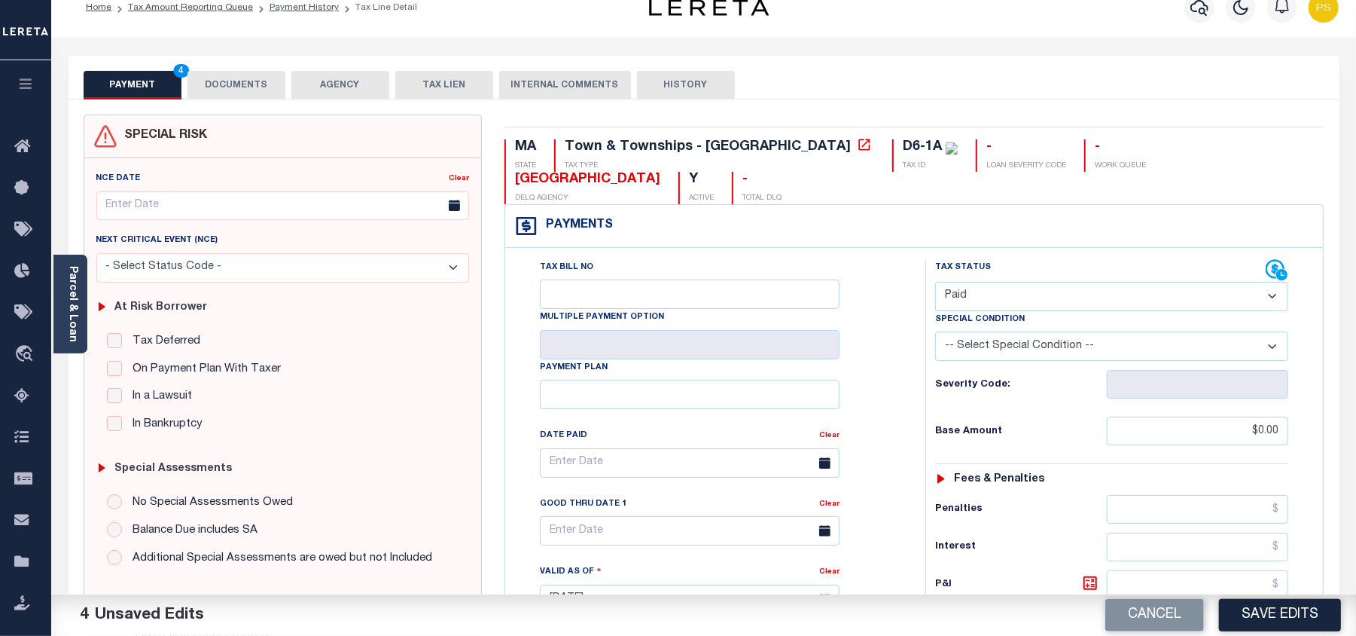
scroll to position [0, 0]
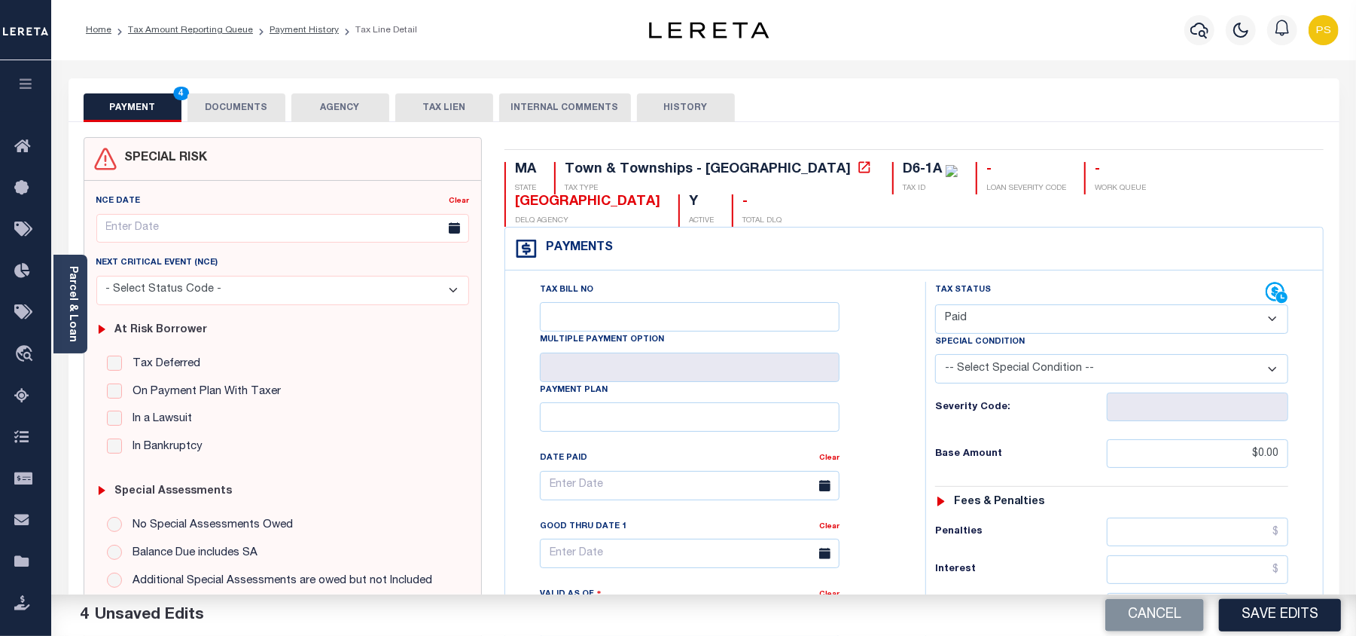
click at [248, 109] on button "DOCUMENTS" at bounding box center [237, 107] width 98 height 29
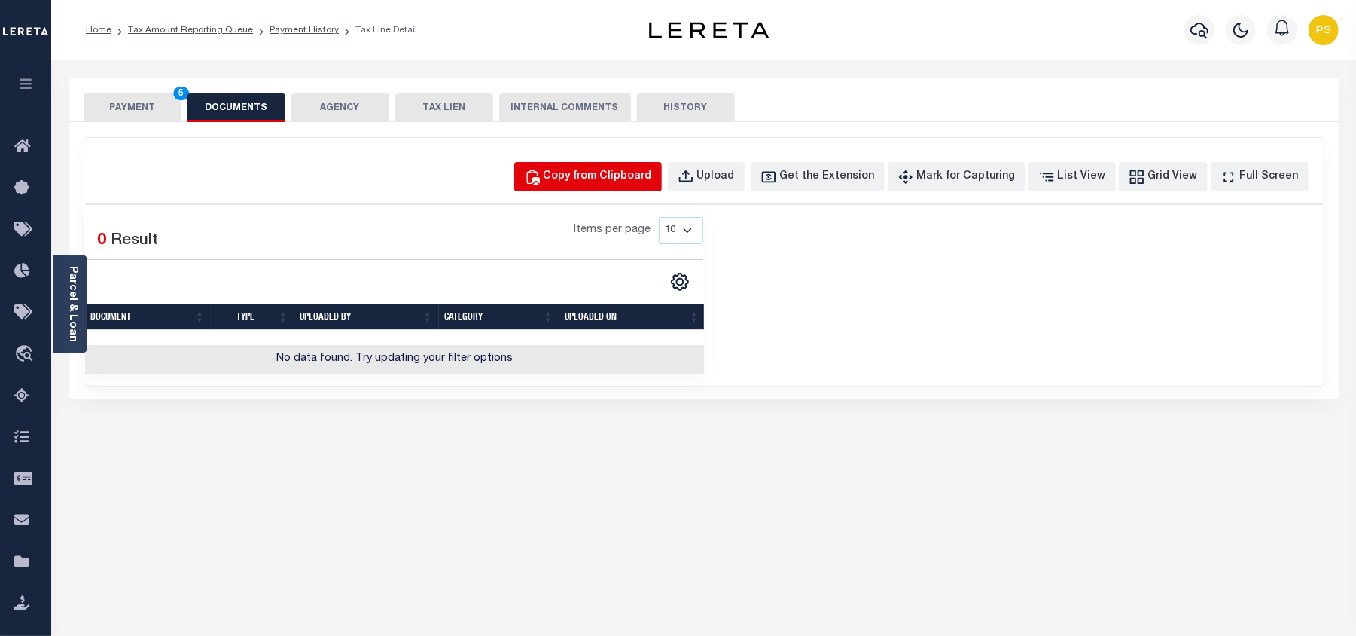
click at [599, 181] on div "Copy from Clipboard" at bounding box center [598, 177] width 108 height 17
select select "POP"
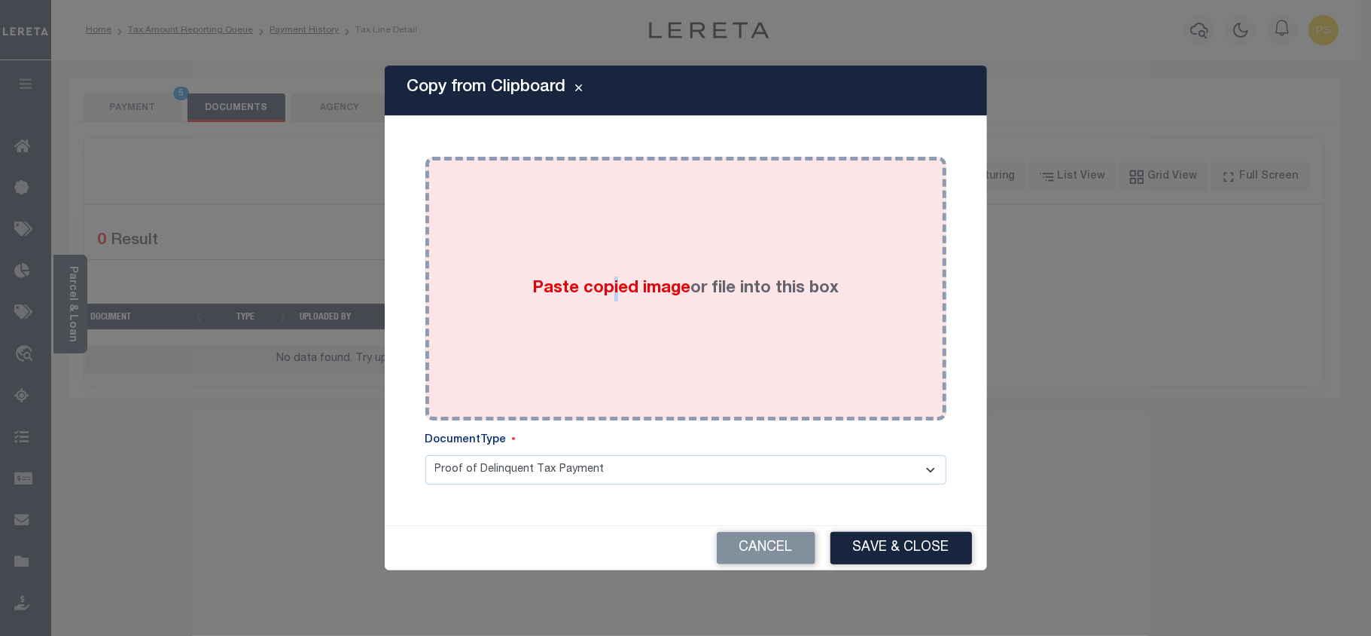
drag, startPoint x: 609, startPoint y: 291, endPoint x: 619, endPoint y: 291, distance: 9.8
click at [619, 291] on span "Paste copied image" at bounding box center [611, 288] width 158 height 17
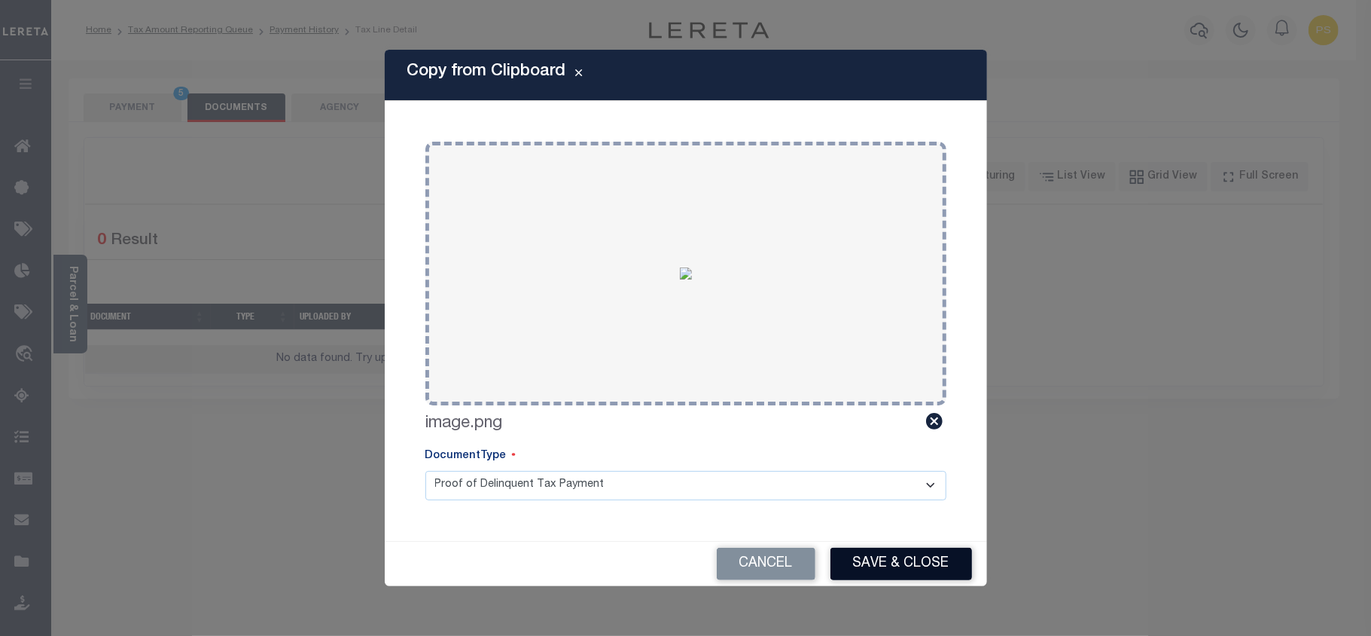
click at [902, 559] on button "Save & Close" at bounding box center [902, 564] width 142 height 32
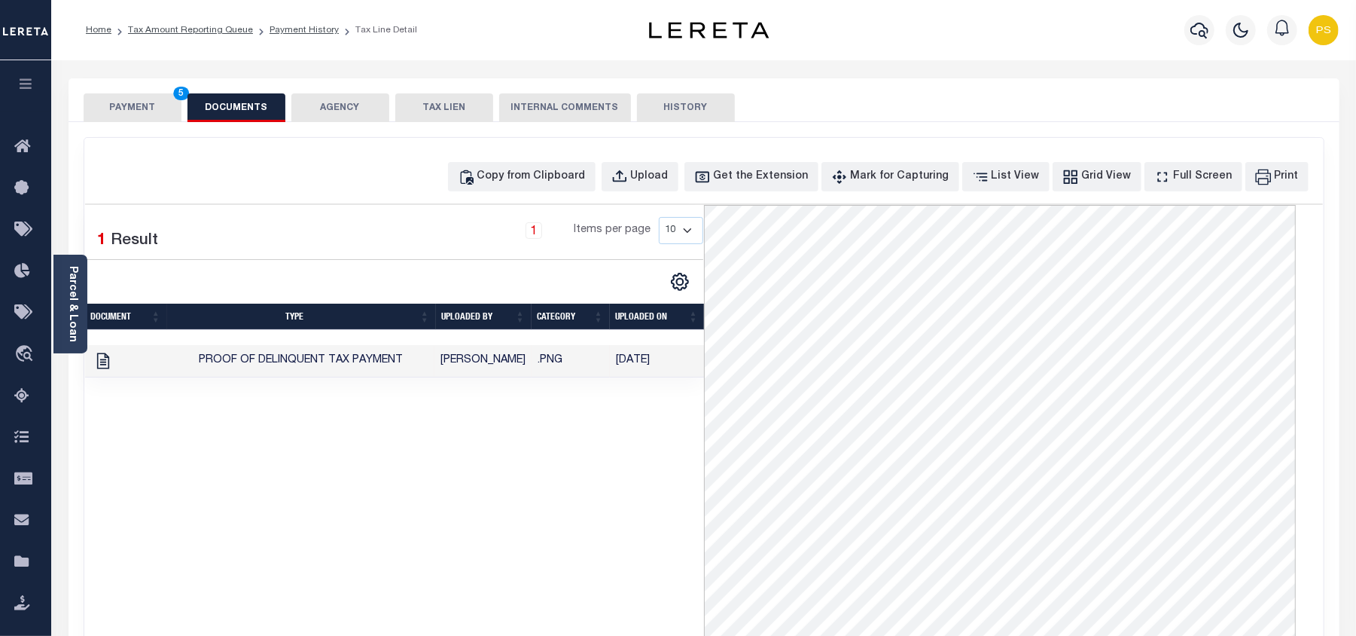
click at [146, 111] on button "PAYMENT 5" at bounding box center [133, 107] width 98 height 29
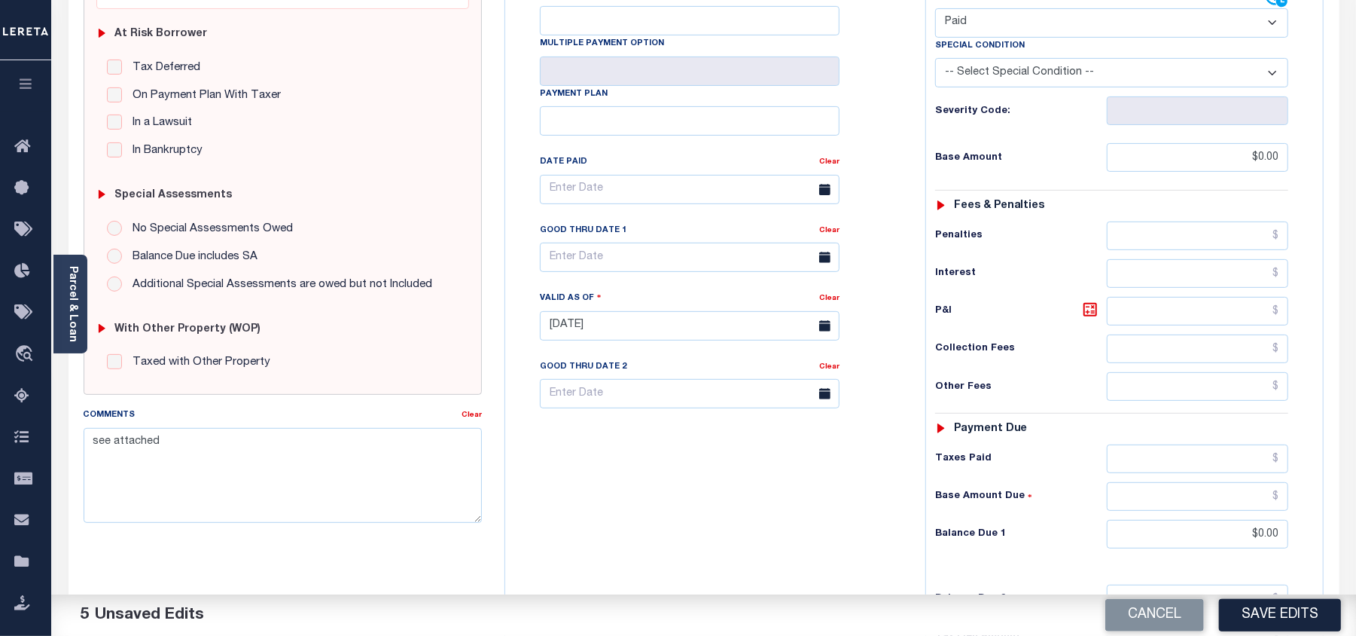
scroll to position [301, 0]
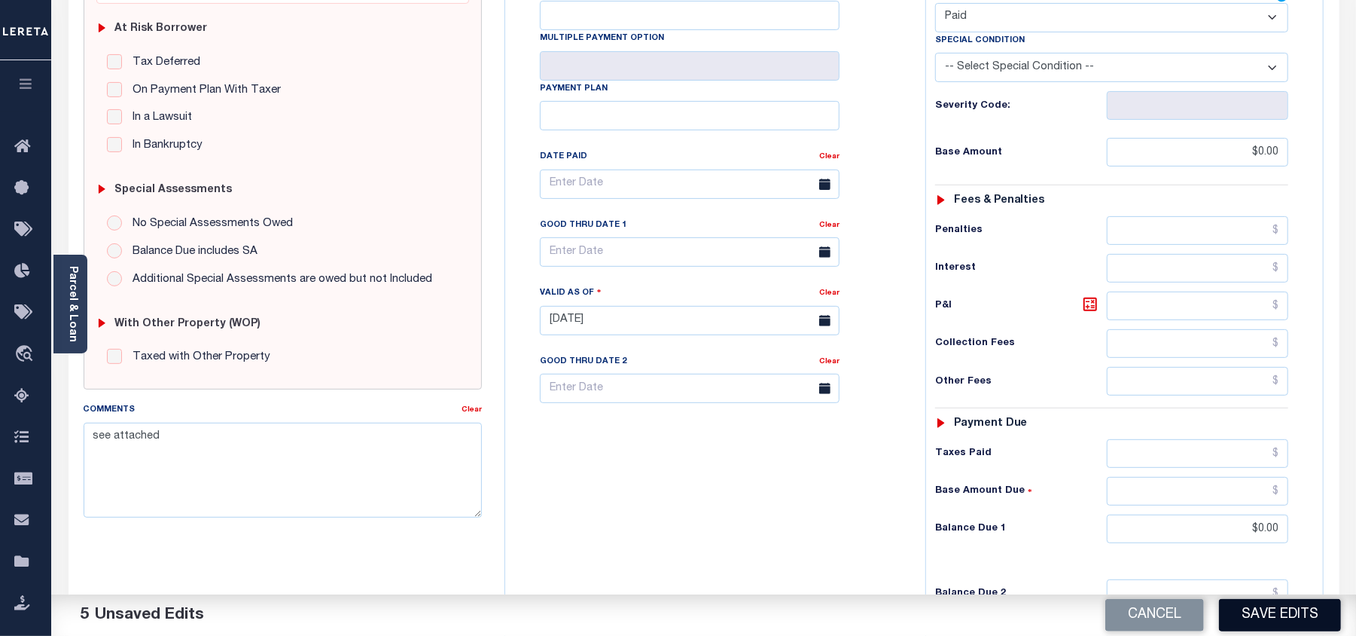
click at [1277, 615] on button "Save Edits" at bounding box center [1280, 615] width 122 height 32
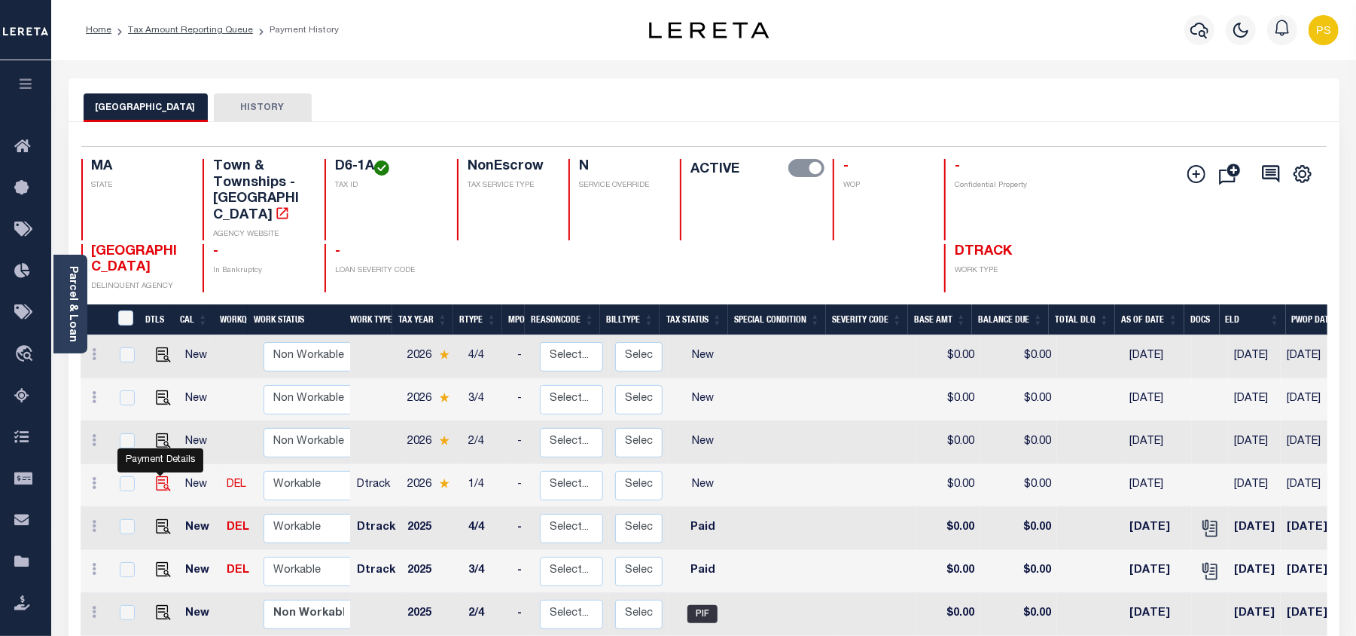
click at [158, 476] on img "" at bounding box center [163, 483] width 15 height 15
checkbox input "true"
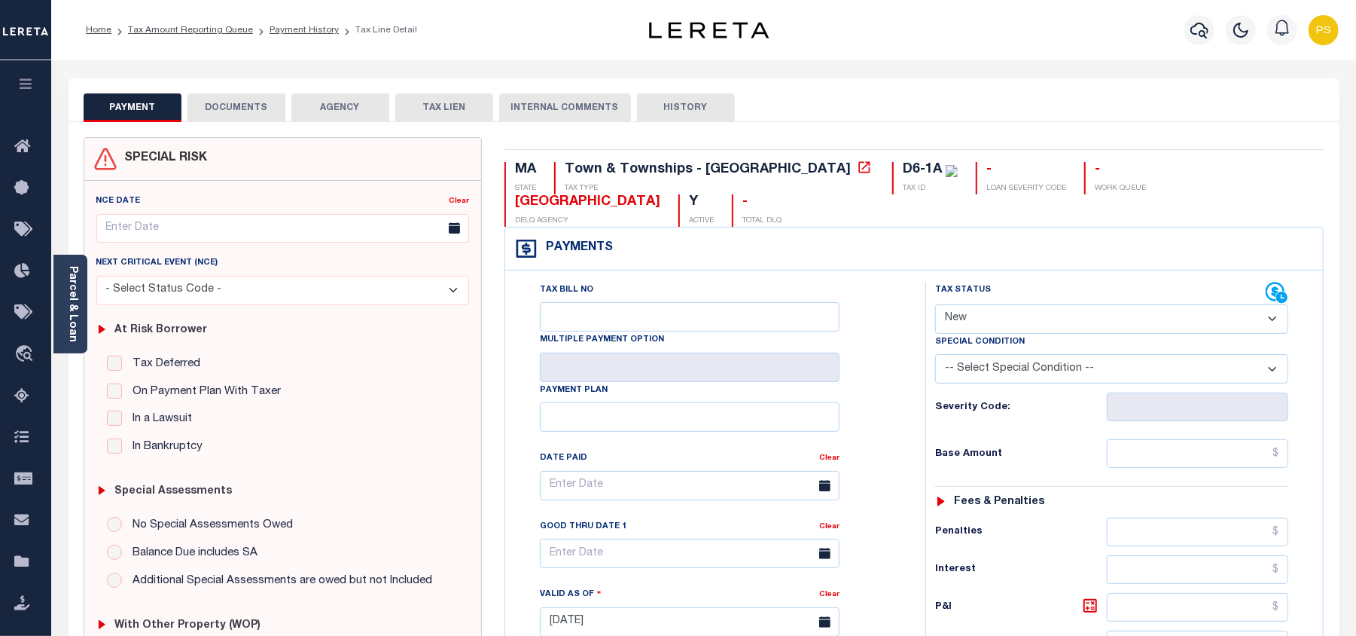
click at [992, 304] on select "- Select Status Code - Open Due/Unpaid Paid Incomplete No Tax Due Internal Refu…" at bounding box center [1111, 318] width 353 height 29
select select "DUE"
click at [935, 304] on select "- Select Status Code - Open Due/Unpaid Paid Incomplete No Tax Due Internal Refu…" at bounding box center [1111, 318] width 353 height 29
type input "[DATE]"
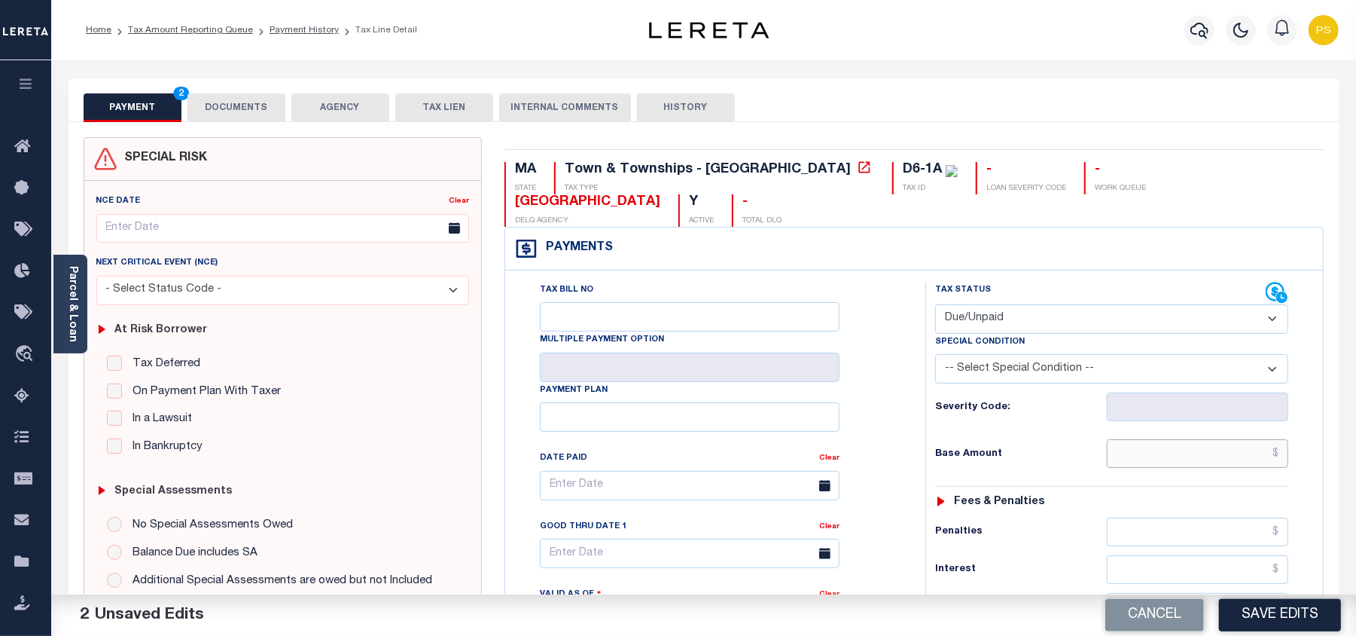
click at [1281, 439] on input "text" at bounding box center [1197, 453] width 181 height 29
paste input "8,644.46"
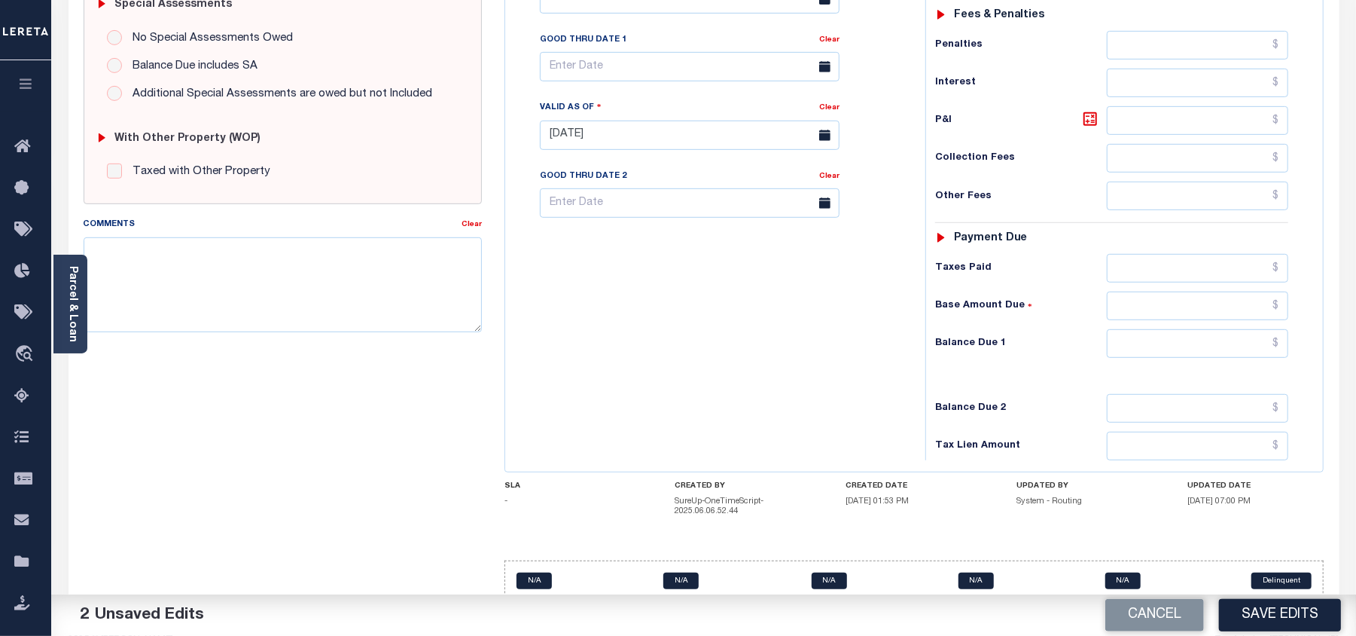
scroll to position [492, 0]
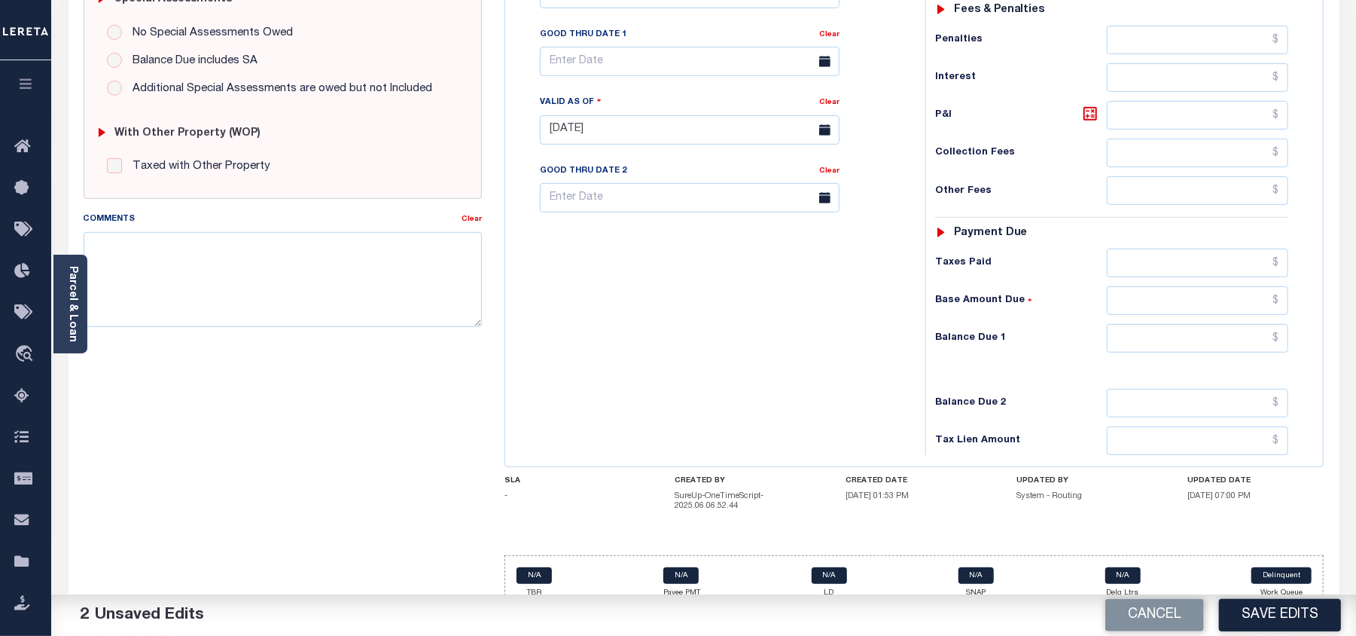
type input "$8,644.46"
click at [1279, 324] on input "text" at bounding box center [1197, 338] width 181 height 29
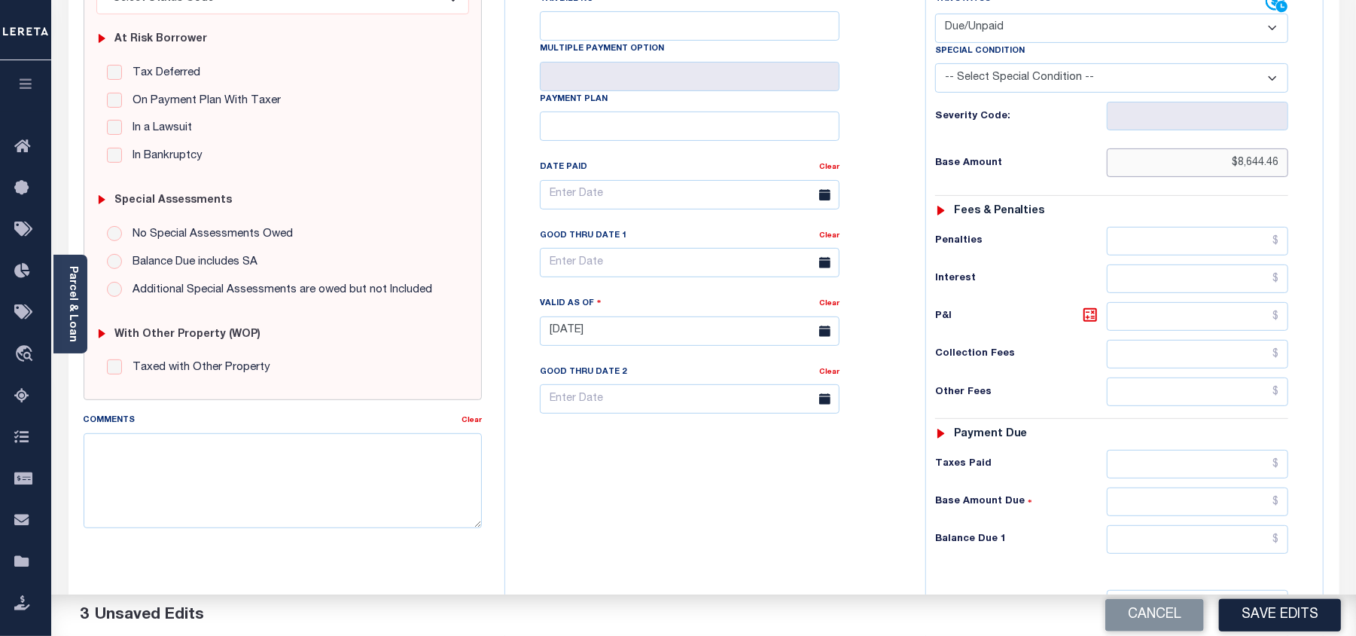
drag, startPoint x: 1239, startPoint y: 133, endPoint x: 1288, endPoint y: 131, distance: 49.0
click at [1288, 148] on input "$8,644.46" at bounding box center [1197, 162] width 181 height 29
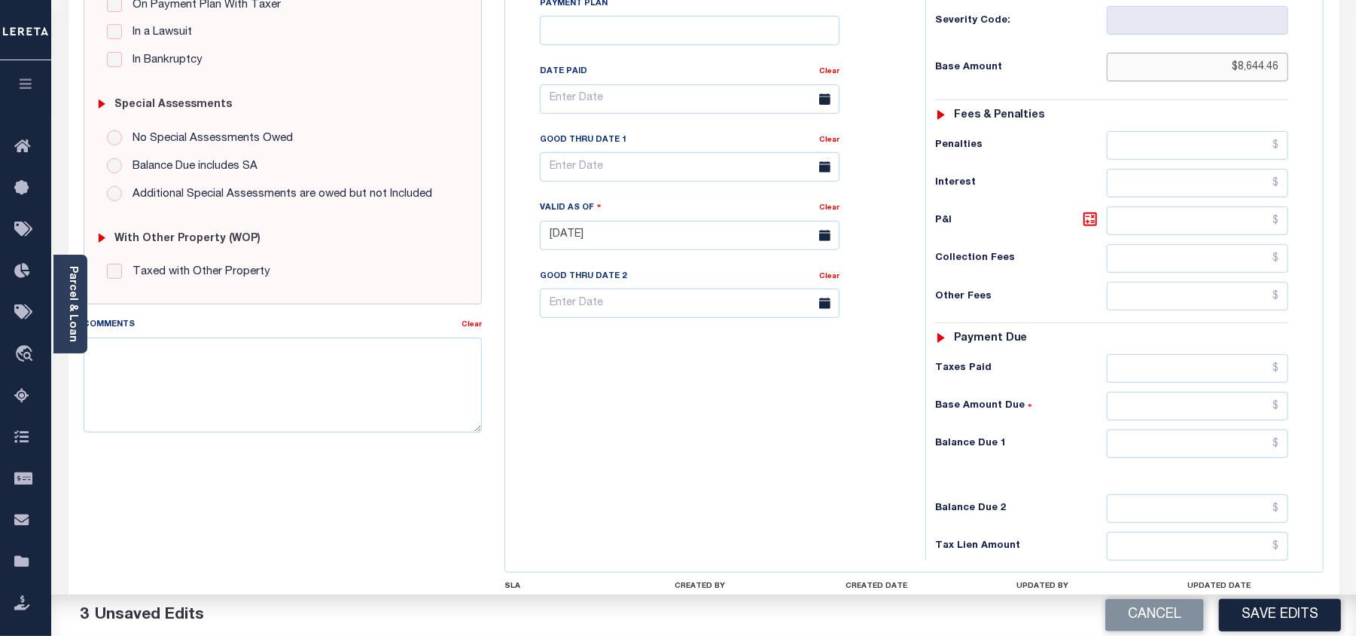
scroll to position [392, 0]
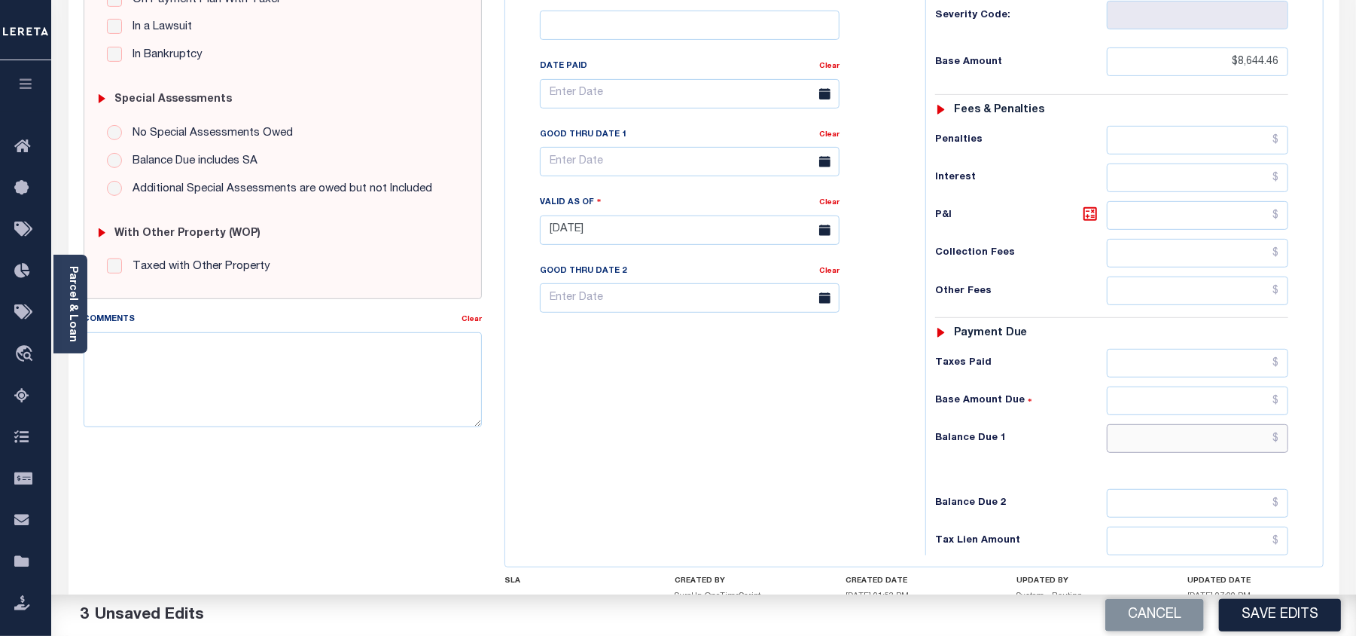
click at [1281, 424] on input "text" at bounding box center [1197, 438] width 181 height 29
paste input "8,644.46"
type input "$8,644.46"
drag, startPoint x: 1238, startPoint y: 32, endPoint x: 1280, endPoint y: 32, distance: 42.2
click at [1280, 47] on input "$8,644.46" at bounding box center [1197, 61] width 181 height 29
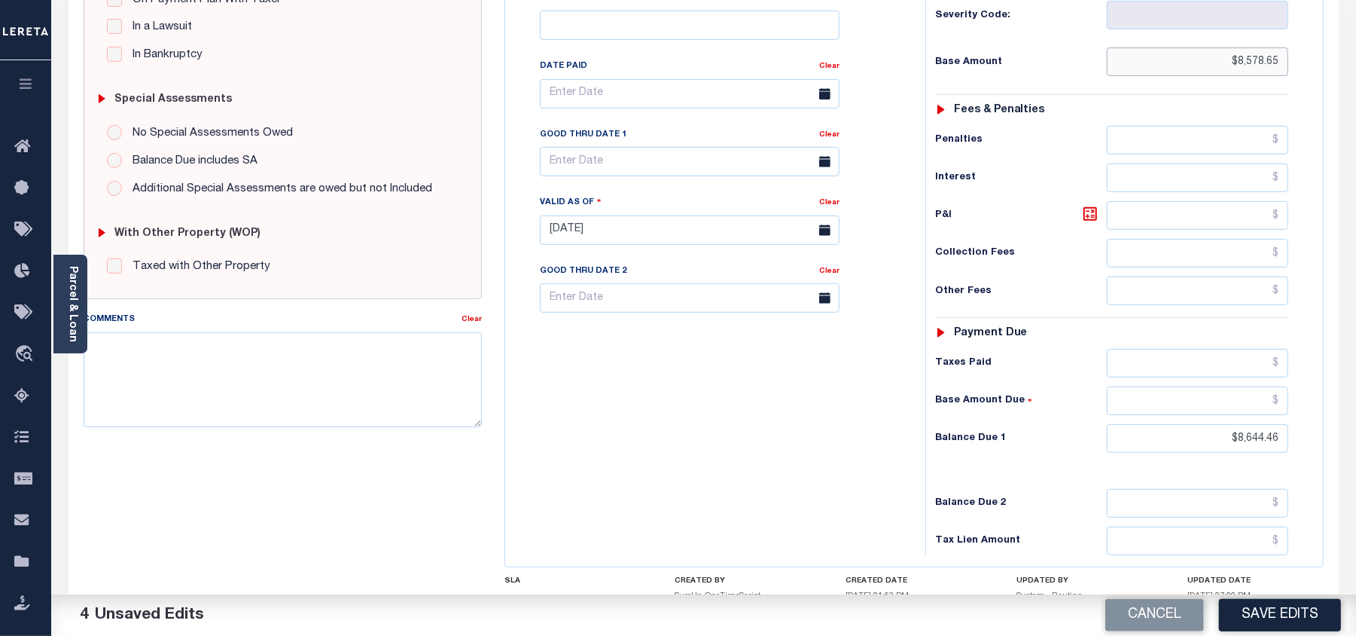
type input "$8,578.65"
click at [1095, 205] on icon at bounding box center [1090, 214] width 18 height 18
type input "$65.81"
click at [577, 147] on input "text" at bounding box center [690, 161] width 300 height 29
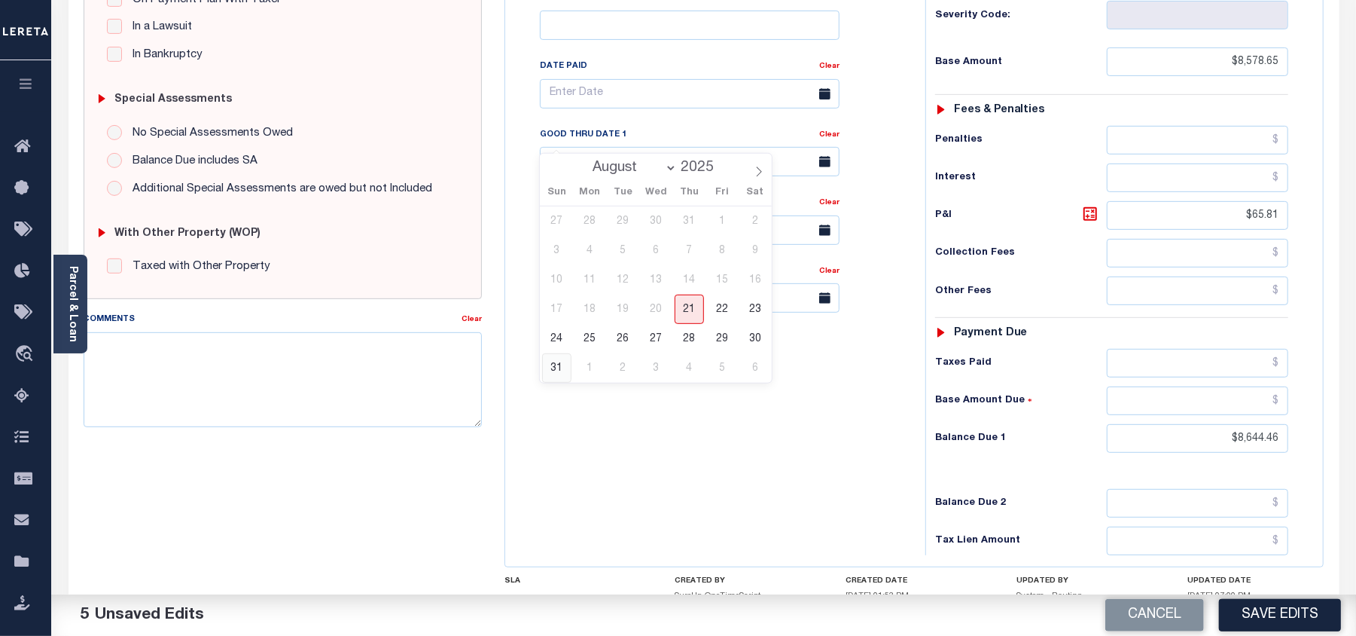
click at [555, 365] on span "31" at bounding box center [556, 367] width 29 height 29
type input "[DATE]"
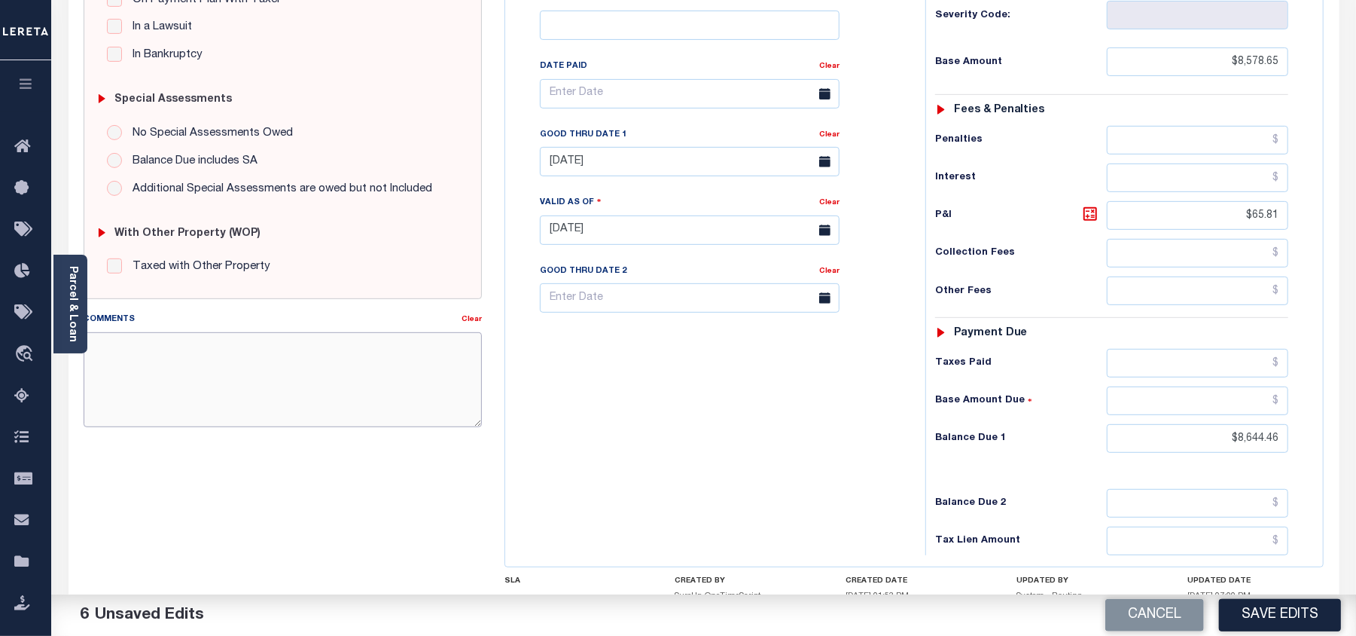
click at [354, 372] on textarea "Comments" at bounding box center [283, 379] width 398 height 95
type textarea "see attached"
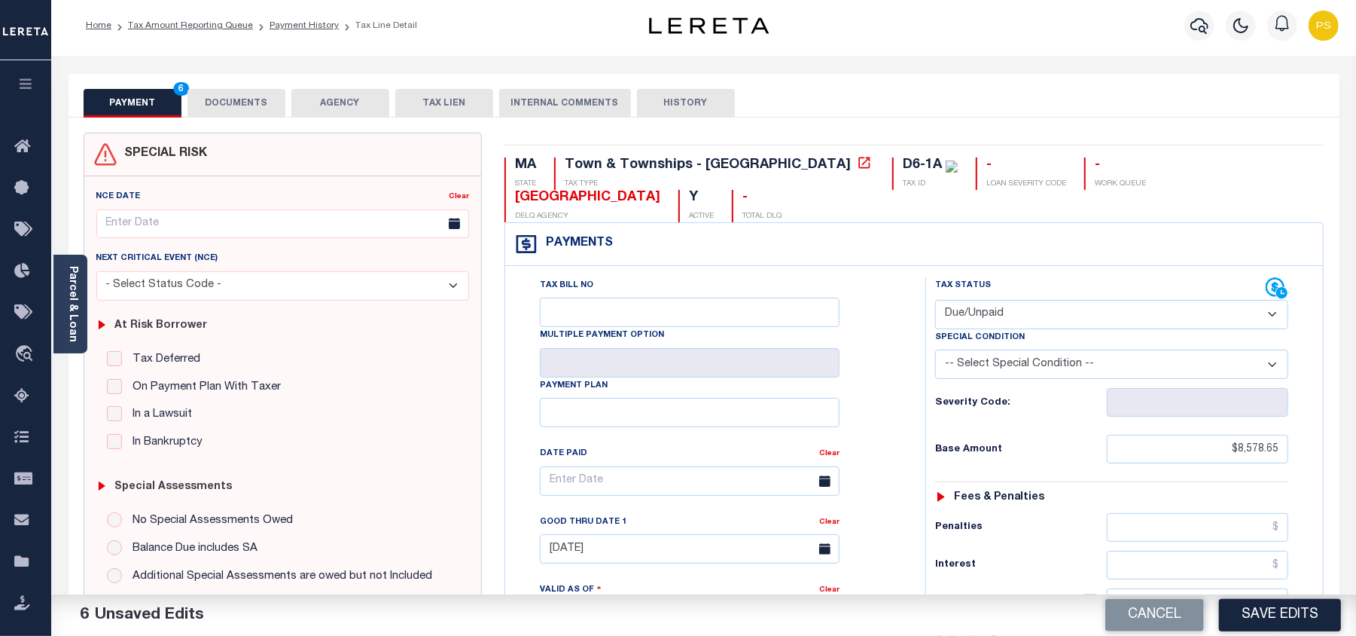
scroll to position [0, 0]
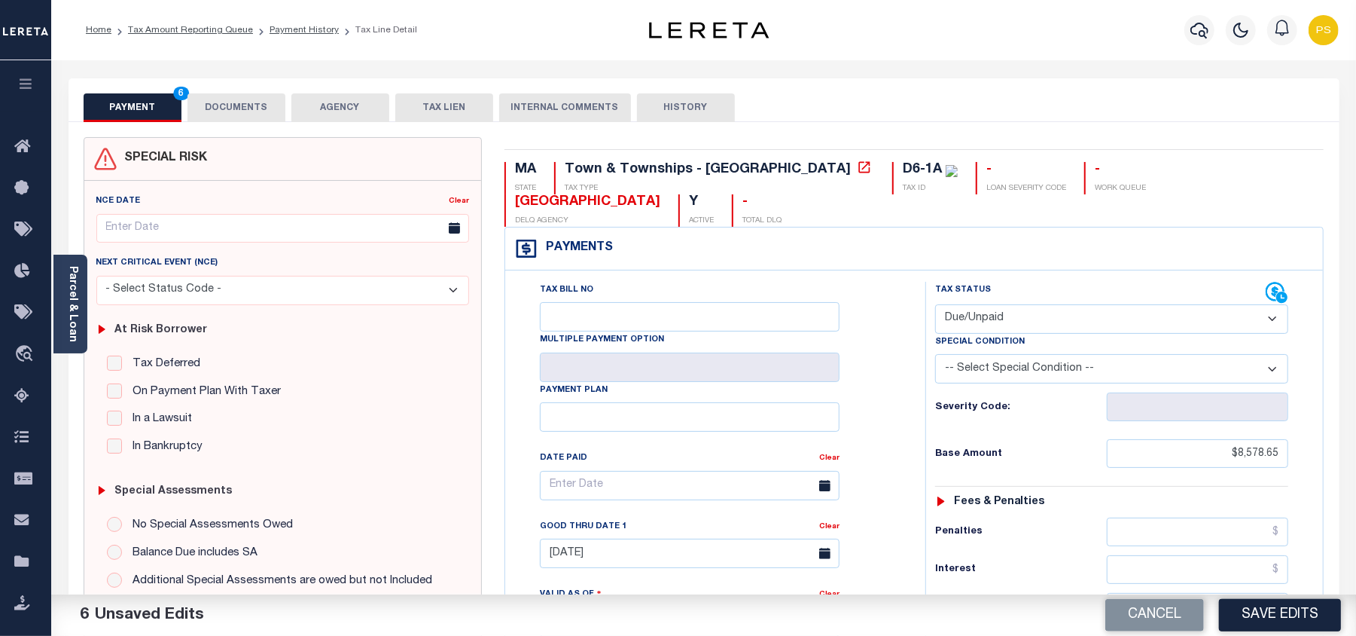
click at [247, 101] on button "DOCUMENTS" at bounding box center [237, 107] width 98 height 29
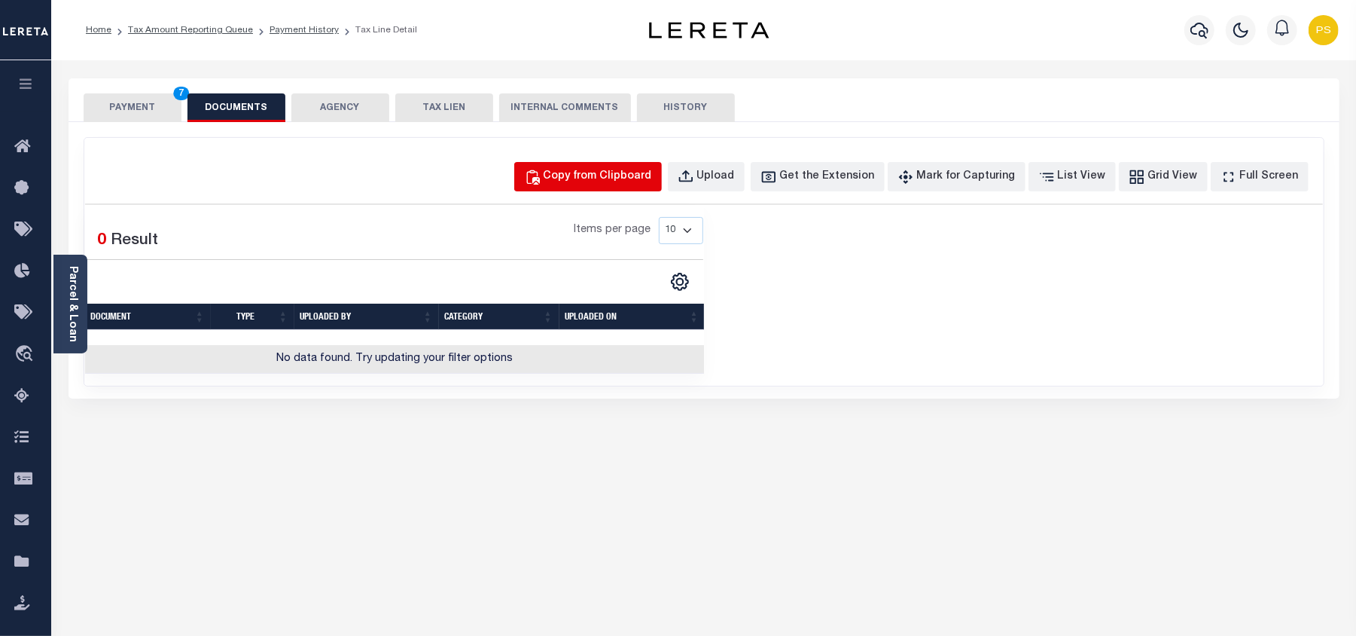
click at [596, 175] on div "Copy from Clipboard" at bounding box center [598, 177] width 108 height 17
select select "POP"
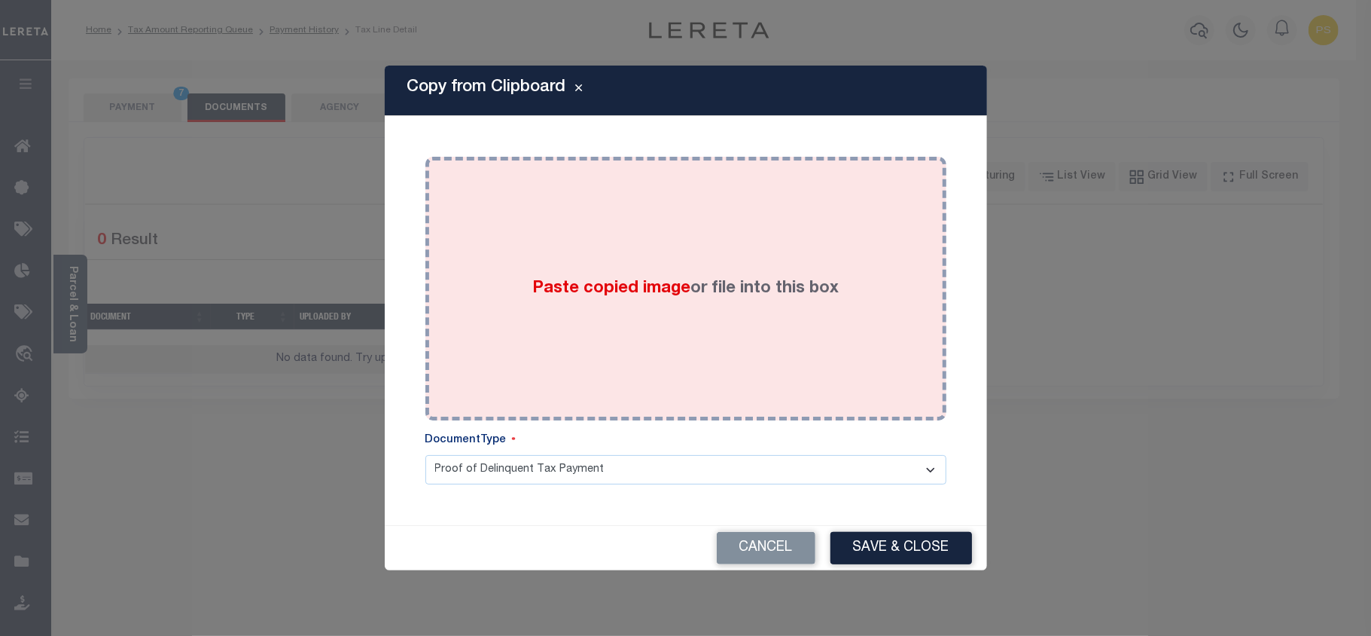
click at [627, 287] on span "Paste copied image" at bounding box center [611, 288] width 158 height 17
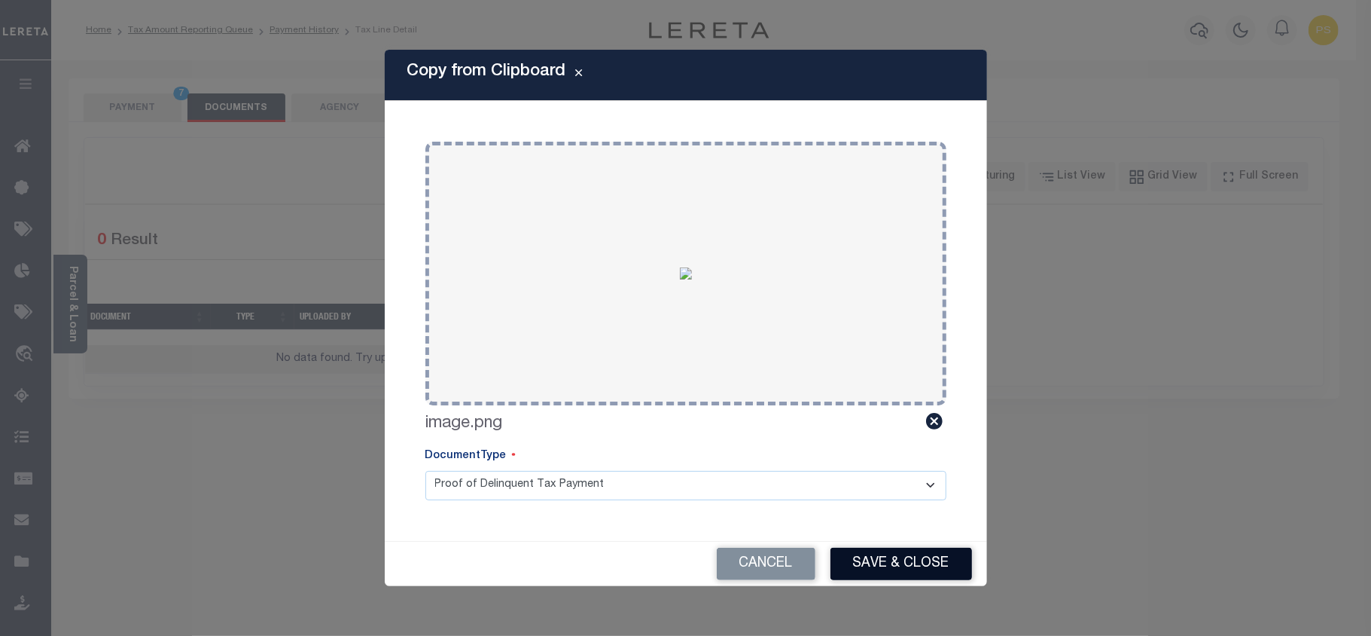
click at [922, 564] on button "Save & Close" at bounding box center [902, 564] width 142 height 32
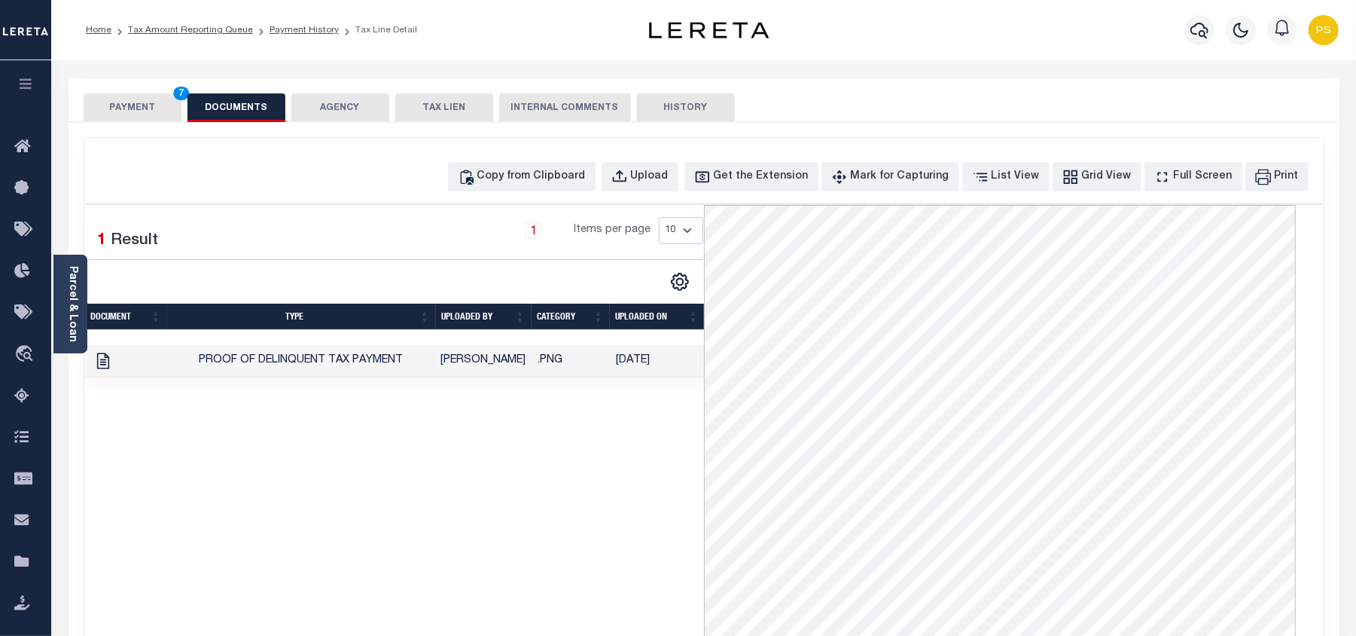
click at [139, 109] on button "PAYMENT 7" at bounding box center [133, 107] width 98 height 29
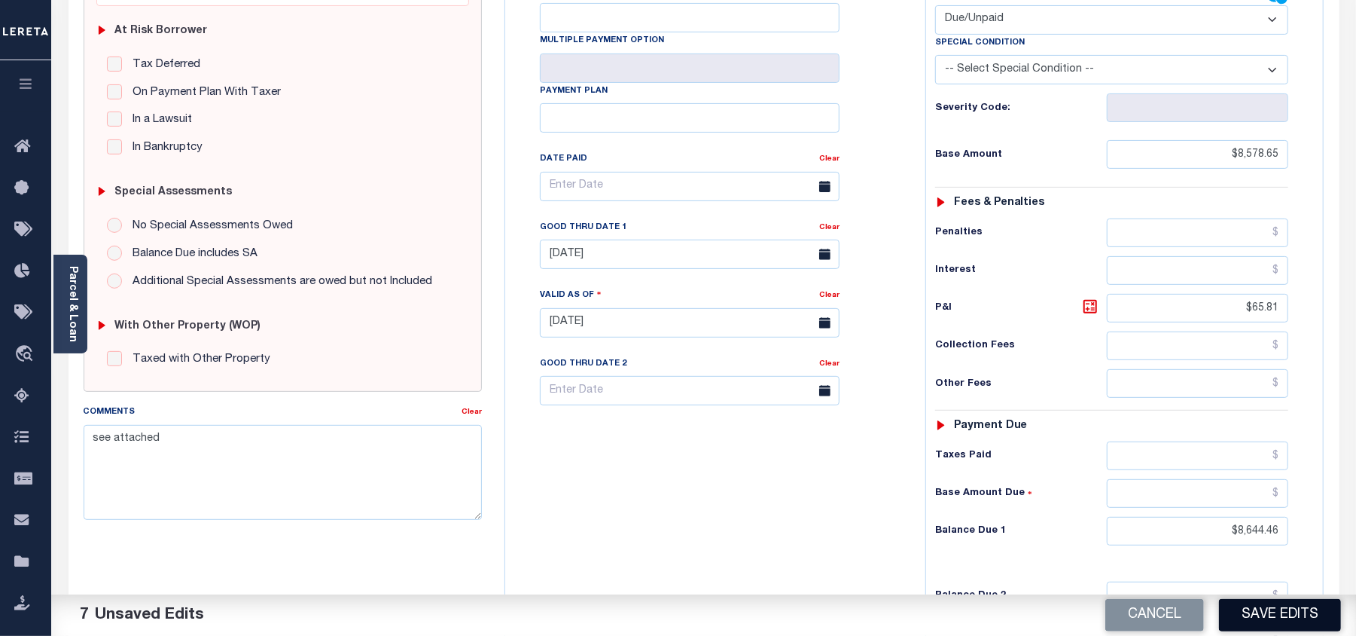
scroll to position [301, 0]
click at [1286, 615] on button "Save Edits" at bounding box center [1280, 615] width 122 height 32
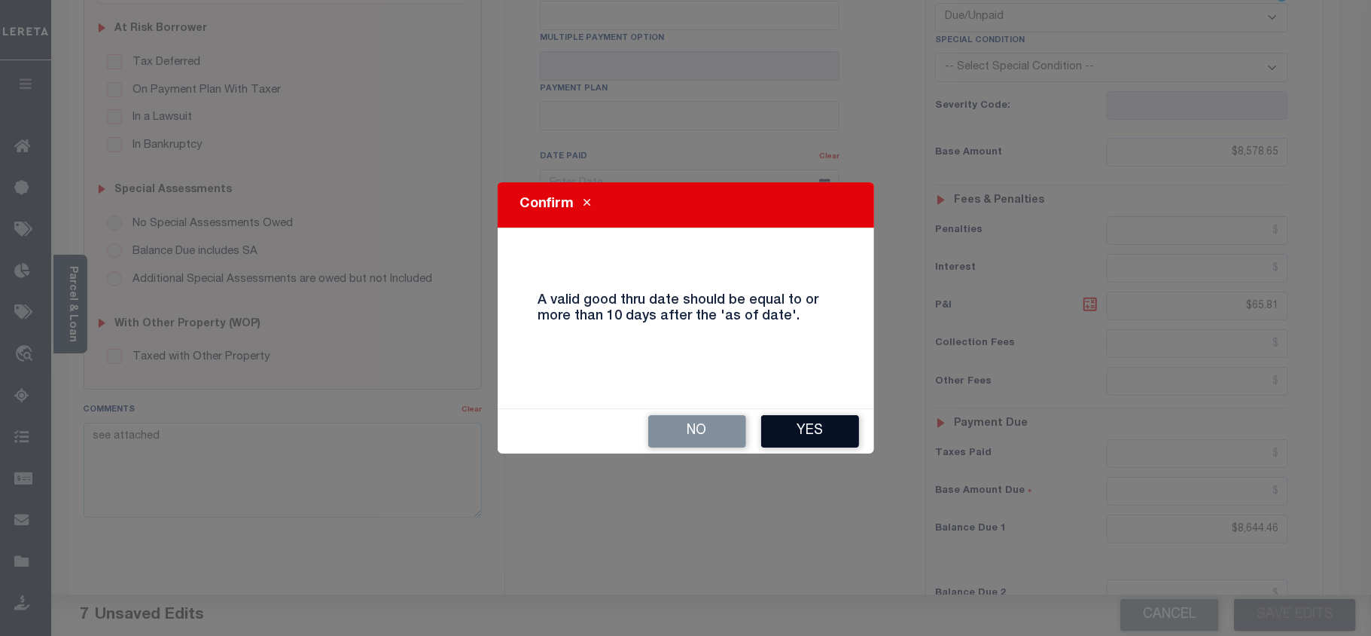
click at [828, 431] on button "Yes" at bounding box center [810, 431] width 98 height 32
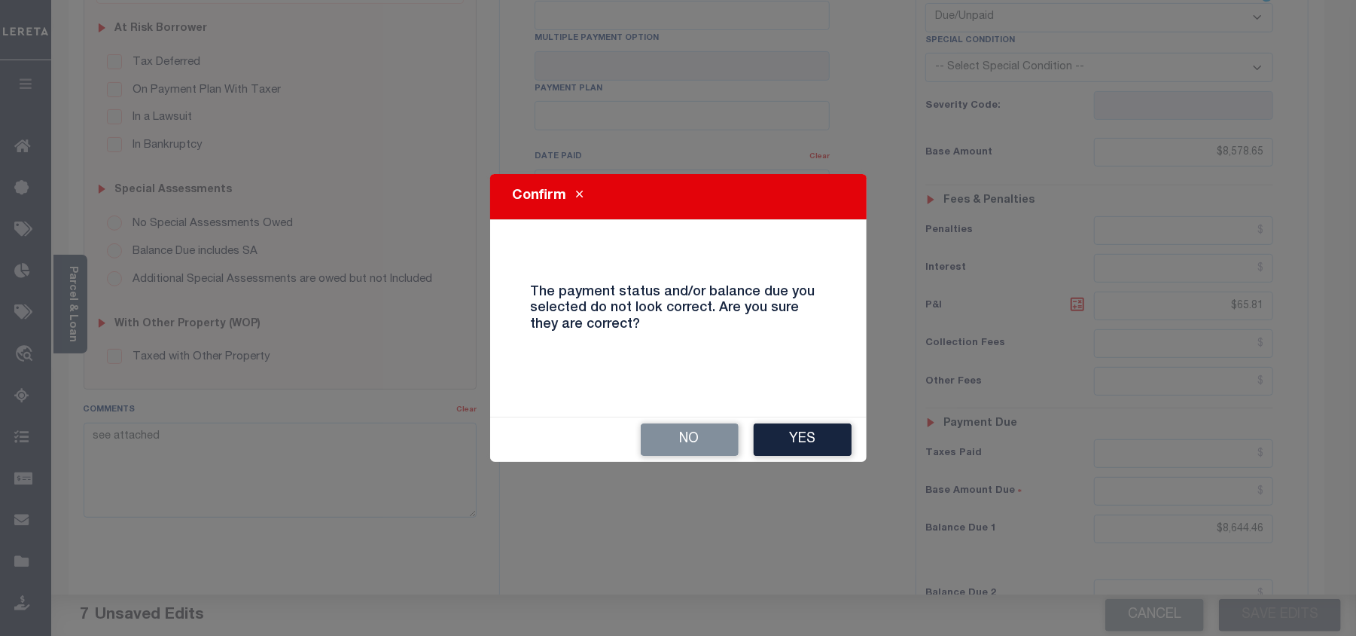
click at [828, 431] on button "Yes" at bounding box center [803, 439] width 98 height 32
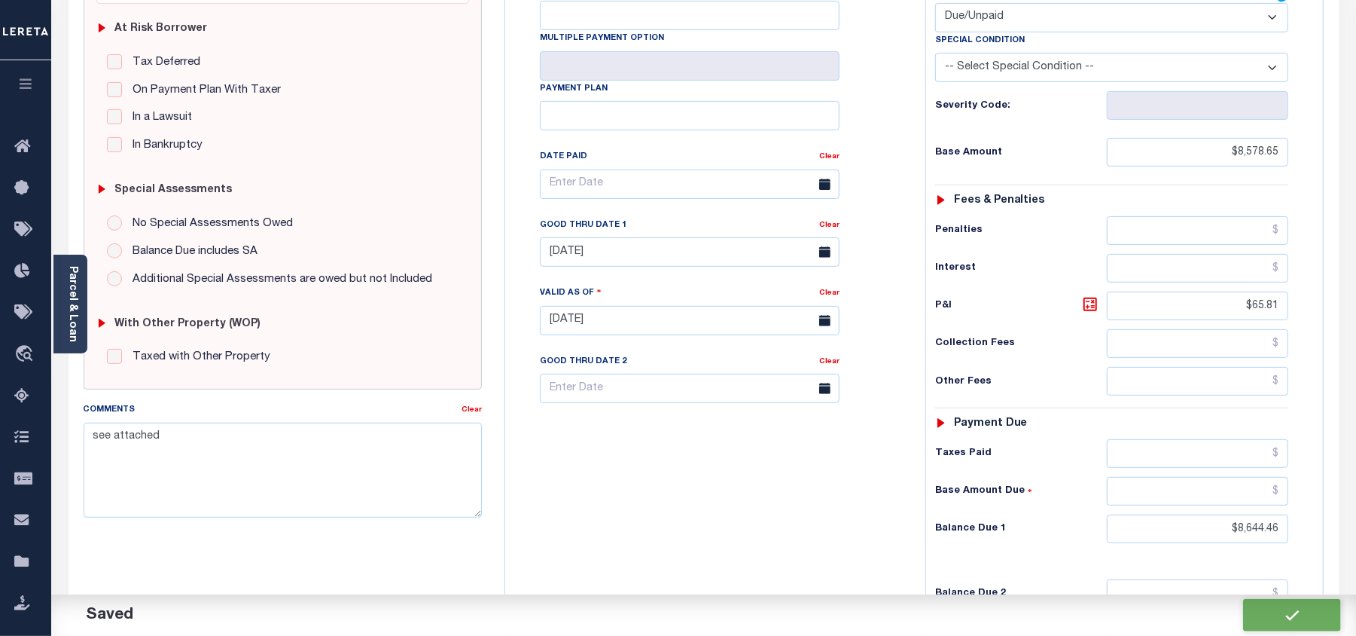
checkbox input "false"
type input "$8,578.65"
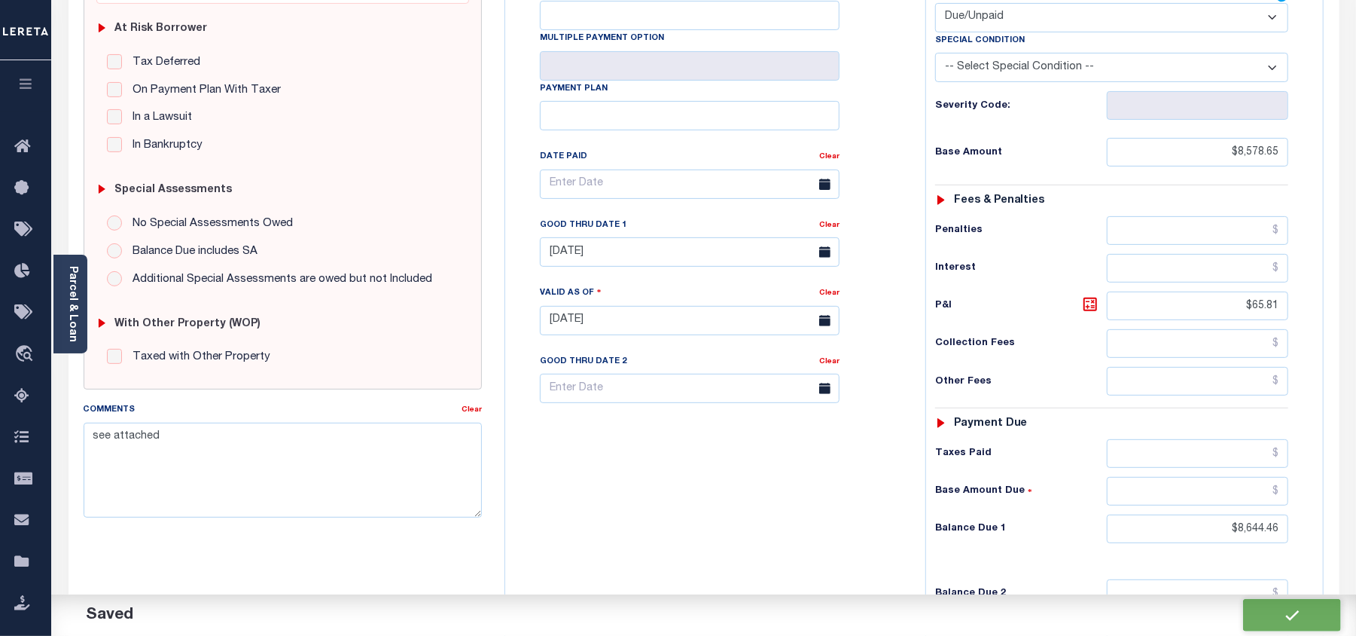
type input "$65.81"
type input "$8,644.46"
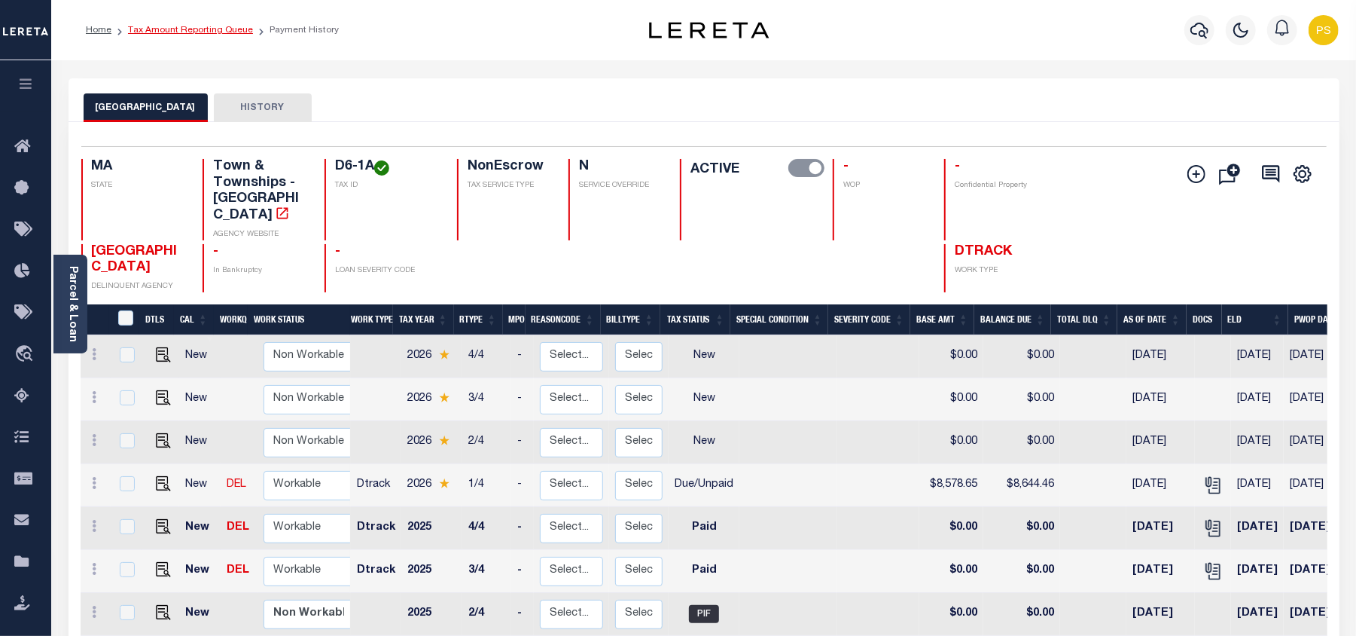
click at [191, 32] on link "Tax Amount Reporting Queue" at bounding box center [190, 30] width 125 height 9
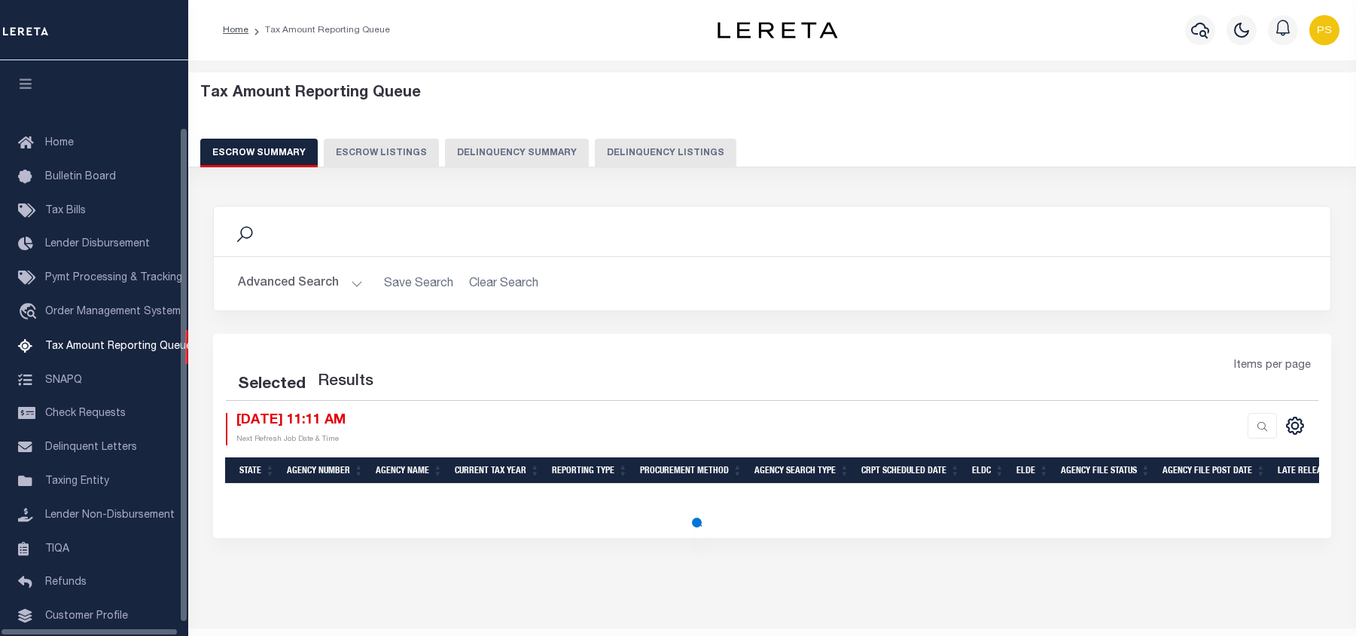
select select "100"
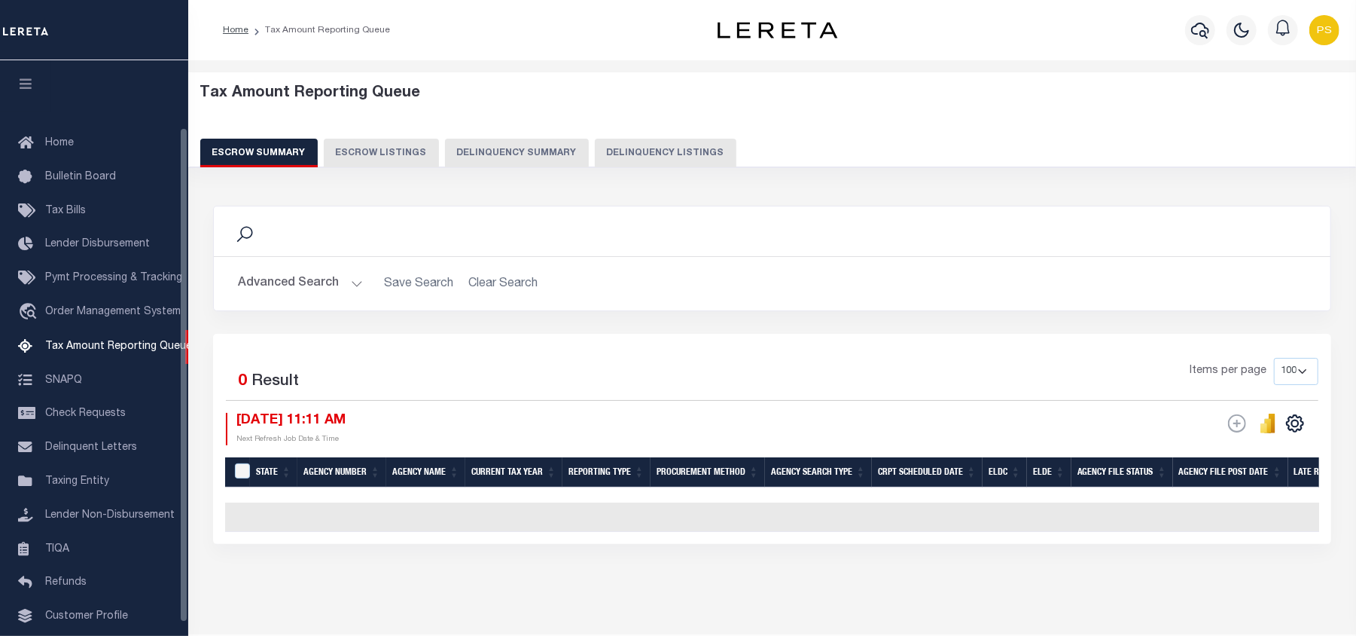
scroll to position [78, 0]
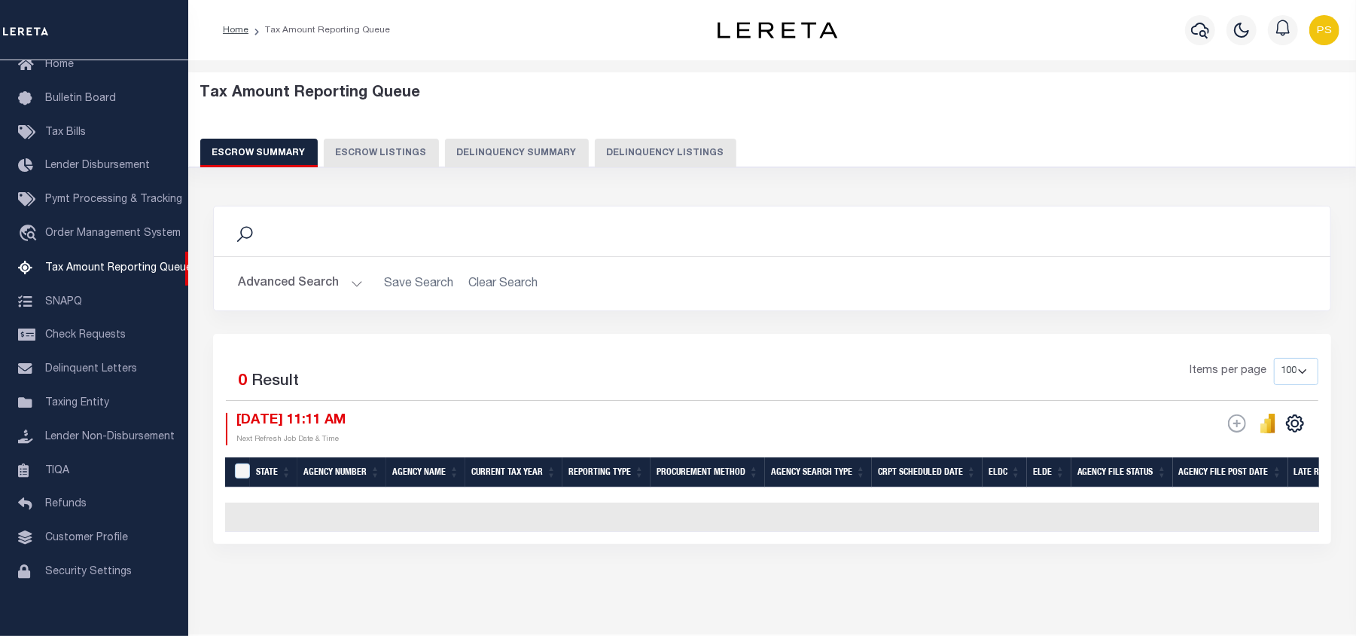
click at [654, 158] on button "Delinquency Listings" at bounding box center [666, 153] width 142 height 29
select select "100"
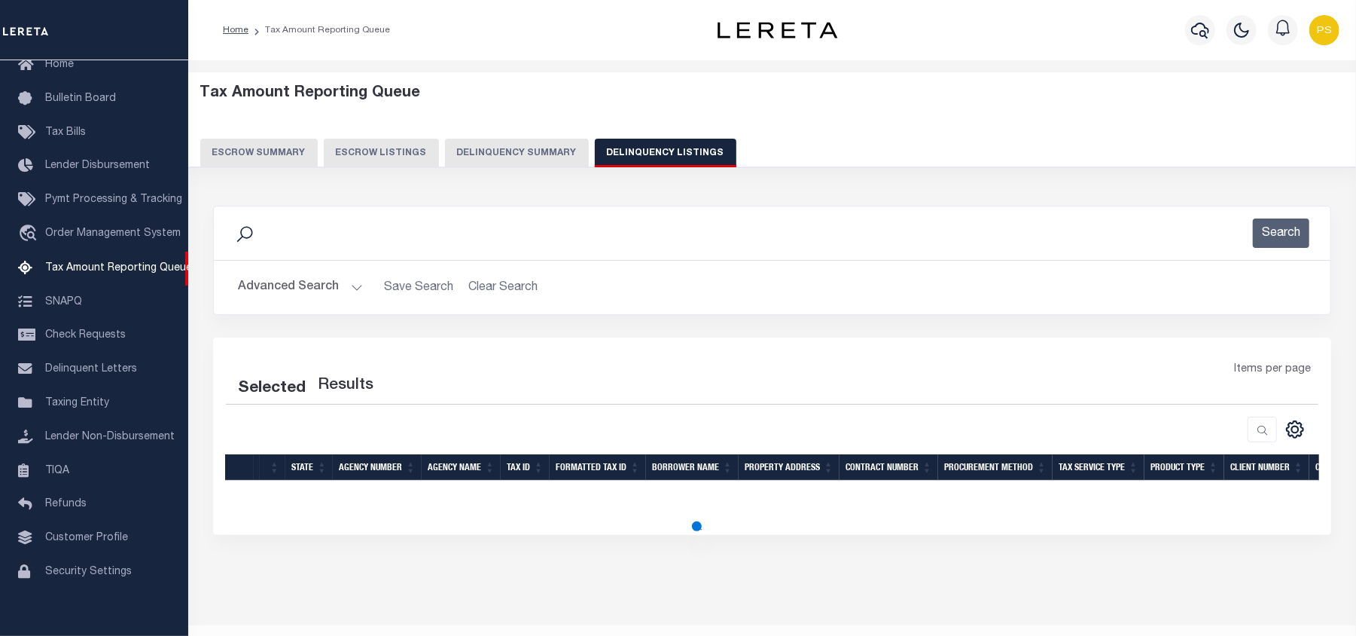
select select "100"
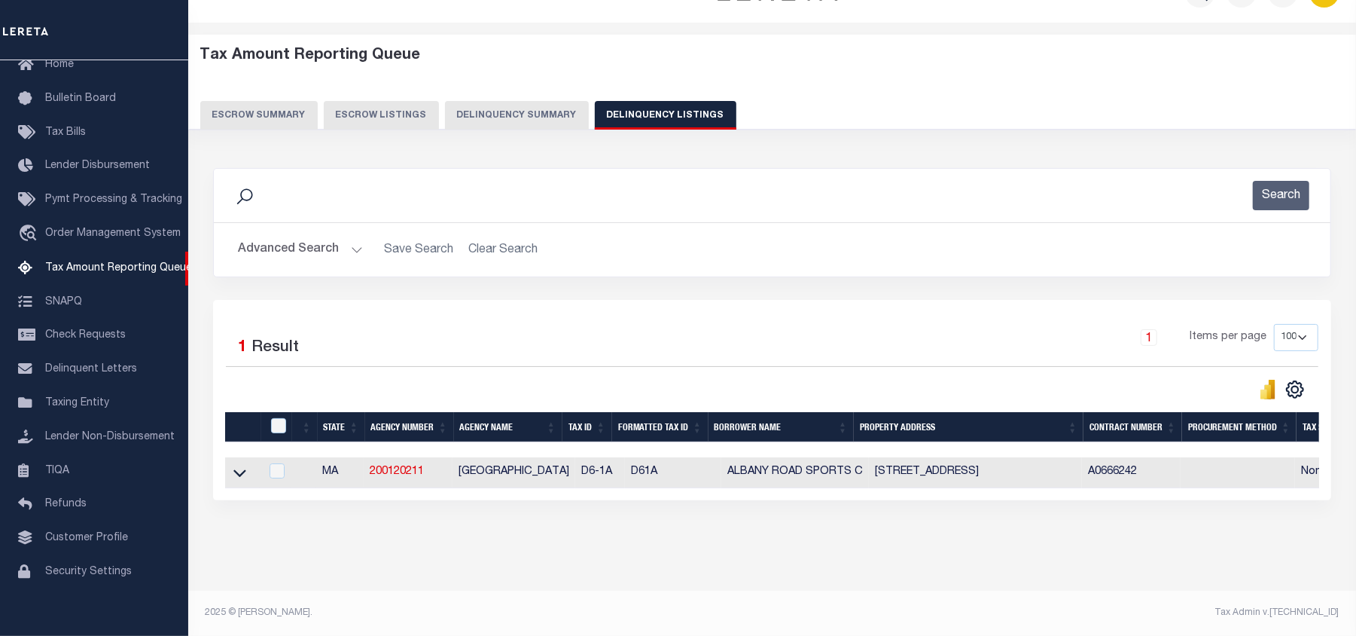
scroll to position [52, 0]
click at [239, 470] on icon at bounding box center [239, 474] width 13 height 8
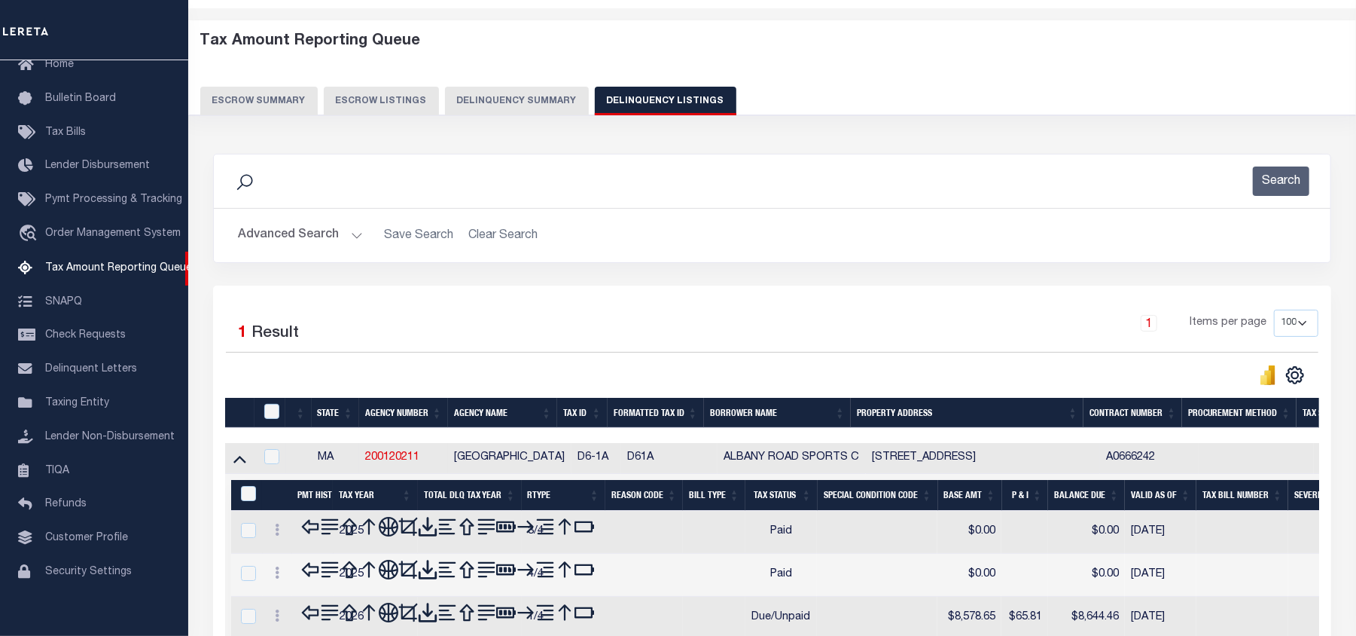
scroll to position [197, 0]
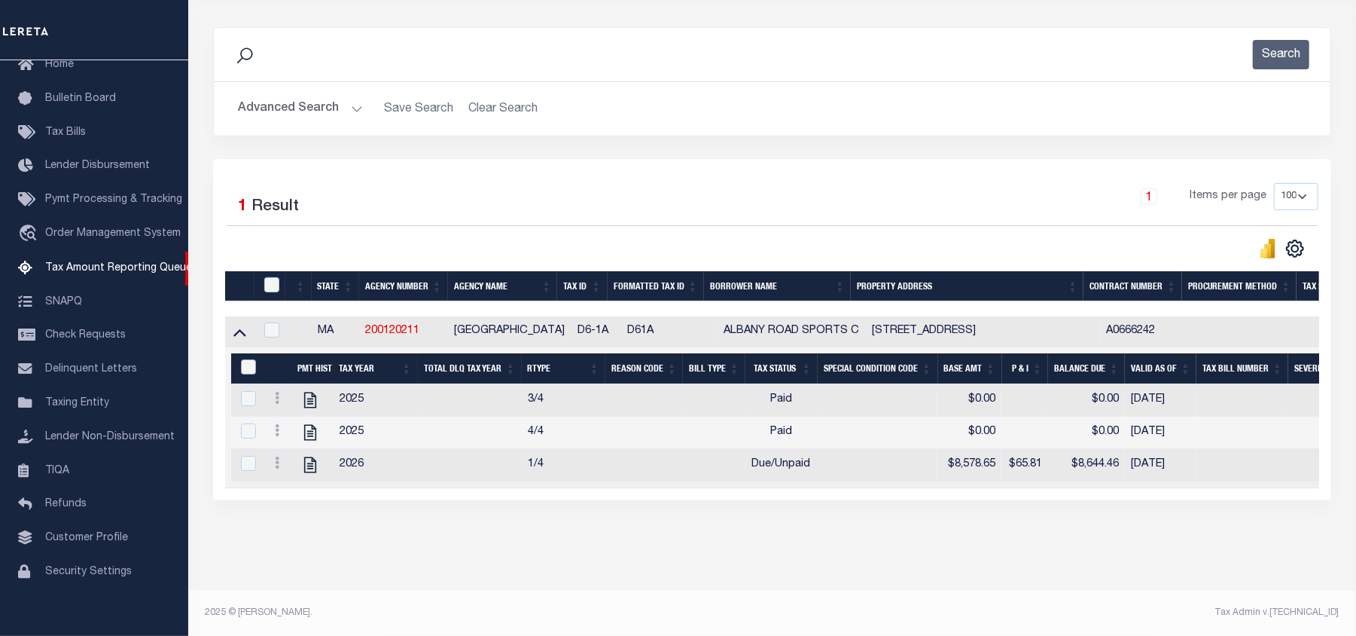
click at [249, 359] on input "&nbsp;" at bounding box center [248, 366] width 15 height 15
checkbox input "true"
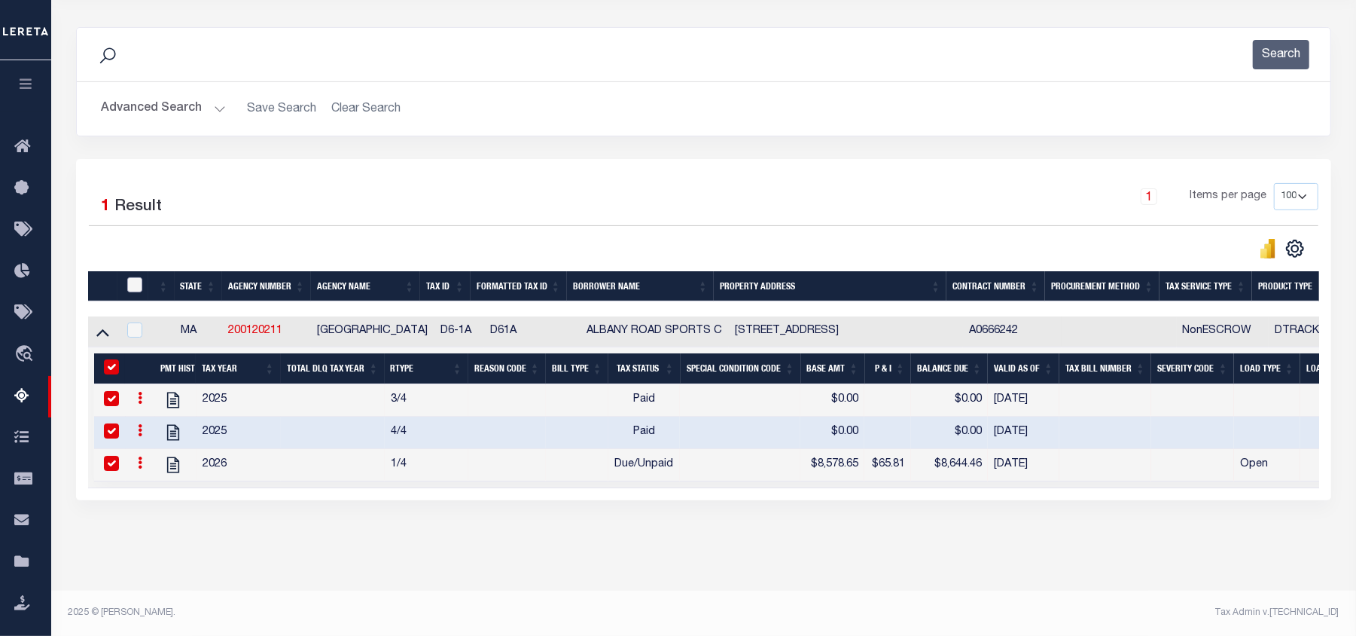
click at [136, 277] on input "checkbox" at bounding box center [134, 284] width 15 height 15
checkbox input "true"
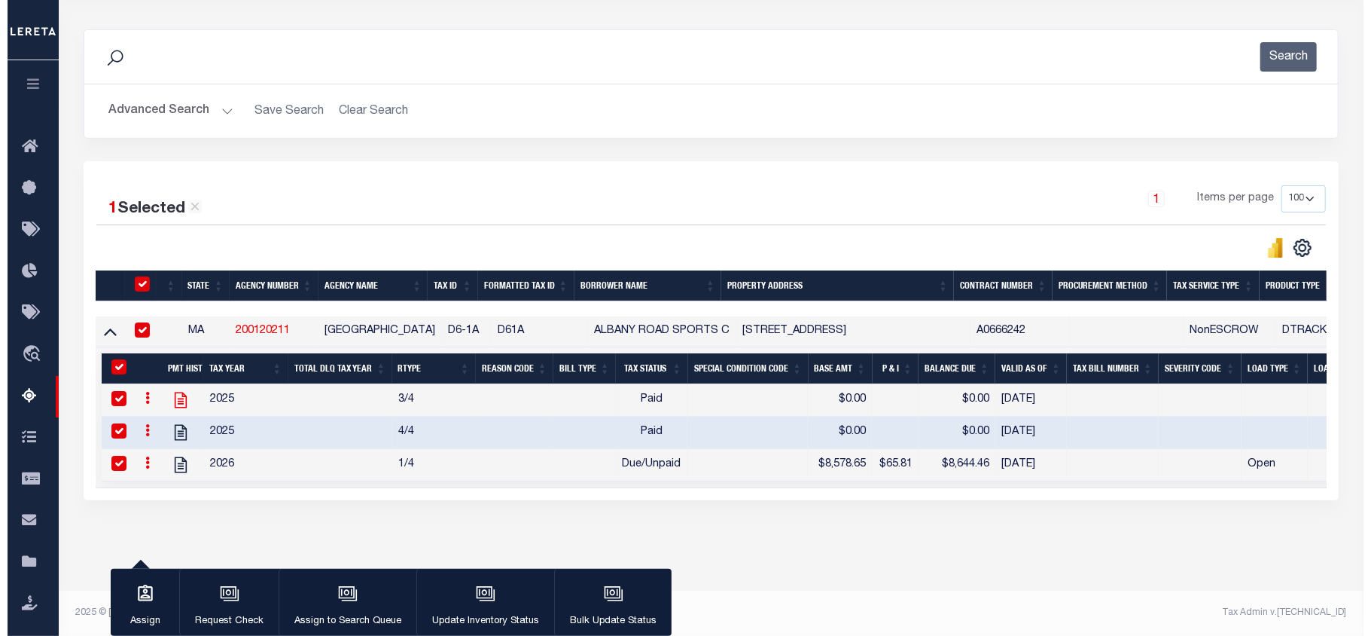
scroll to position [194, 0]
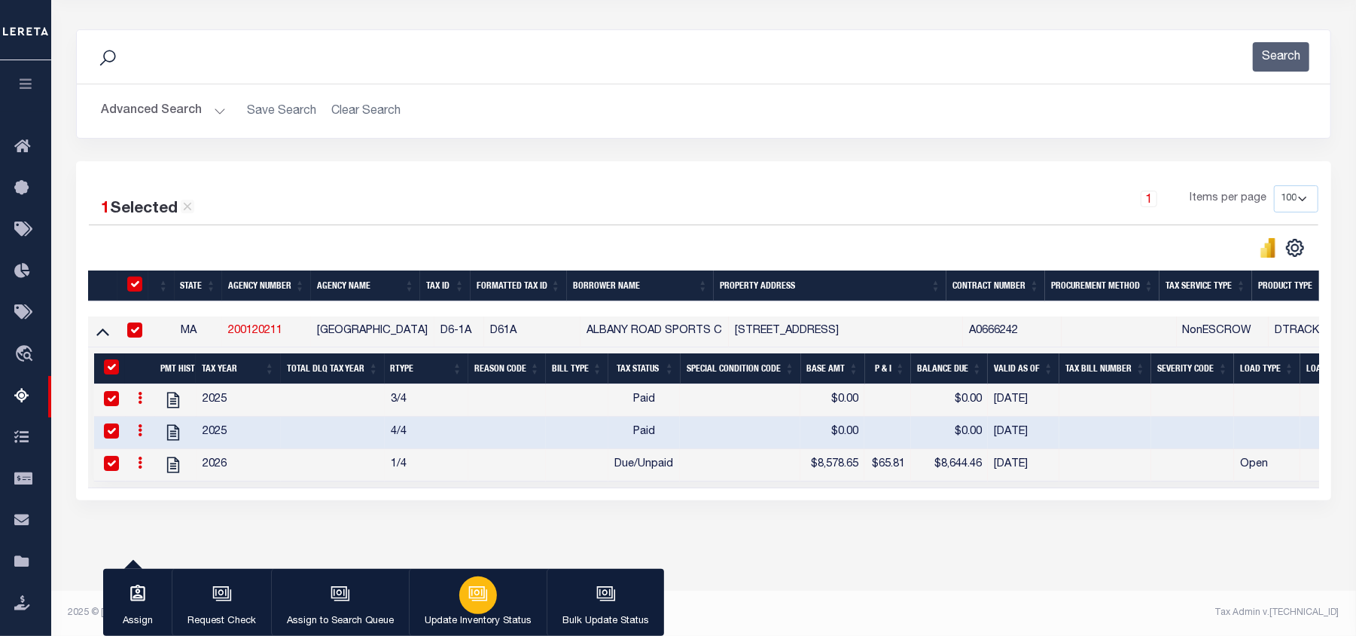
click at [468, 601] on icon "button" at bounding box center [478, 594] width 20 height 20
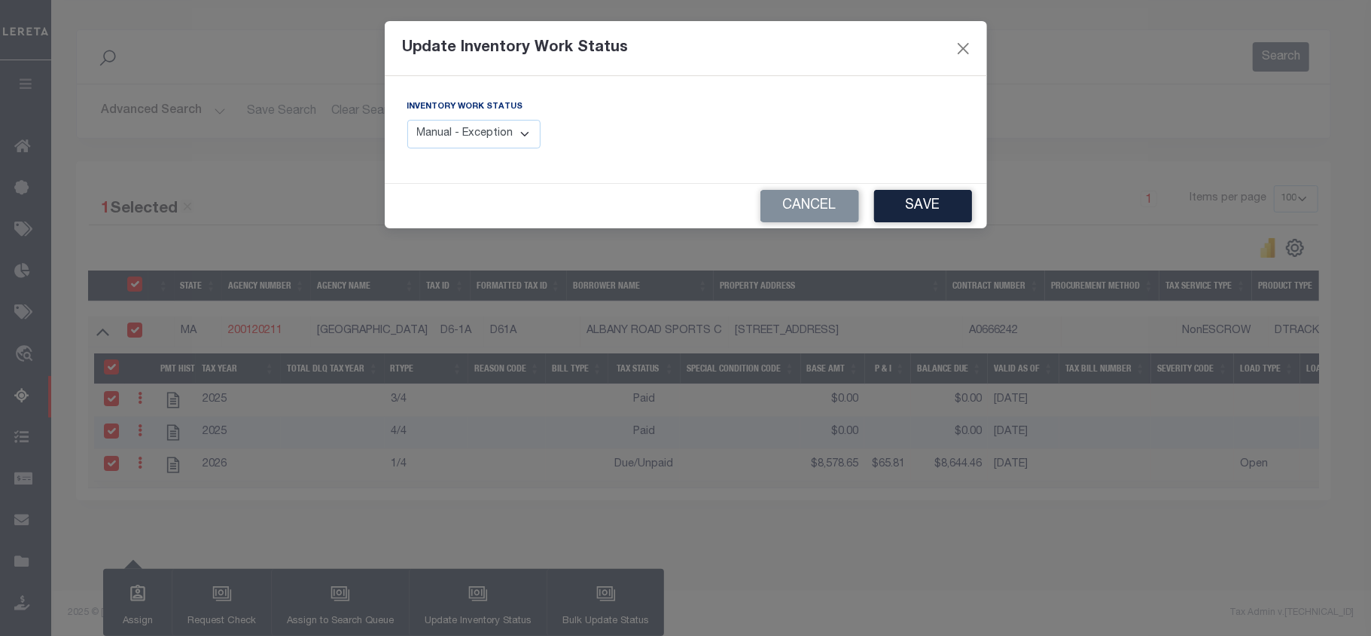
click at [479, 136] on select "Manual - Exception Pended - Awaiting Search Late Add Exception Completed" at bounding box center [474, 134] width 134 height 29
select select "4"
click at [407, 120] on select "Manual - Exception Pended - Awaiting Search Late Add Exception Completed" at bounding box center [474, 134] width 134 height 29
click at [938, 209] on button "Save" at bounding box center [923, 206] width 98 height 32
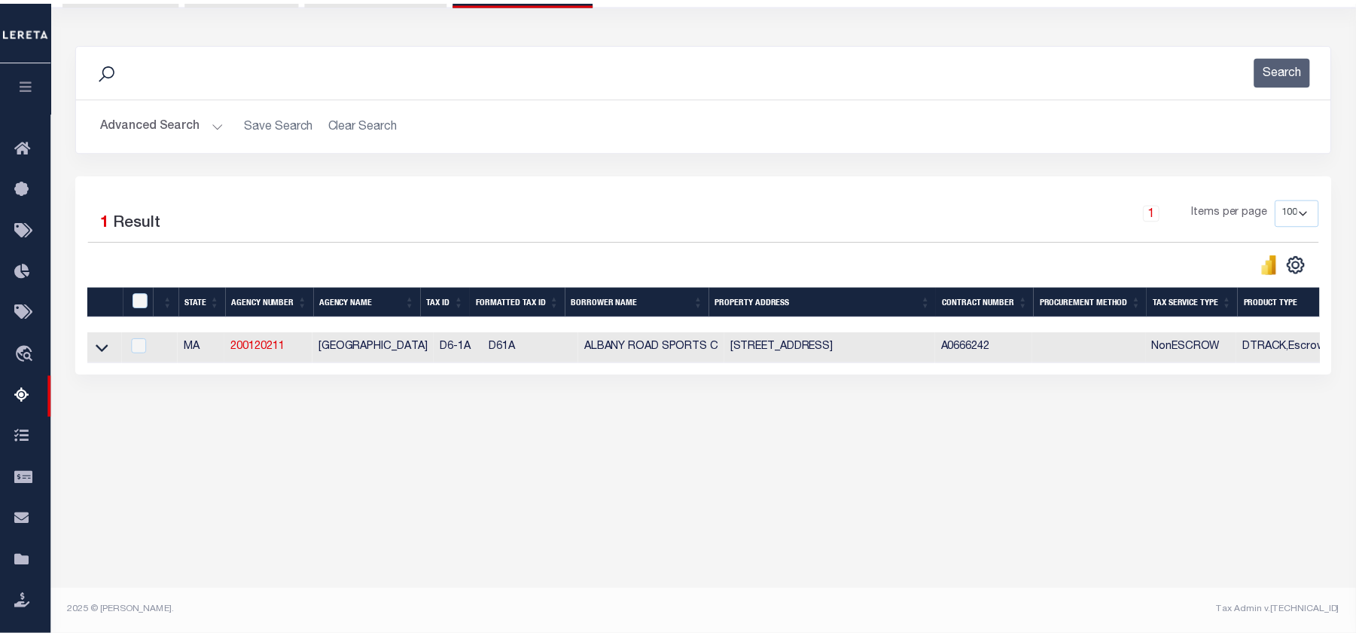
scroll to position [163, 0]
